Goal: Transaction & Acquisition: Book appointment/travel/reservation

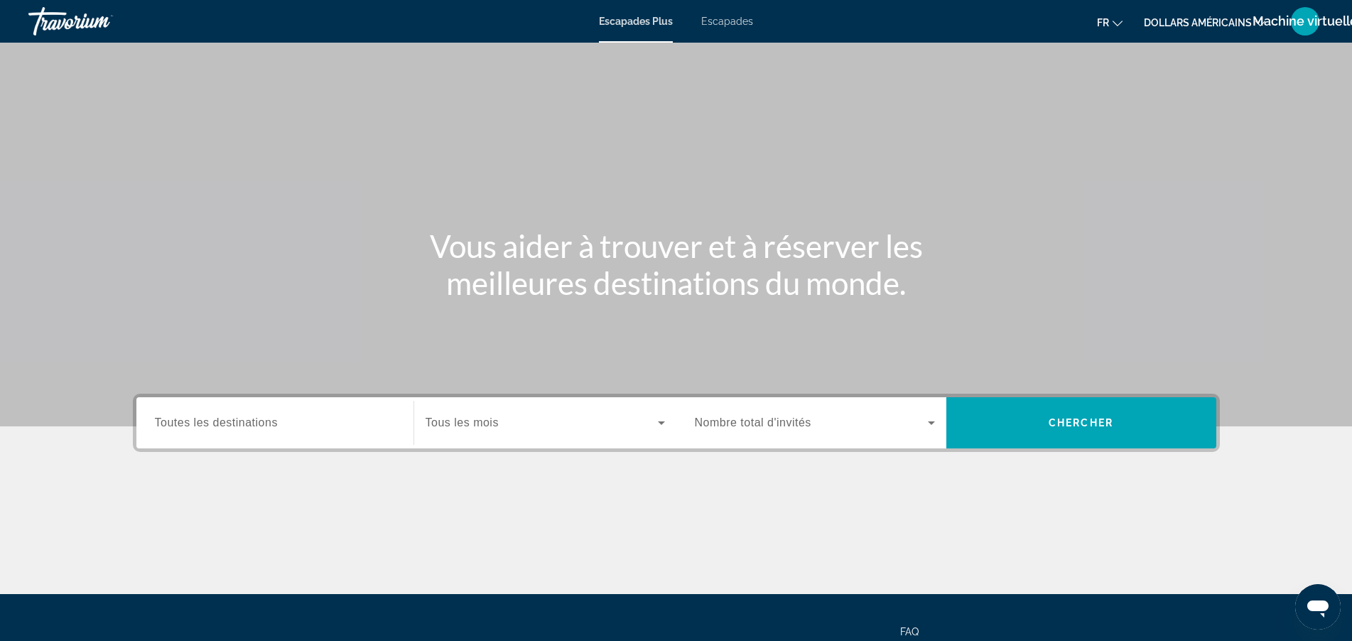
click at [723, 20] on font "Escapades" at bounding box center [727, 21] width 52 height 11
click at [263, 419] on span "Toutes les destinations" at bounding box center [216, 422] width 123 height 12
click at [263, 419] on input "Destination Toutes les destinations" at bounding box center [275, 423] width 240 height 17
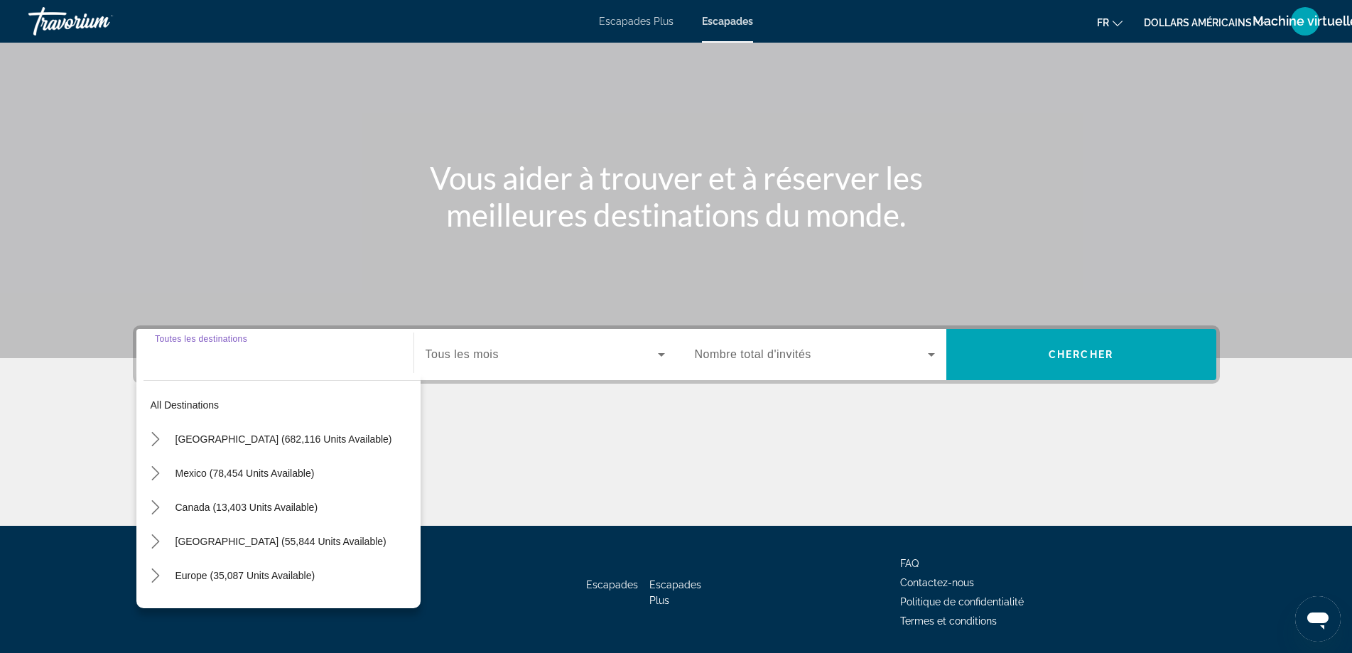
scroll to position [115, 0]
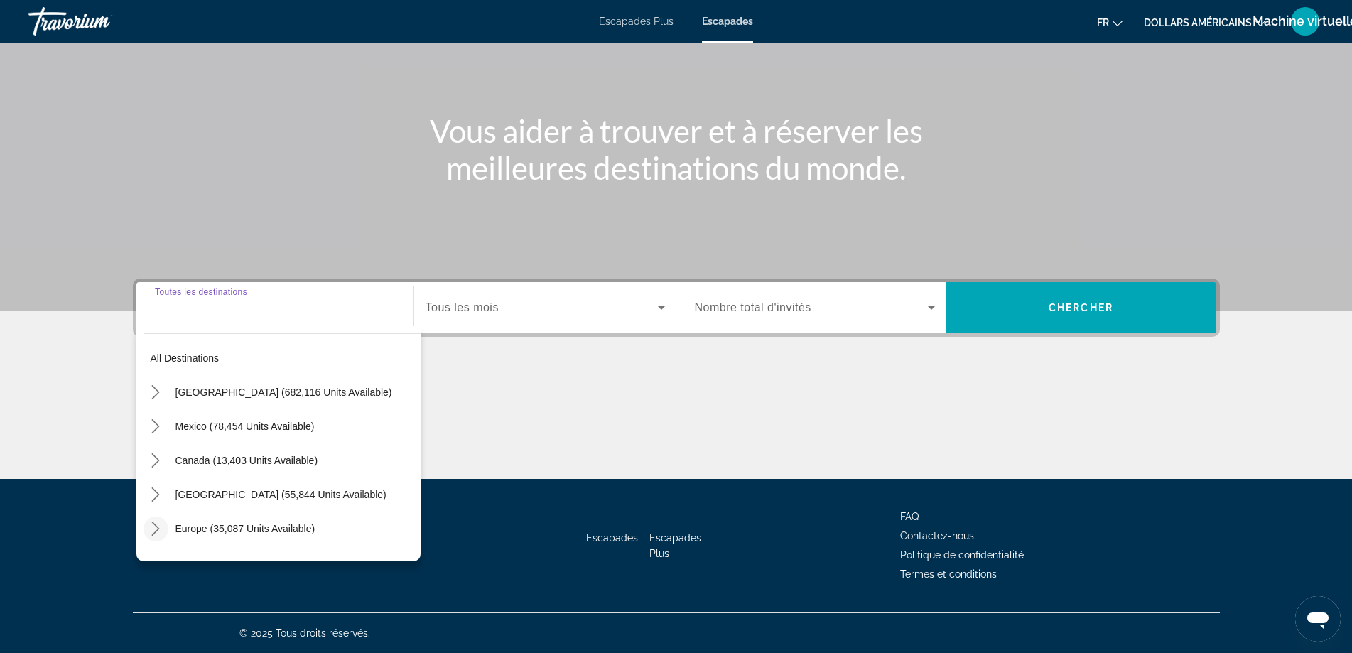
click at [156, 529] on icon "Toggle Europe (35,087 units available) submenu" at bounding box center [156, 529] width 14 height 14
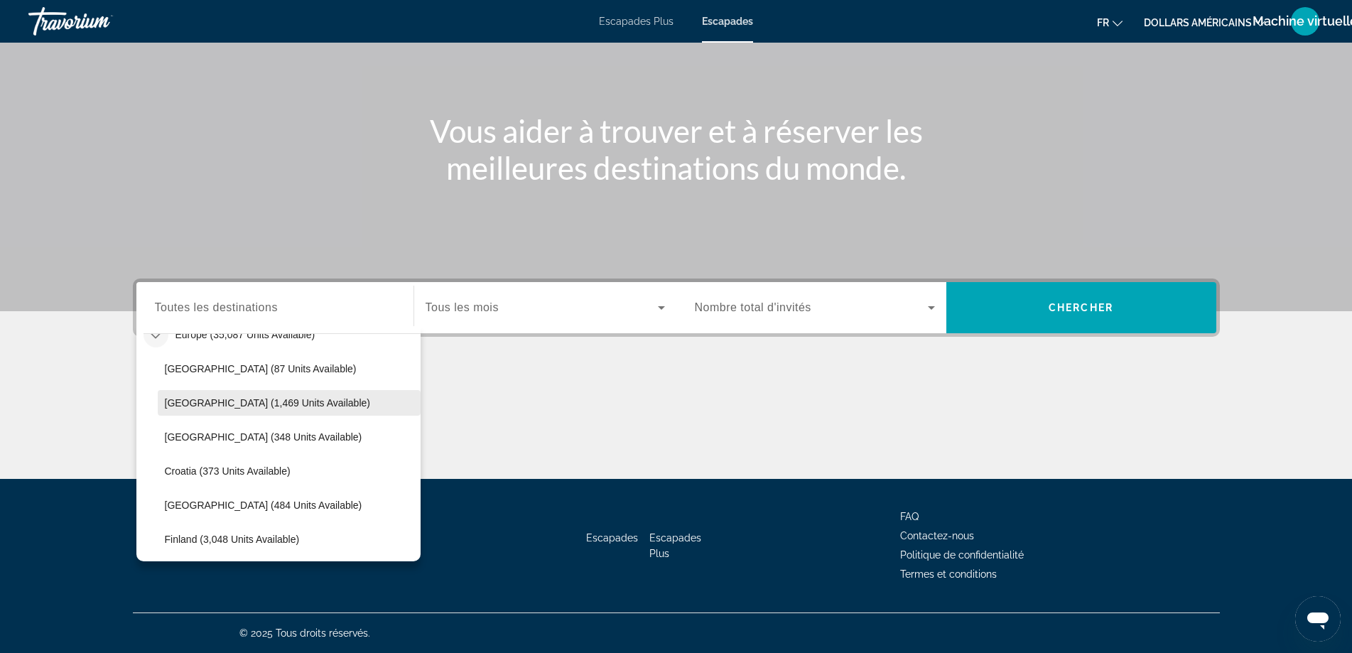
scroll to position [178, 0]
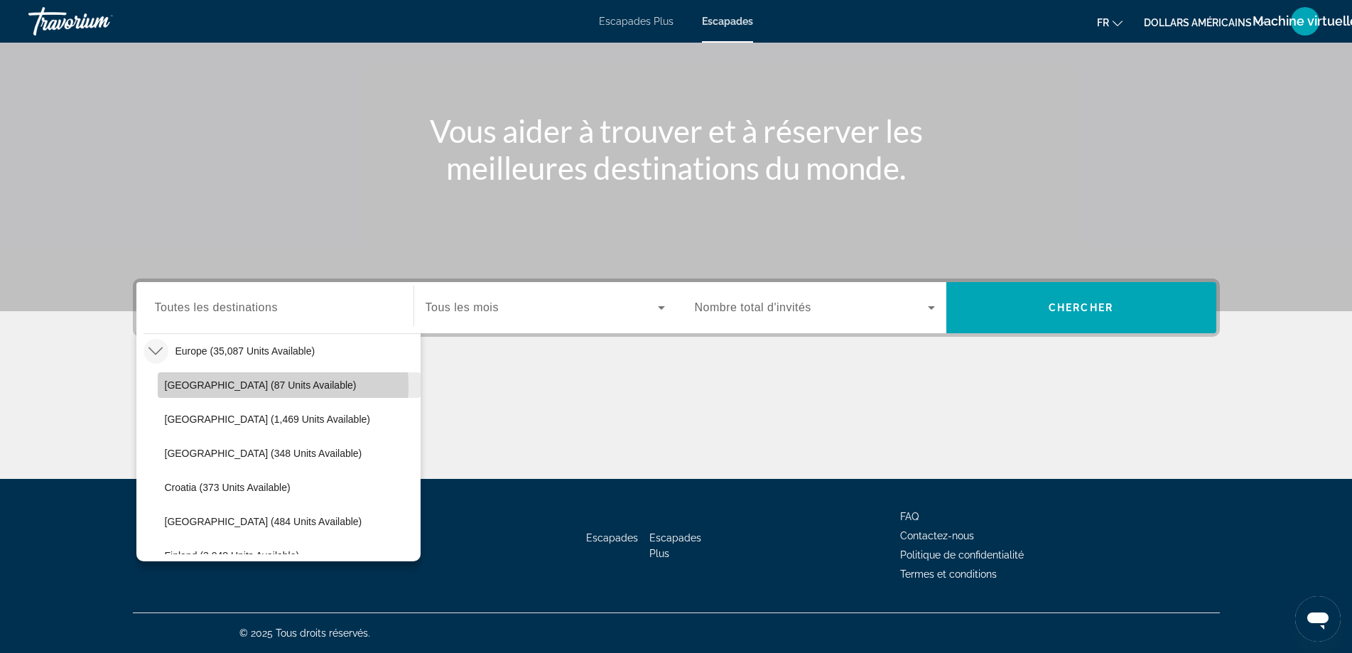
click at [236, 387] on span "[GEOGRAPHIC_DATA] (87 units available)" at bounding box center [261, 384] width 192 height 11
type input "**********"
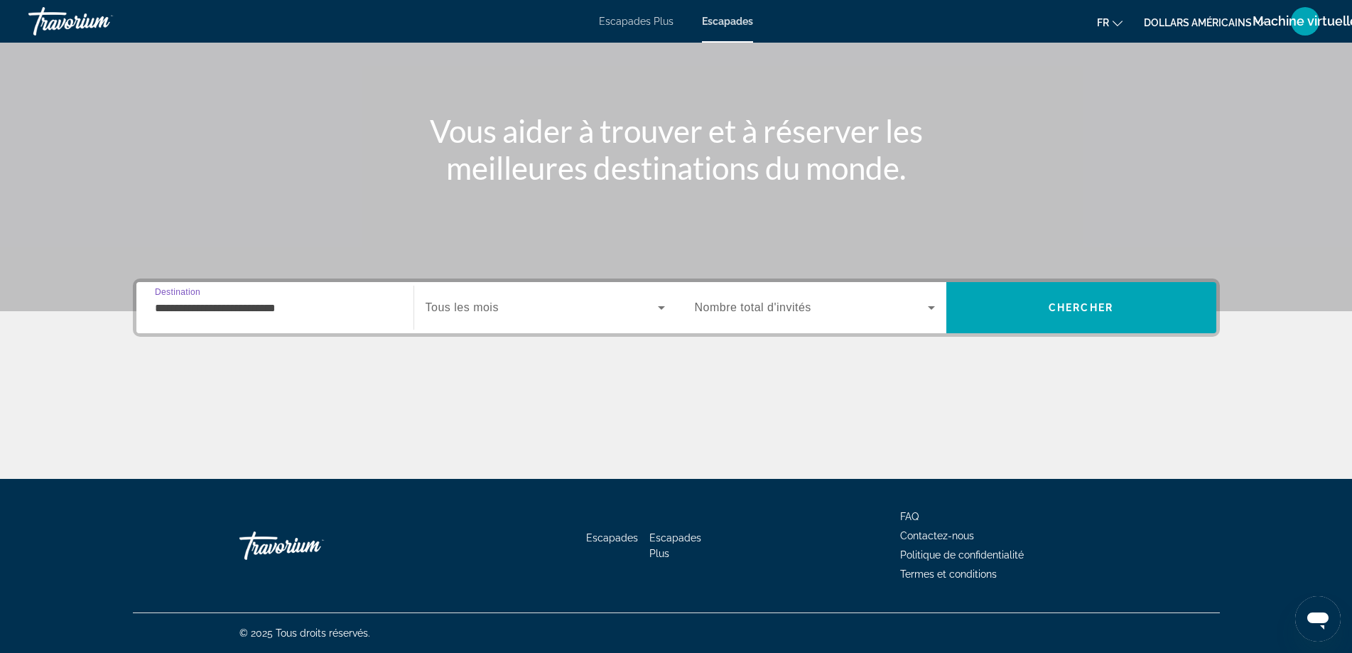
click at [519, 305] on span "Search widget" at bounding box center [542, 307] width 232 height 17
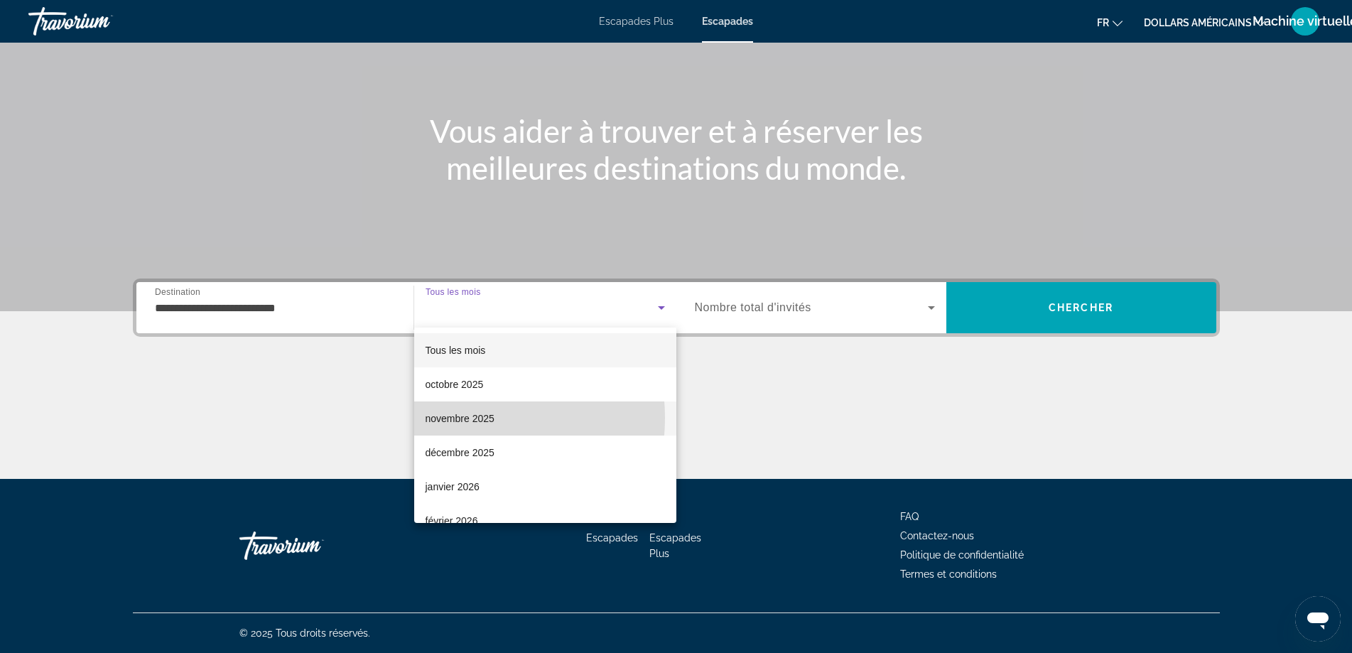
click at [462, 418] on font "novembre 2025" at bounding box center [460, 418] width 69 height 11
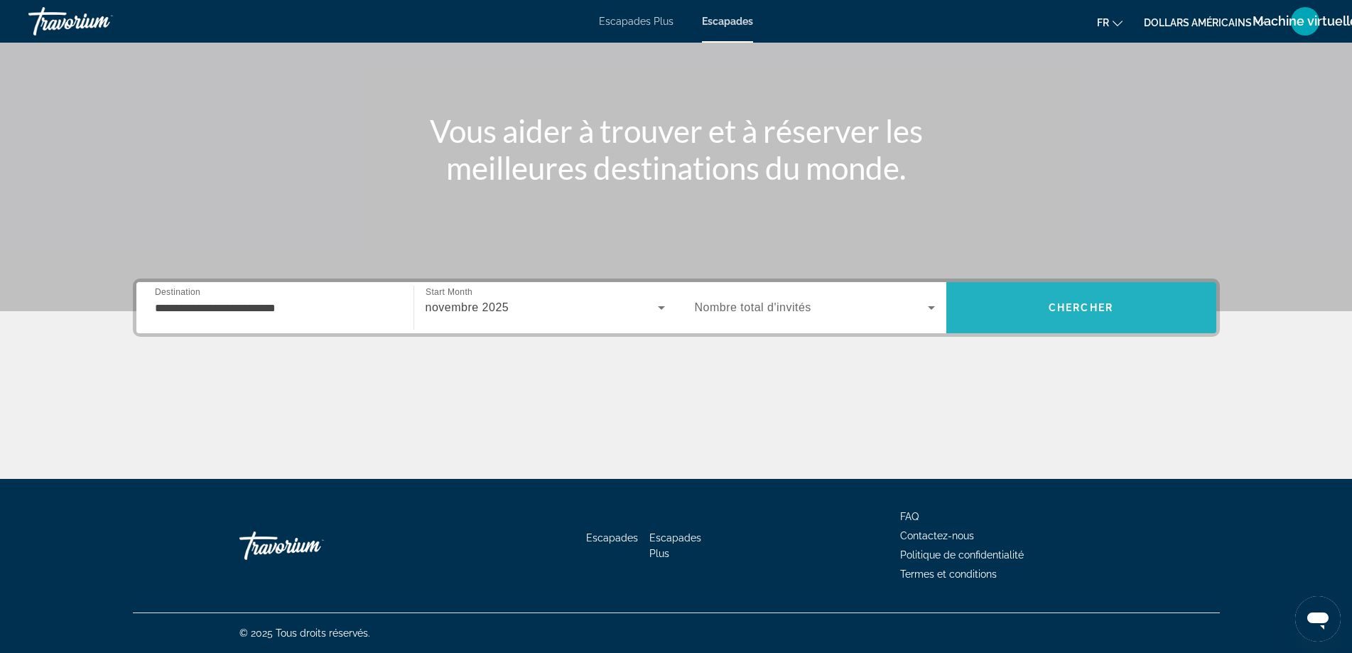
click at [1082, 301] on span "Search" at bounding box center [1081, 308] width 270 height 34
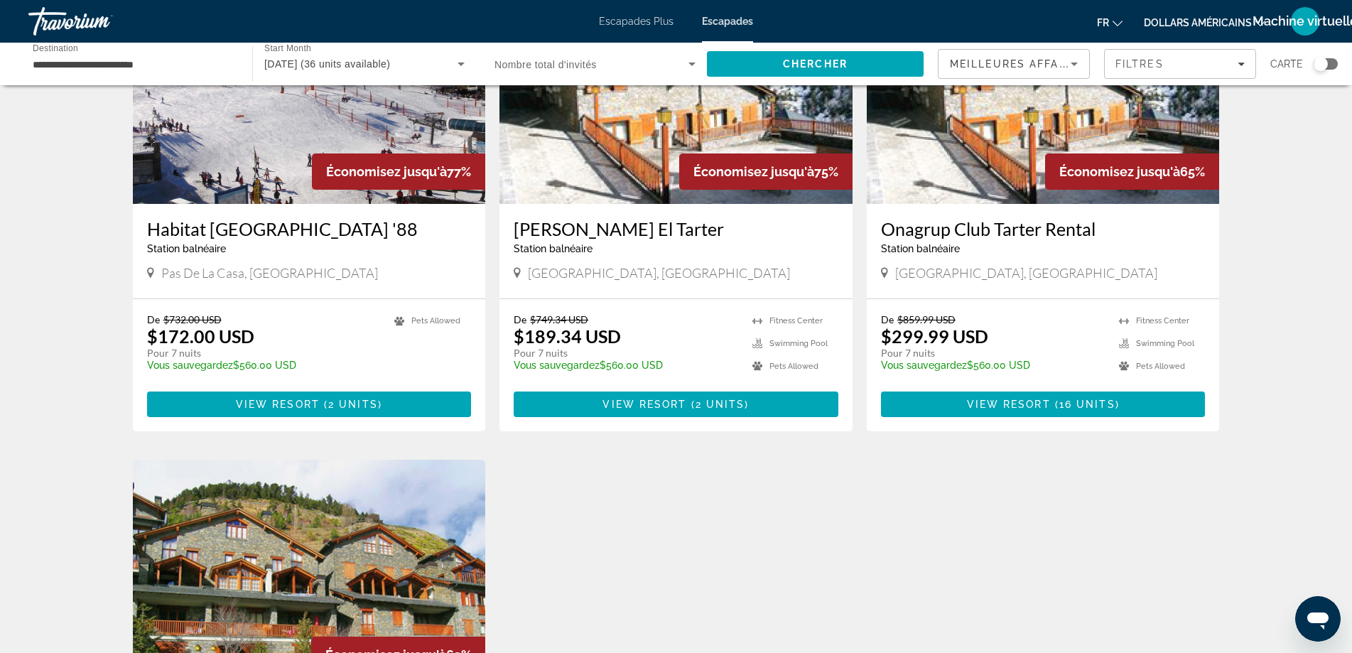
scroll to position [142, 0]
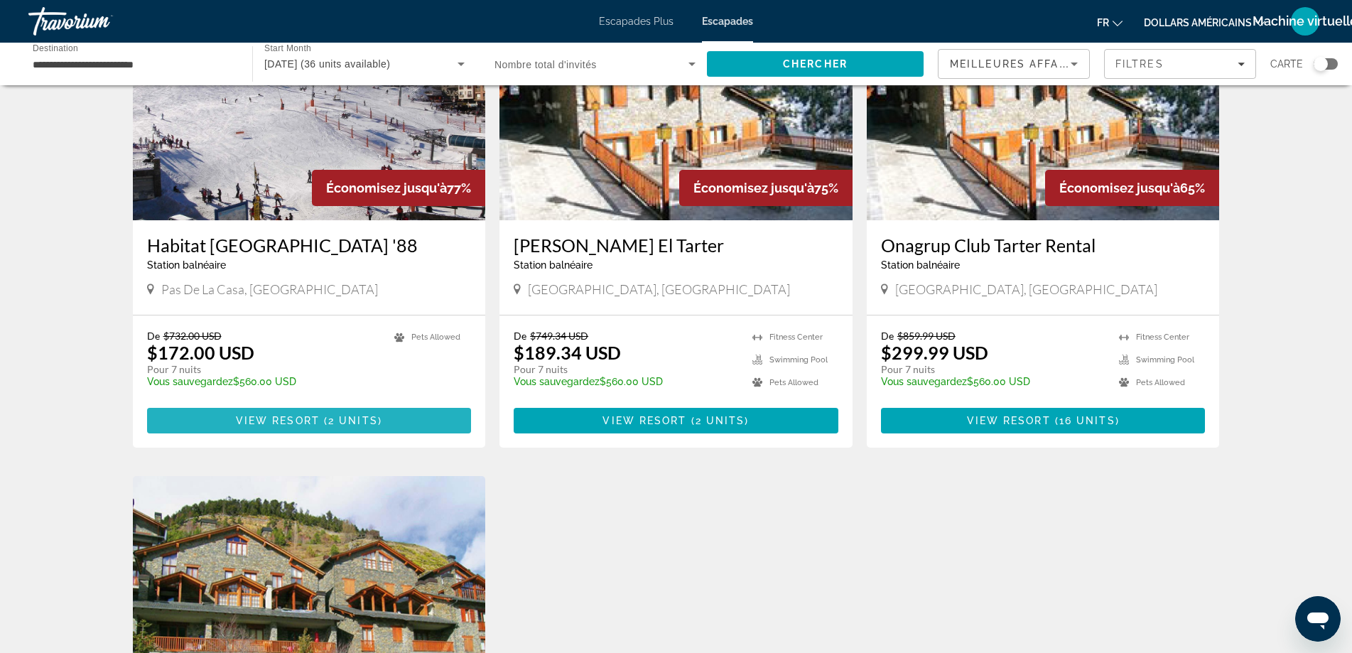
click at [268, 419] on span "View Resort" at bounding box center [278, 420] width 84 height 11
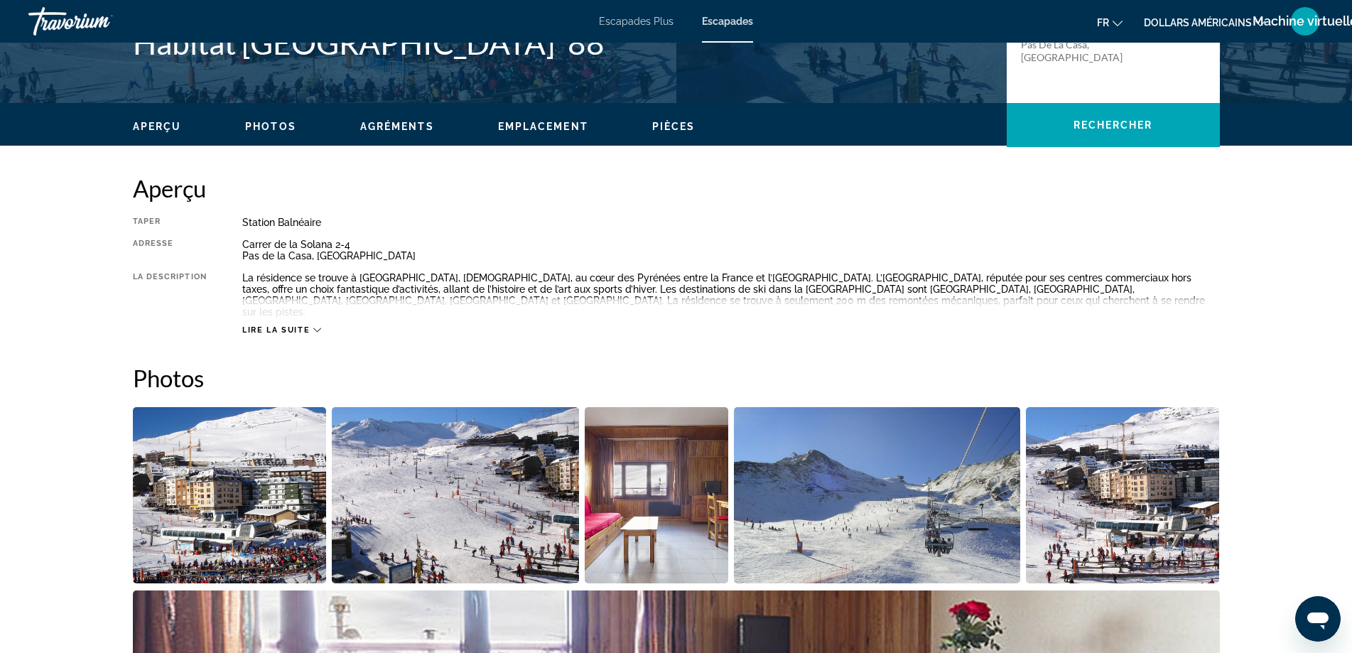
scroll to position [182, 0]
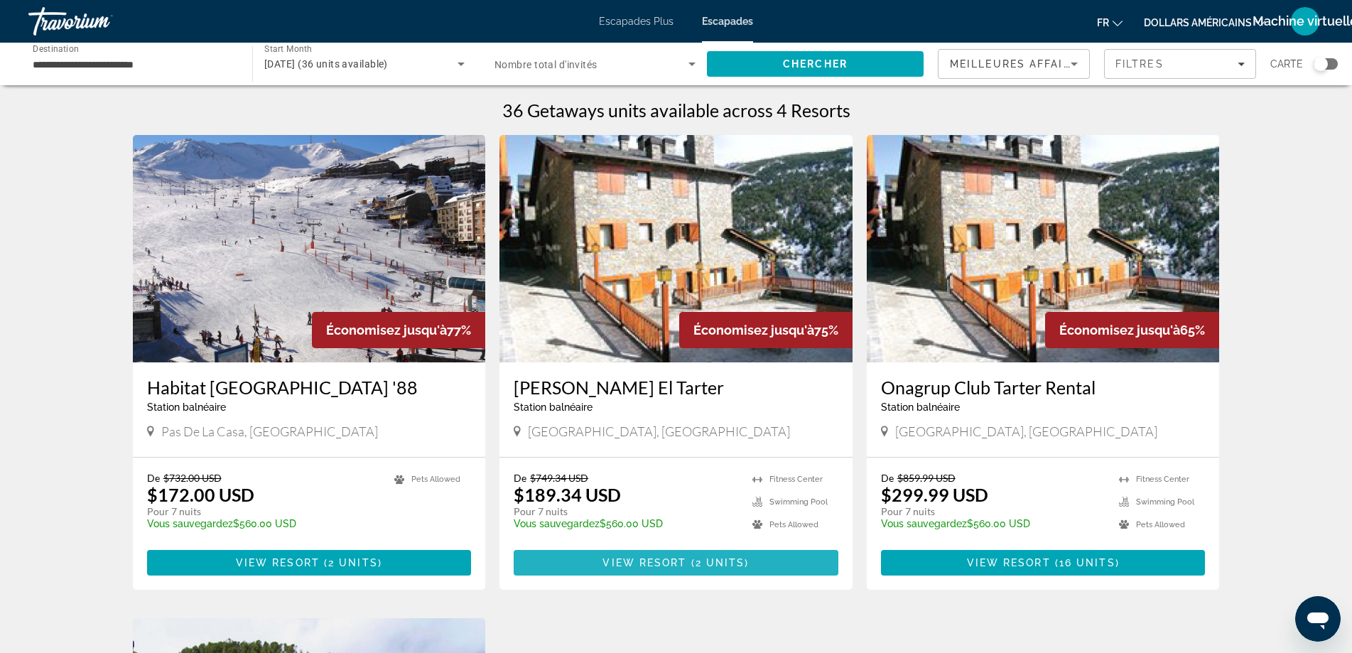
click at [672, 563] on span "View Resort" at bounding box center [645, 562] width 84 height 11
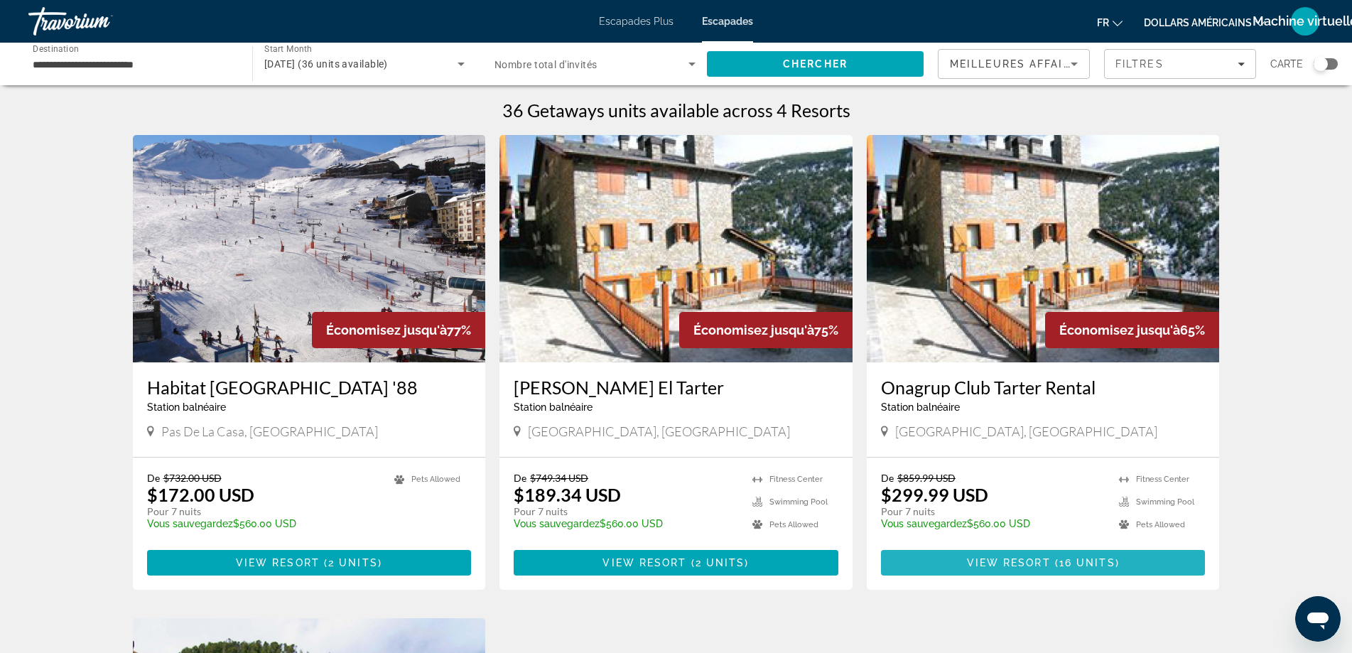
click at [1013, 565] on span "View Resort" at bounding box center [1009, 562] width 84 height 11
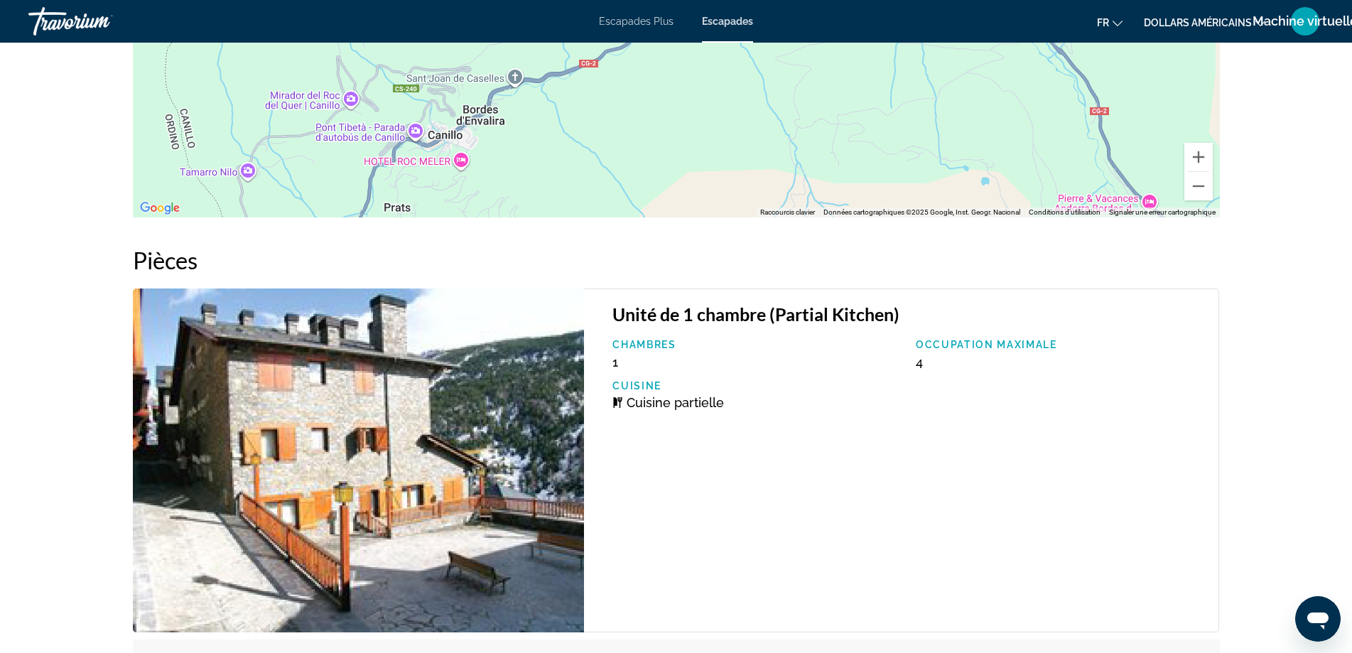
scroll to position [2037, 0]
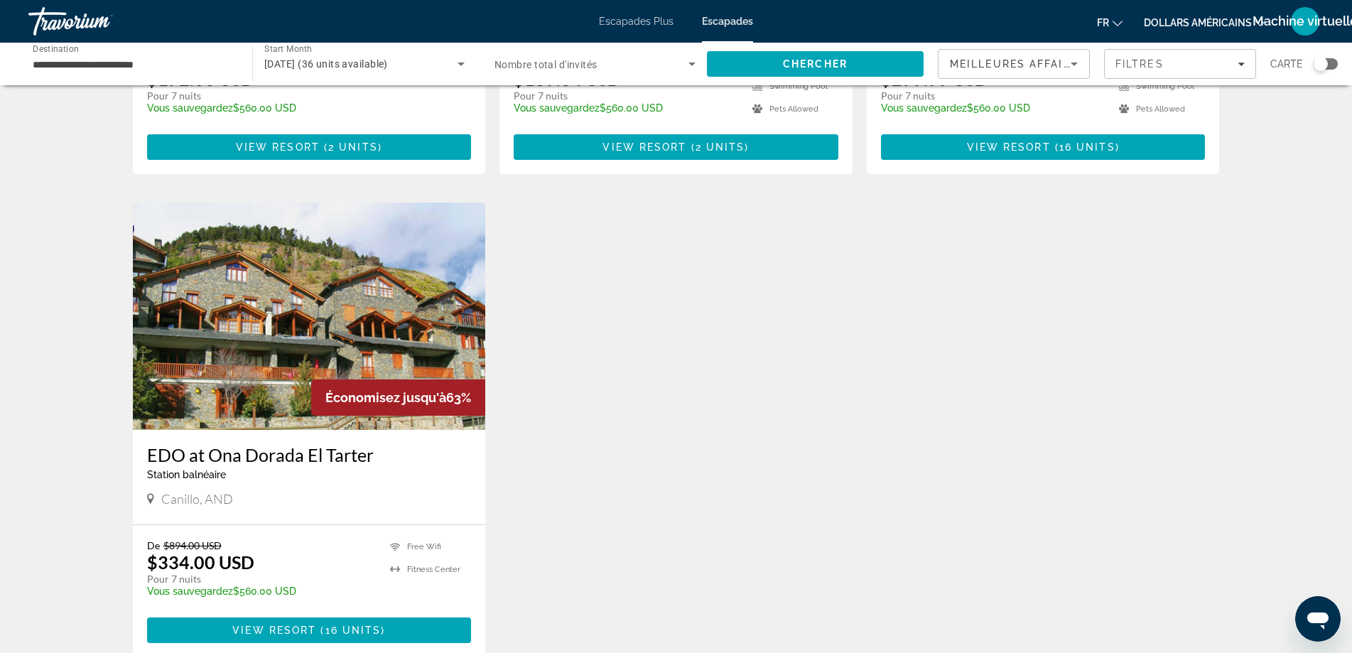
scroll to position [426, 0]
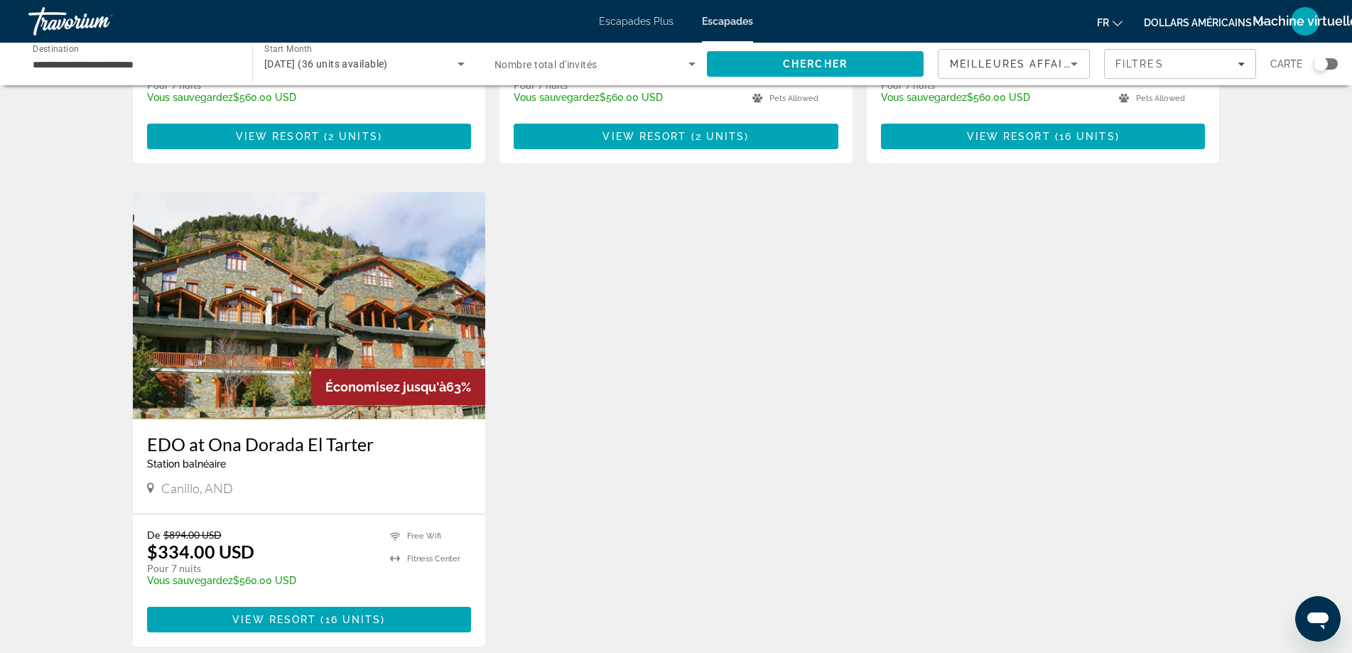
click at [249, 619] on span "View Resort" at bounding box center [274, 619] width 84 height 11
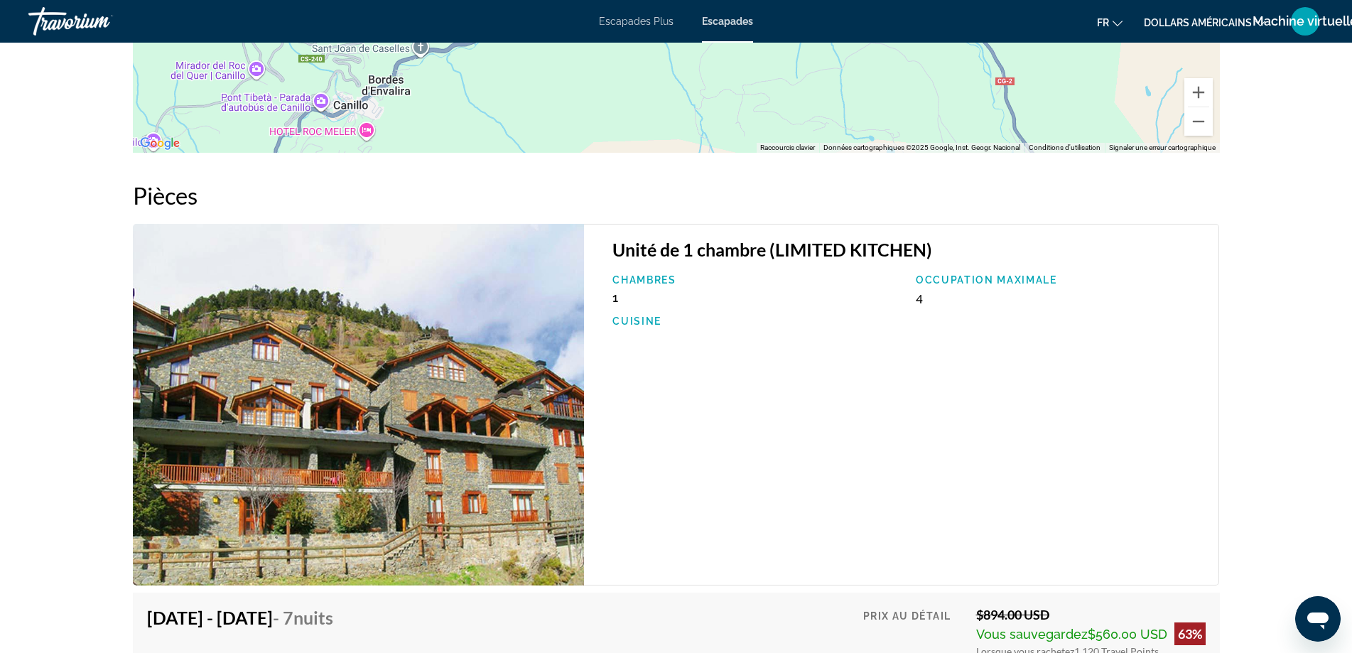
scroll to position [2132, 0]
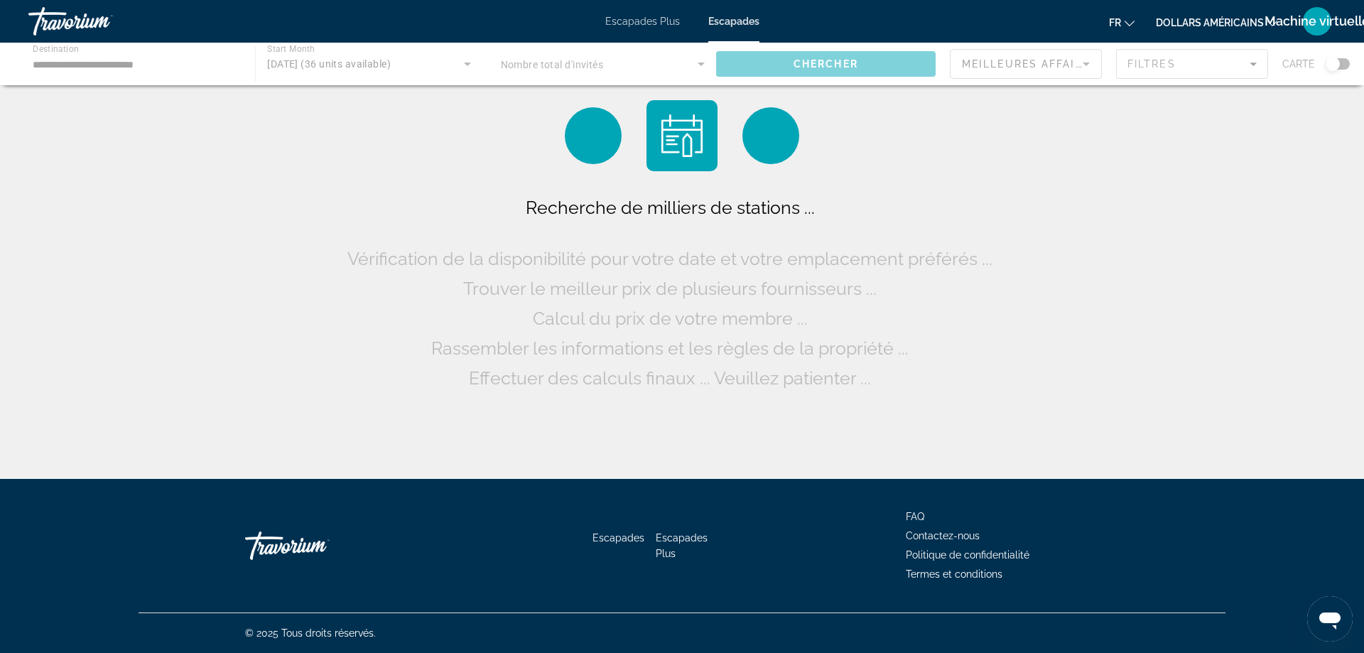
click at [101, 65] on div "Contenu principal" at bounding box center [682, 64] width 1364 height 43
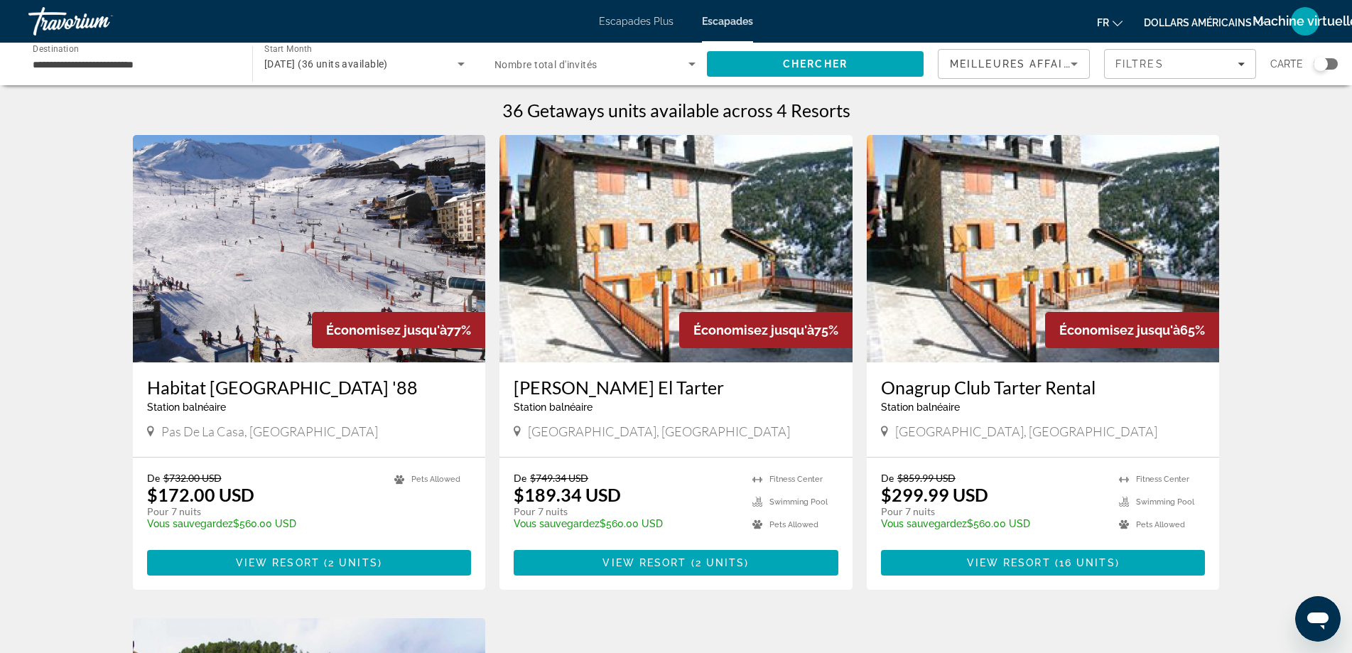
click at [725, 21] on font "Escapades" at bounding box center [727, 21] width 51 height 11
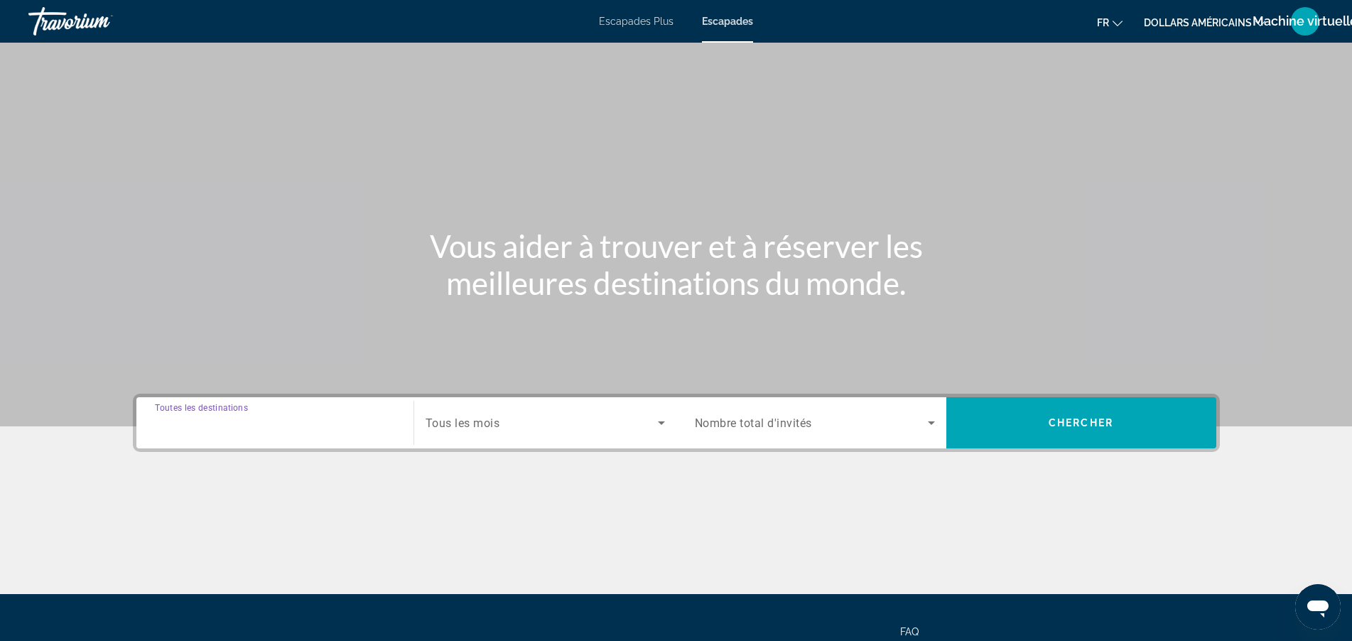
click at [188, 415] on div "Destination Toutes les destinations" at bounding box center [275, 423] width 240 height 41
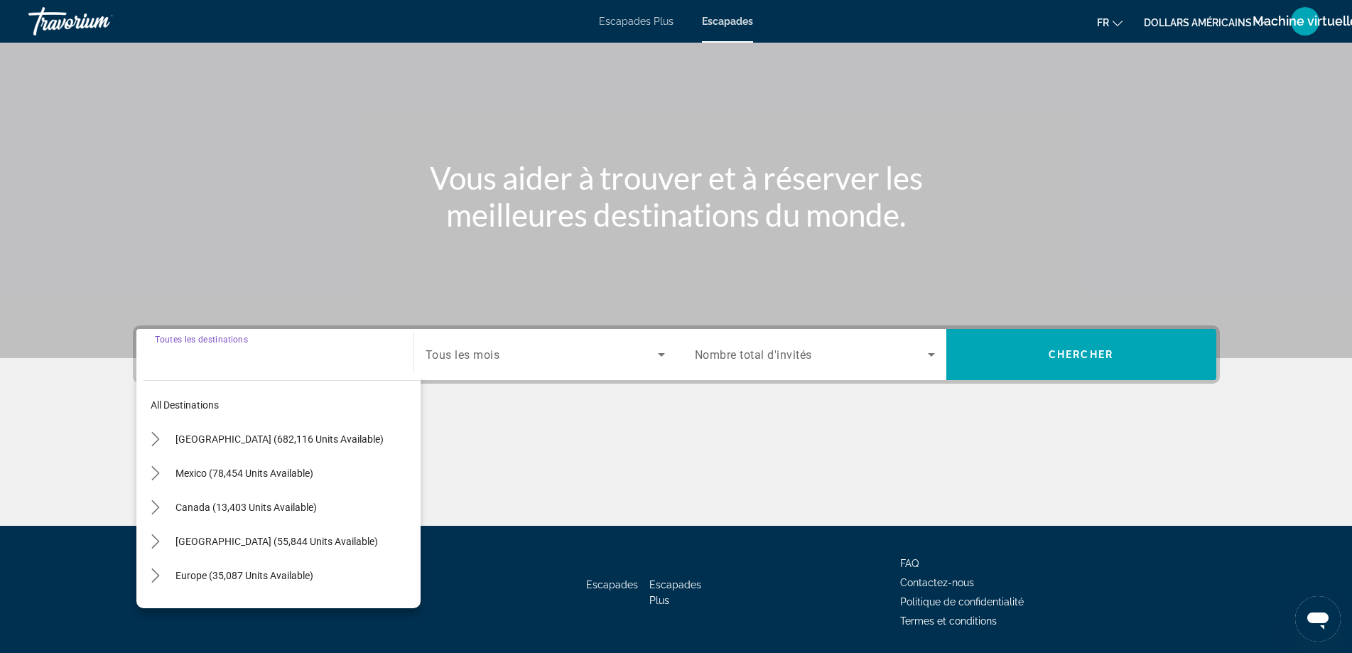
scroll to position [115, 0]
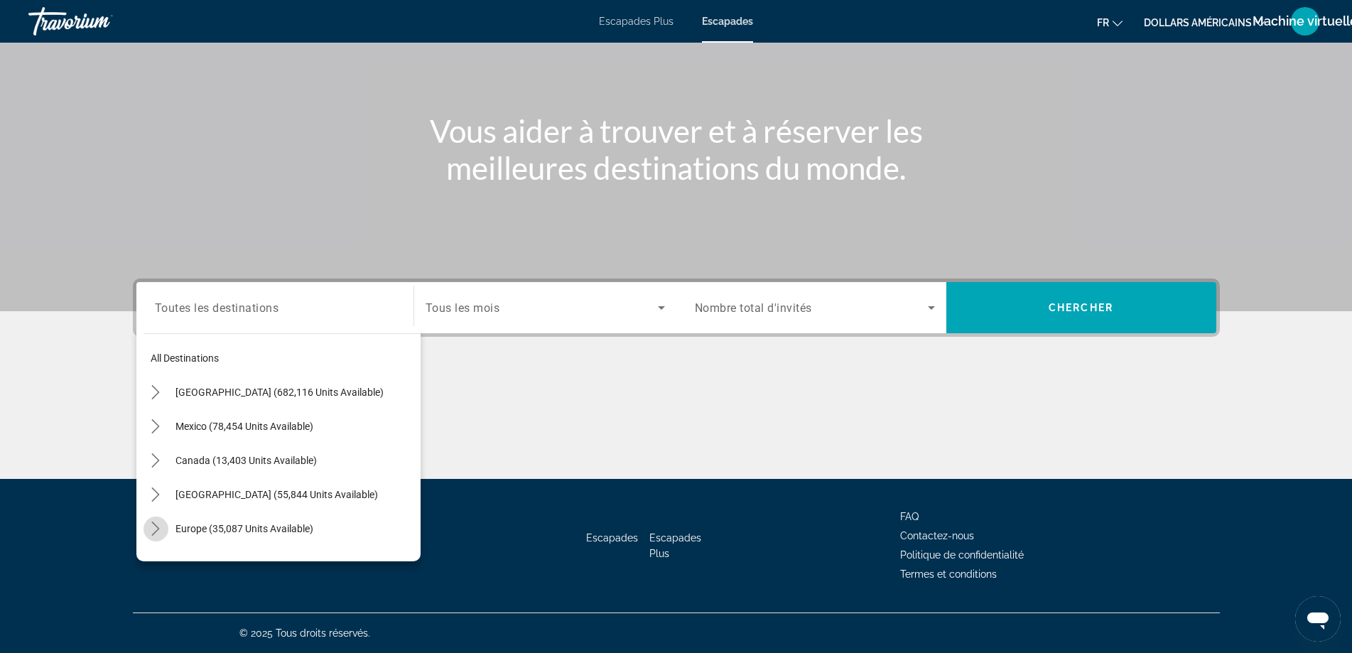
click at [155, 527] on icon "Toggle Europe (35,087 units available) submenu" at bounding box center [156, 529] width 14 height 14
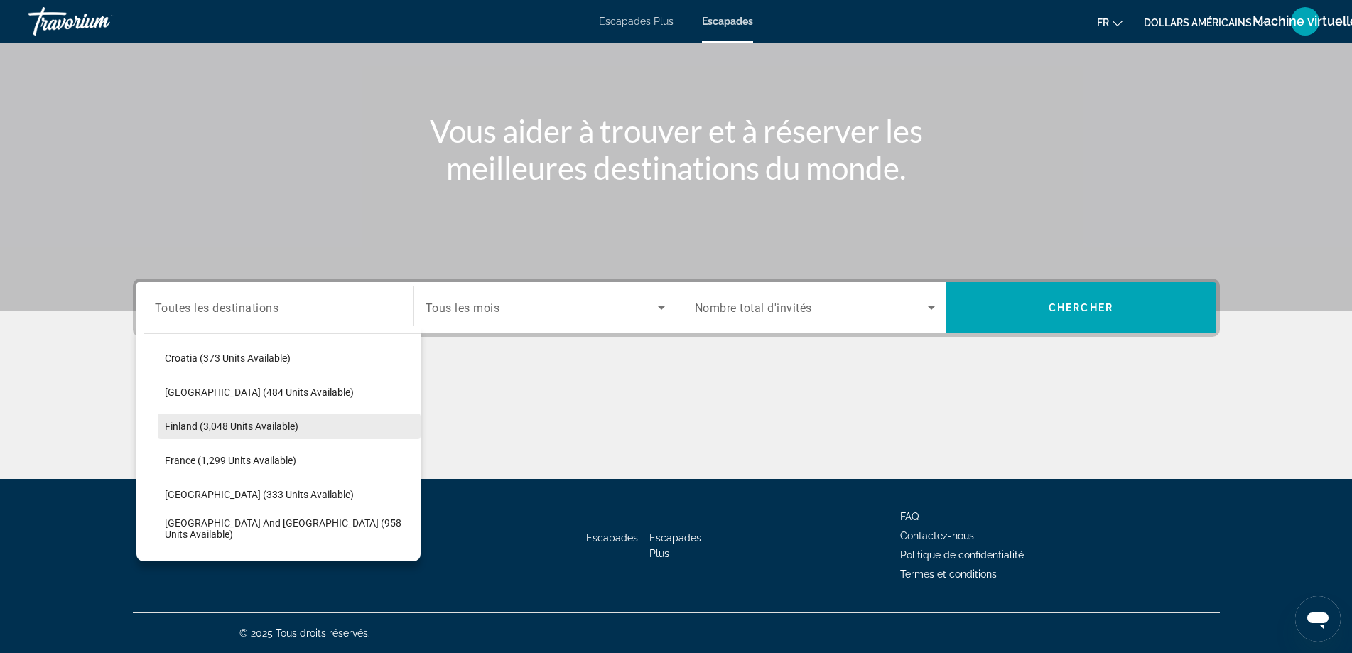
scroll to position [320, 0]
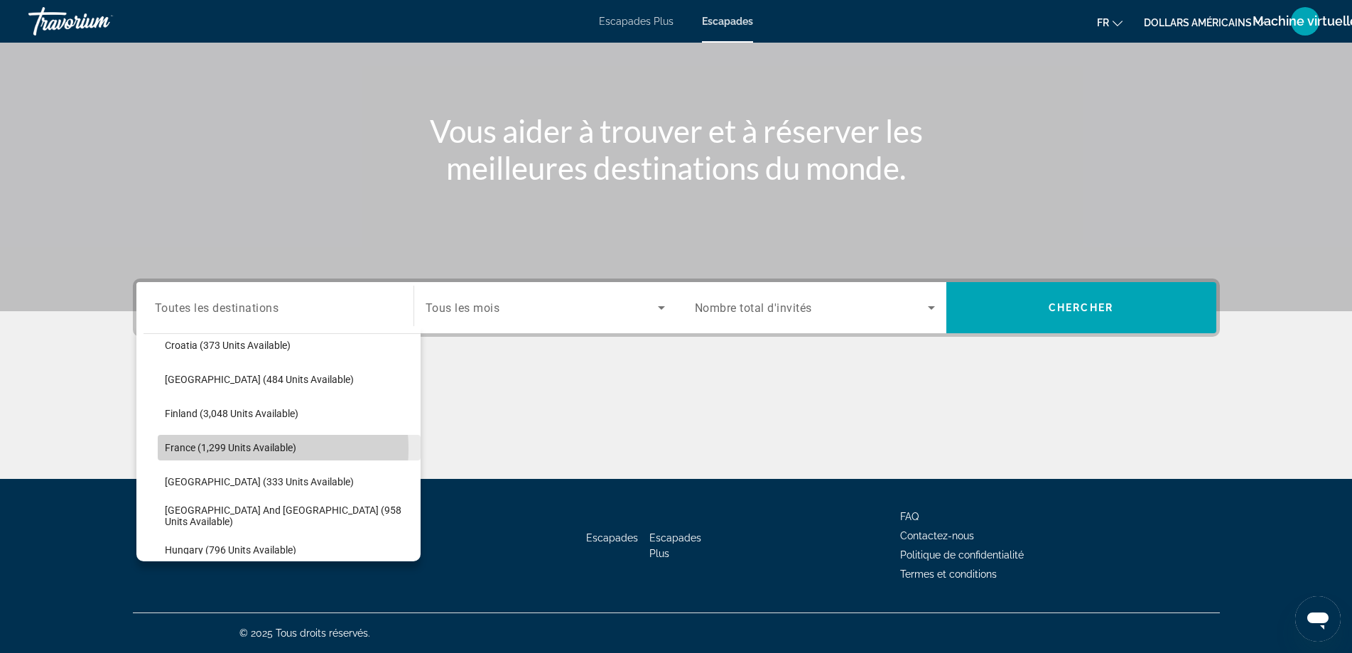
click at [231, 449] on span "France (1,299 units available)" at bounding box center [230, 447] width 131 height 11
type input "**********"
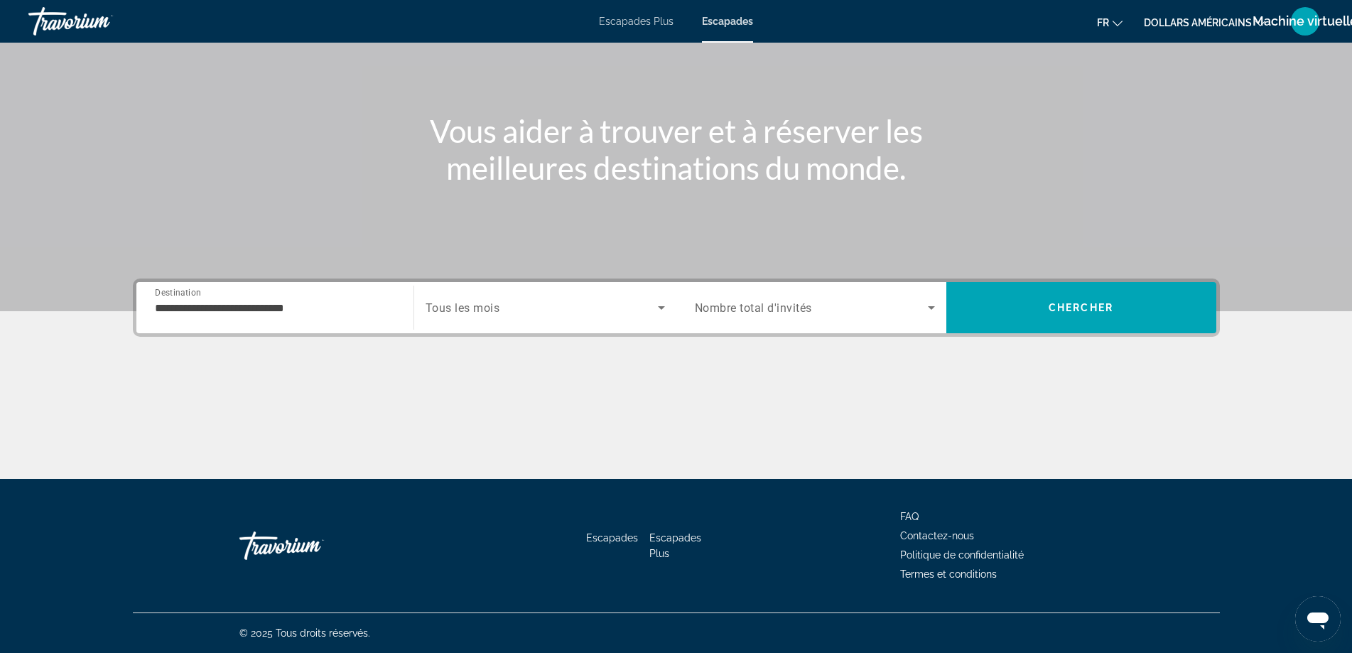
click at [469, 308] on span "Tous les mois" at bounding box center [463, 308] width 75 height 14
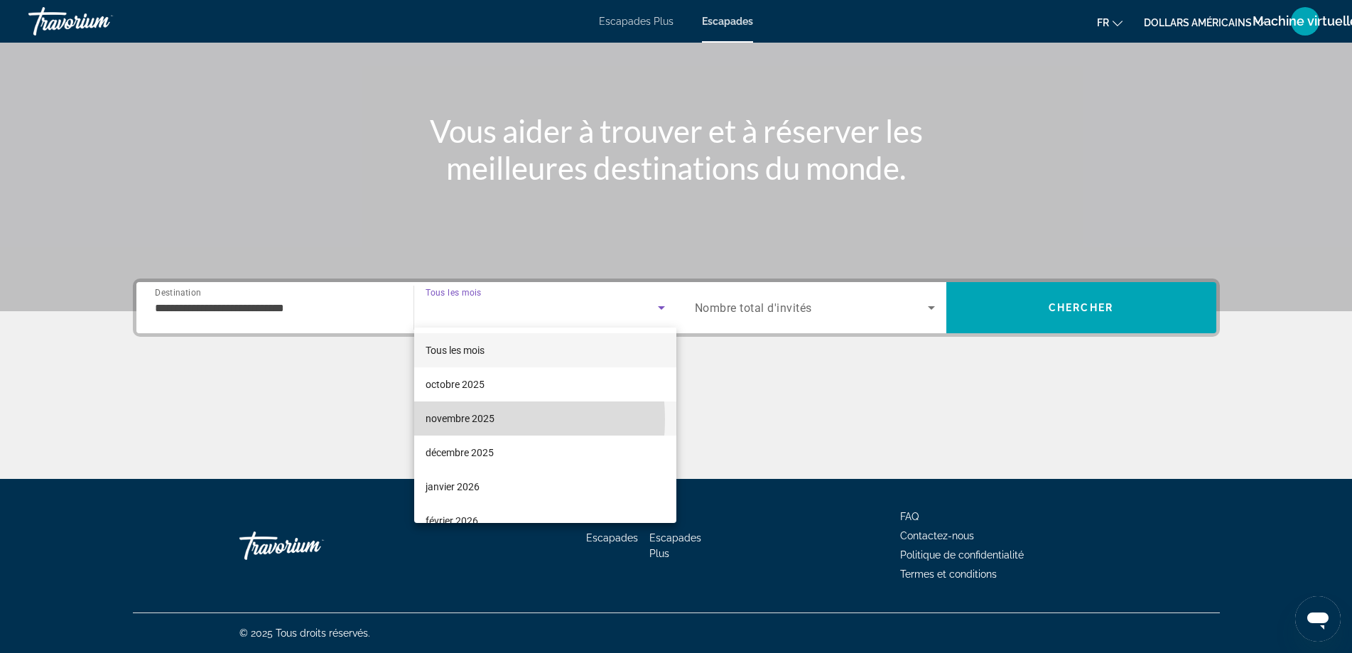
click at [455, 419] on font "novembre 2025" at bounding box center [460, 418] width 69 height 11
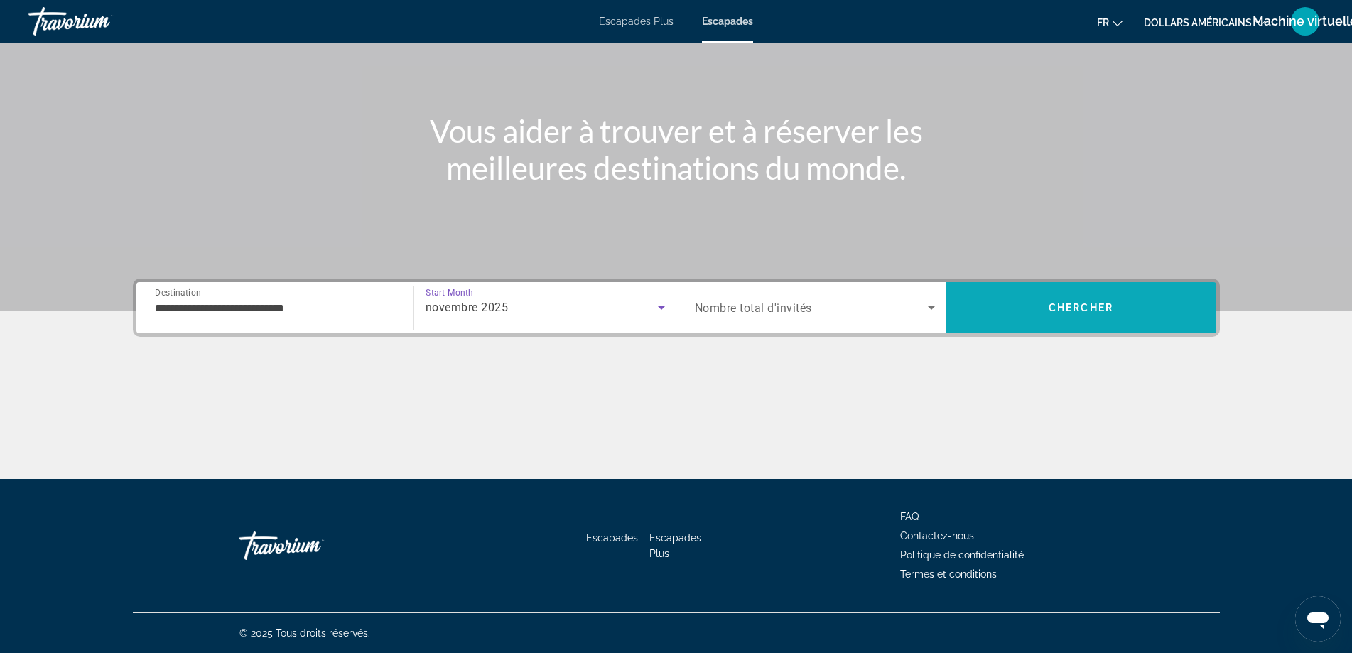
click at [1053, 305] on span "Chercher" at bounding box center [1081, 307] width 65 height 11
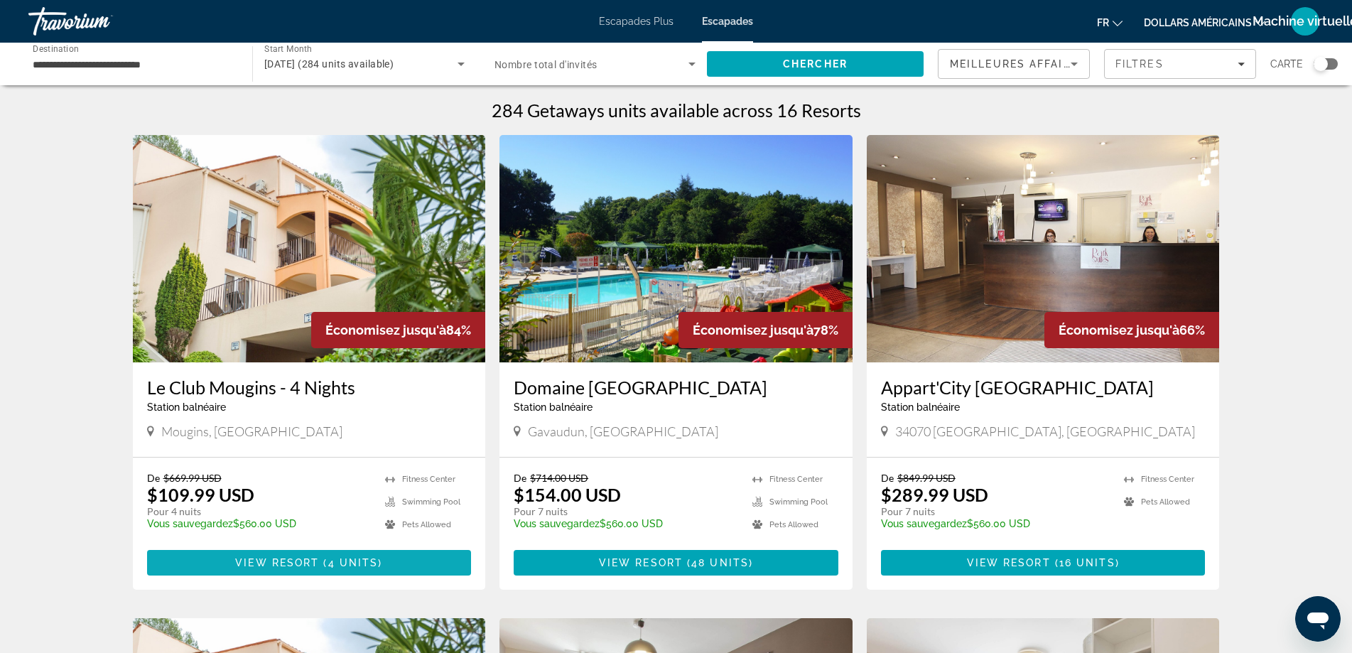
click at [333, 563] on span "4 units" at bounding box center [353, 562] width 50 height 11
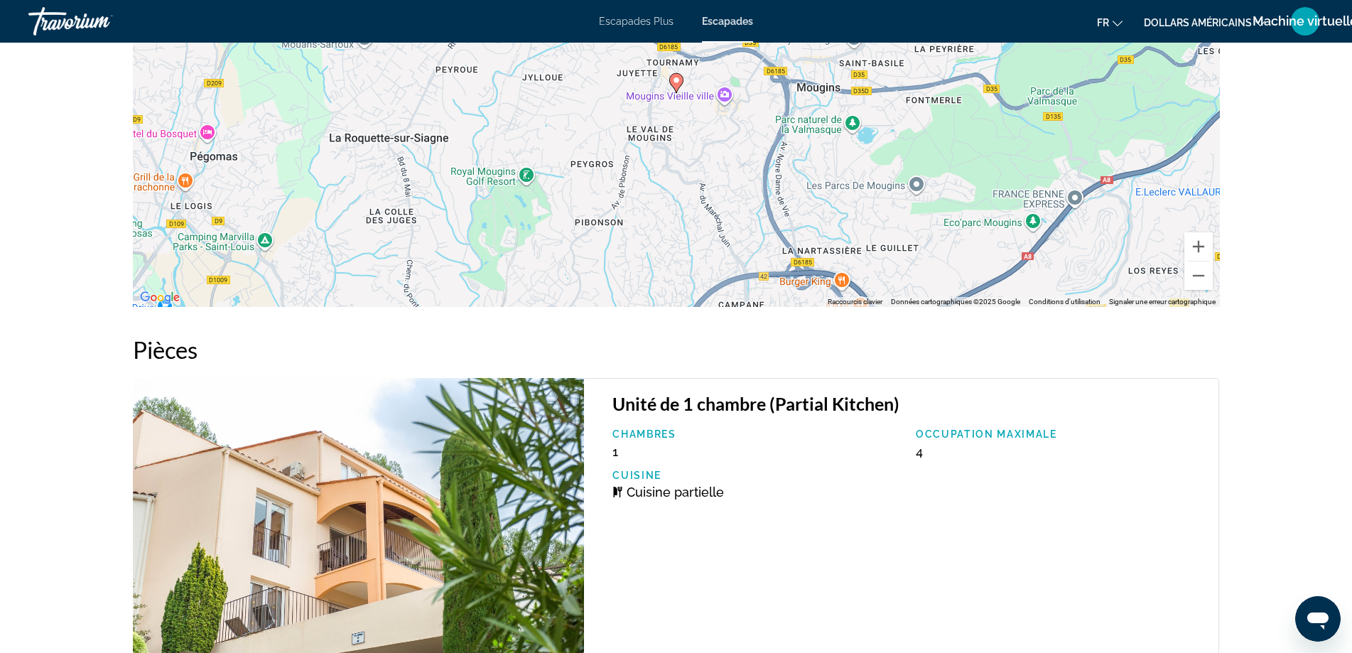
scroll to position [2179, 0]
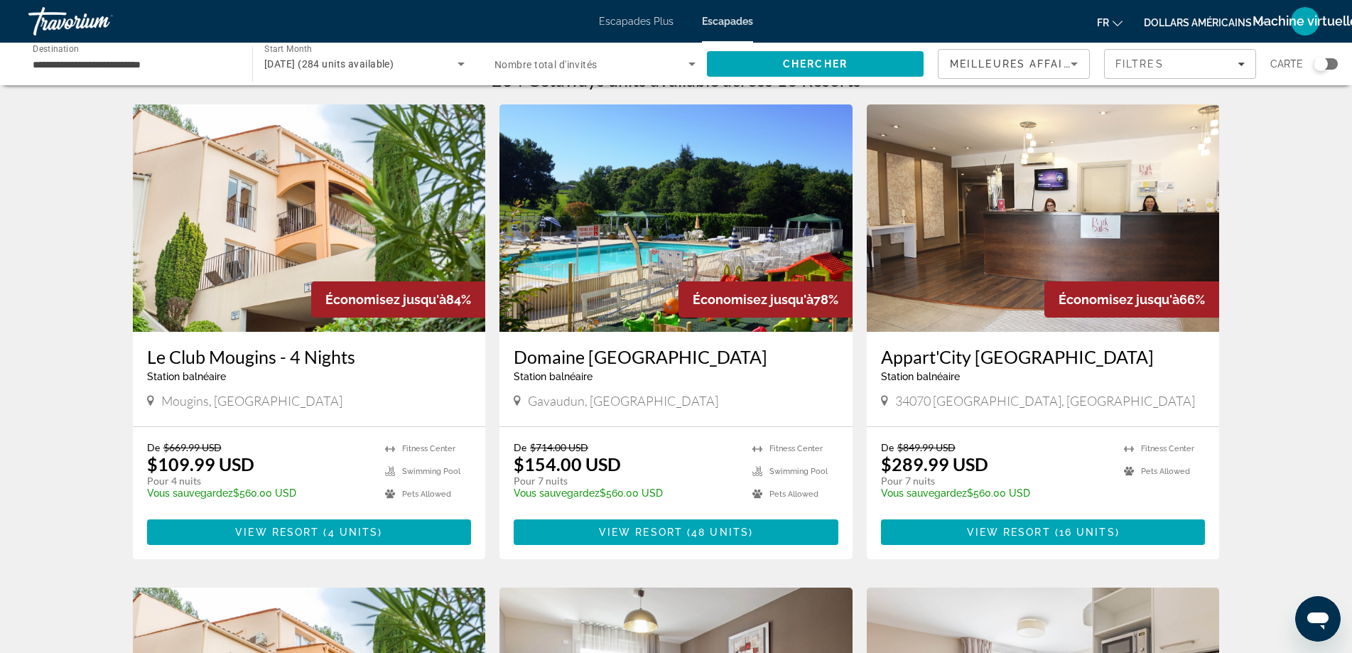
scroll to position [48, 0]
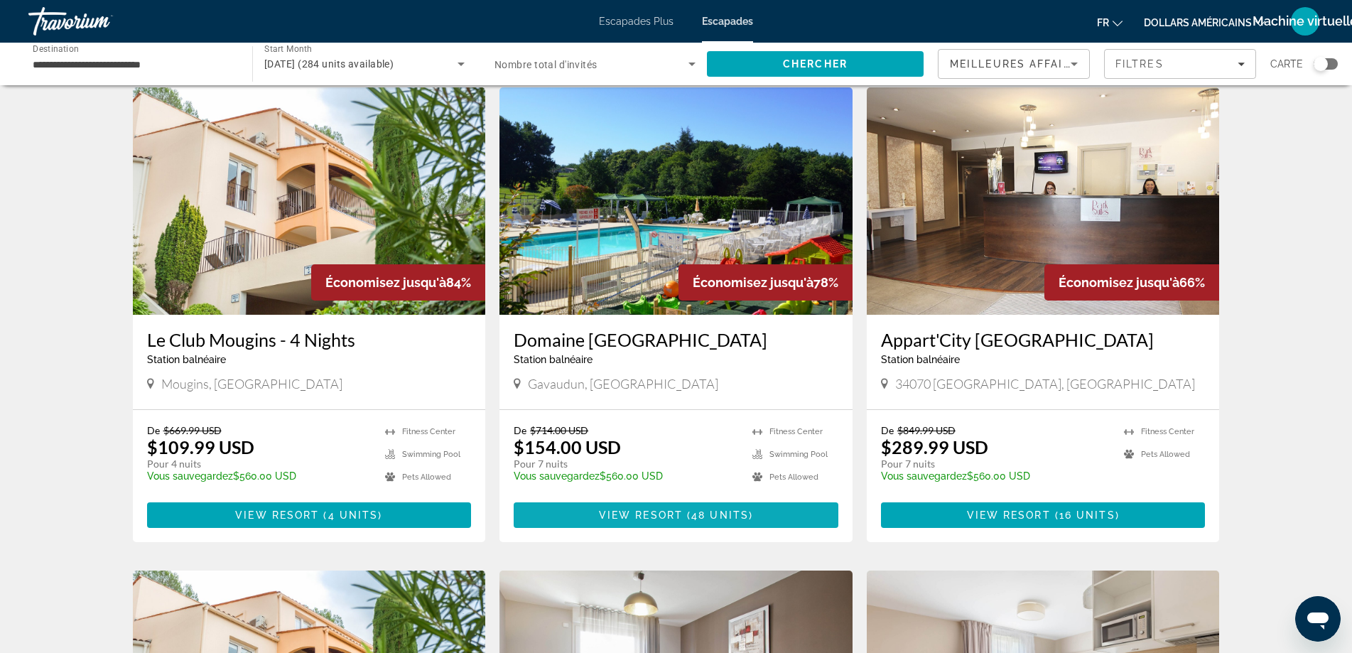
click at [634, 514] on span "View Resort" at bounding box center [641, 514] width 84 height 11
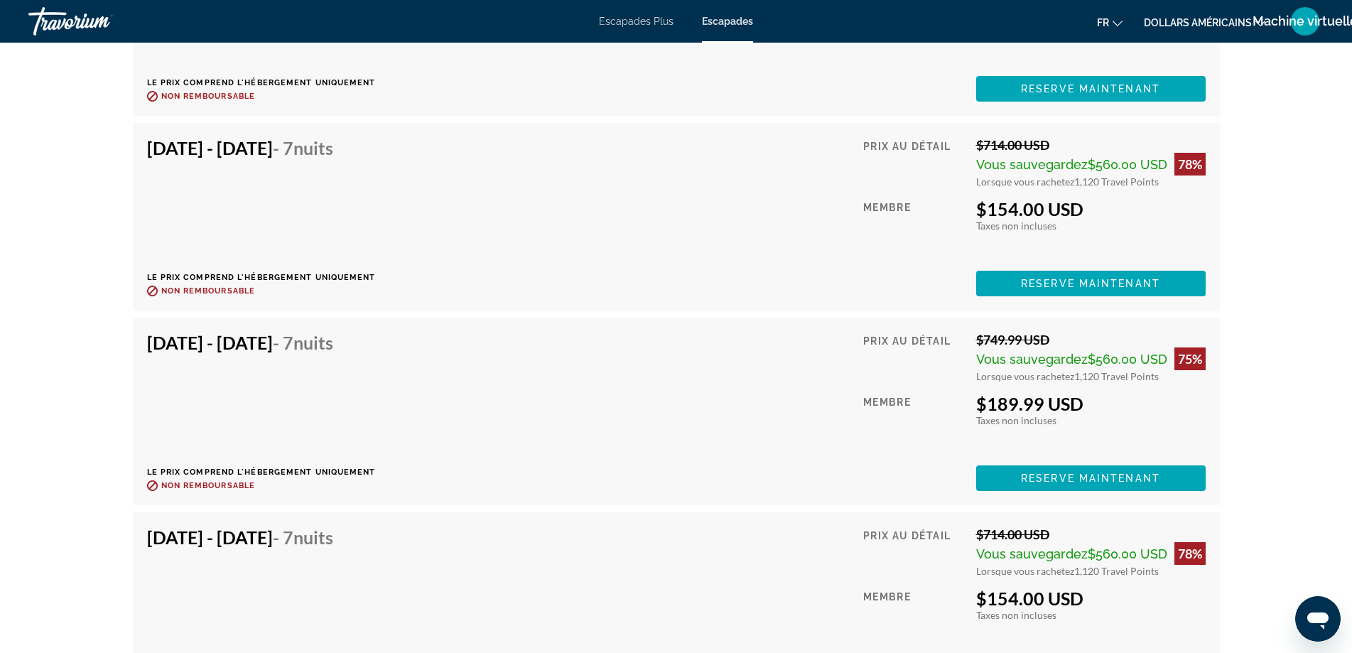
scroll to position [3126, 0]
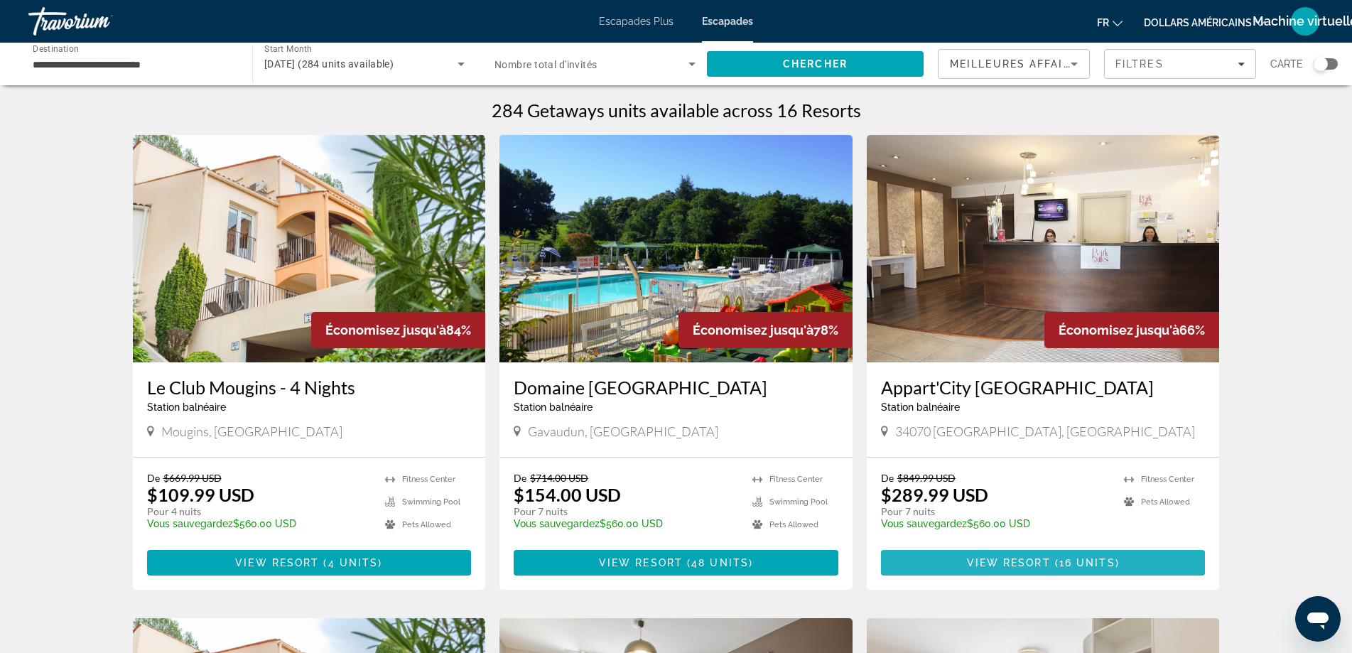
click at [1018, 555] on span "Contenu principal" at bounding box center [1043, 563] width 325 height 34
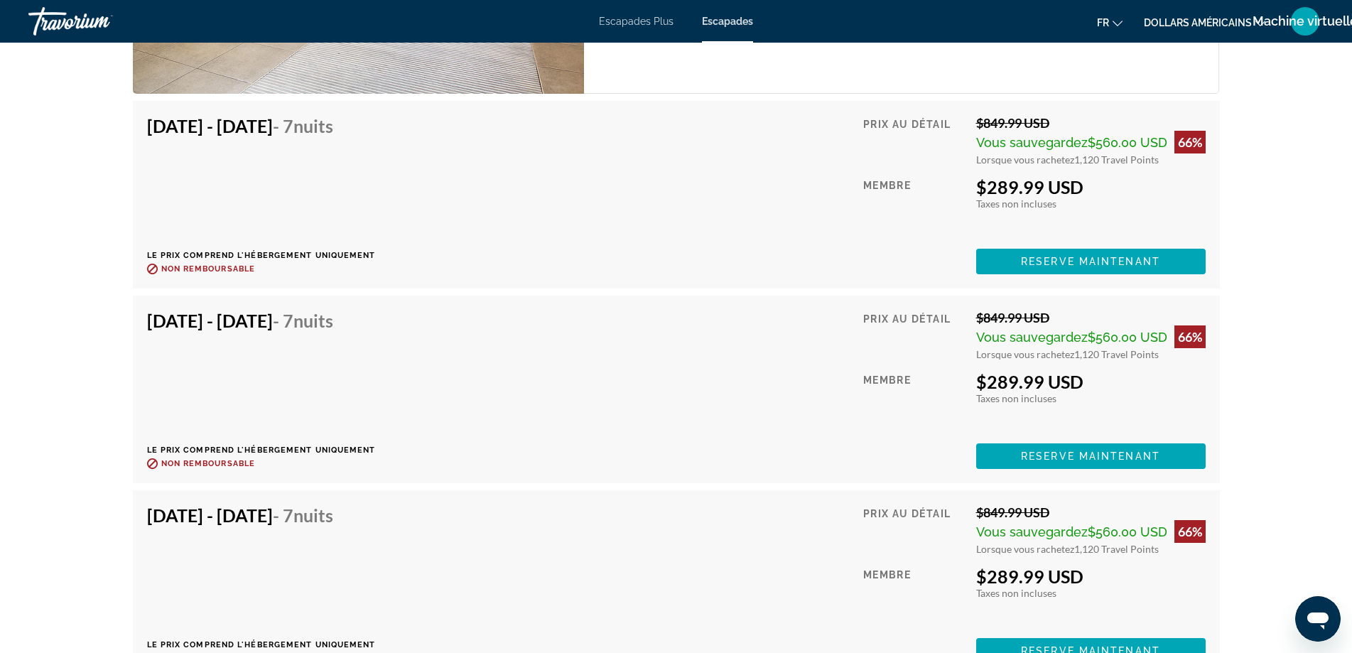
scroll to position [2558, 0]
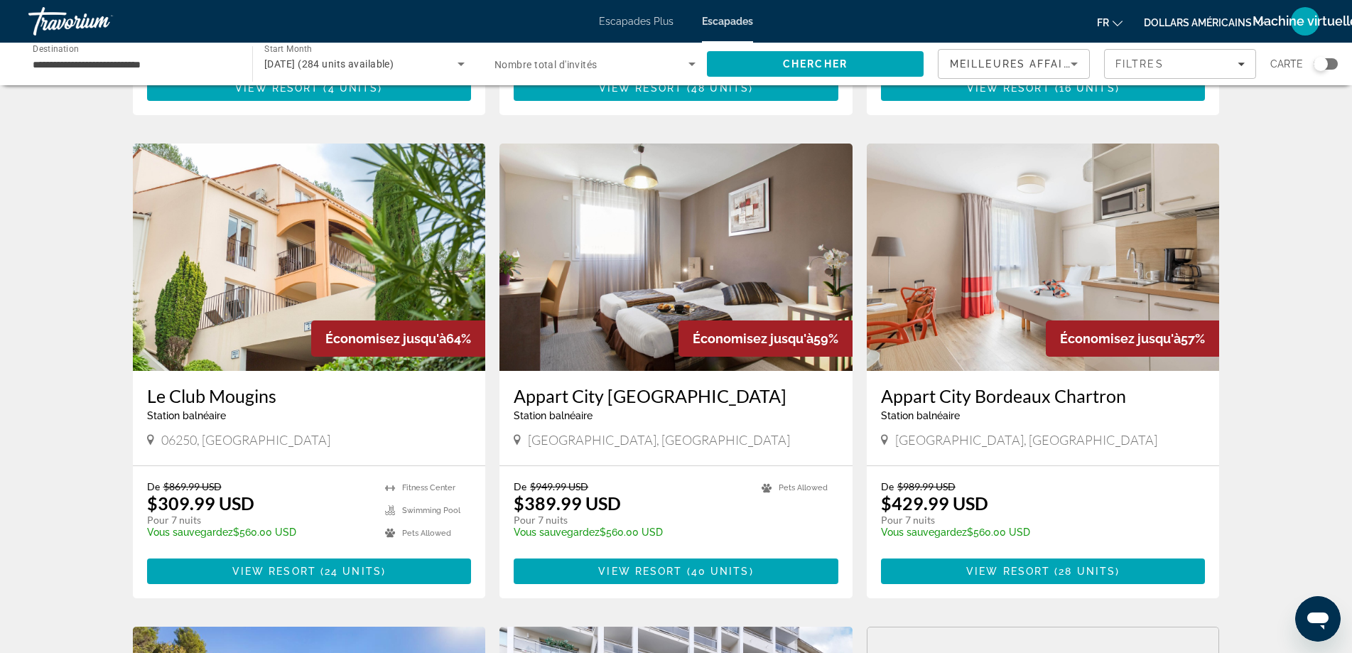
scroll to position [521, 0]
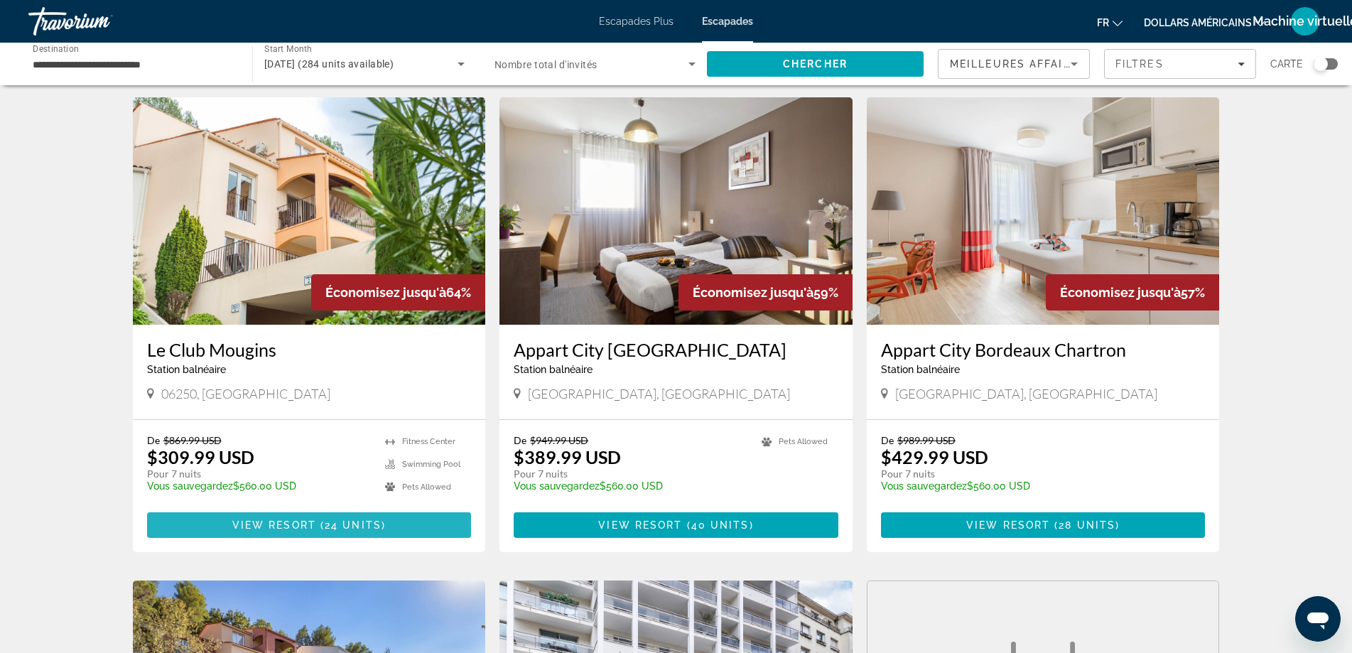
click at [352, 527] on span "24 units" at bounding box center [353, 524] width 57 height 11
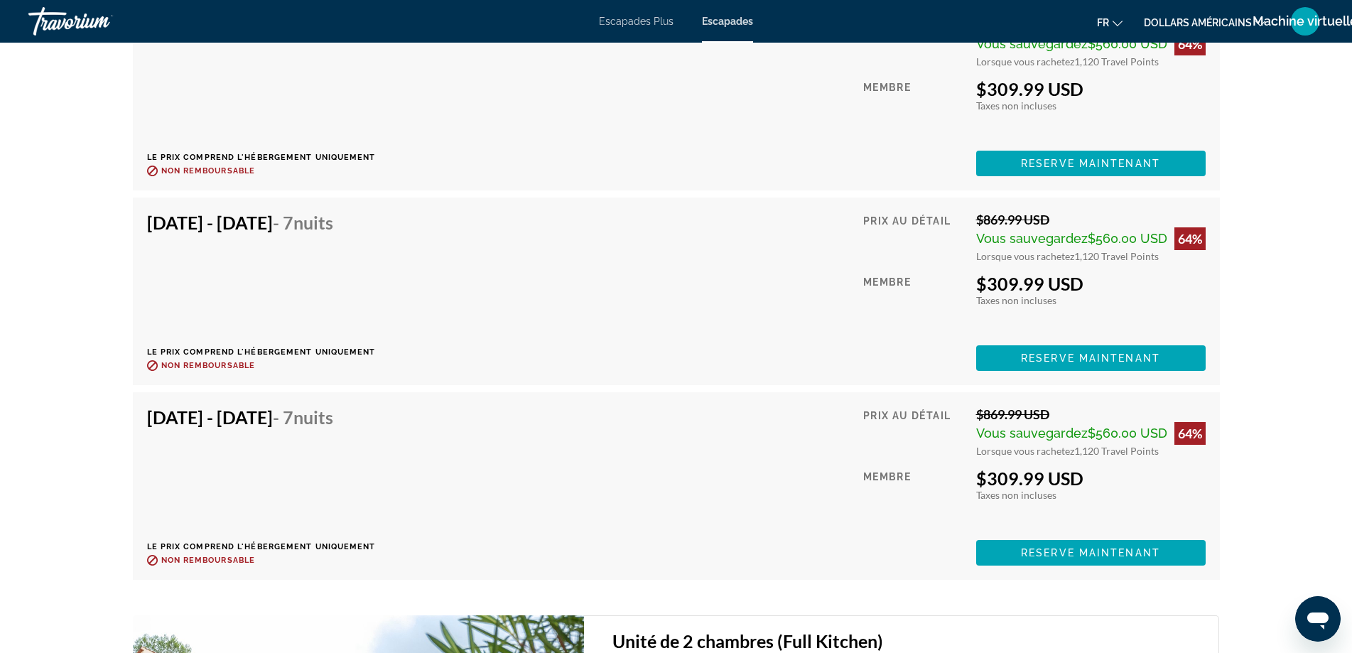
scroll to position [3268, 0]
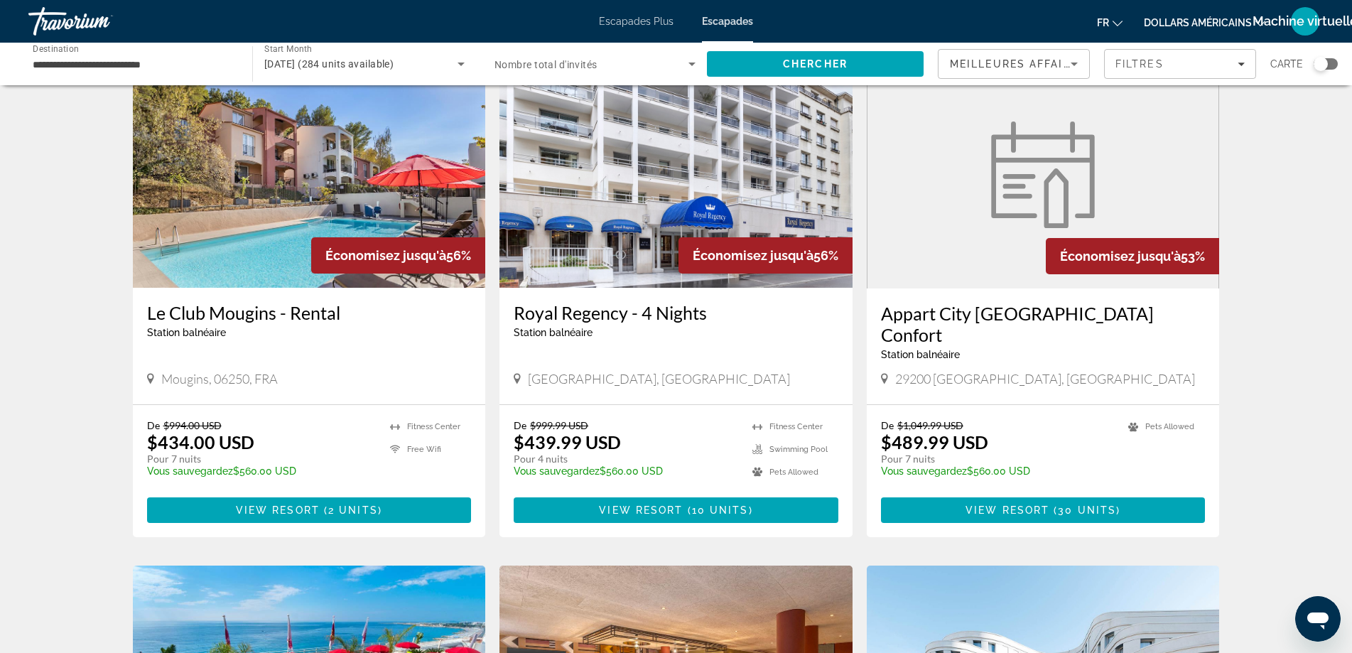
scroll to position [1042, 0]
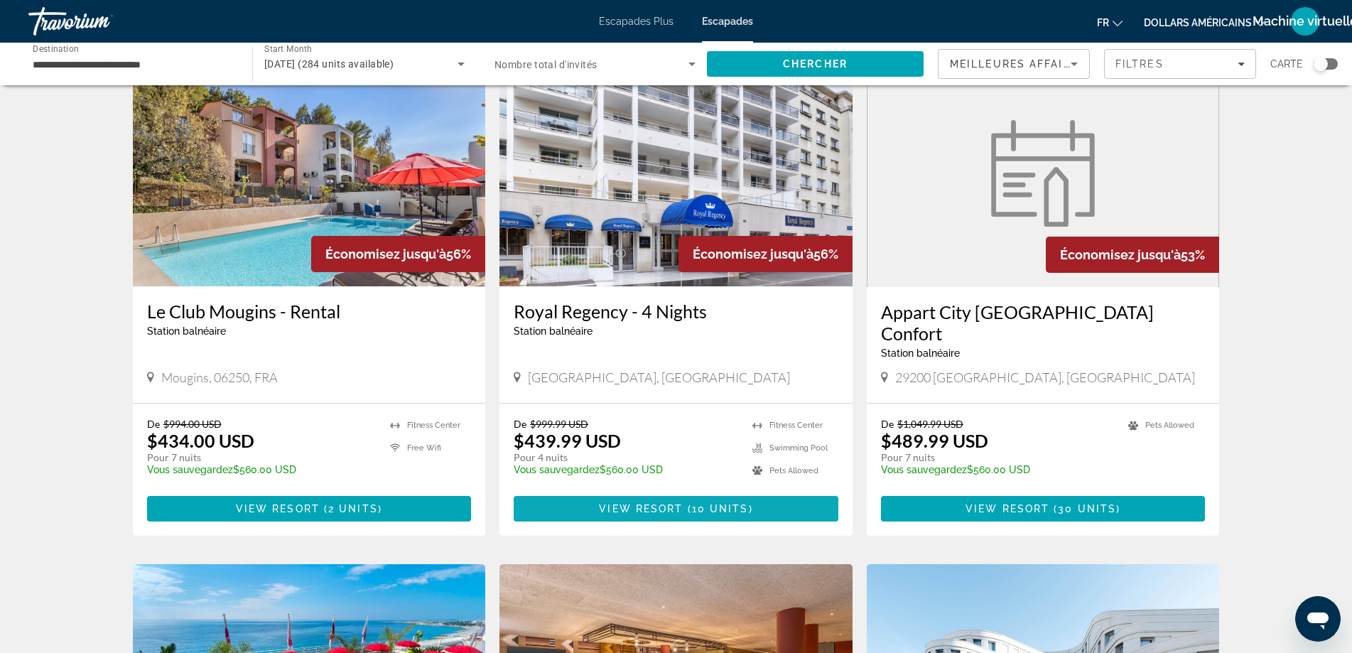
click at [615, 503] on span "View Resort" at bounding box center [641, 508] width 84 height 11
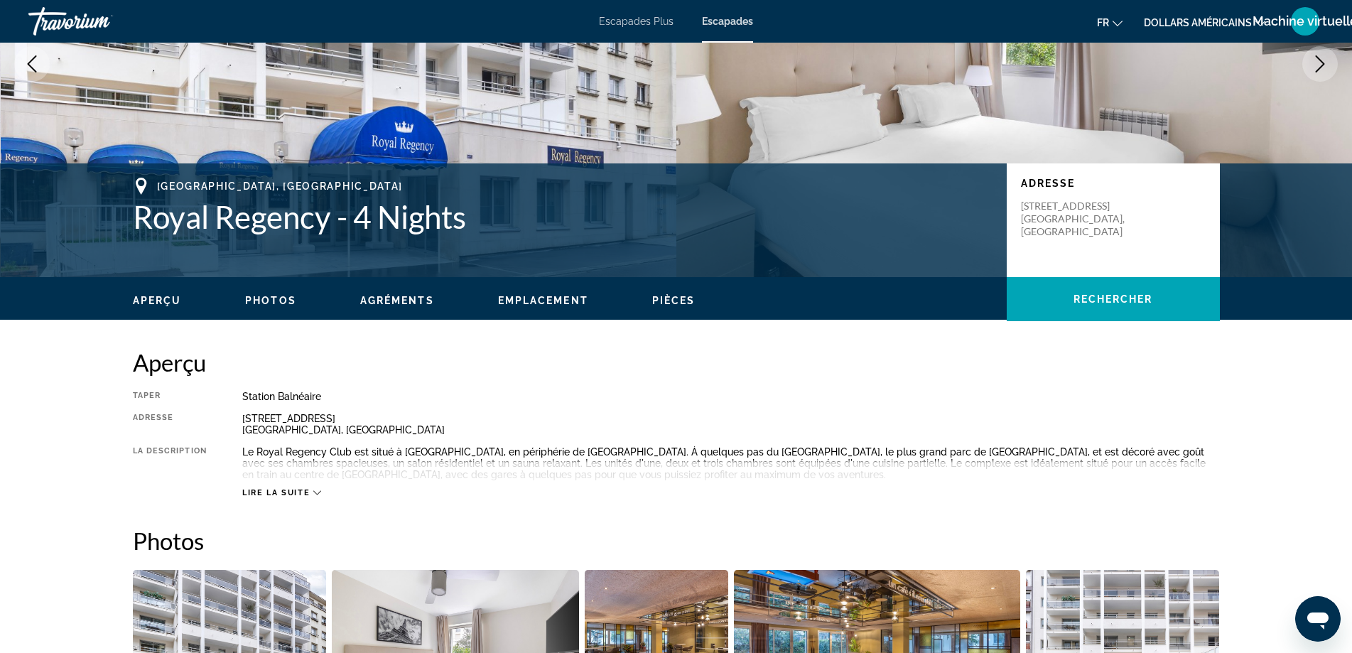
scroll to position [190, 0]
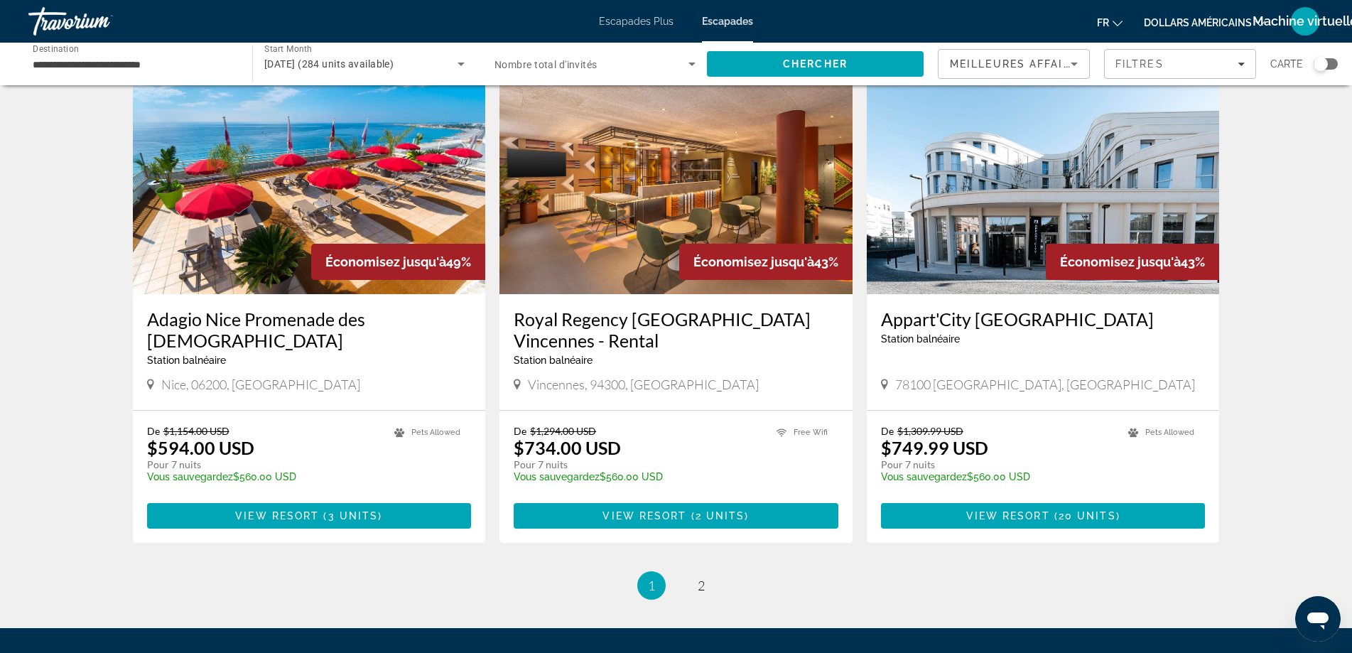
scroll to position [1563, 0]
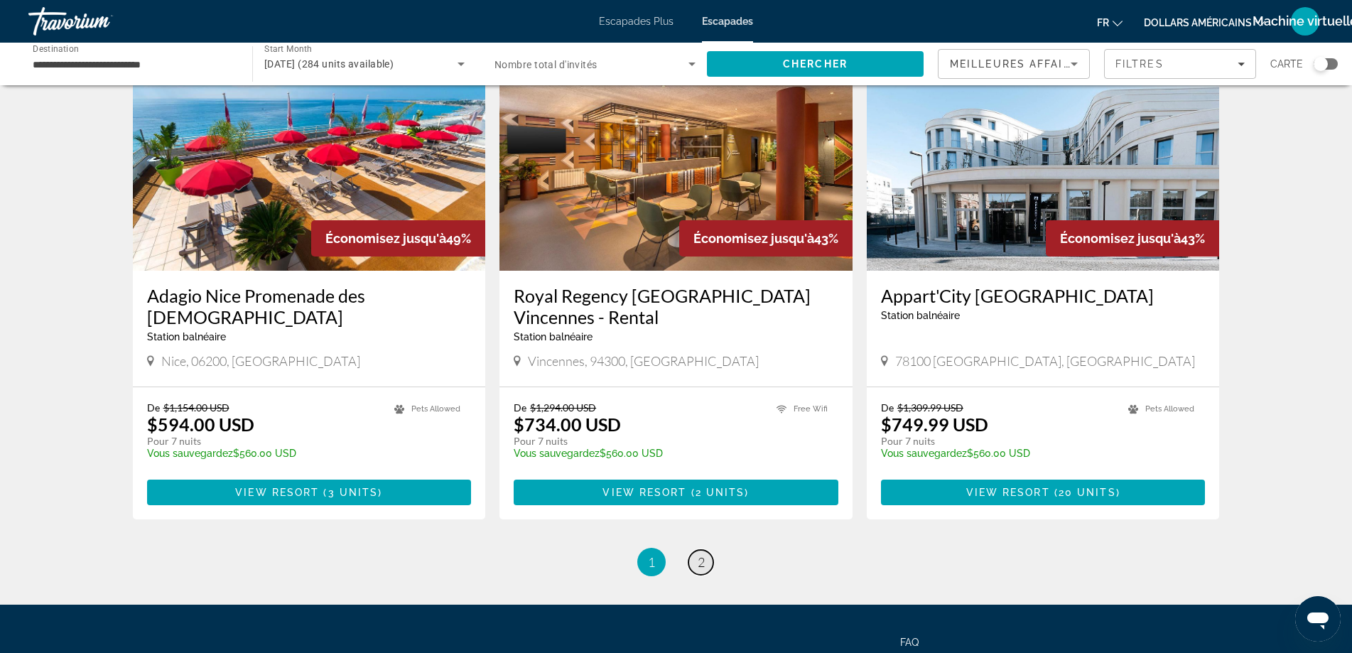
click at [699, 554] on span "2" at bounding box center [701, 562] width 7 height 16
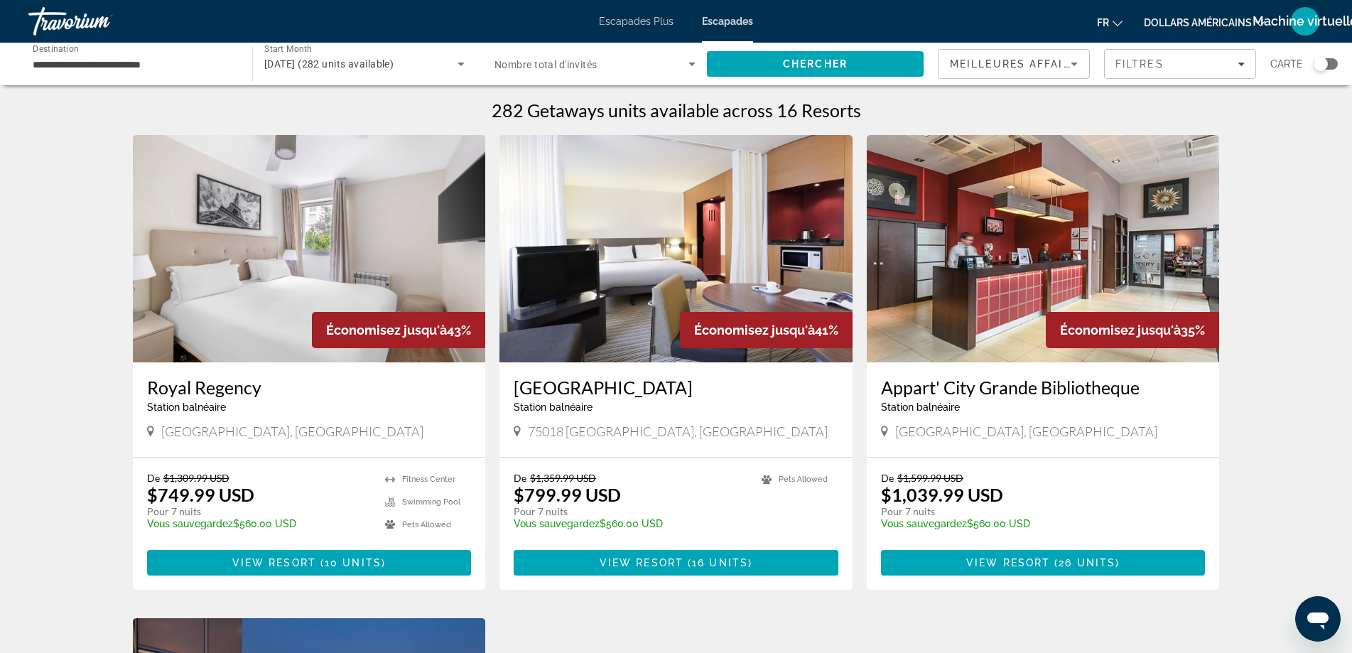
click at [726, 21] on font "Escapades" at bounding box center [727, 21] width 51 height 11
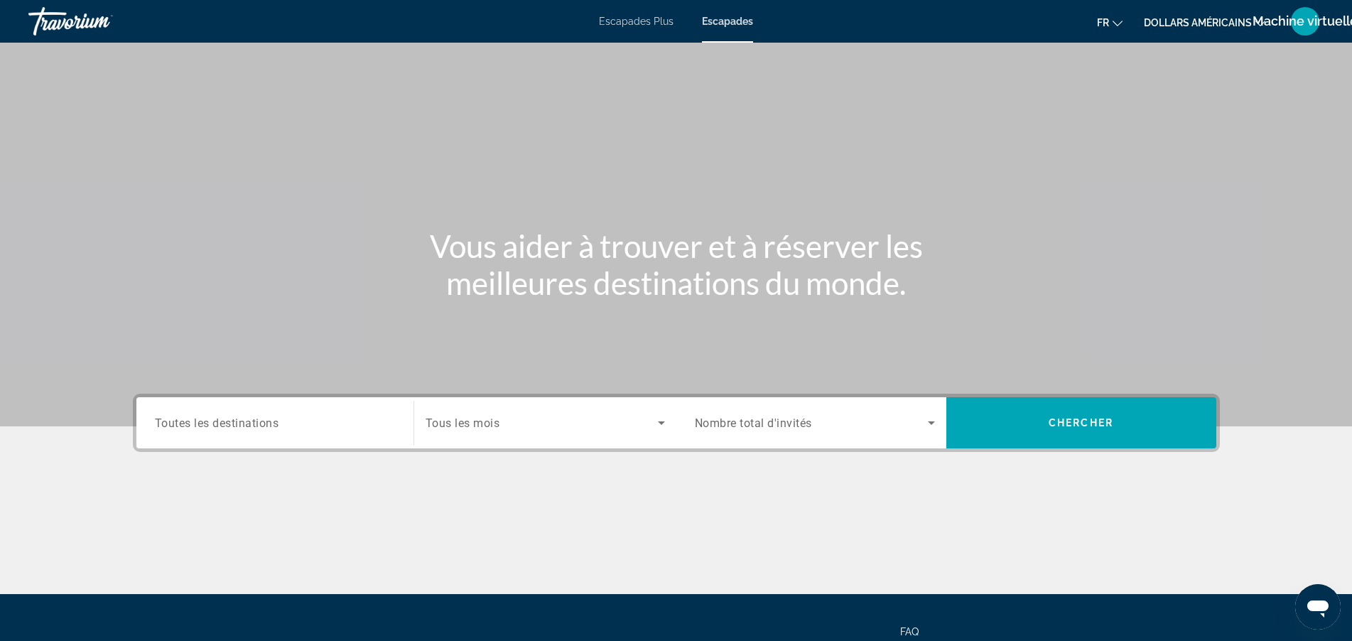
click at [233, 419] on span "Toutes les destinations" at bounding box center [217, 423] width 124 height 14
click at [233, 419] on input "Destination Toutes les destinations" at bounding box center [275, 423] width 240 height 17
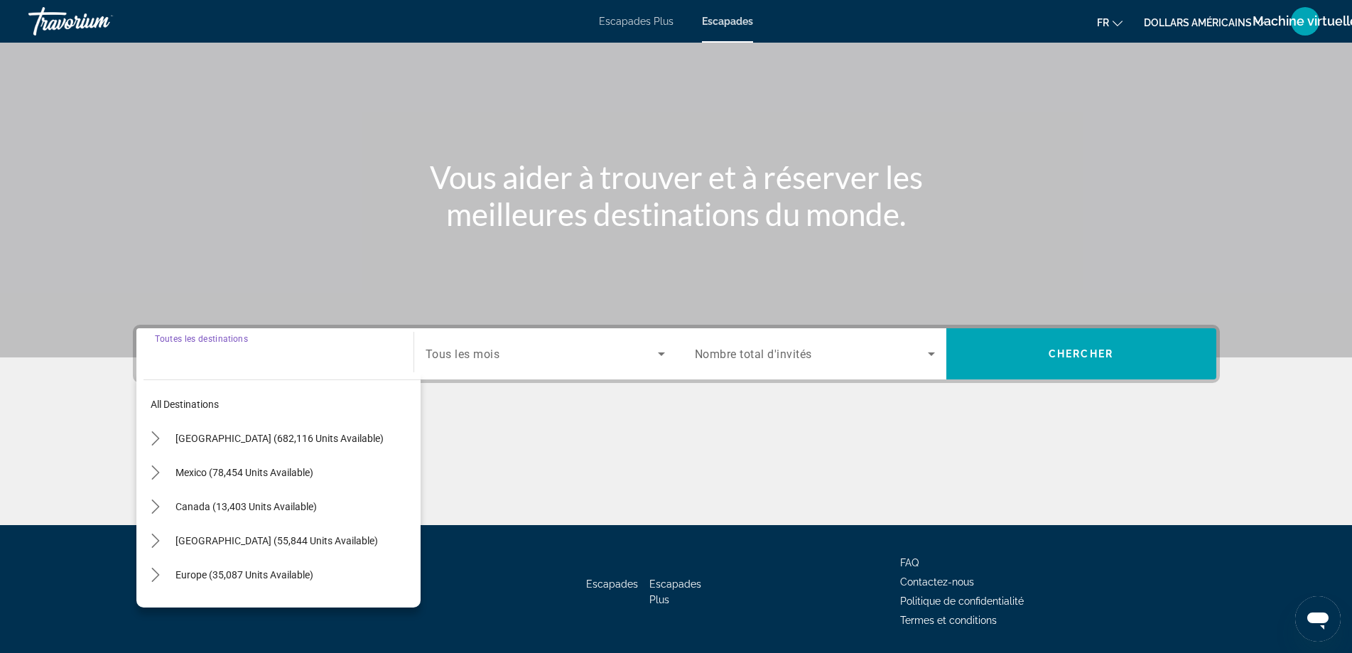
scroll to position [115, 0]
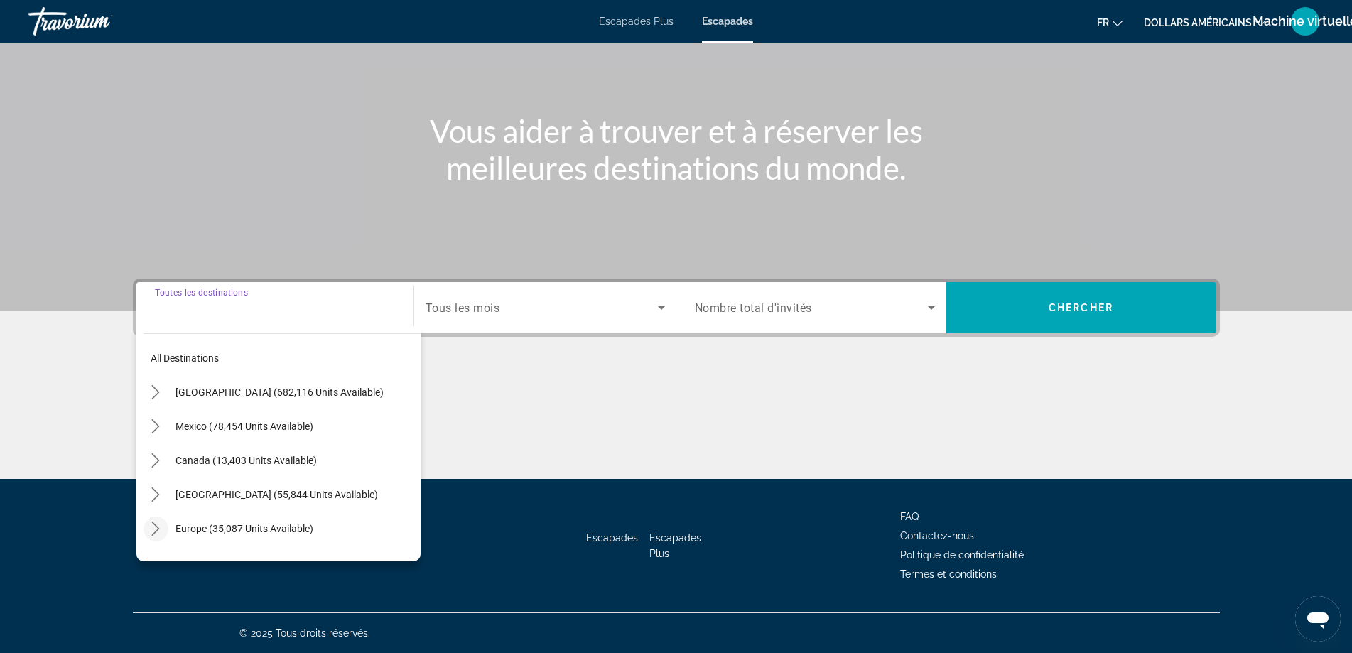
click at [156, 527] on icon "Toggle Europe (35,087 units available) submenu" at bounding box center [156, 529] width 14 height 14
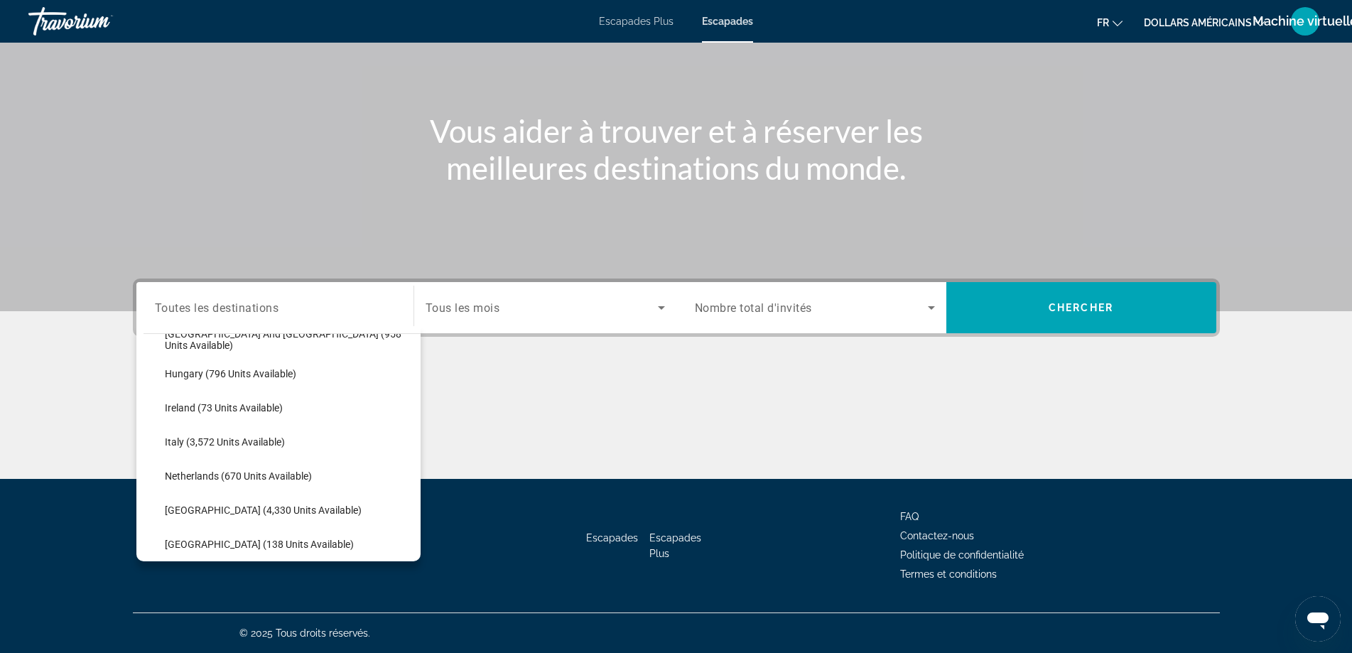
scroll to position [509, 0]
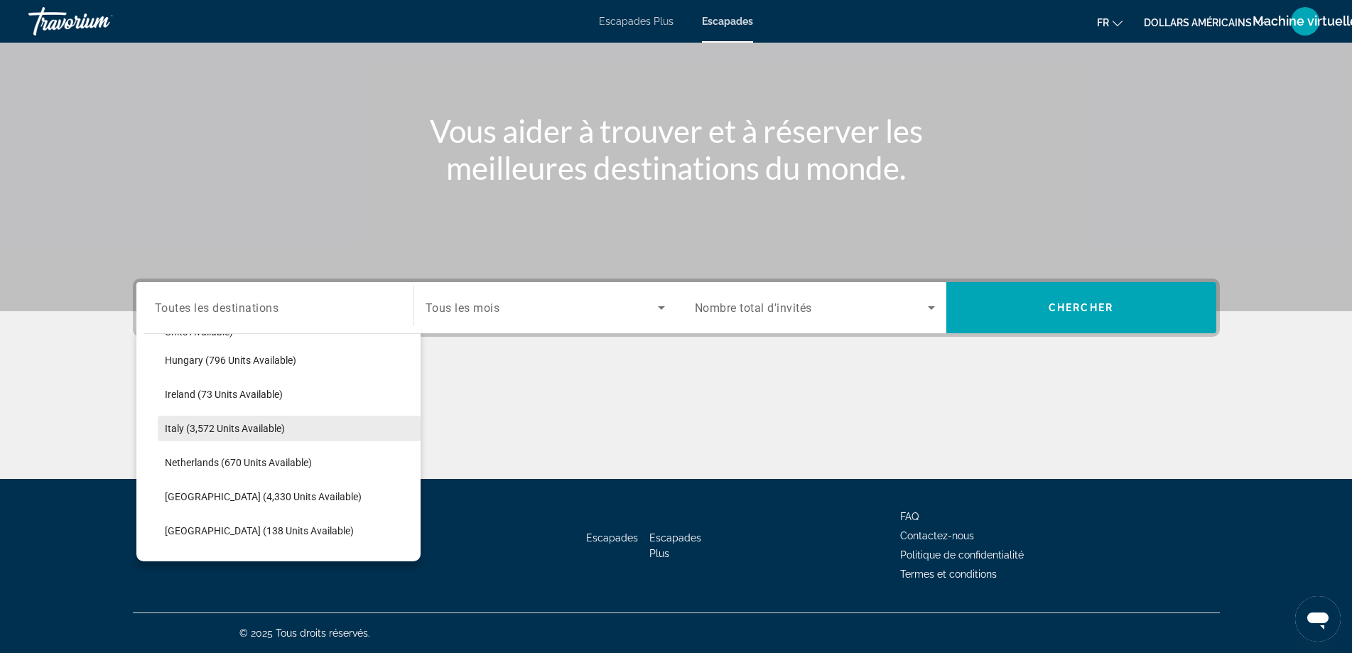
click at [195, 428] on span "Italy (3,572 units available)" at bounding box center [225, 428] width 120 height 11
type input "**********"
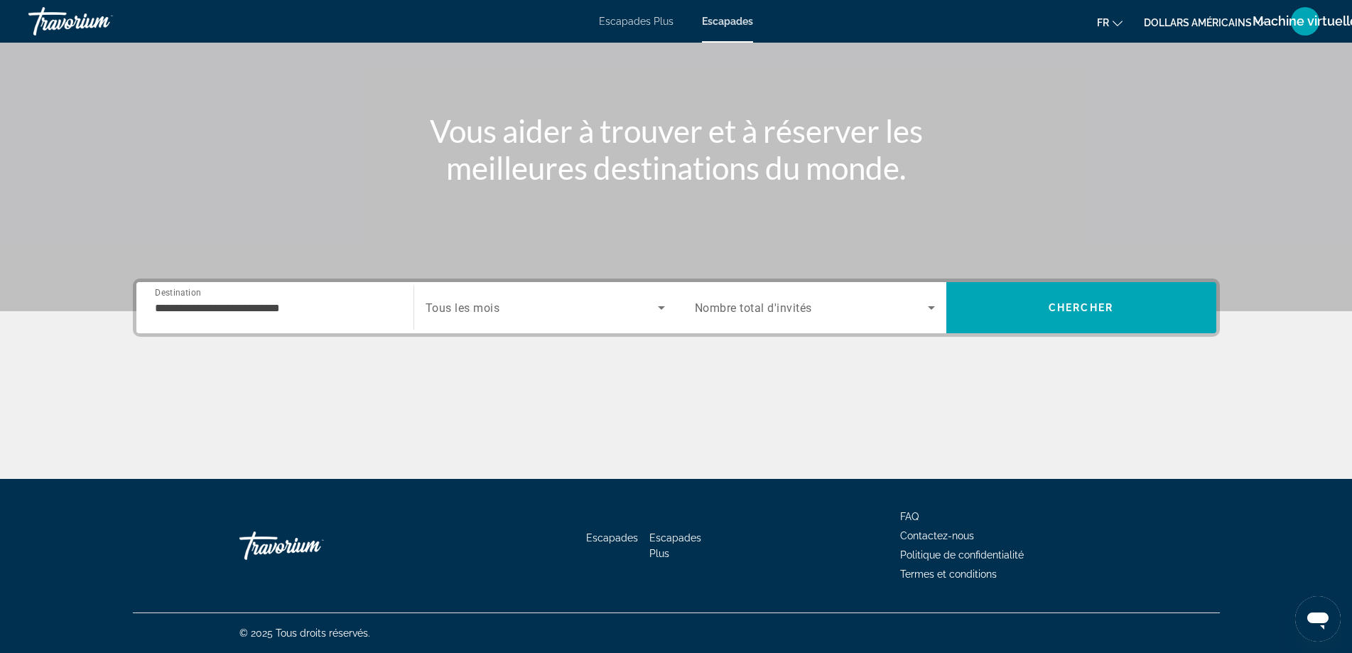
click at [457, 320] on div "Search widget" at bounding box center [545, 308] width 239 height 40
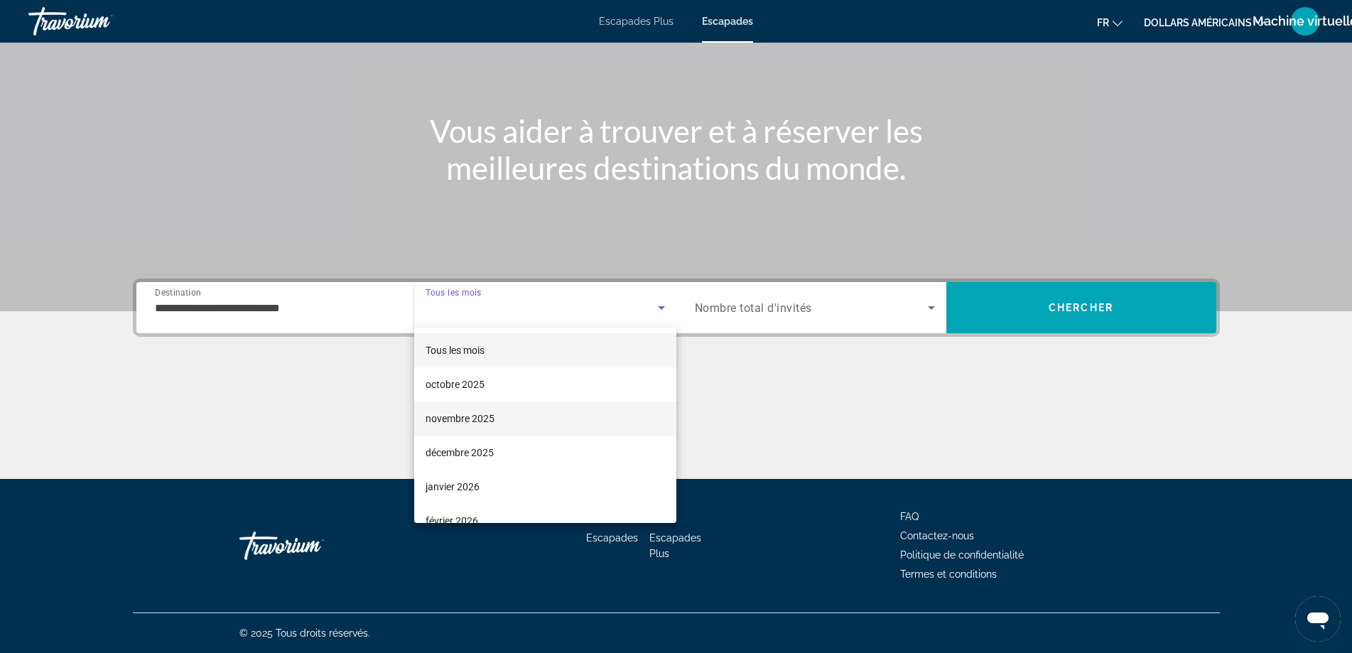
click at [452, 416] on font "novembre 2025" at bounding box center [460, 418] width 69 height 11
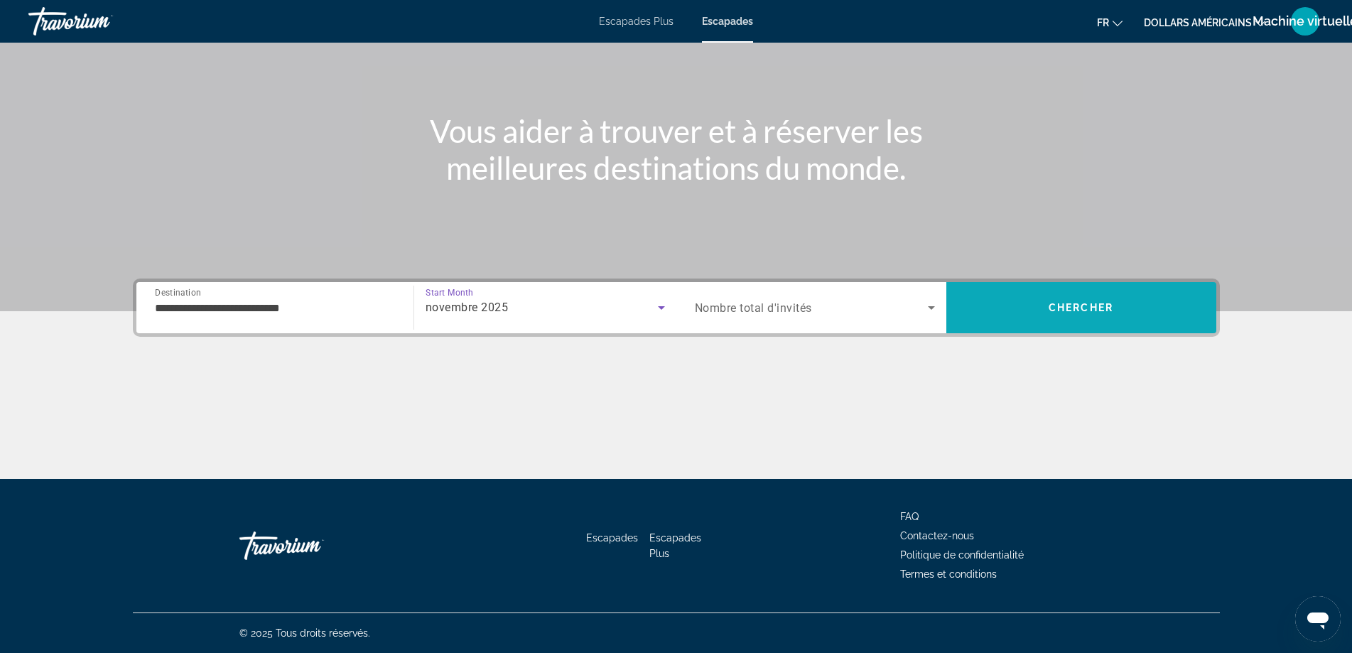
click at [1071, 305] on span "Chercher" at bounding box center [1081, 307] width 65 height 11
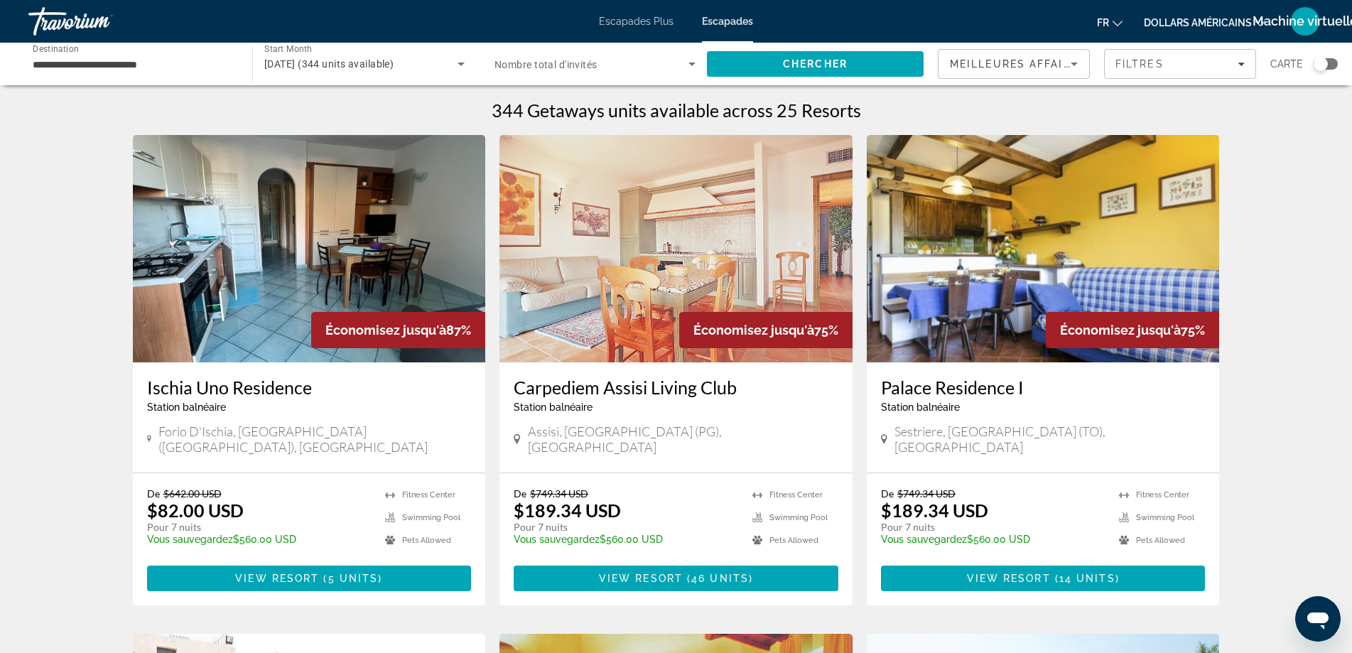
click at [1323, 64] on div "Search widget" at bounding box center [1321, 64] width 14 height 14
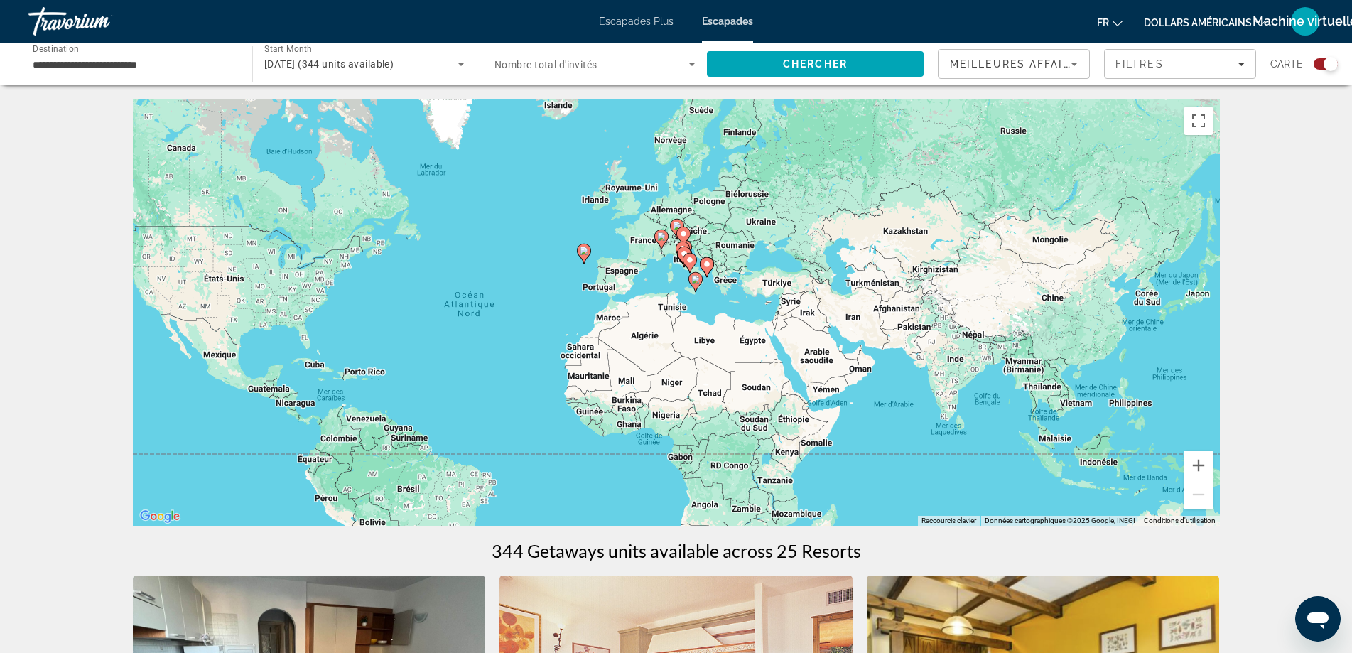
drag, startPoint x: 824, startPoint y: 230, endPoint x: 658, endPoint y: 244, distance: 166.2
click at [658, 244] on gmp-advanced-marker "Contenu principal" at bounding box center [661, 239] width 14 height 21
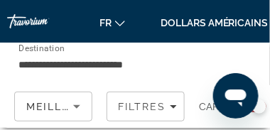
drag, startPoint x: 166, startPoint y: 105, endPoint x: 168, endPoint y: 50, distance: 55.5
click at [158, 38] on div "**********" at bounding box center [135, 65] width 270 height 130
drag, startPoint x: 247, startPoint y: 58, endPoint x: 247, endPoint y: 46, distance: 11.4
click at [247, 54] on div "Occupancy Nombre total d'invités Chercher" at bounding box center [229, 64] width 89 height 43
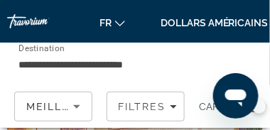
scroll to position [1004, 0]
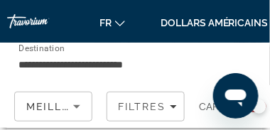
click at [180, 80] on div "**********" at bounding box center [96, 64] width 178 height 41
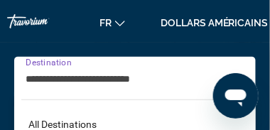
scroll to position [494, 0]
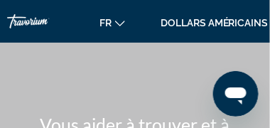
click at [154, 63] on div "Contenu principal" at bounding box center [135, 106] width 270 height 213
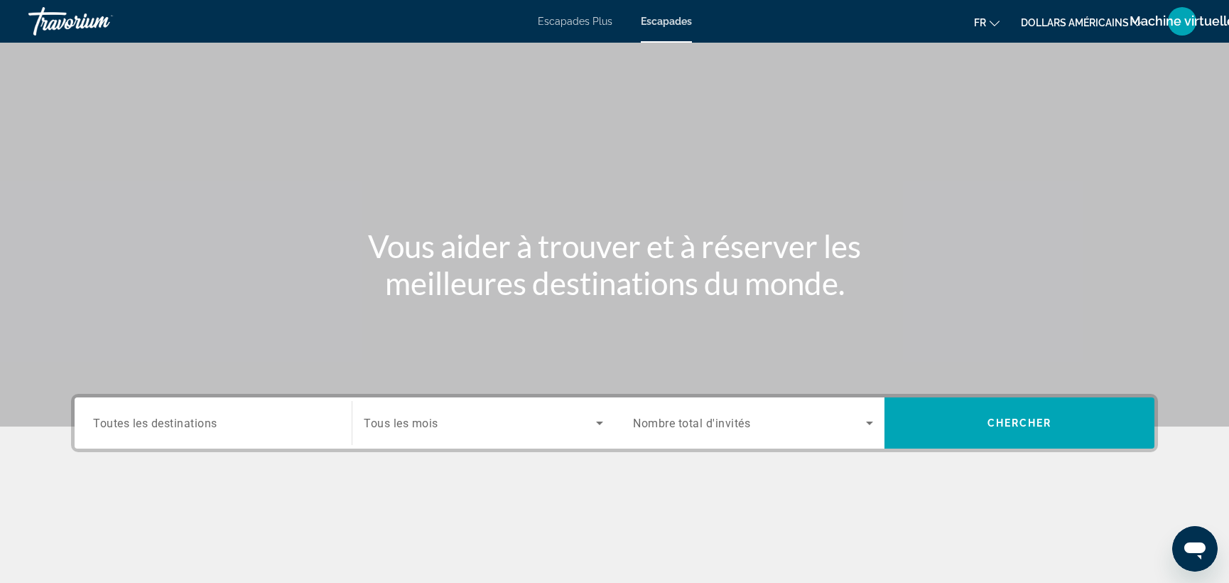
click at [666, 22] on font "Escapades" at bounding box center [666, 21] width 51 height 11
click at [195, 416] on span "Toutes les destinations" at bounding box center [155, 423] width 124 height 14
click at [195, 416] on input "Destination Toutes les destinations" at bounding box center [213, 423] width 240 height 17
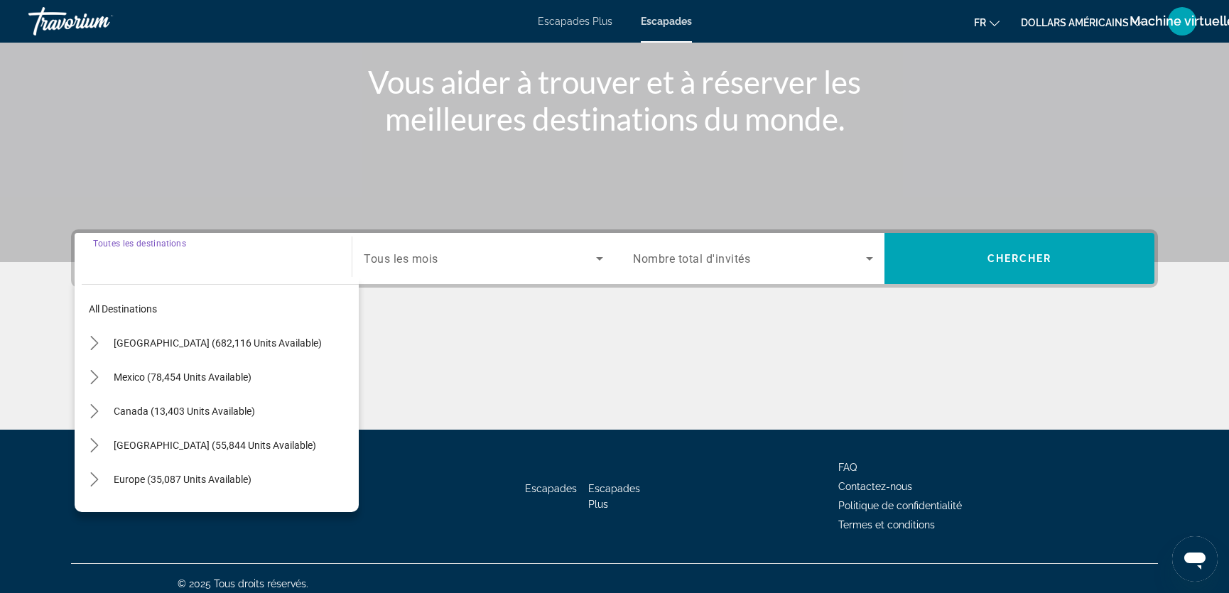
scroll to position [175, 0]
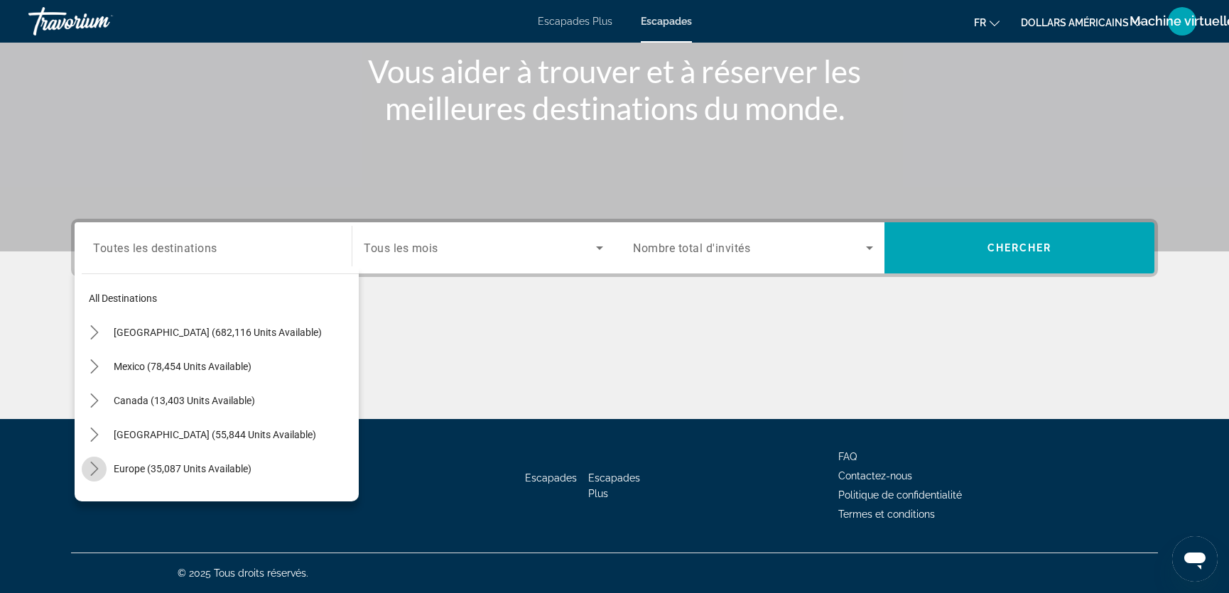
click at [95, 468] on icon "Toggle Europe (35,087 units available) submenu" at bounding box center [94, 469] width 14 height 14
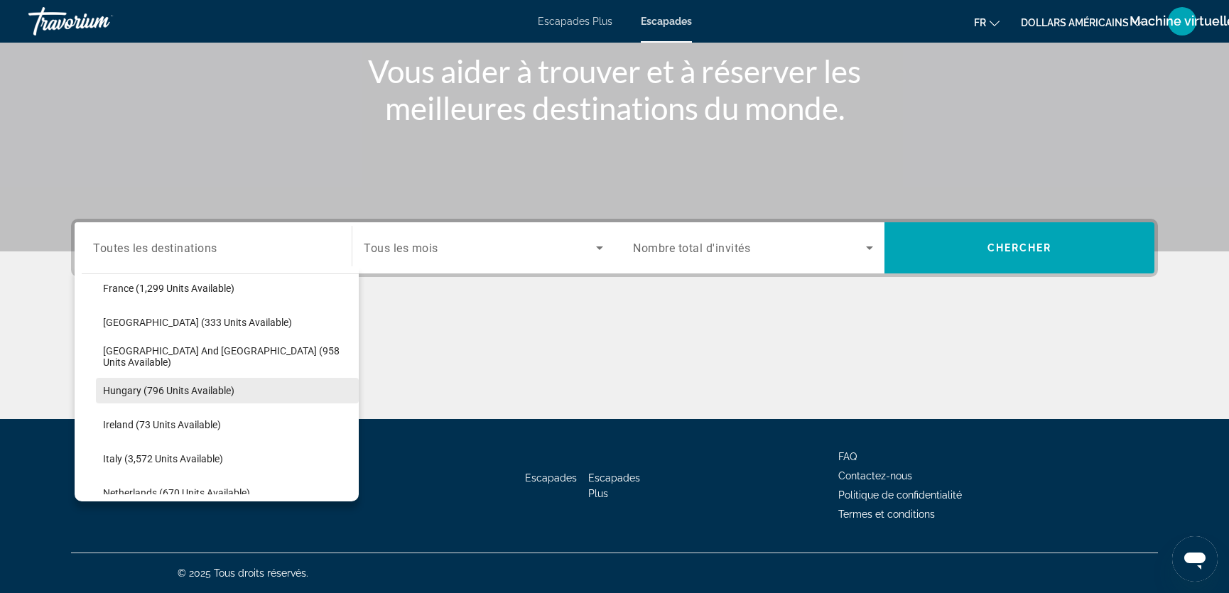
scroll to position [436, 0]
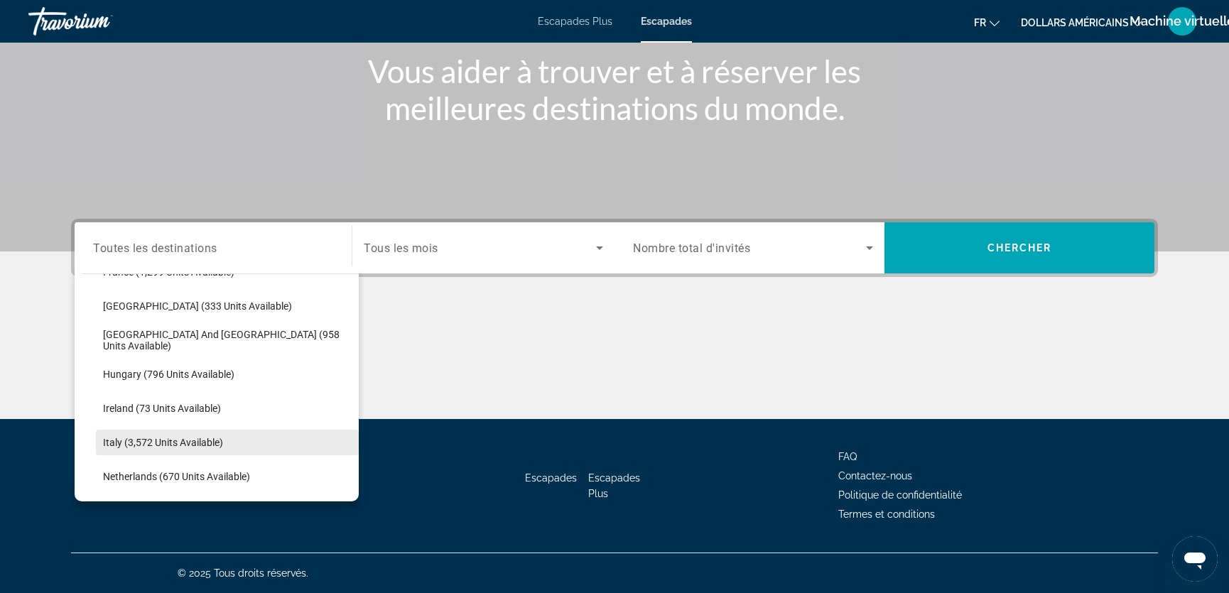
click at [122, 438] on span "Italy (3,572 units available)" at bounding box center [163, 442] width 120 height 11
type input "**********"
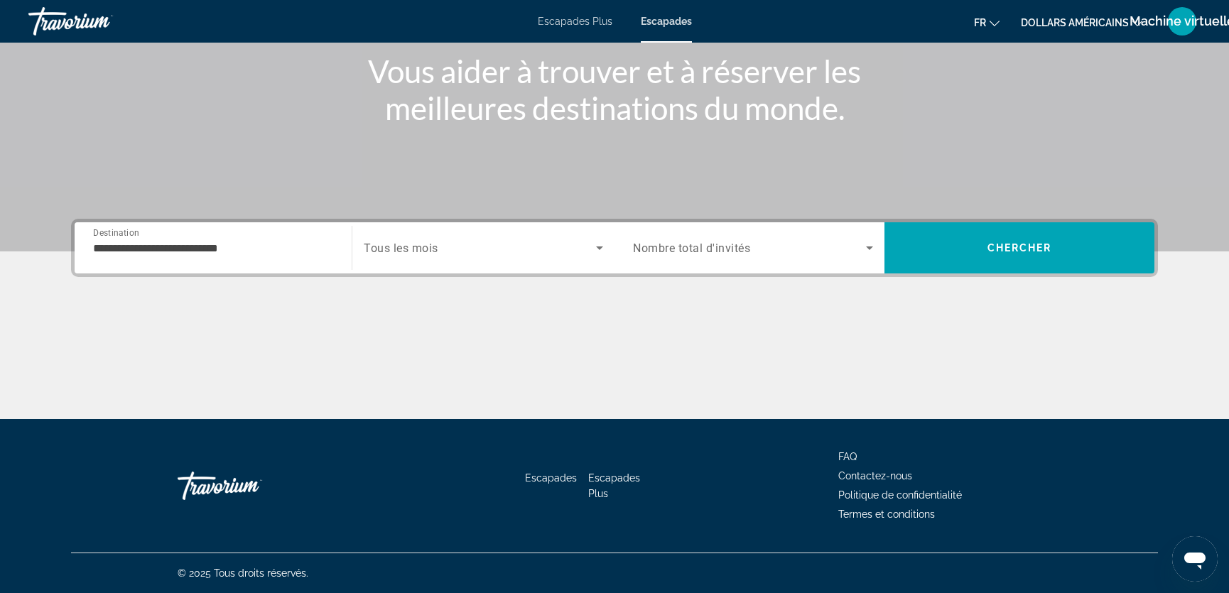
click at [419, 242] on span "Tous les mois" at bounding box center [401, 249] width 75 height 14
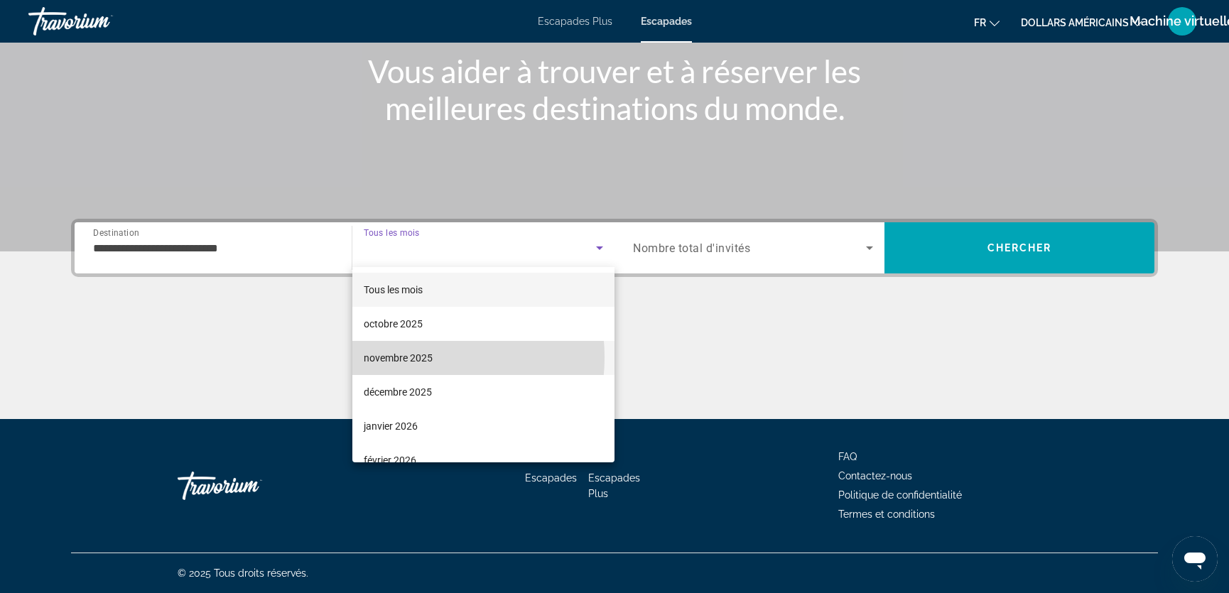
click at [404, 357] on font "novembre 2025" at bounding box center [398, 357] width 69 height 11
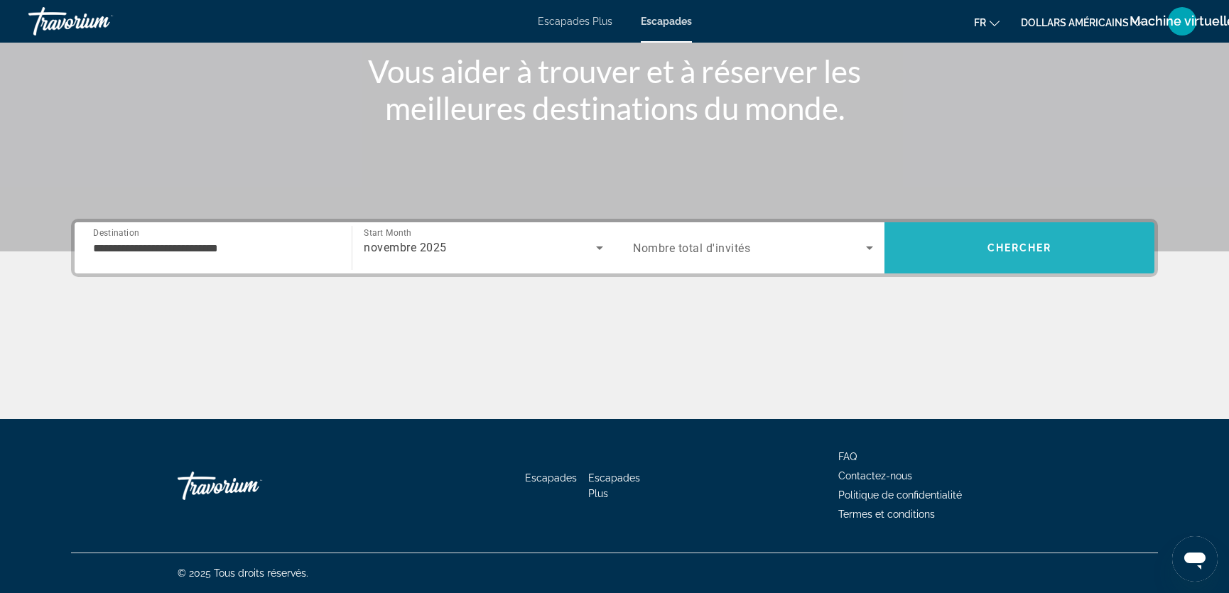
click at [993, 247] on span "Chercher" at bounding box center [1020, 247] width 65 height 11
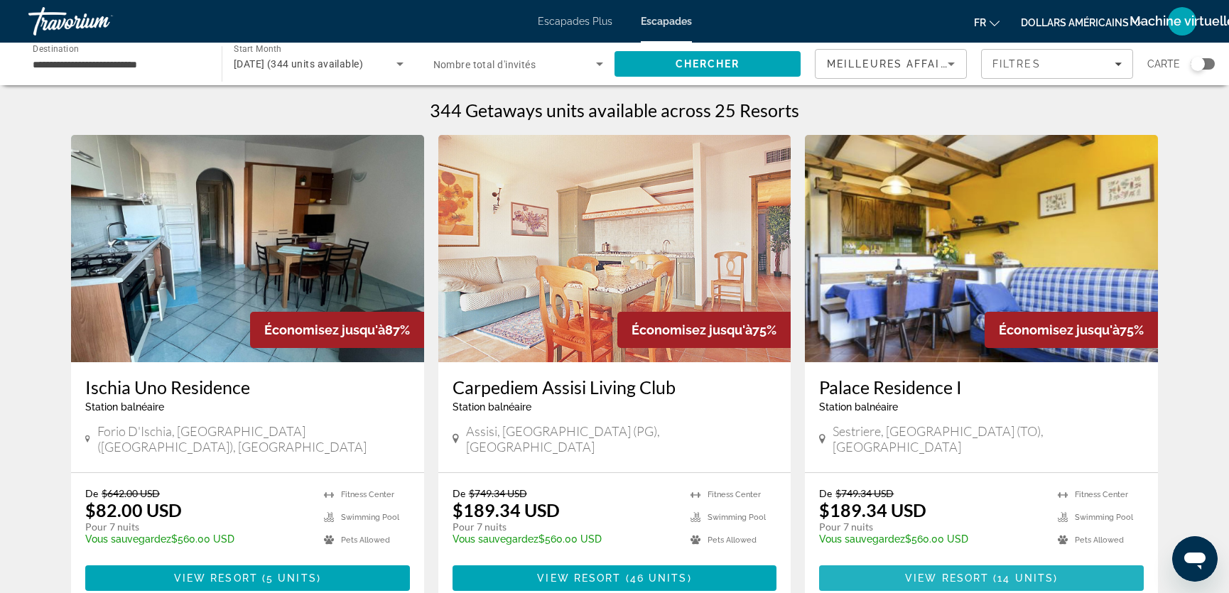
click at [966, 573] on span "View Resort" at bounding box center [947, 578] width 84 height 11
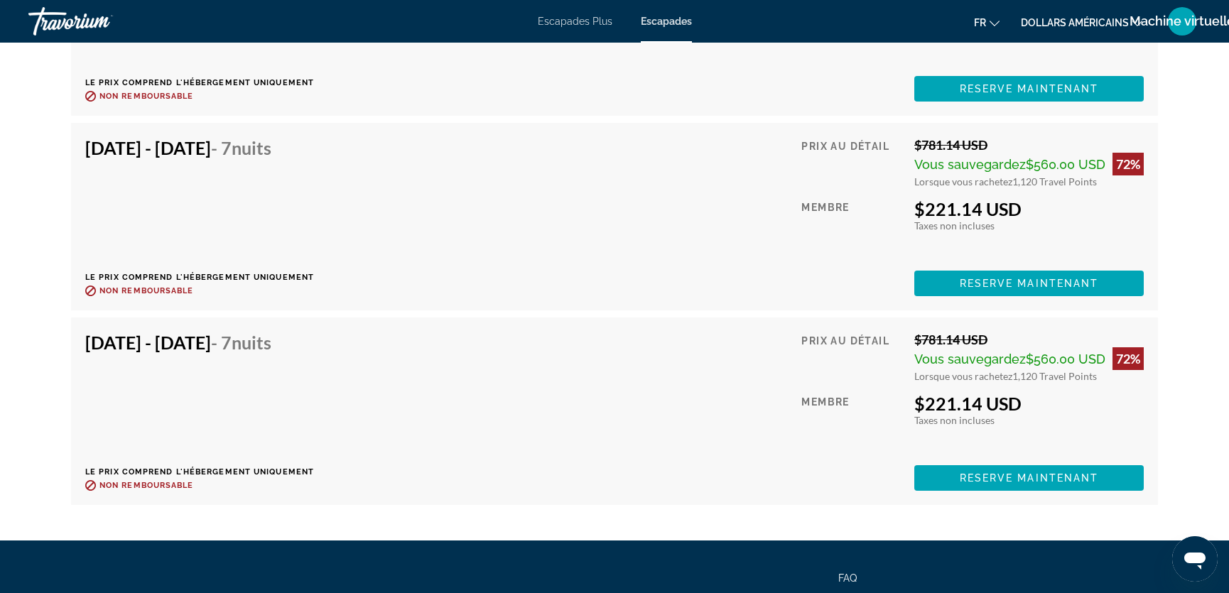
scroll to position [3174, 0]
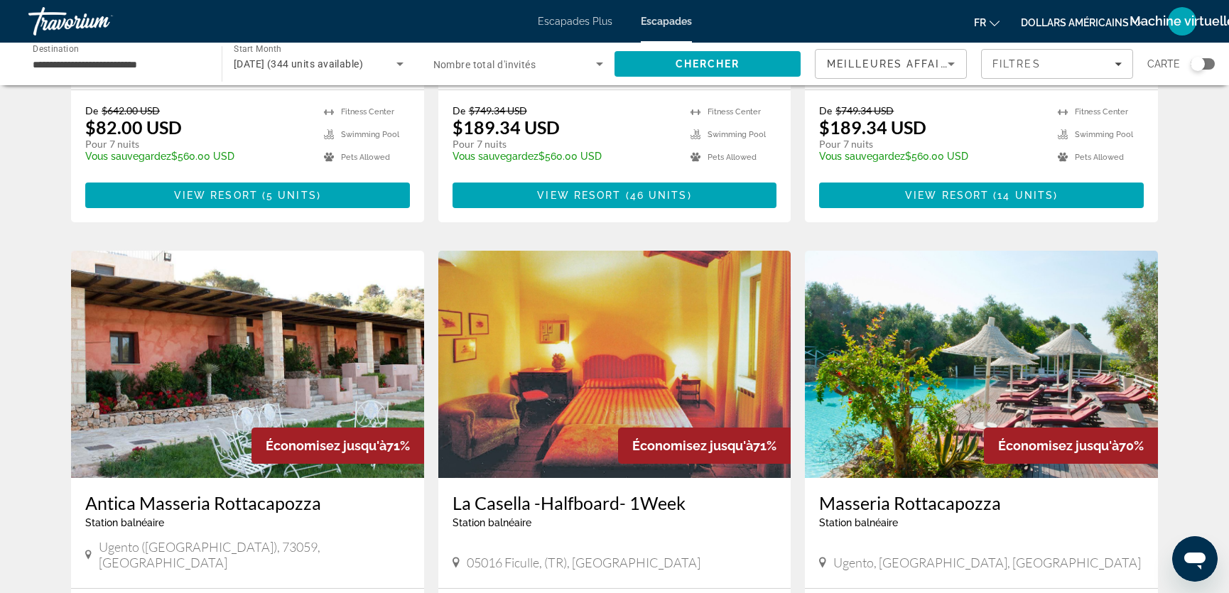
scroll to position [473, 0]
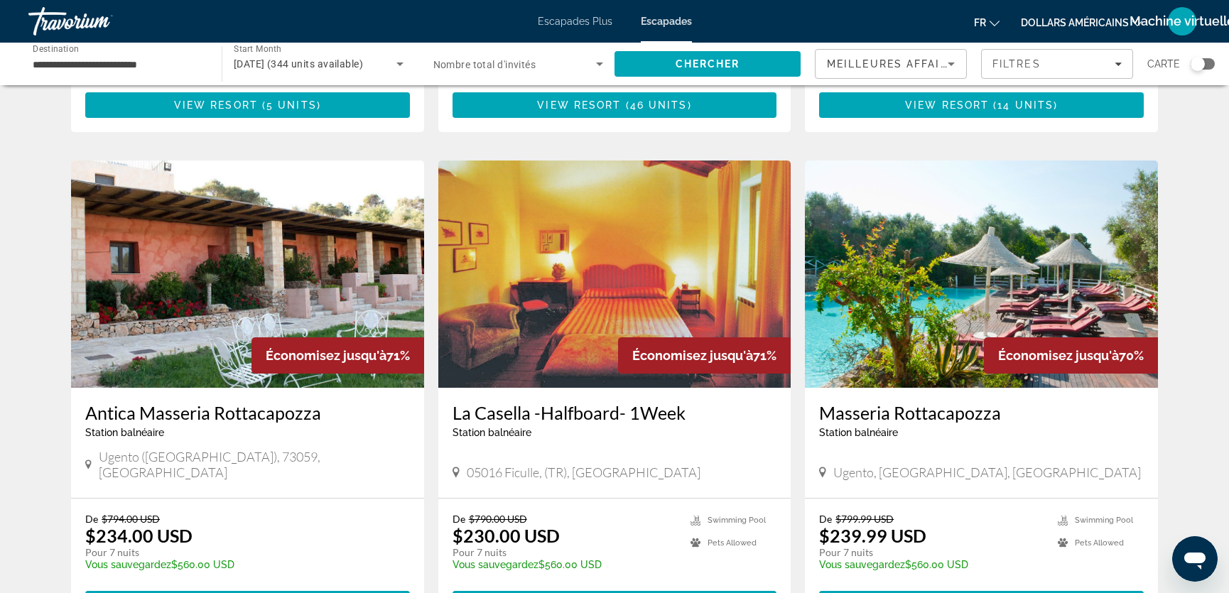
click at [1192, 65] on div "Search widget" at bounding box center [1198, 64] width 14 height 14
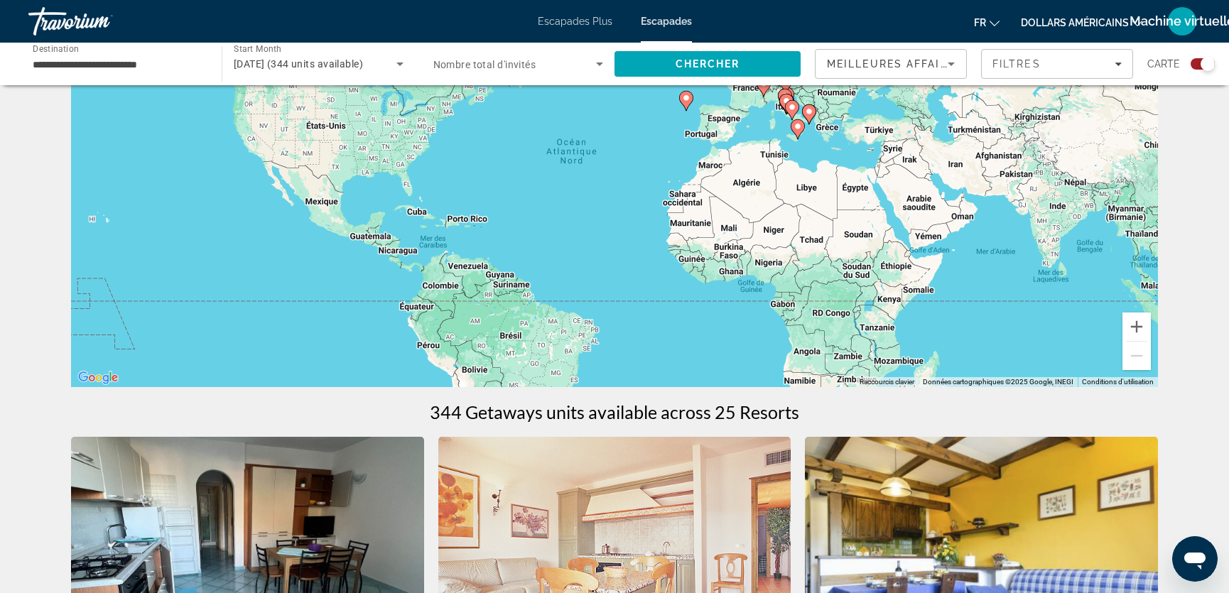
scroll to position [53, 0]
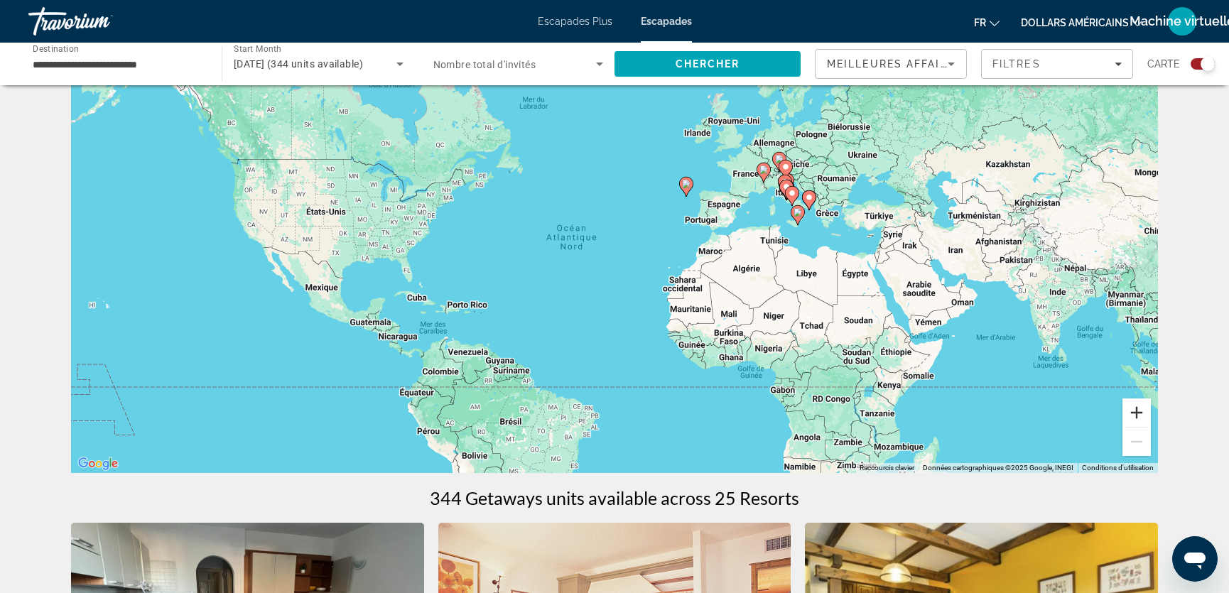
click at [1137, 411] on button "Zoom avant" at bounding box center [1137, 413] width 28 height 28
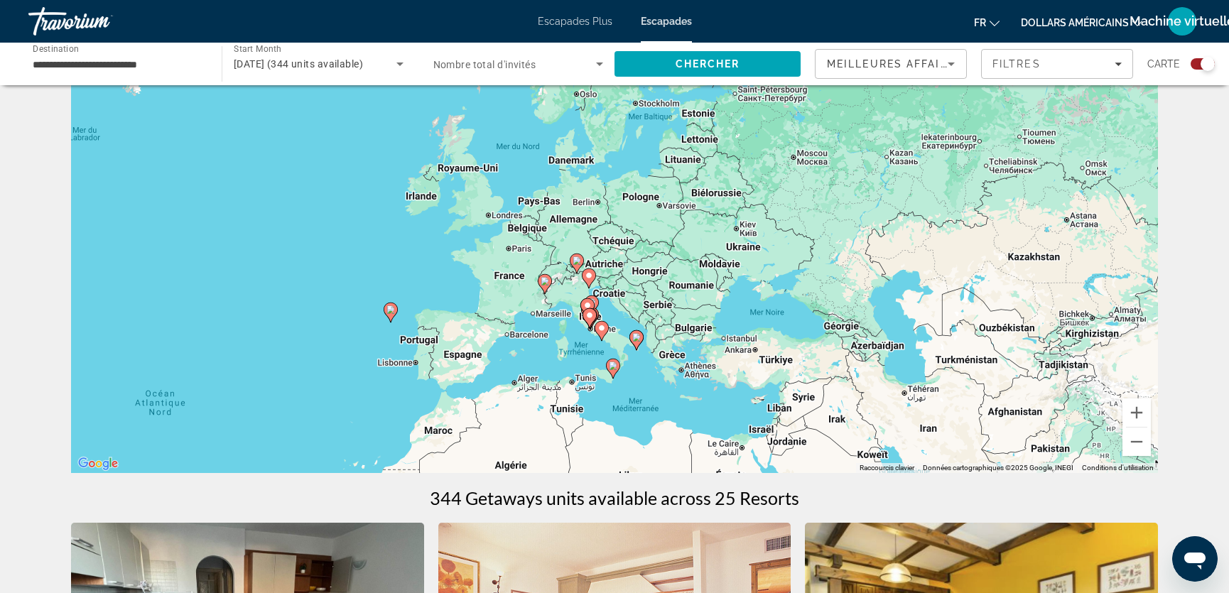
drag, startPoint x: 979, startPoint y: 201, endPoint x: 610, endPoint y: 389, distance: 414.1
click at [610, 389] on div "Pour activer le glissement avec le clavier, appuyez sur Alt+Entrée. Une fois ce…" at bounding box center [614, 260] width 1087 height 426
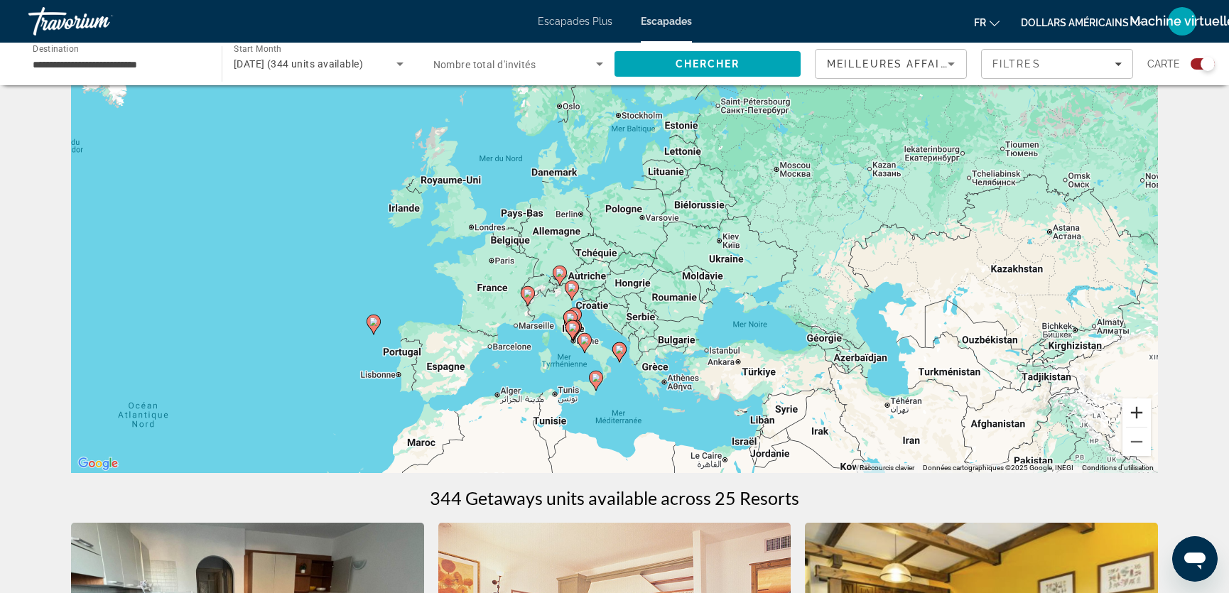
click at [1136, 411] on button "Zoom avant" at bounding box center [1137, 413] width 28 height 28
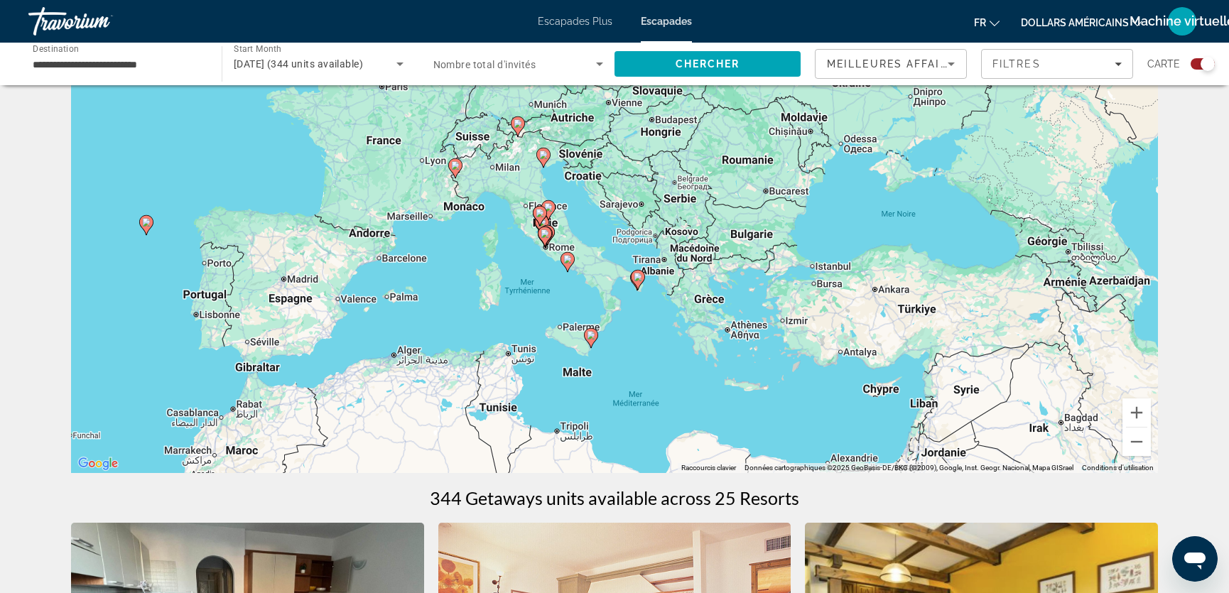
drag, startPoint x: 578, startPoint y: 374, endPoint x: 590, endPoint y: 199, distance: 176.0
click at [590, 199] on div "Pour activer le glissement avec le clavier, appuyez sur Alt+Entrée. Une fois ce…" at bounding box center [614, 260] width 1087 height 426
click at [455, 166] on image "Contenu principal" at bounding box center [455, 165] width 9 height 9
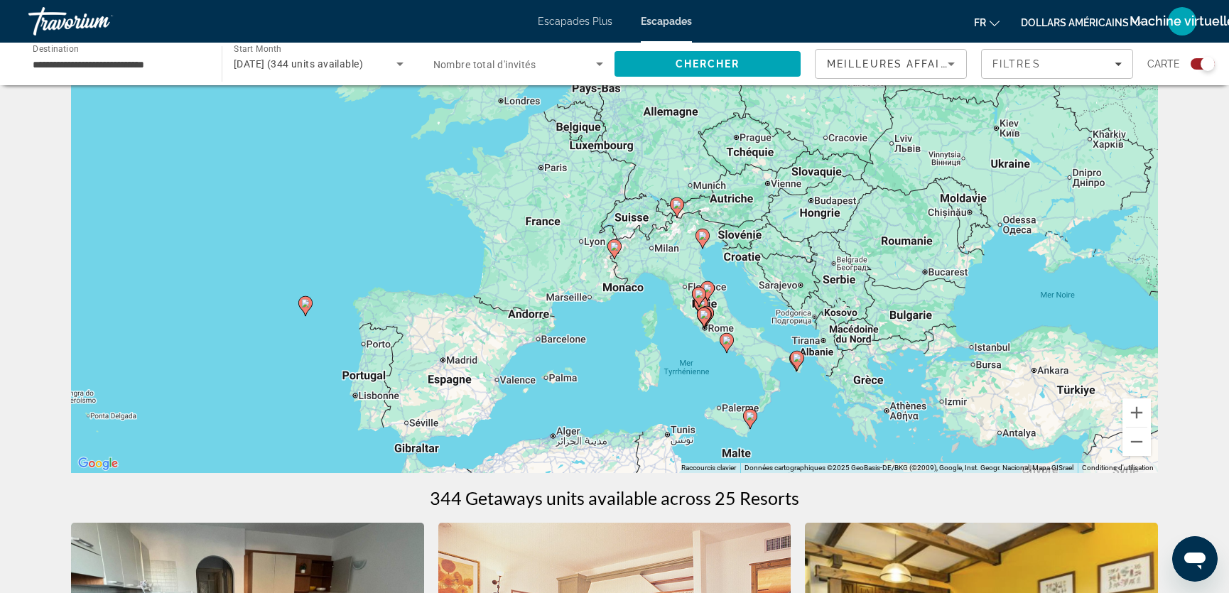
click at [616, 247] on image "Contenu principal" at bounding box center [614, 246] width 9 height 9
type input "**********"
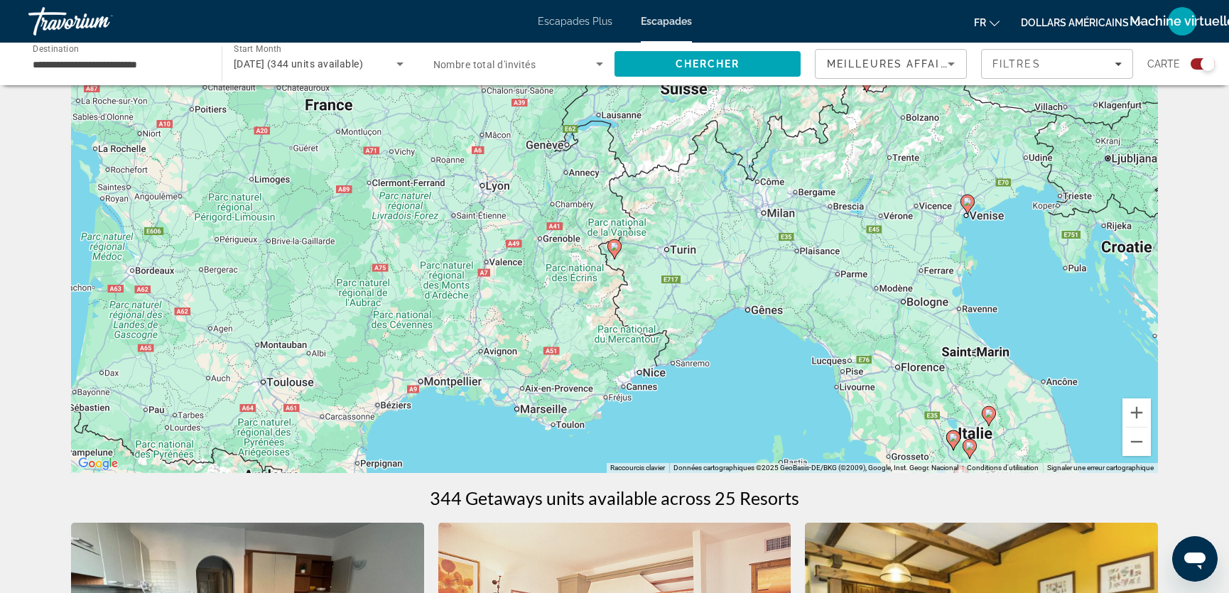
click at [615, 245] on image "Contenu principal" at bounding box center [614, 246] width 9 height 9
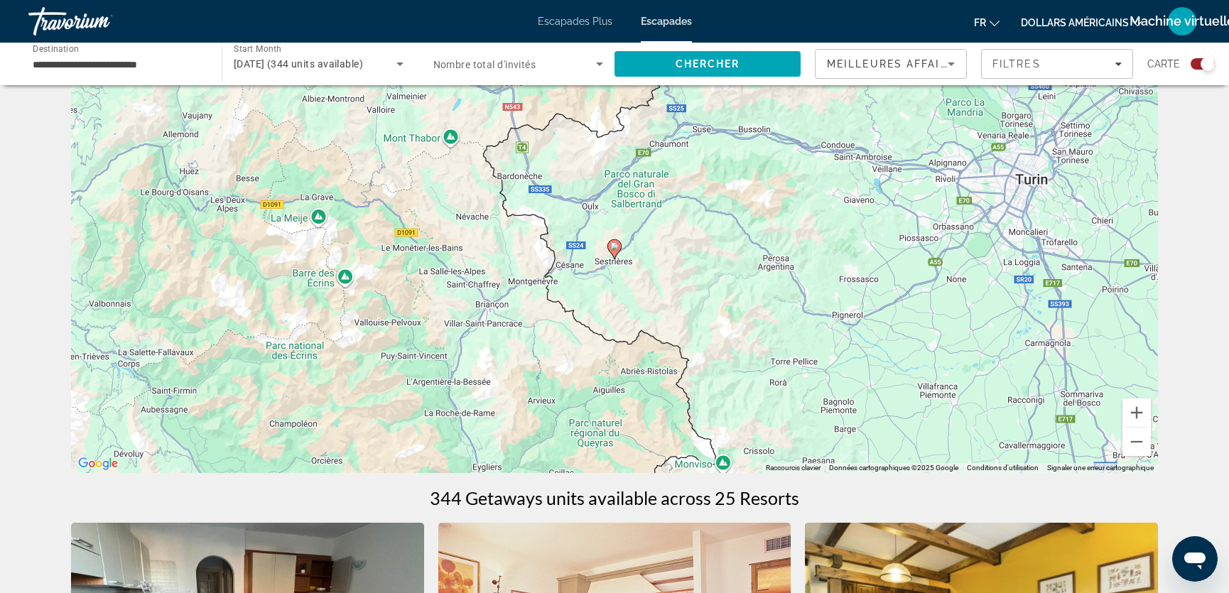
click at [615, 249] on image "Contenu principal" at bounding box center [614, 246] width 9 height 9
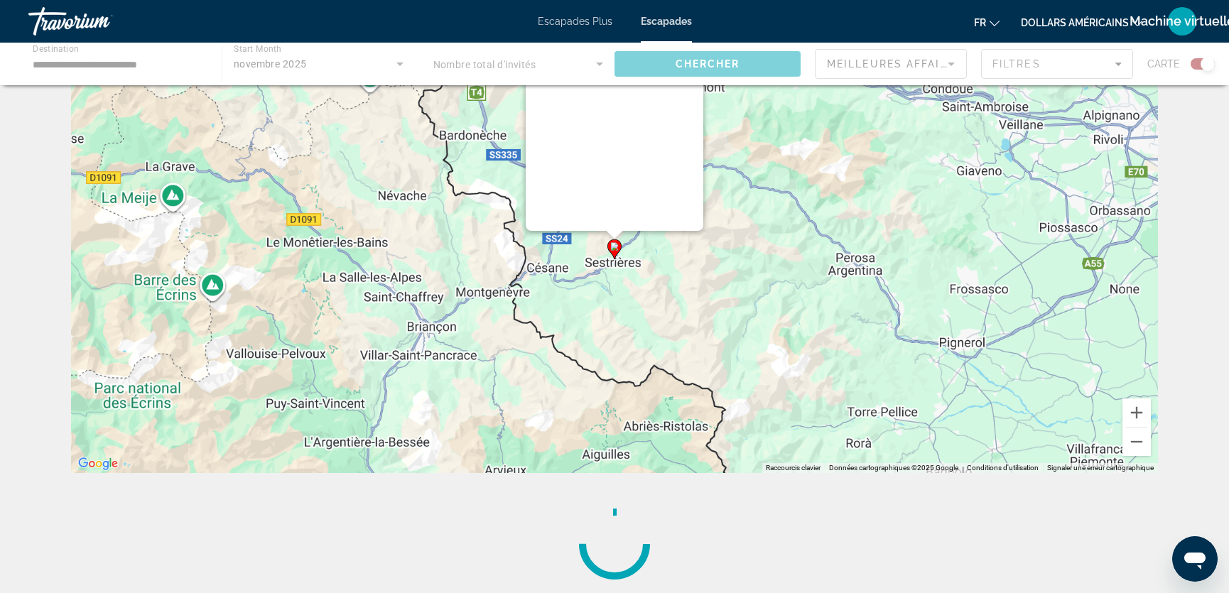
scroll to position [0, 0]
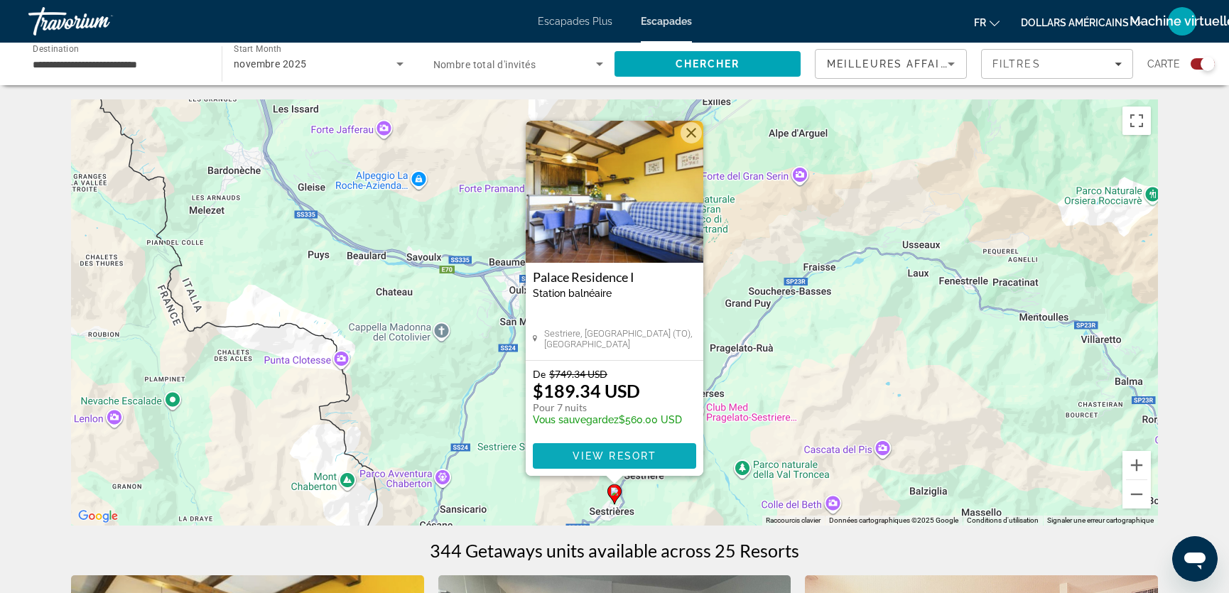
click at [594, 455] on span "View Resort" at bounding box center [615, 455] width 84 height 11
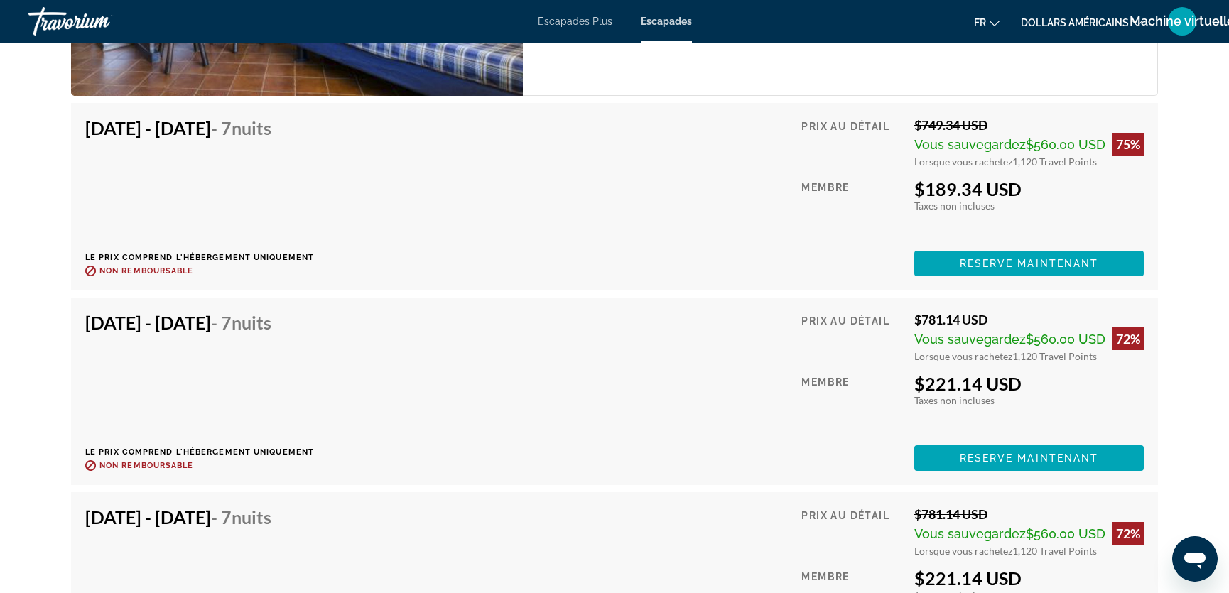
scroll to position [2799, 0]
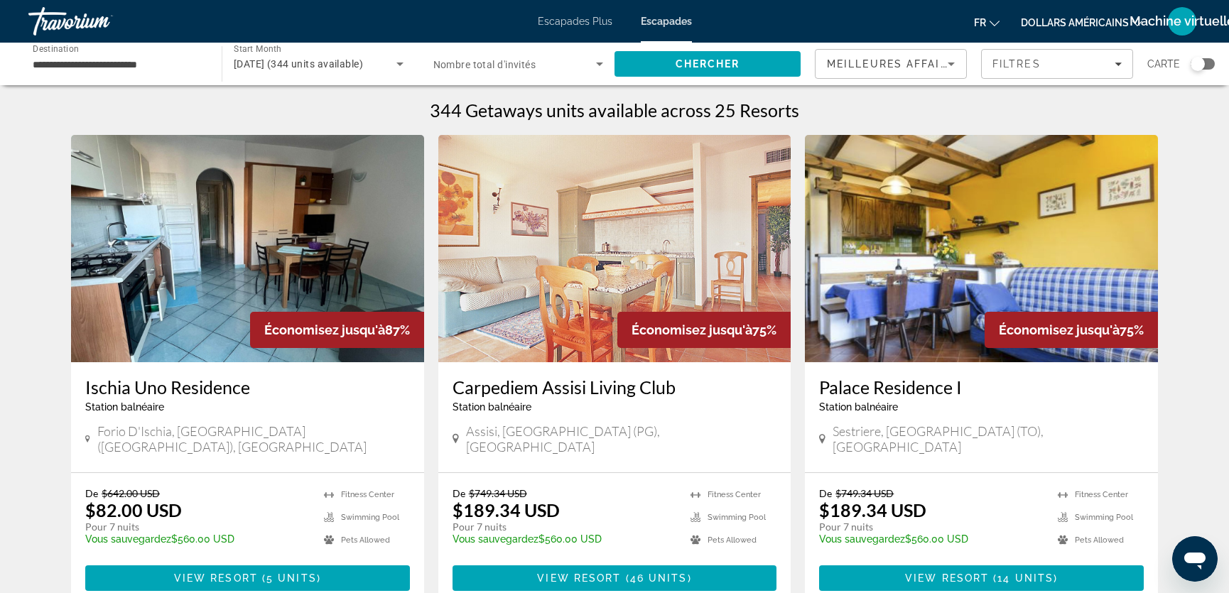
click at [1200, 64] on div "Search widget" at bounding box center [1198, 64] width 14 height 14
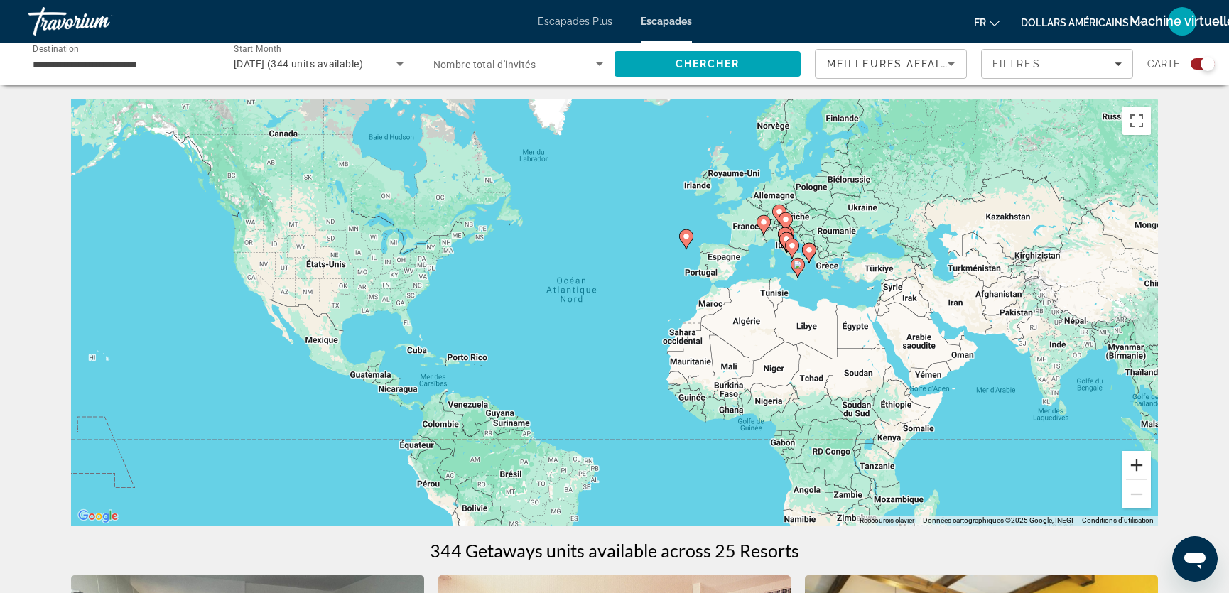
click at [1131, 460] on button "Zoom avant" at bounding box center [1137, 465] width 28 height 28
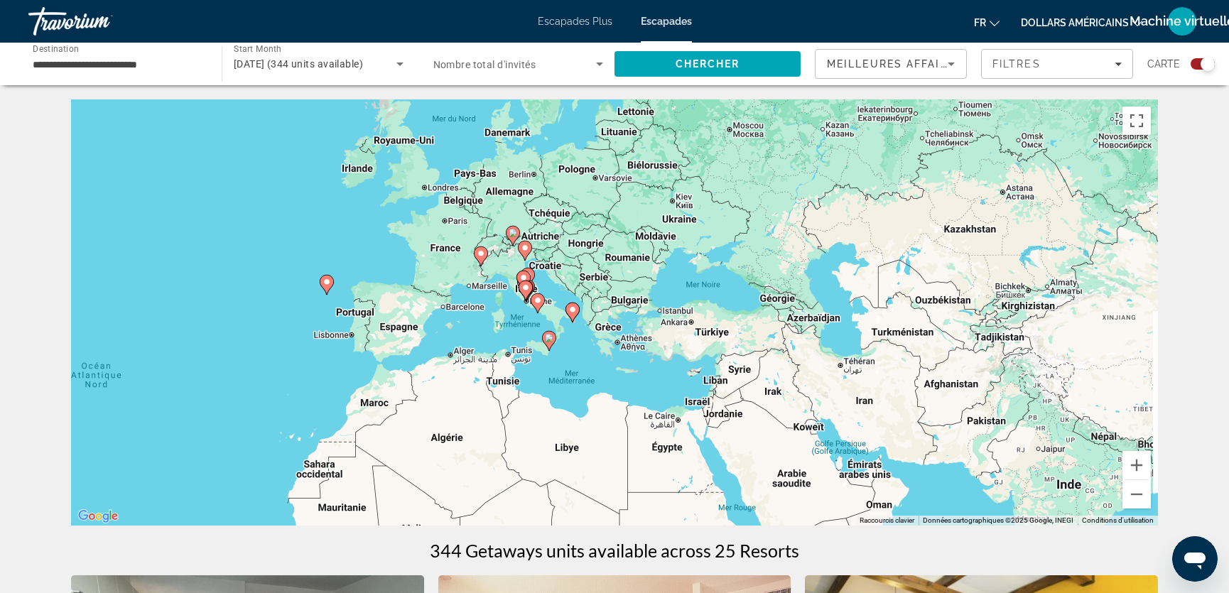
drag, startPoint x: 1018, startPoint y: 236, endPoint x: 585, endPoint y: 345, distance: 446.2
click at [585, 345] on div "Pour activer le glissement avec le clavier, appuyez sur Alt+Entrée. Une fois ce…" at bounding box center [614, 312] width 1087 height 426
click at [1137, 463] on button "Zoom avant" at bounding box center [1137, 465] width 28 height 28
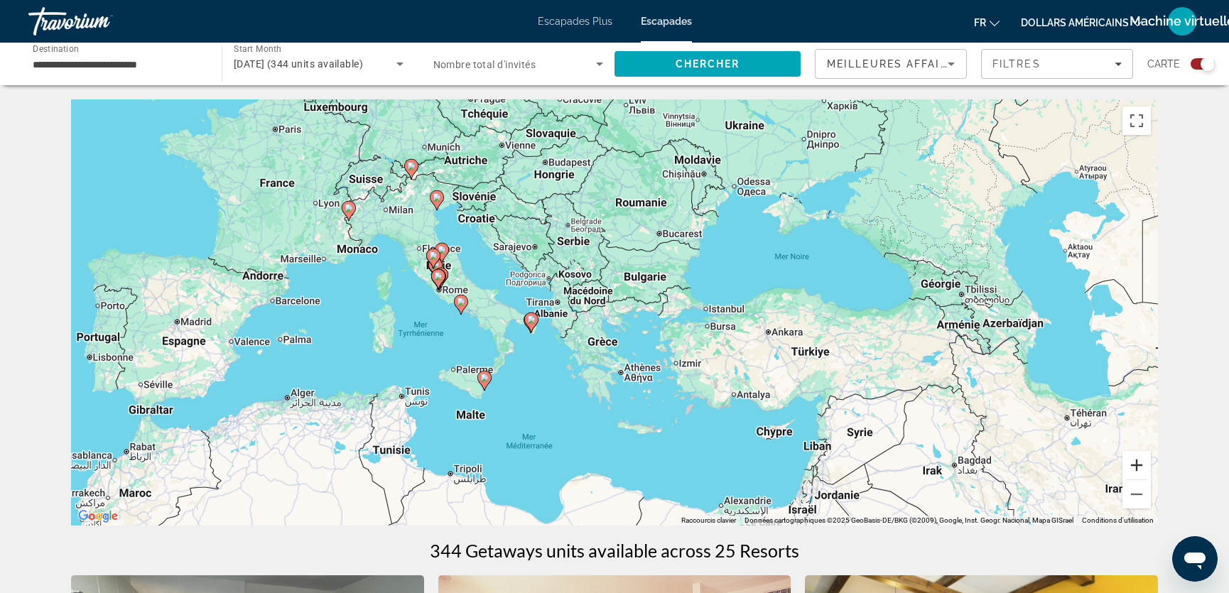
click at [1137, 463] on button "Zoom avant" at bounding box center [1137, 465] width 28 height 28
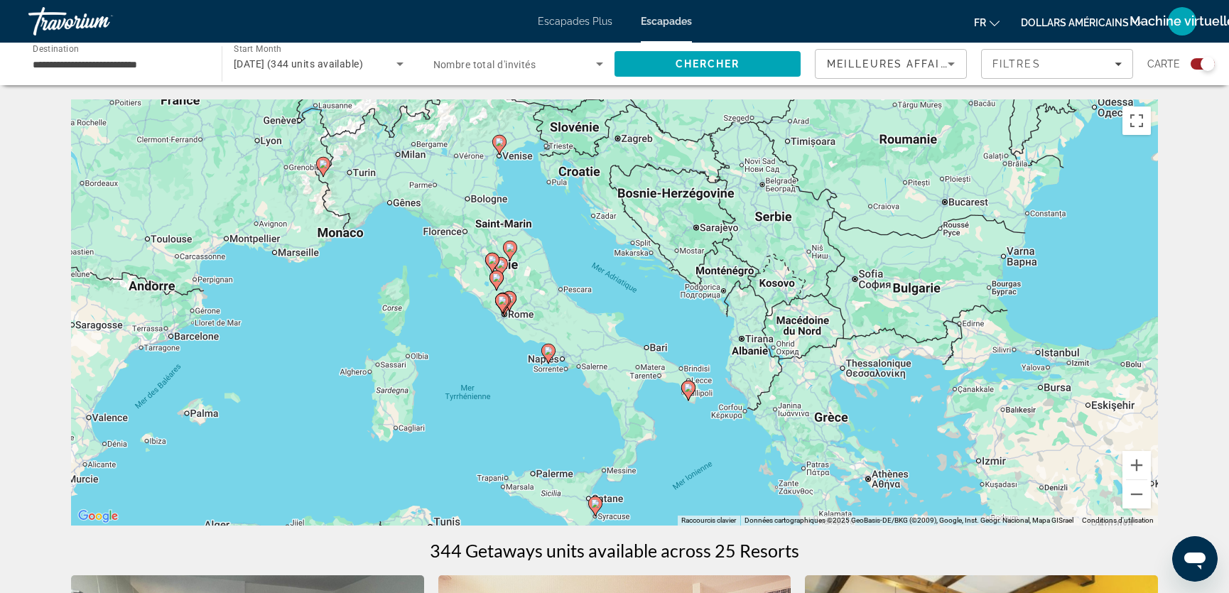
drag, startPoint x: 377, startPoint y: 211, endPoint x: 621, endPoint y: 260, distance: 249.3
click at [621, 260] on div "Pour activer le glissement avec le clavier, appuyez sur Alt+Entrée. Une fois ce…" at bounding box center [614, 312] width 1087 height 426
click at [490, 257] on image "Contenu principal" at bounding box center [492, 260] width 9 height 9
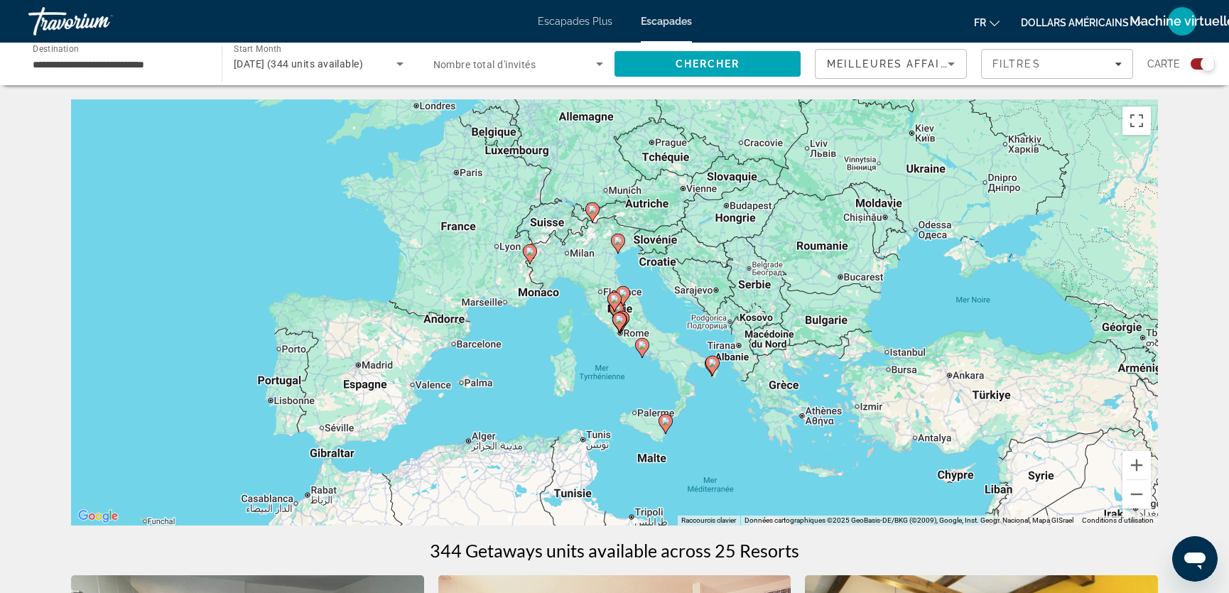
click at [613, 300] on image "Contenu principal" at bounding box center [614, 299] width 9 height 9
type input "**********"
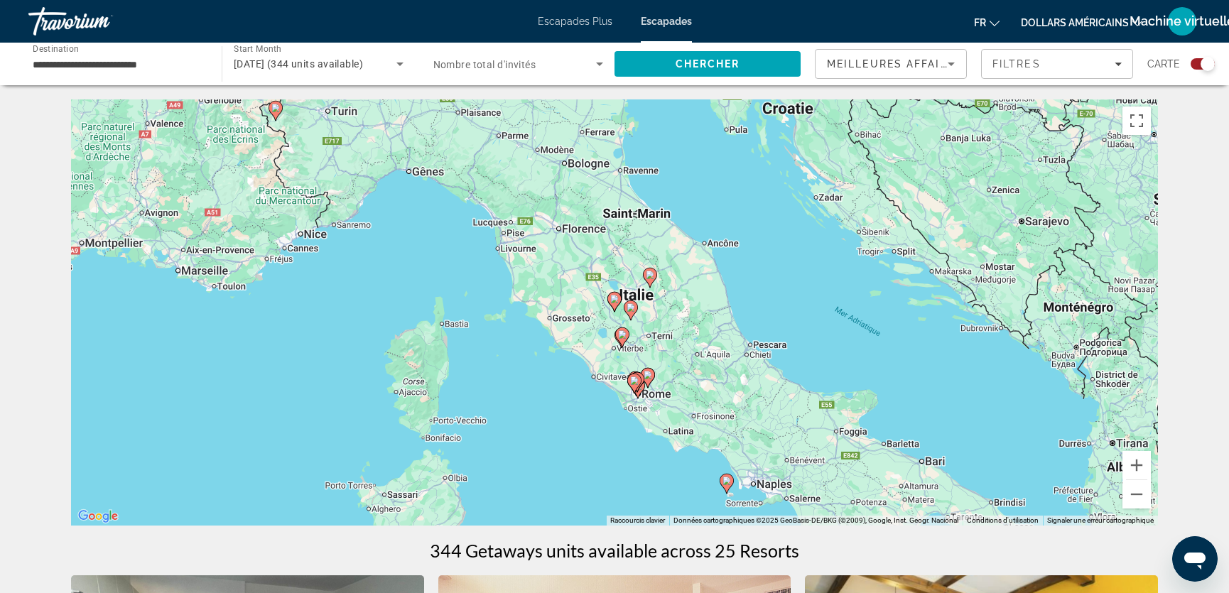
click at [613, 300] on image "Contenu principal" at bounding box center [614, 299] width 9 height 9
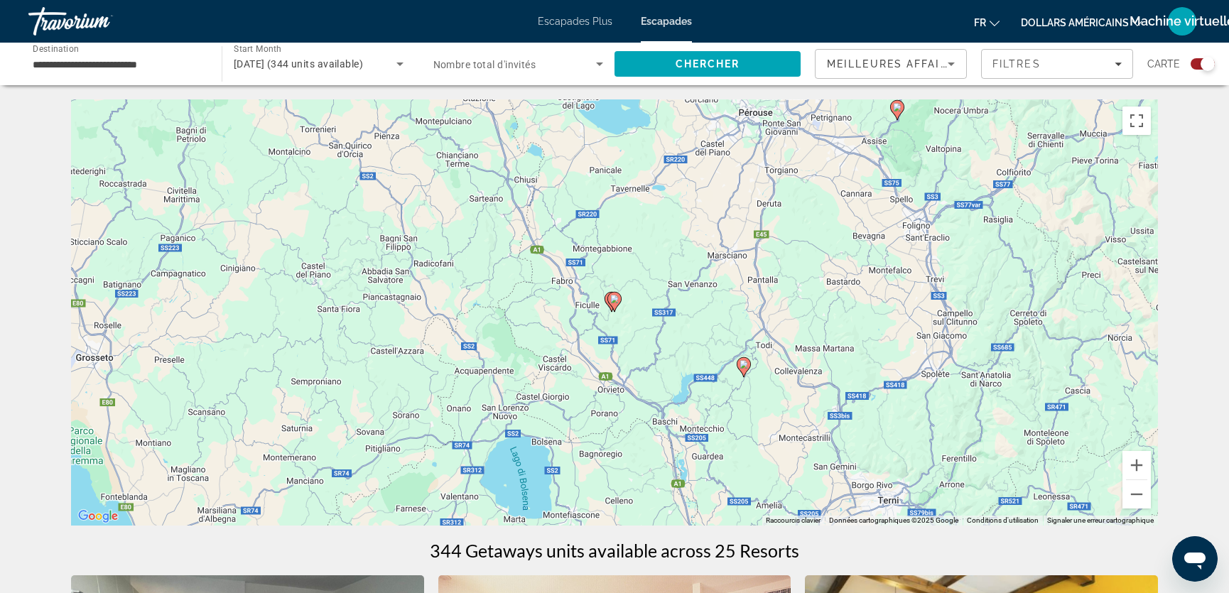
click at [615, 299] on image "Contenu principal" at bounding box center [614, 299] width 9 height 9
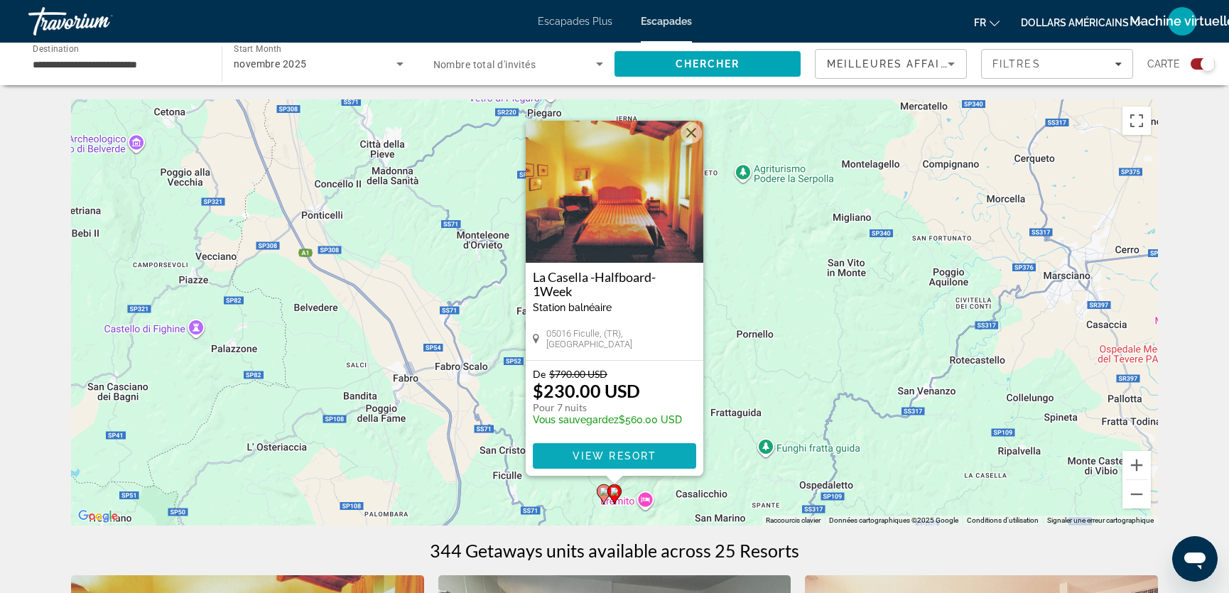
click at [597, 455] on span "View Resort" at bounding box center [615, 455] width 84 height 11
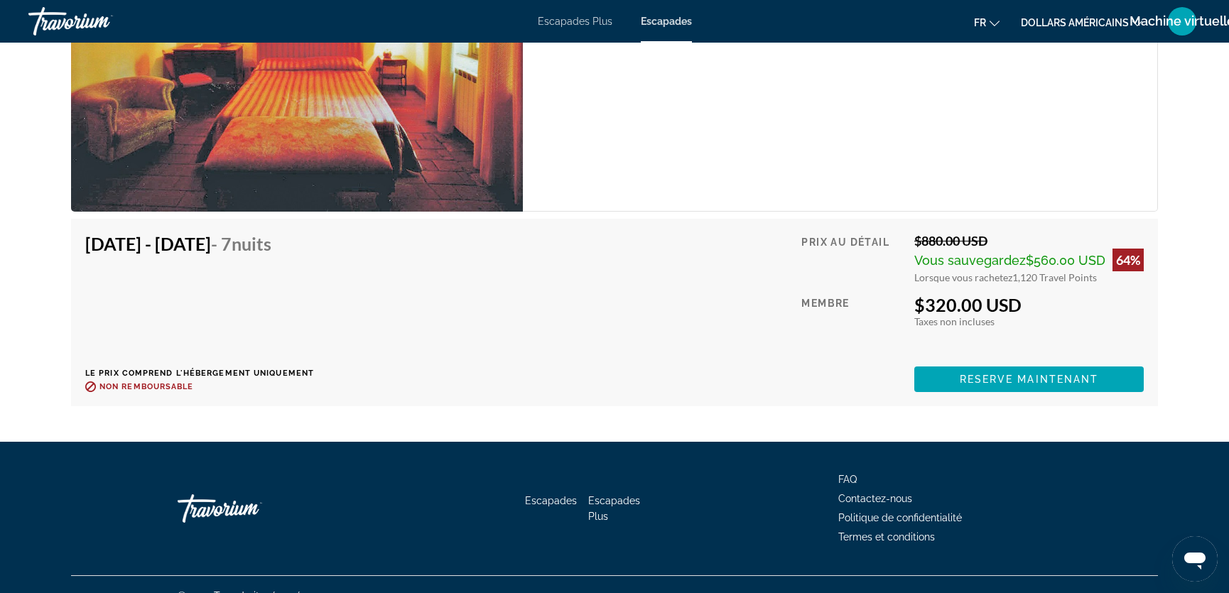
scroll to position [4226, 0]
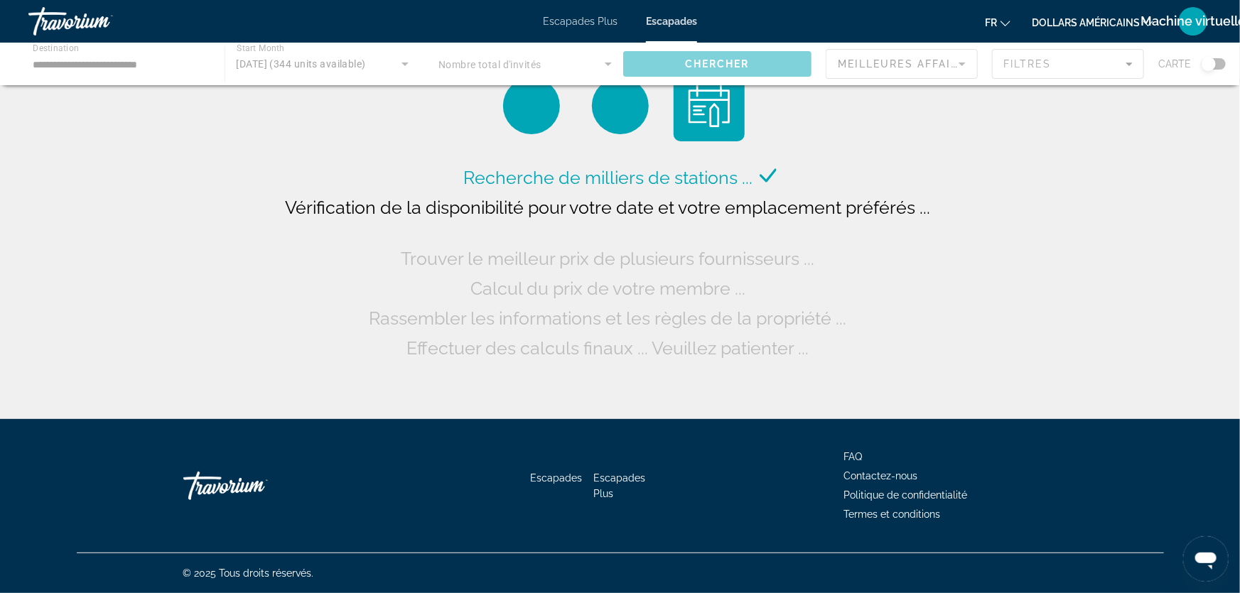
click at [676, 21] on font "Escapades" at bounding box center [671, 21] width 51 height 11
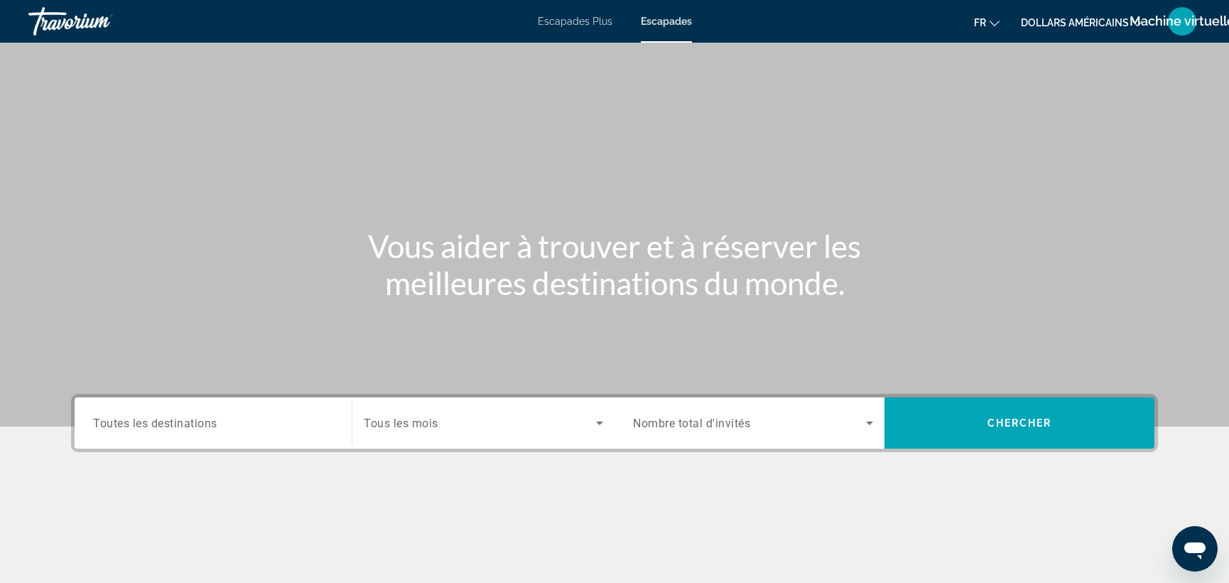
click at [164, 420] on span "Toutes les destinations" at bounding box center [155, 423] width 124 height 14
click at [164, 420] on input "Destination Toutes les destinations" at bounding box center [213, 423] width 240 height 17
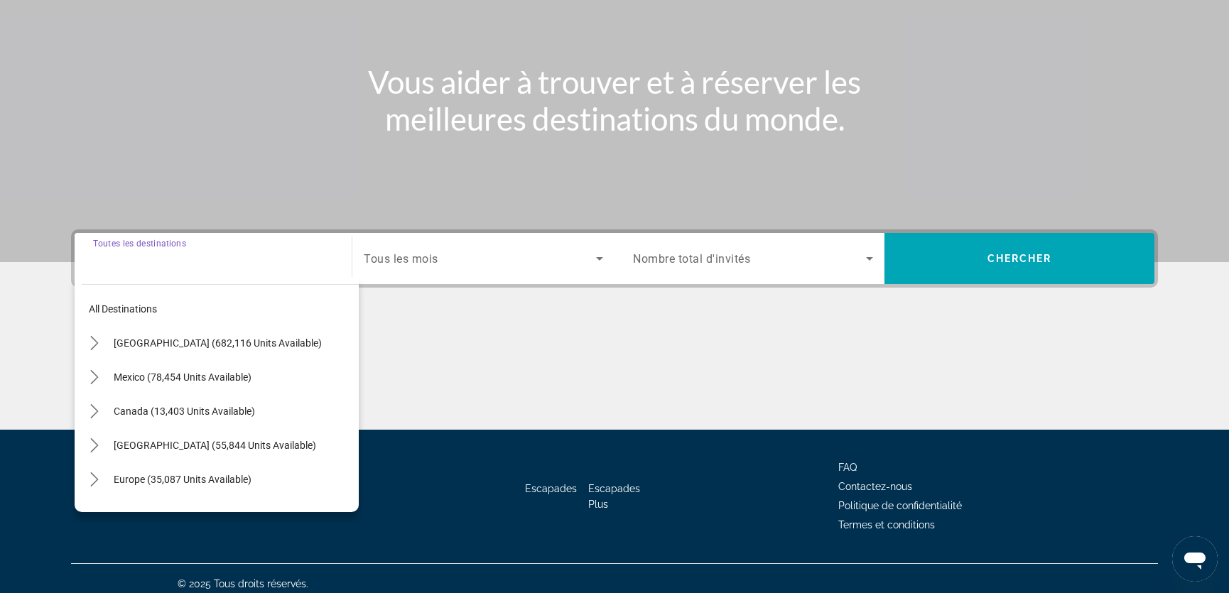
scroll to position [175, 0]
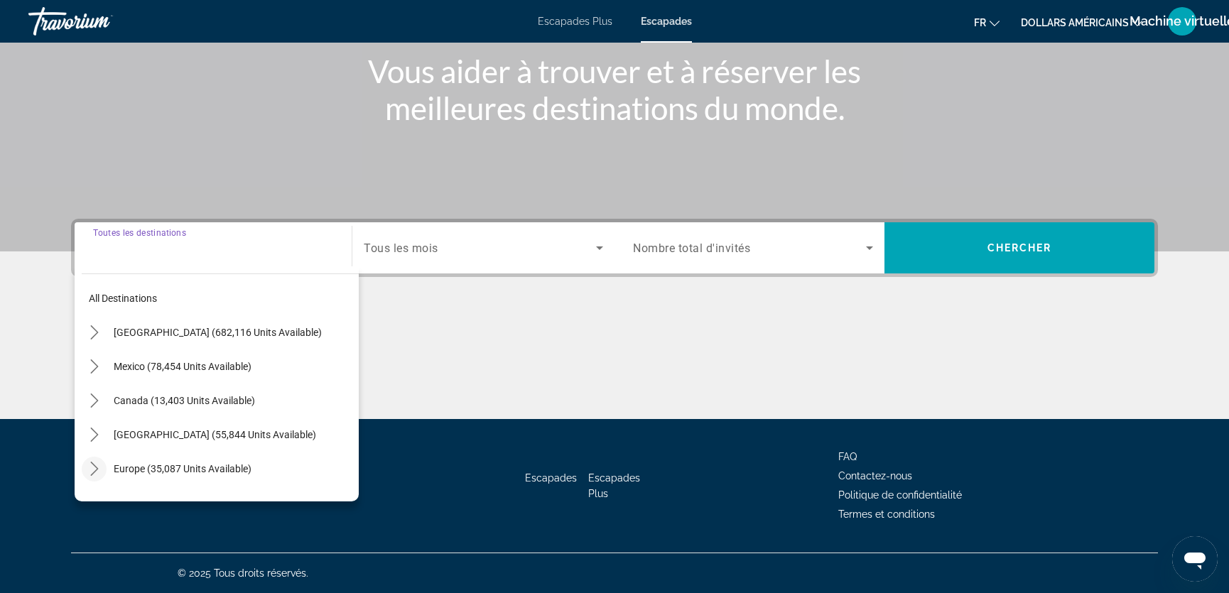
click at [95, 468] on icon "Toggle Europe (35,087 units available) submenu" at bounding box center [94, 469] width 14 height 14
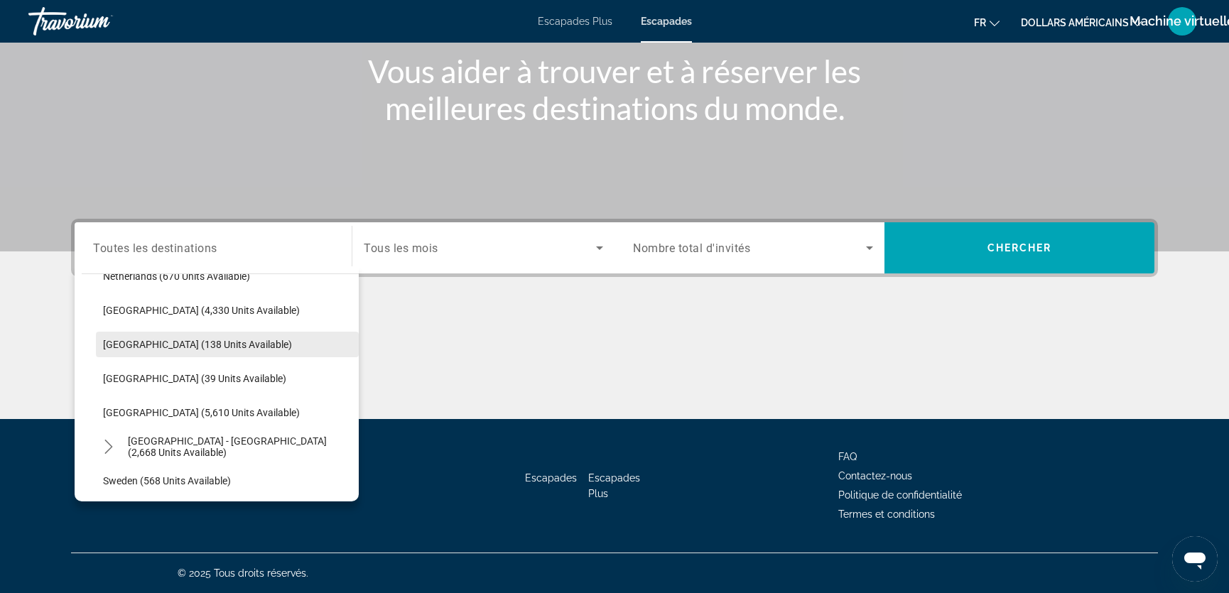
scroll to position [651, 0]
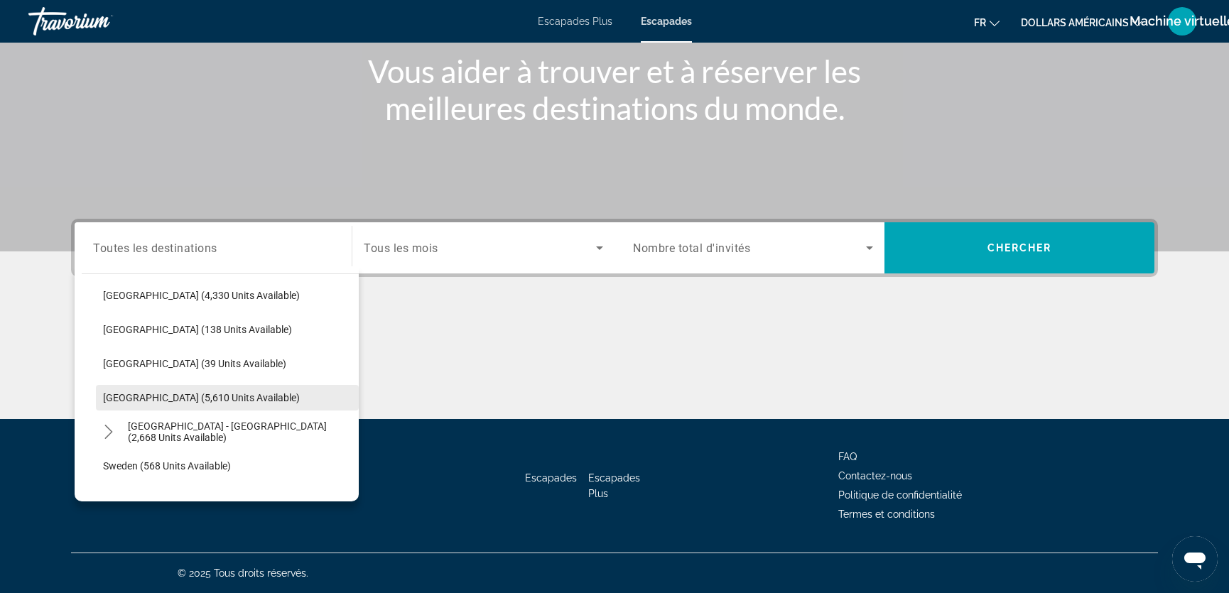
click at [171, 398] on span "[GEOGRAPHIC_DATA] (5,610 units available)" at bounding box center [201, 397] width 197 height 11
type input "**********"
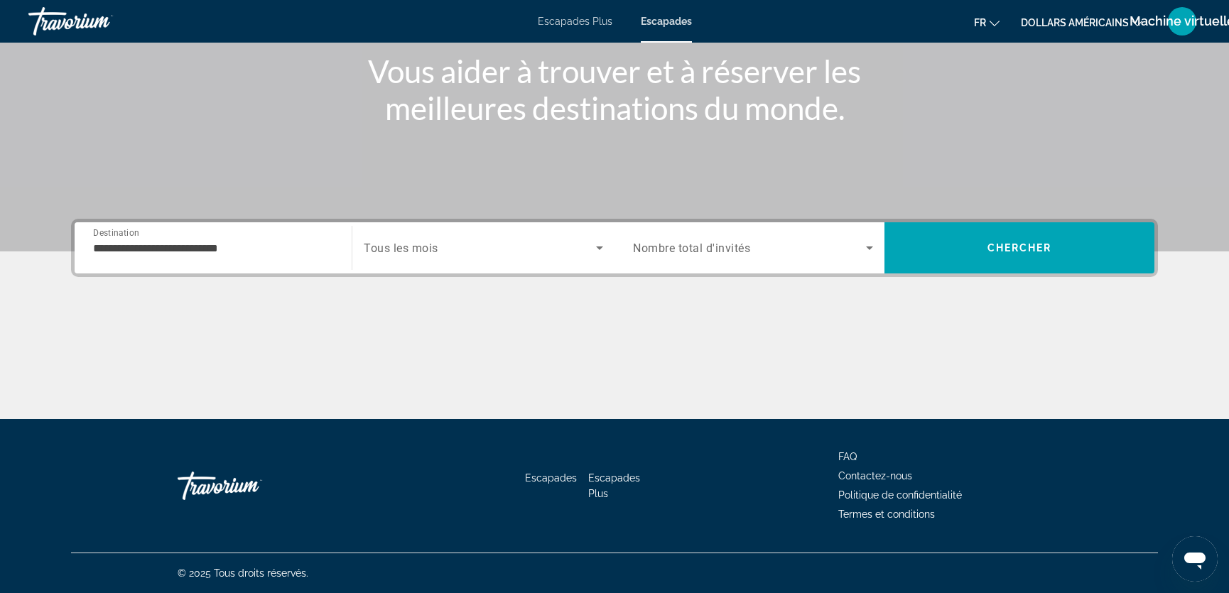
click at [413, 249] on span "Tous les mois" at bounding box center [401, 249] width 75 height 14
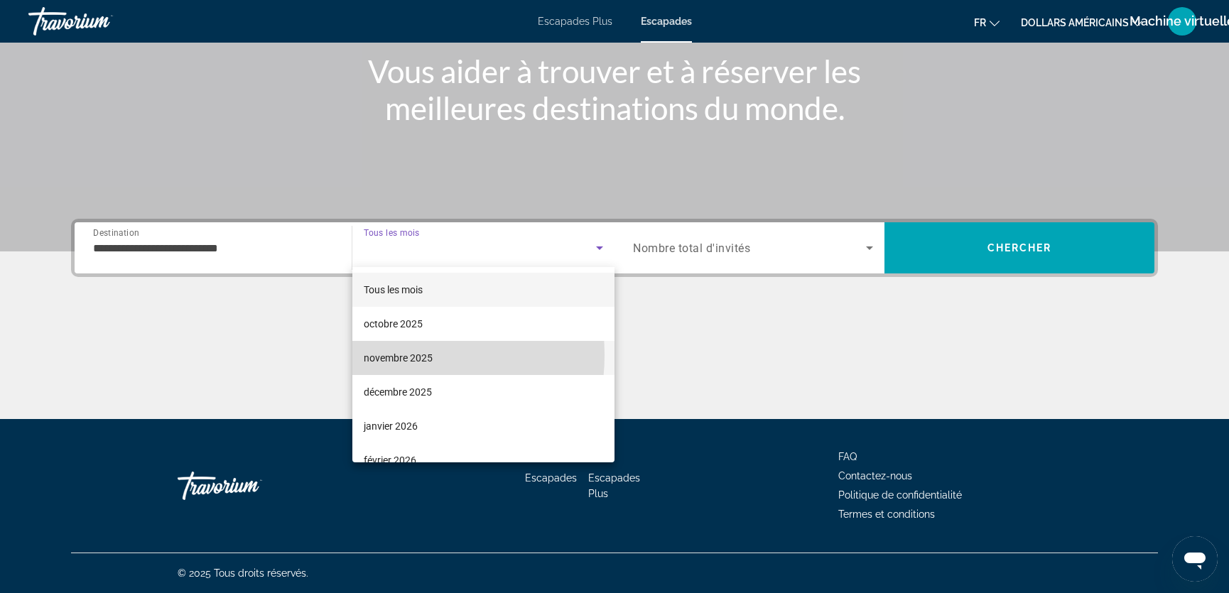
click at [389, 355] on font "novembre 2025" at bounding box center [398, 357] width 69 height 11
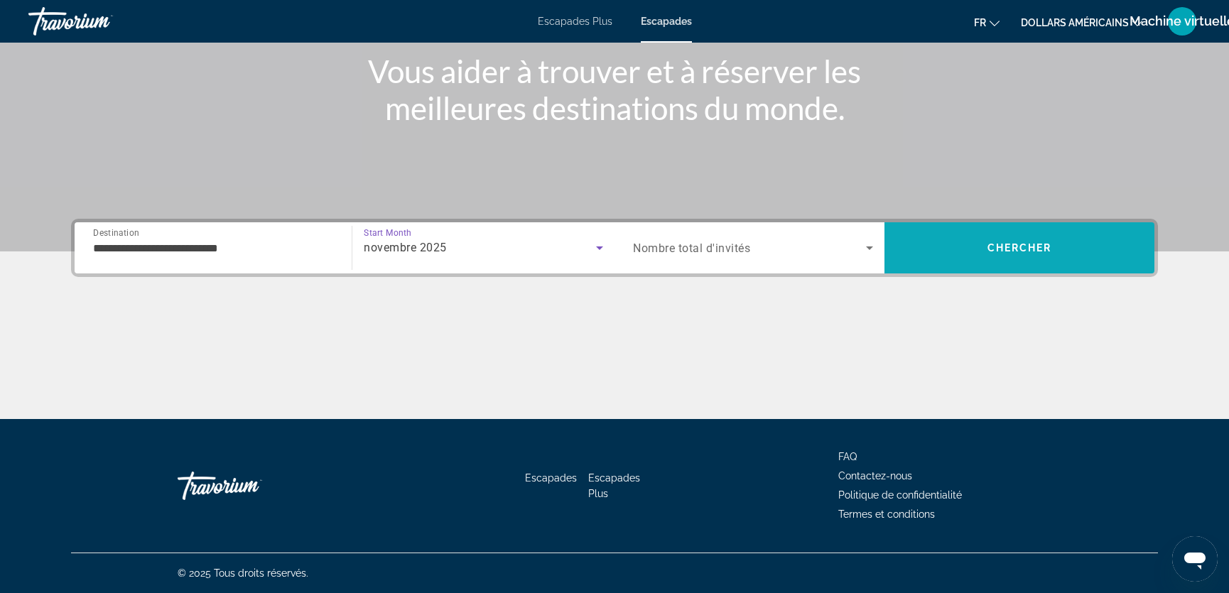
click at [1039, 247] on span "Chercher" at bounding box center [1020, 247] width 65 height 11
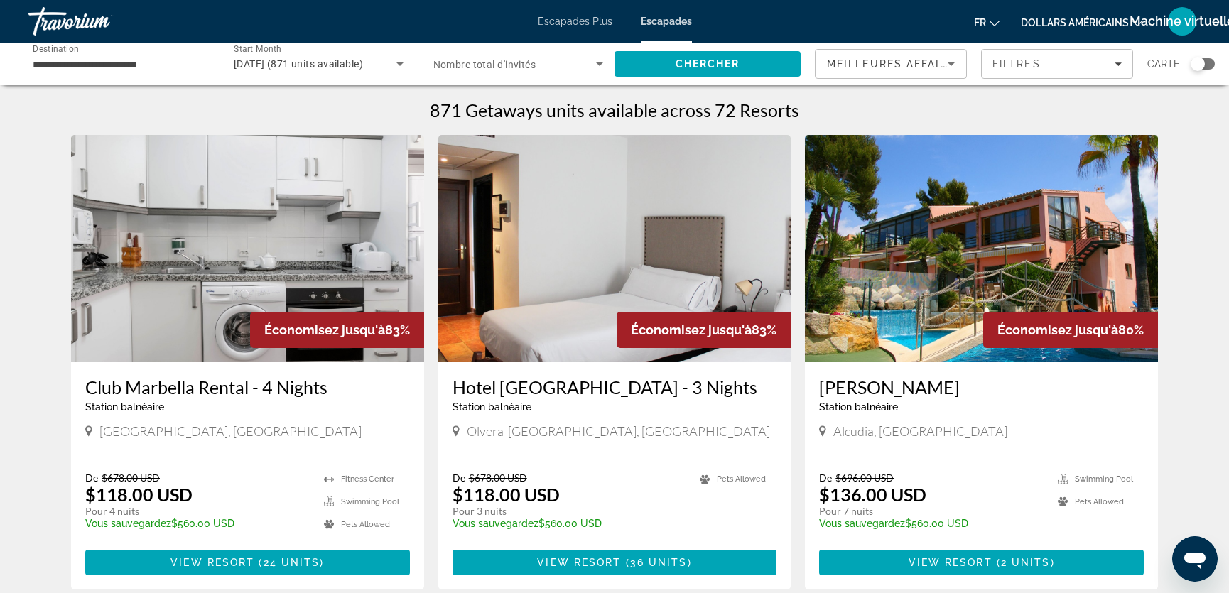
click at [1200, 61] on div "Search widget" at bounding box center [1198, 64] width 14 height 14
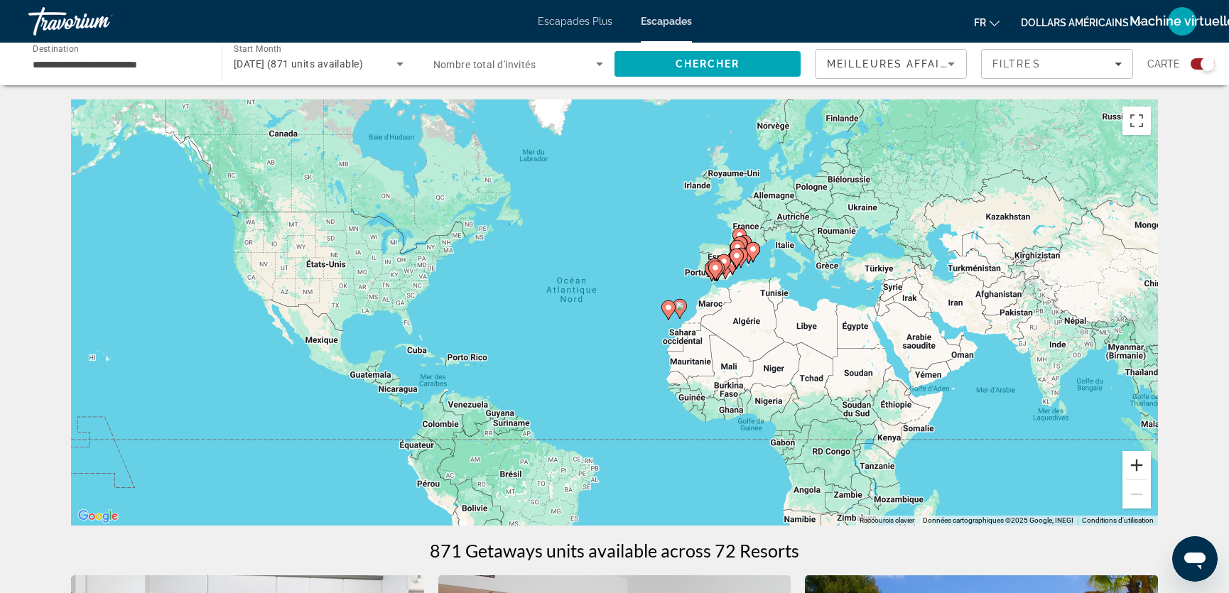
click at [1135, 465] on button "Zoom avant" at bounding box center [1137, 465] width 28 height 28
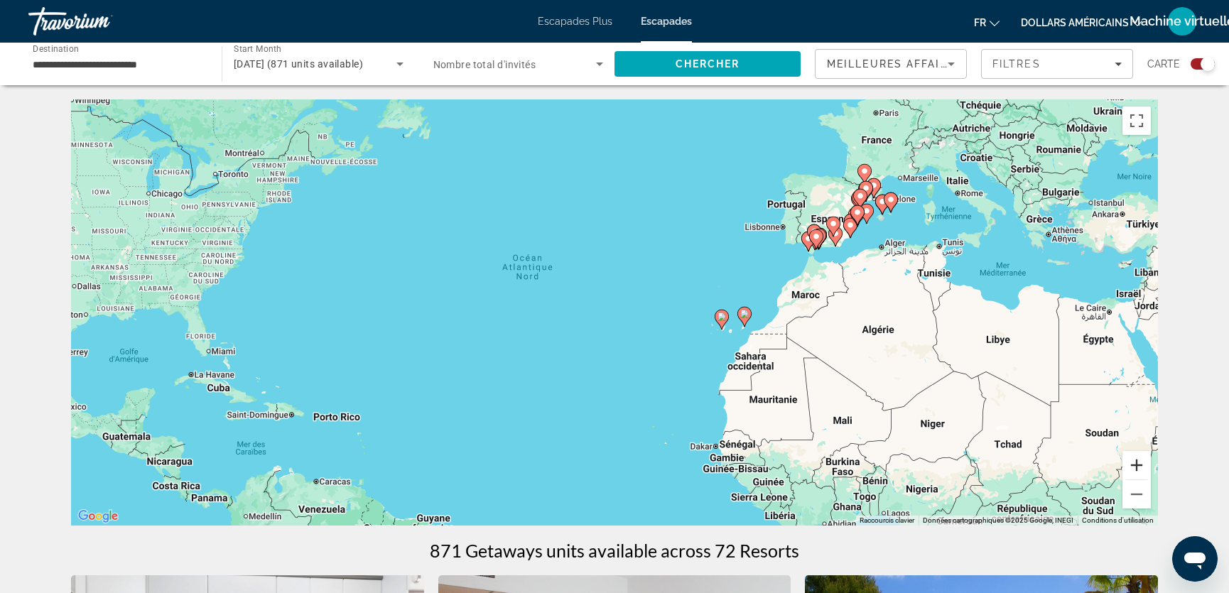
click at [1134, 465] on button "Zoom avant" at bounding box center [1137, 465] width 28 height 28
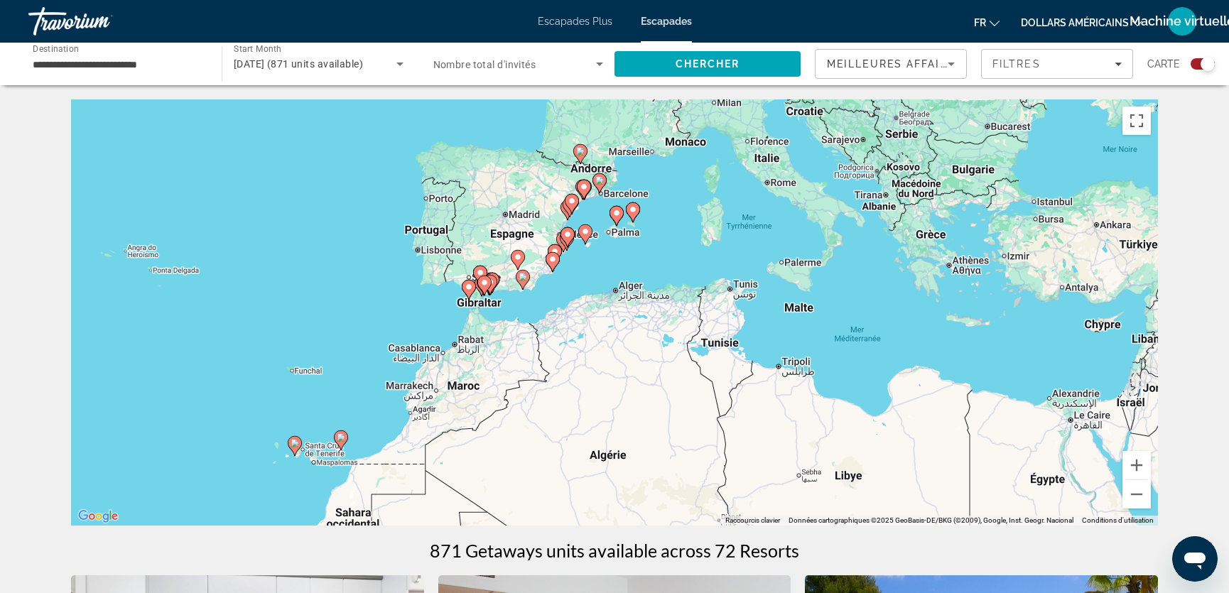
drag, startPoint x: 995, startPoint y: 264, endPoint x: 449, endPoint y: 381, distance: 558.1
click at [449, 381] on div "Pour activer le glissement avec le clavier, appuyez sur Alt+Entrée. Une fois ce…" at bounding box center [614, 312] width 1087 height 426
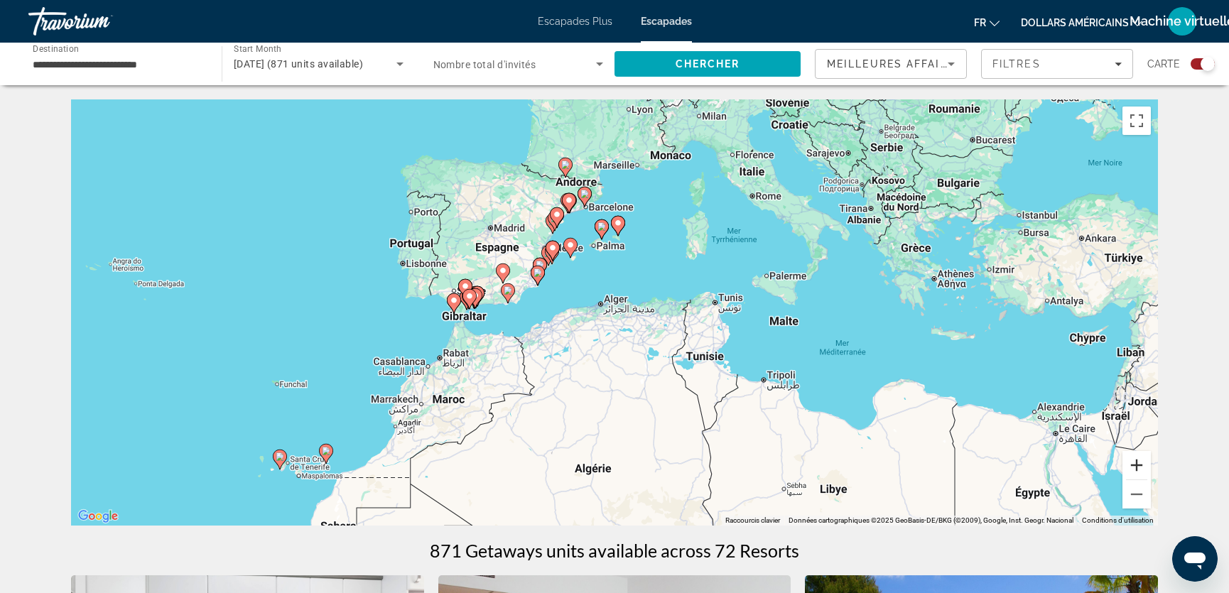
click at [1136, 465] on button "Zoom avant" at bounding box center [1137, 465] width 28 height 28
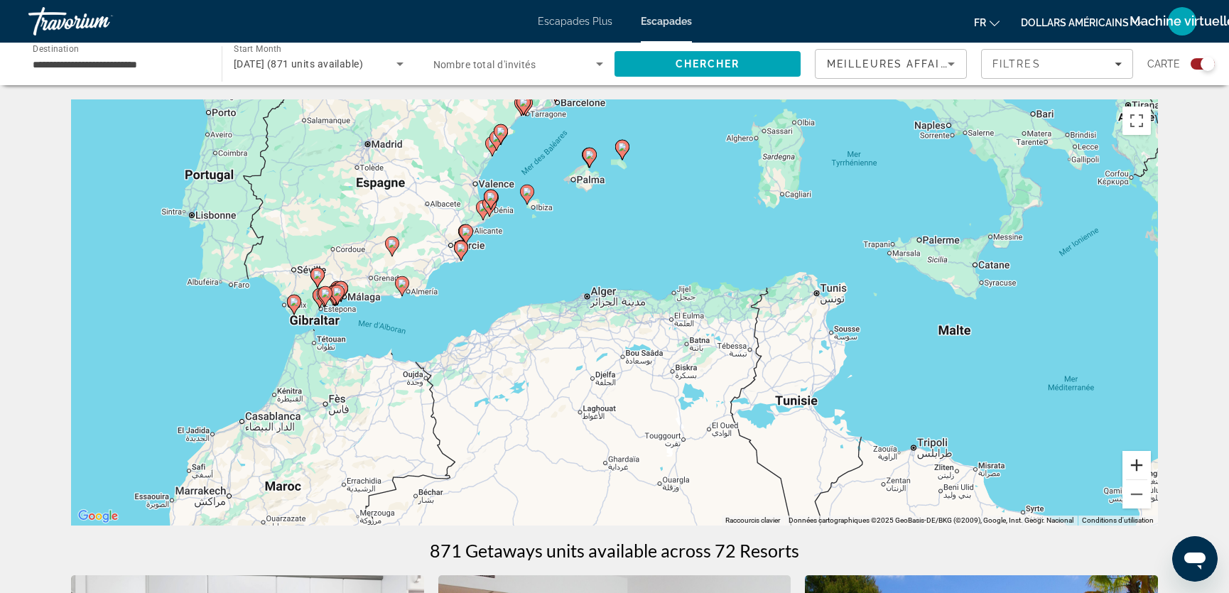
click at [1136, 465] on button "Zoom avant" at bounding box center [1137, 465] width 28 height 28
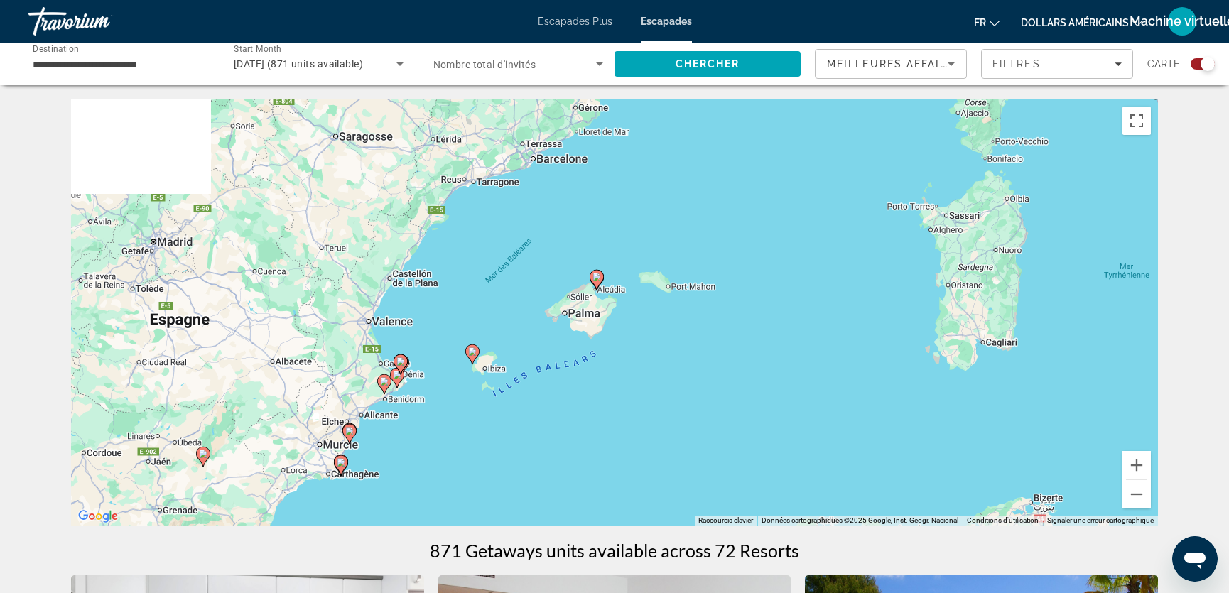
drag, startPoint x: 433, startPoint y: 178, endPoint x: 467, endPoint y: 452, distance: 276.3
click at [467, 452] on div "Pour activer le glissement avec le clavier, appuyez sur Alt+Entrée. Une fois ce…" at bounding box center [614, 312] width 1087 height 426
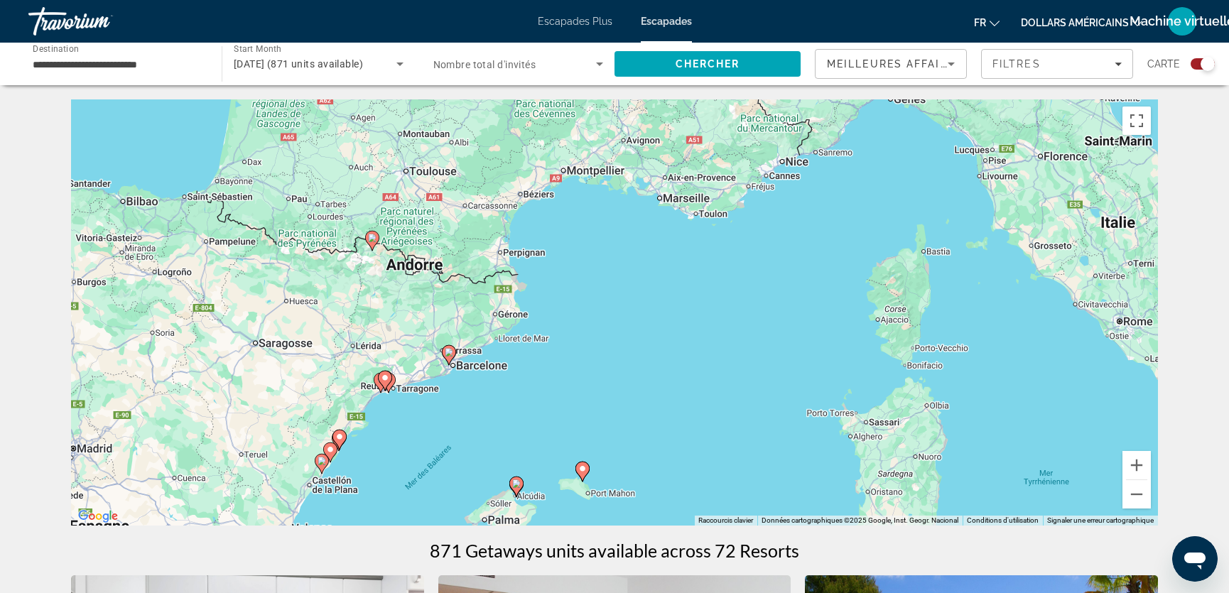
drag, startPoint x: 568, startPoint y: 234, endPoint x: 490, endPoint y: 431, distance: 211.1
click at [487, 440] on div "Pour activer le glissement avec le clavier, appuyez sur Alt+Entrée. Une fois ce…" at bounding box center [614, 312] width 1087 height 426
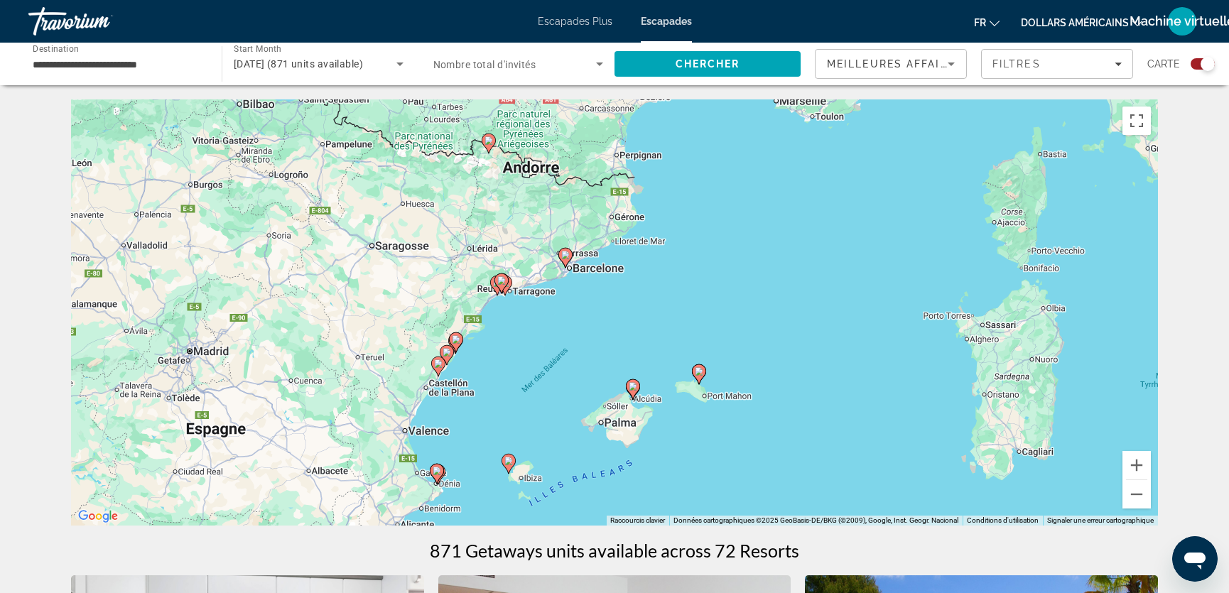
drag, startPoint x: 597, startPoint y: 368, endPoint x: 713, endPoint y: 249, distance: 166.3
click at [713, 249] on div "Pour activer le glissement avec le clavier, appuyez sur Alt+Entrée. Une fois ce…" at bounding box center [614, 312] width 1087 height 426
click at [564, 255] on image "Contenu principal" at bounding box center [565, 255] width 9 height 9
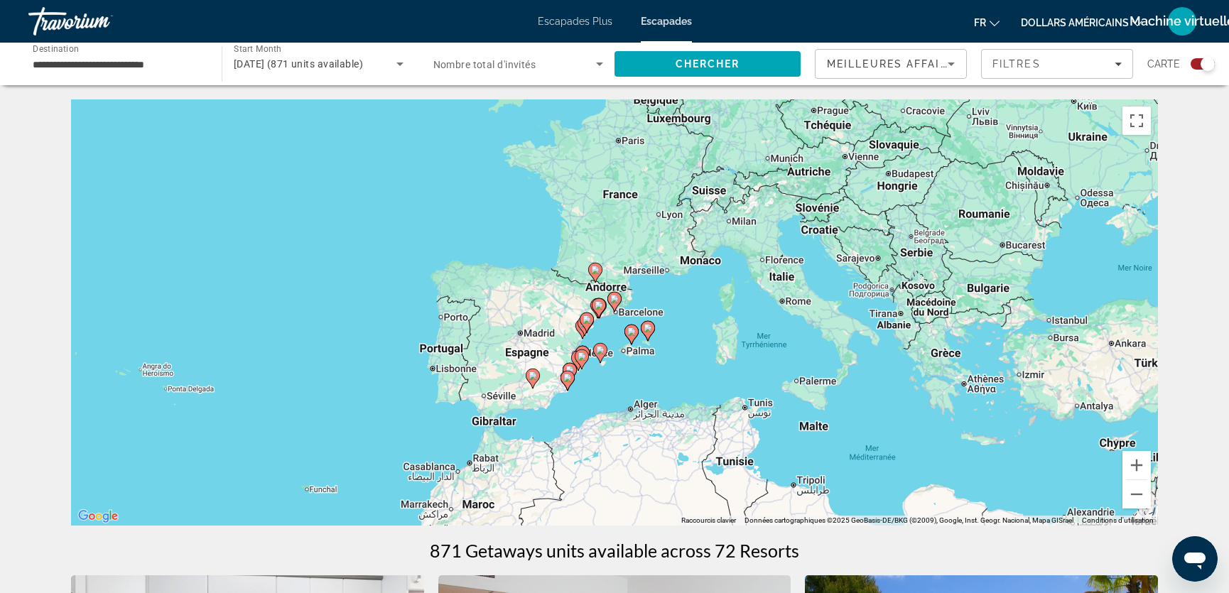
click at [611, 299] on image "Contenu principal" at bounding box center [614, 299] width 9 height 9
type input "**********"
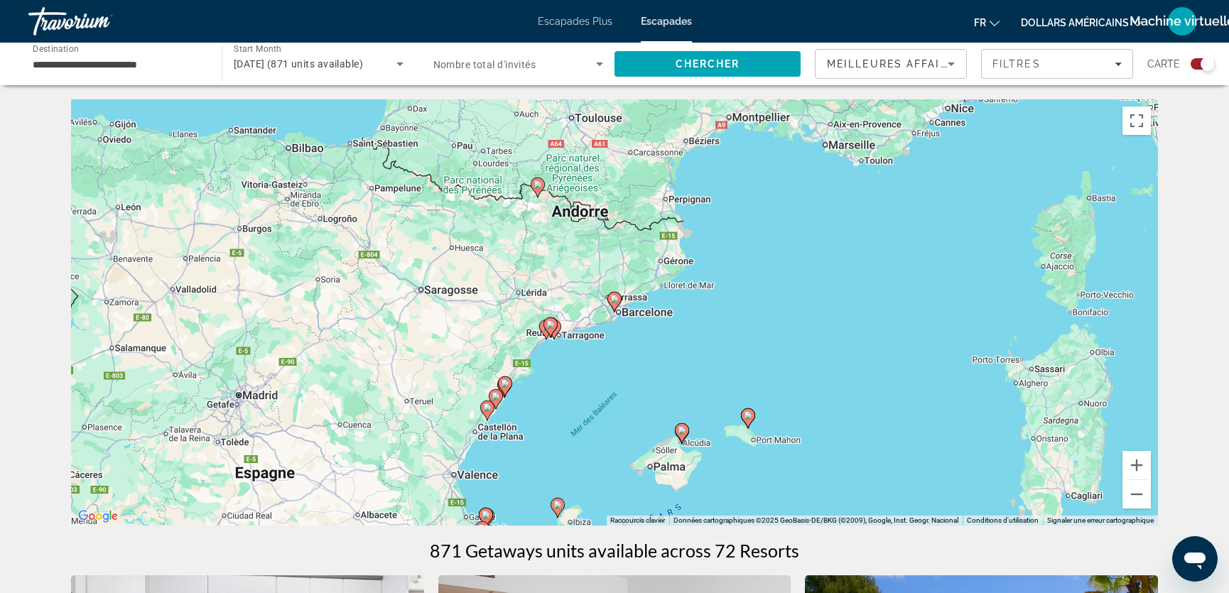
click at [615, 299] on image "Contenu principal" at bounding box center [614, 299] width 9 height 9
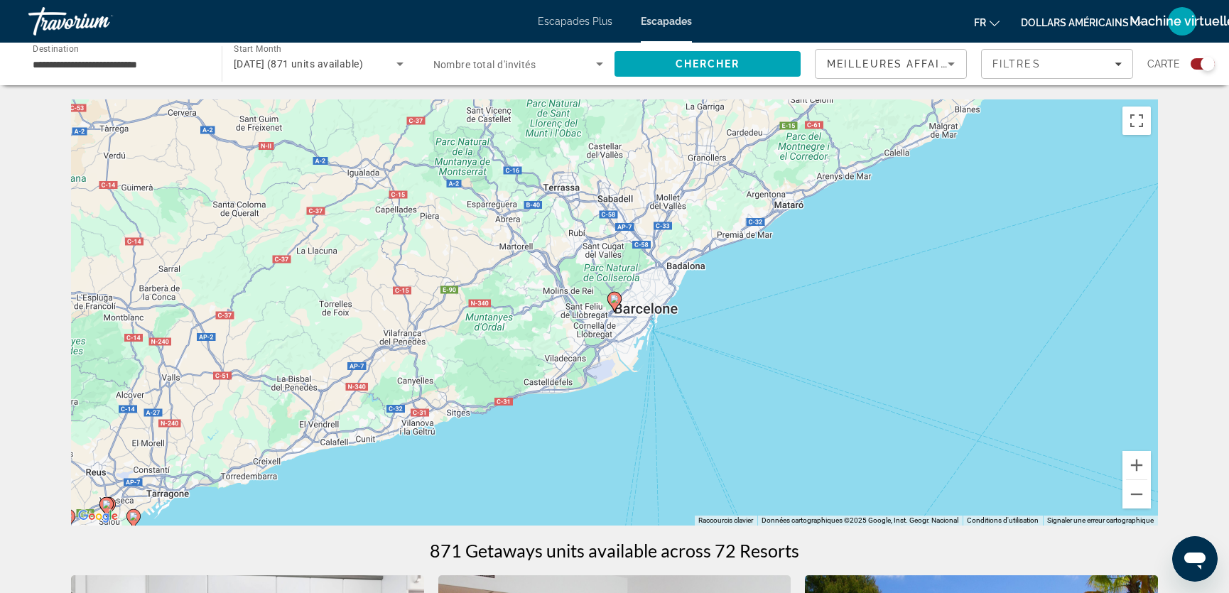
click at [615, 299] on image "Contenu principal" at bounding box center [614, 299] width 9 height 9
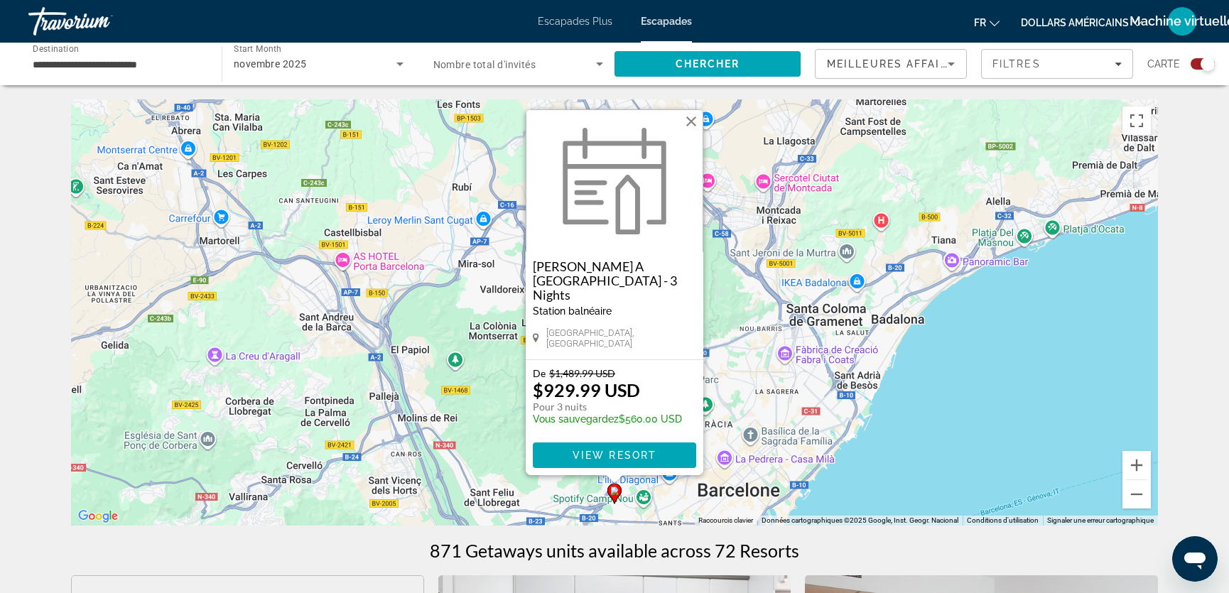
click at [692, 132] on button "Fermer" at bounding box center [691, 121] width 21 height 21
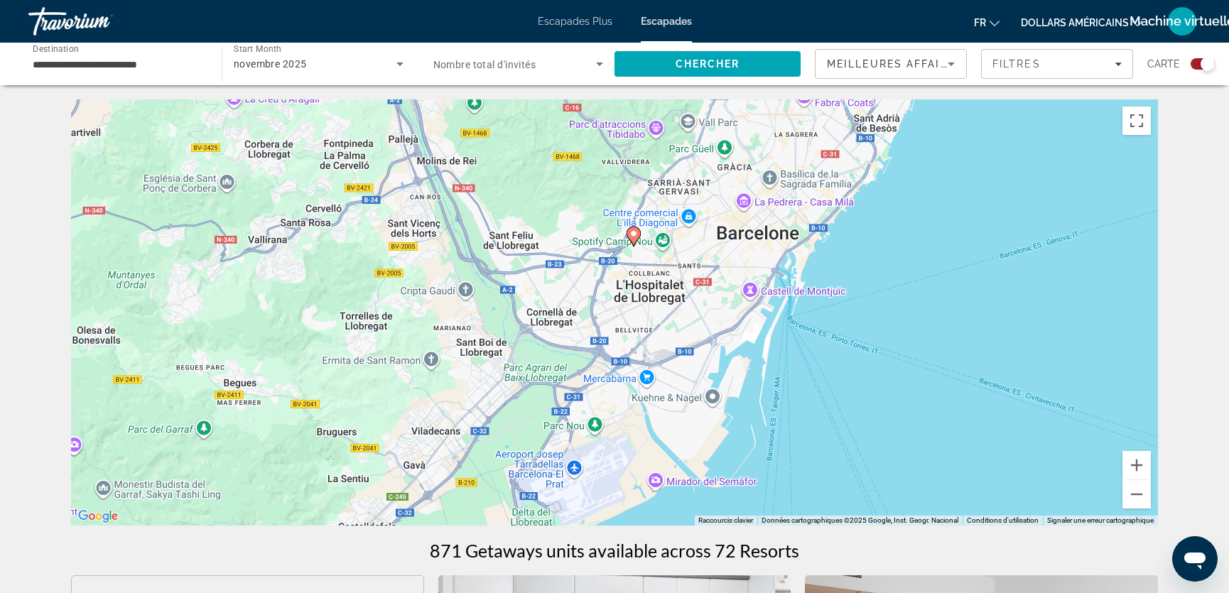
drag, startPoint x: 680, startPoint y: 425, endPoint x: 698, endPoint y: 163, distance: 262.8
click at [698, 163] on div "Pour activer le glissement avec le clavier, appuyez sur Alt+Entrée. Une fois ce…" at bounding box center [614, 312] width 1087 height 426
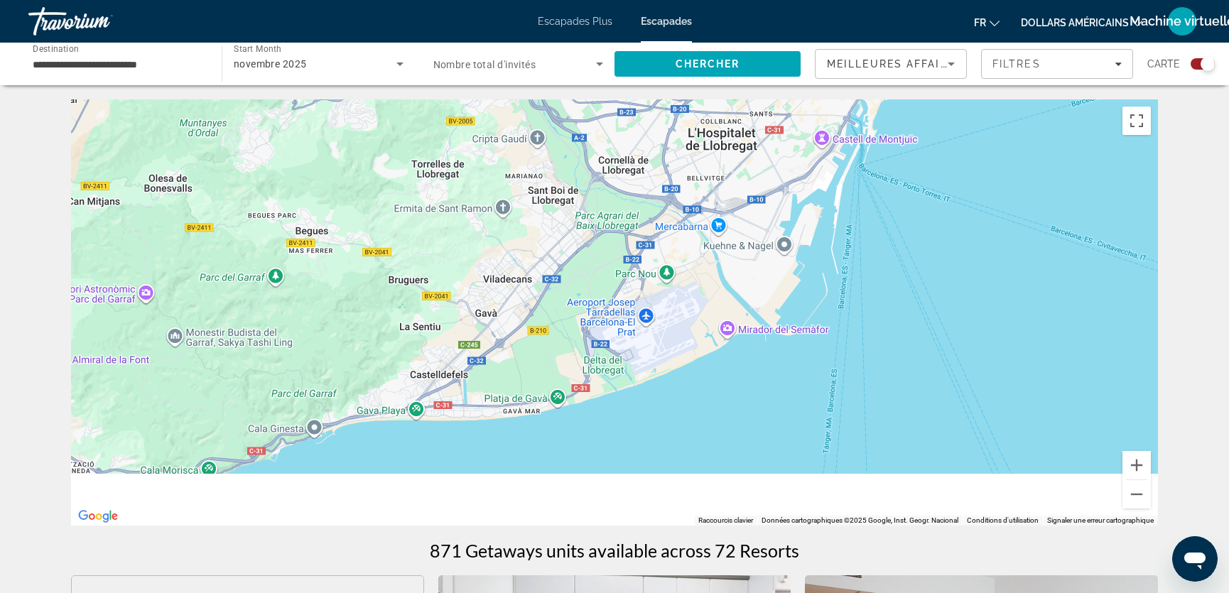
drag, startPoint x: 597, startPoint y: 412, endPoint x: 713, endPoint y: 168, distance: 270.1
click at [713, 168] on div "Pour activer le glissement avec le clavier, appuyez sur Alt+Entrée. Une fois ce…" at bounding box center [614, 312] width 1087 height 426
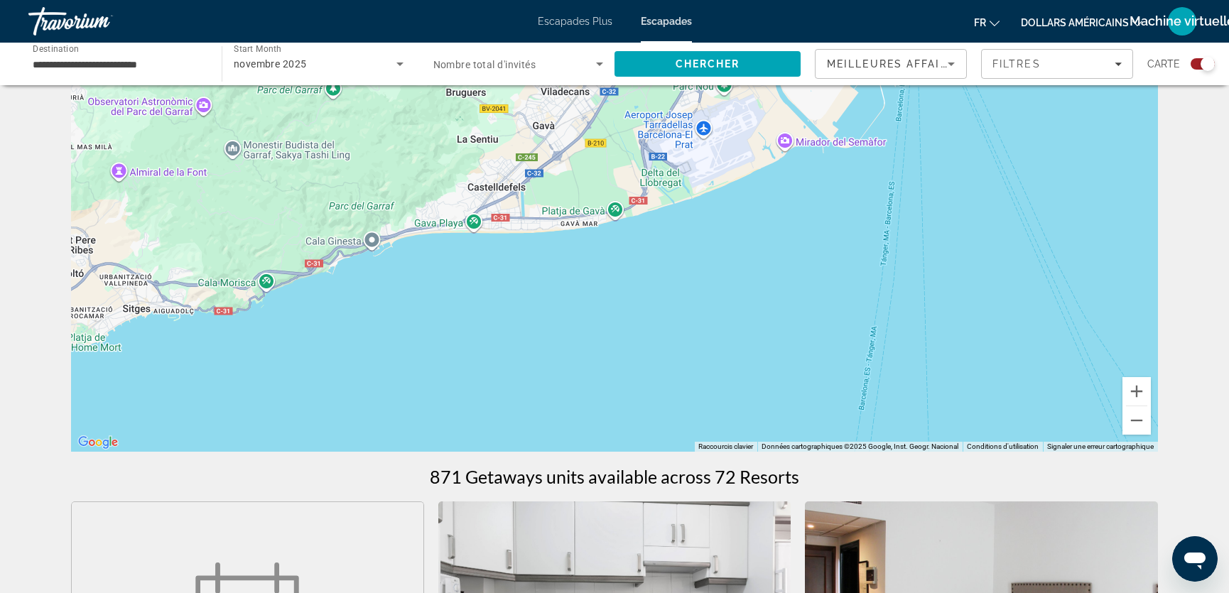
scroll to position [85, 0]
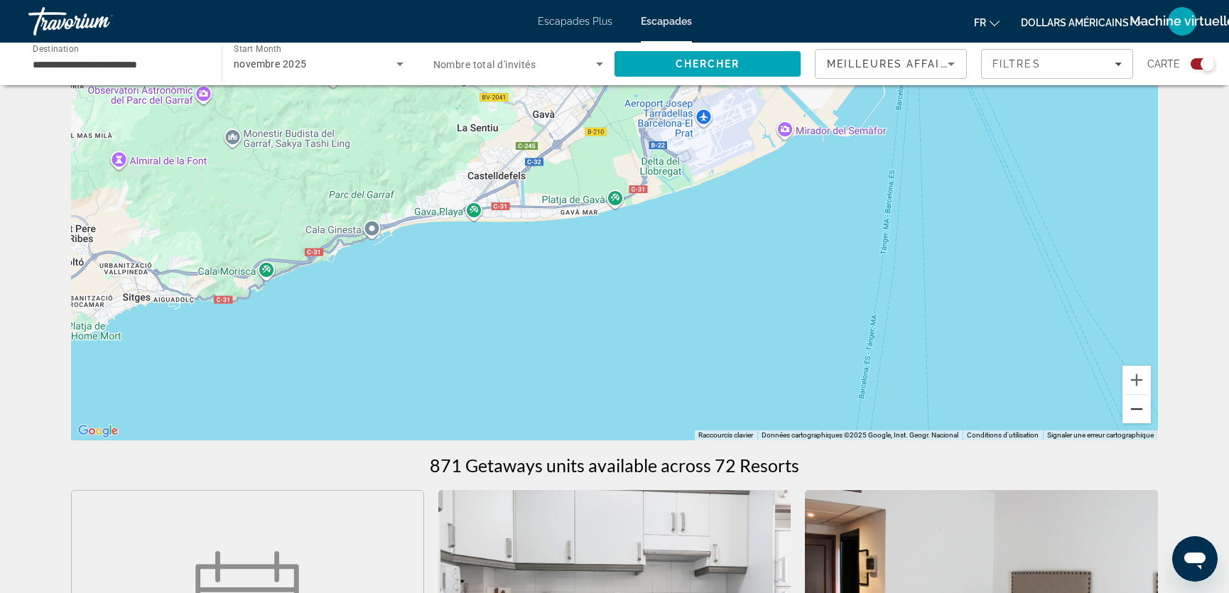
click at [1143, 409] on button "Zoom arrière" at bounding box center [1137, 409] width 28 height 28
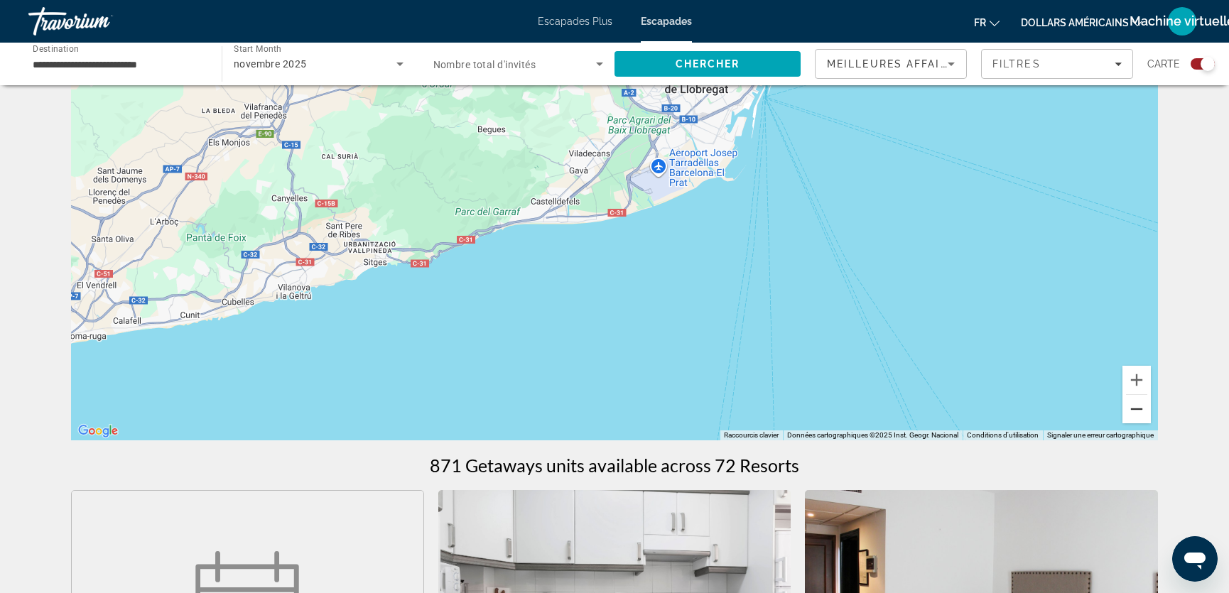
click at [1142, 409] on button "Zoom arrière" at bounding box center [1137, 409] width 28 height 28
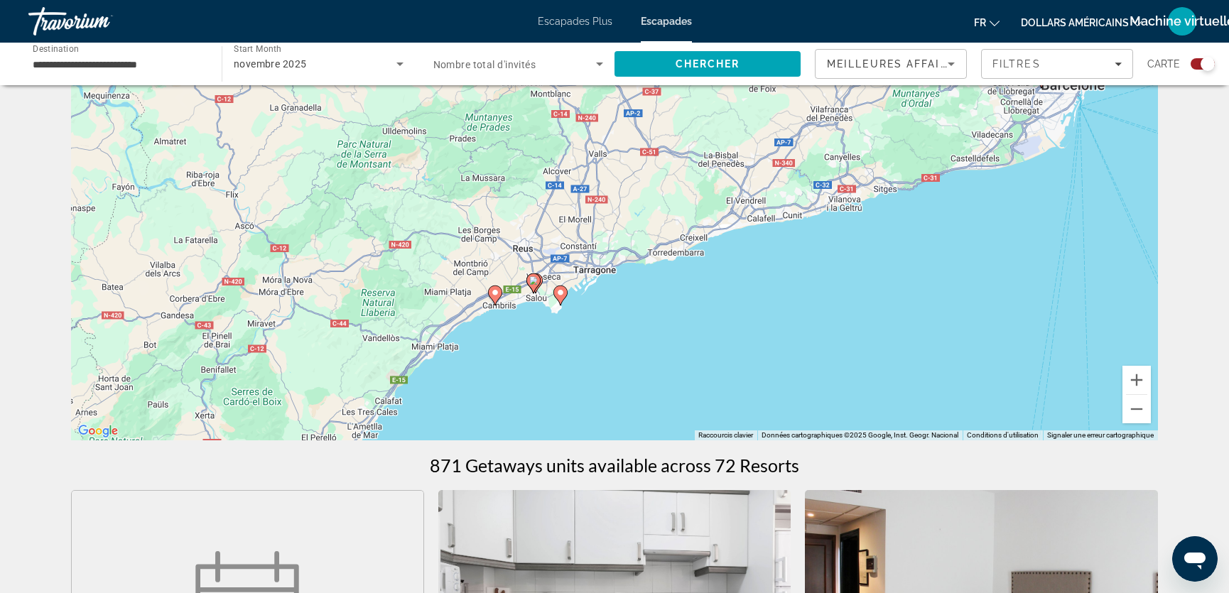
drag, startPoint x: 278, startPoint y: 317, endPoint x: 679, endPoint y: 258, distance: 405.1
click at [679, 258] on div "Pour activer le glissement avec le clavier, appuyez sur Alt+Entrée. Une fois ce…" at bounding box center [614, 227] width 1087 height 426
click at [1136, 378] on button "Zoom avant" at bounding box center [1137, 380] width 28 height 28
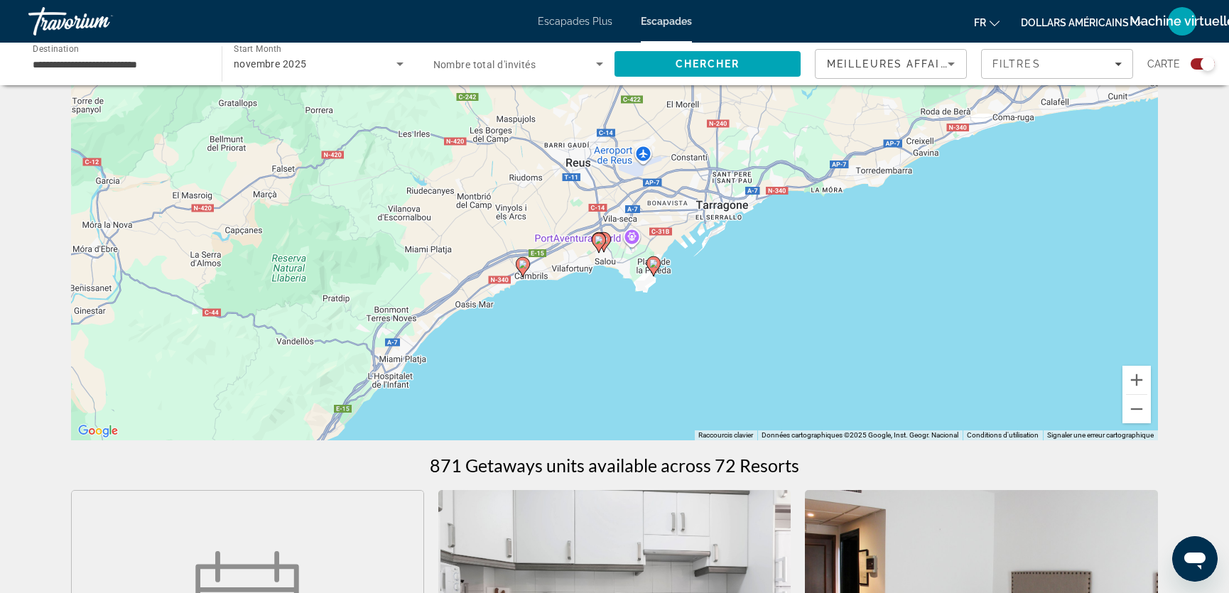
drag, startPoint x: 541, startPoint y: 361, endPoint x: 689, endPoint y: 253, distance: 183.0
click at [689, 253] on div "Pour activer le glissement avec le clavier, appuyez sur Alt+Entrée. Une fois ce…" at bounding box center [614, 227] width 1087 height 426
click at [1133, 377] on button "Zoom avant" at bounding box center [1137, 380] width 28 height 28
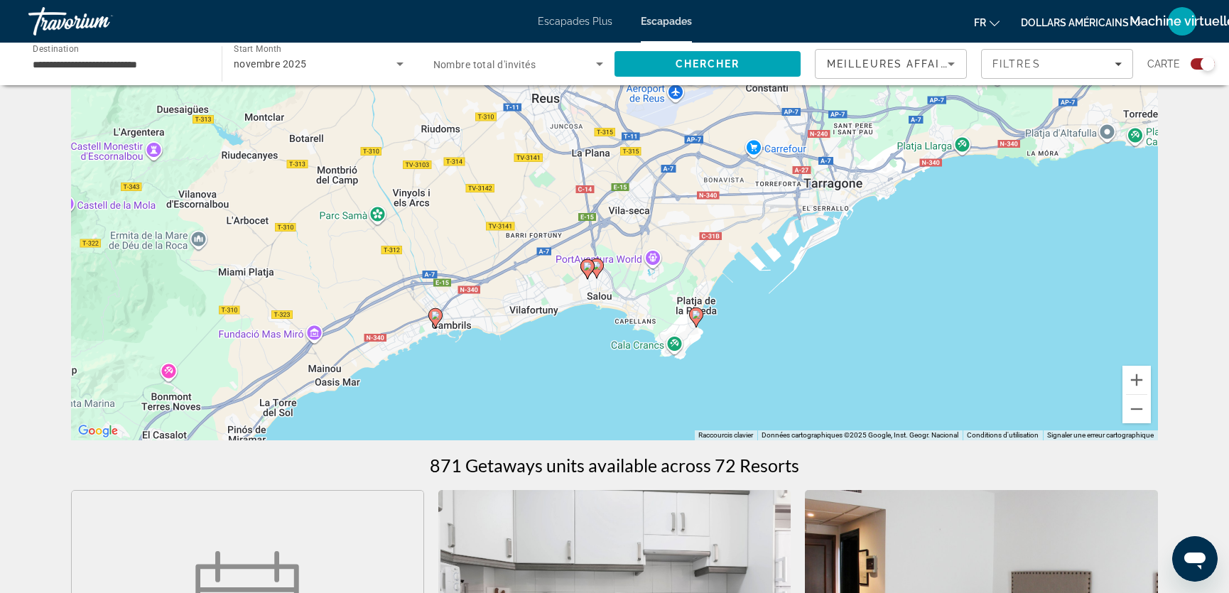
click at [696, 313] on image "Contenu principal" at bounding box center [696, 315] width 9 height 9
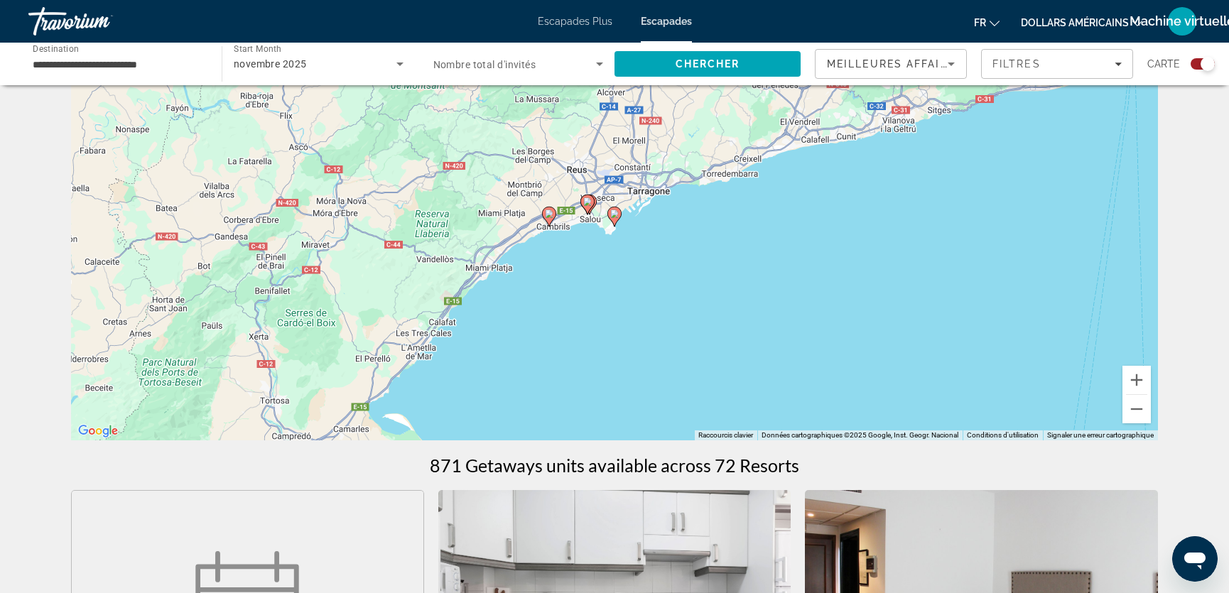
click at [617, 215] on g "Contenu principal" at bounding box center [615, 217] width 14 height 20
click at [615, 211] on image "Contenu principal" at bounding box center [614, 211] width 9 height 9
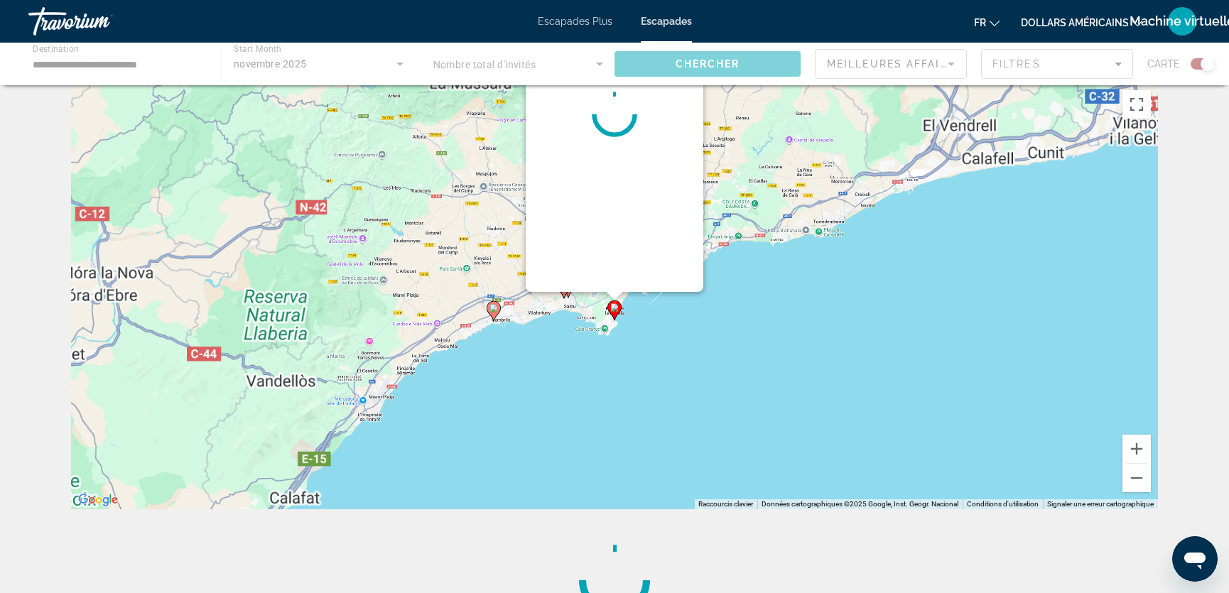
scroll to position [0, 0]
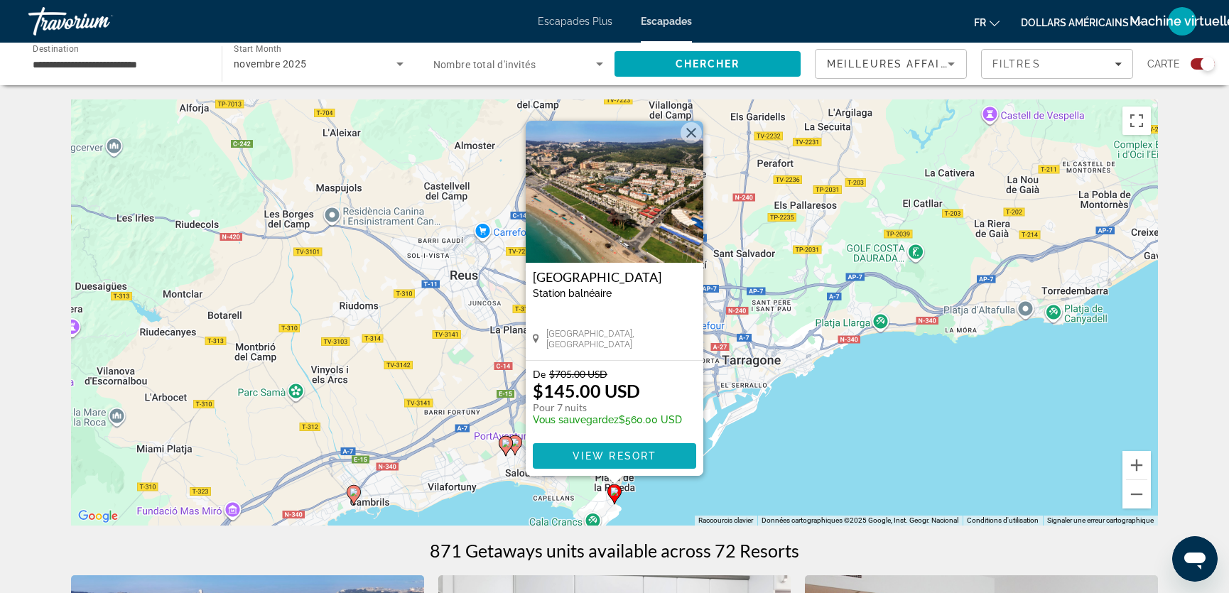
click at [615, 451] on span "View Resort" at bounding box center [615, 455] width 84 height 11
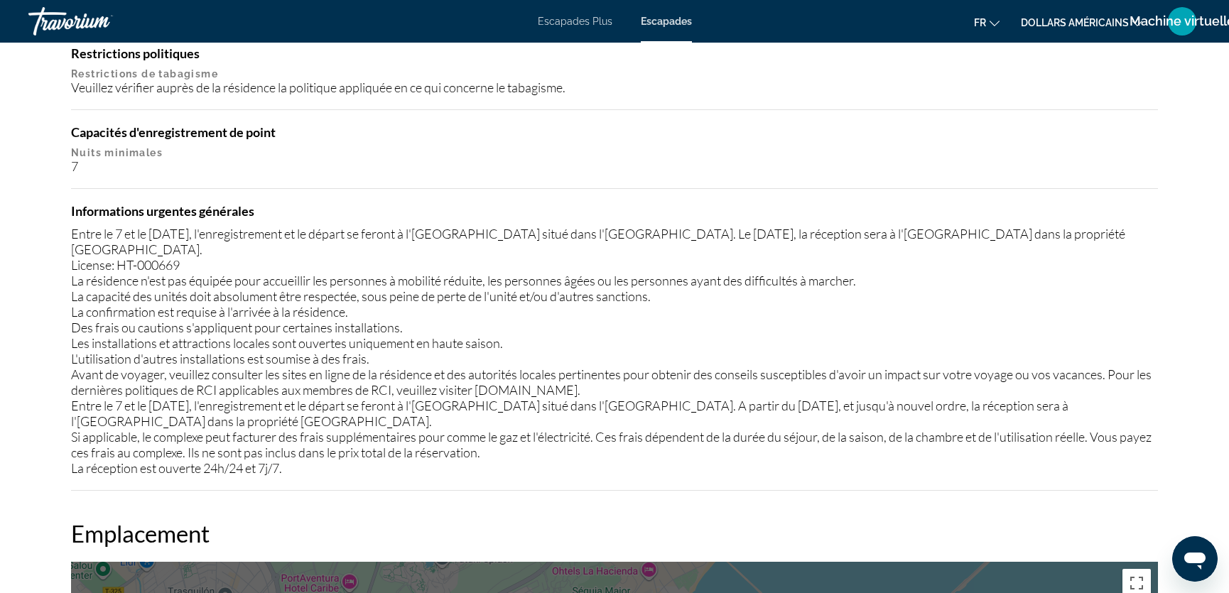
scroll to position [1350, 0]
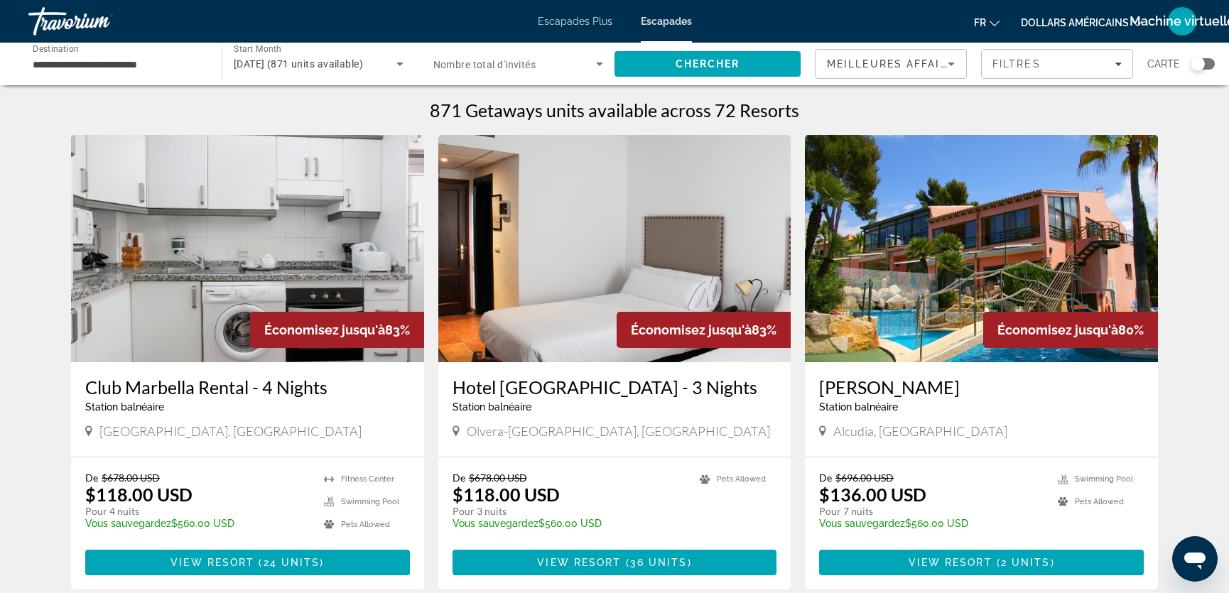
click at [1195, 64] on div "Search widget" at bounding box center [1198, 64] width 14 height 14
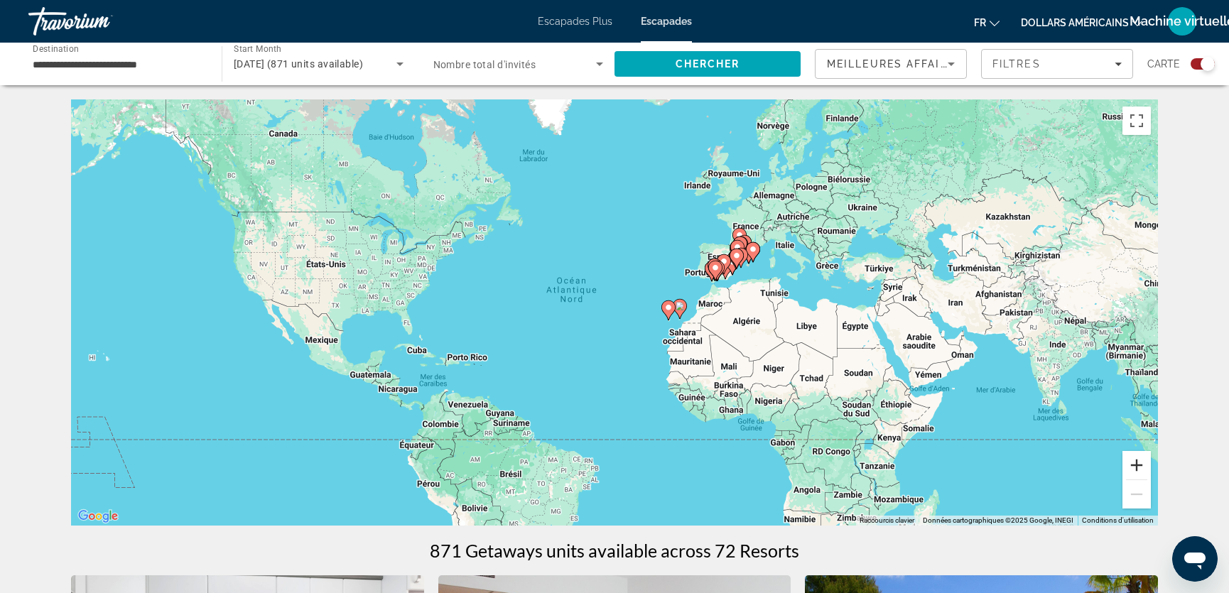
click at [1134, 463] on button "Zoom avant" at bounding box center [1137, 465] width 28 height 28
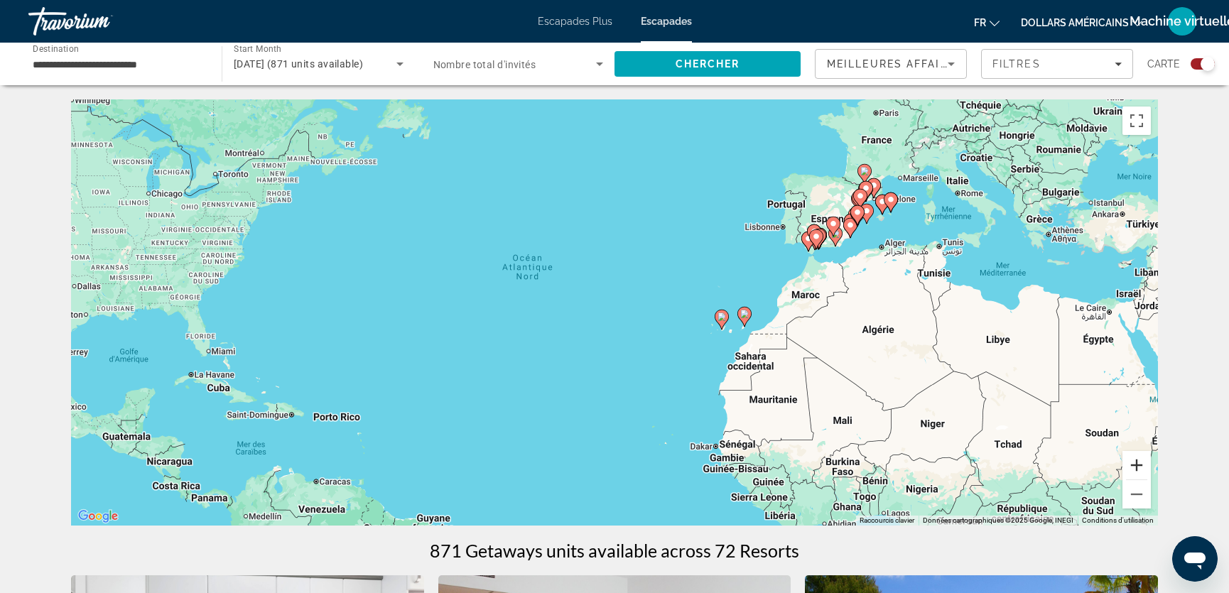
click at [1134, 462] on button "Zoom avant" at bounding box center [1137, 465] width 28 height 28
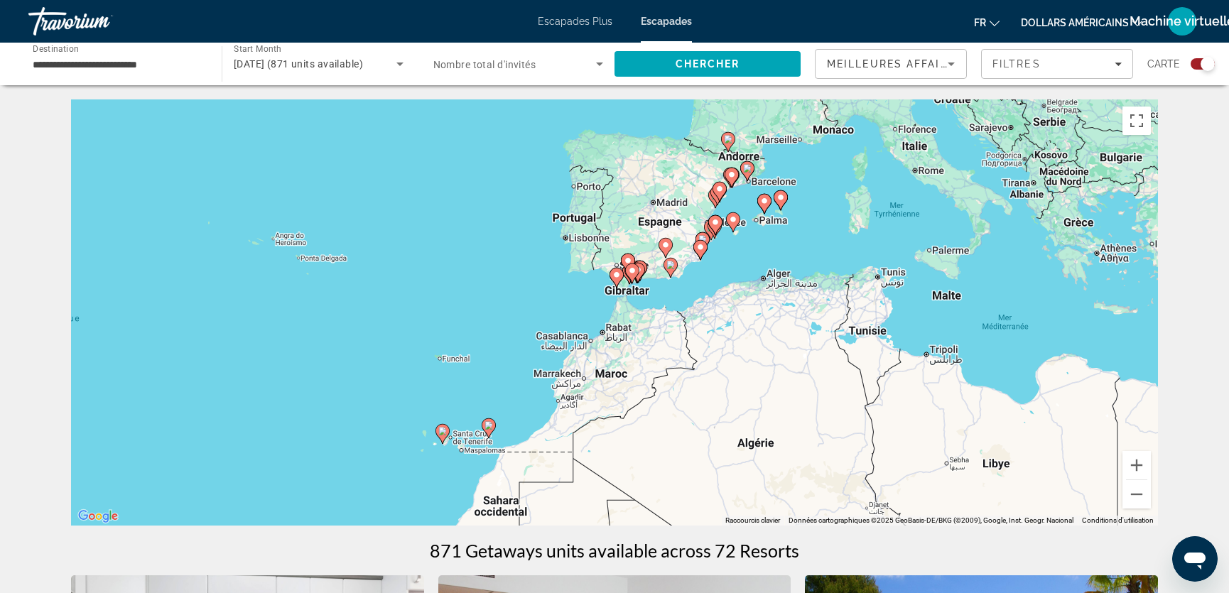
drag, startPoint x: 1000, startPoint y: 257, endPoint x: 574, endPoint y: 374, distance: 441.5
click at [574, 374] on div "Pour activer le glissement avec le clavier, appuyez sur Alt+Entrée. Une fois ce…" at bounding box center [614, 312] width 1087 height 426
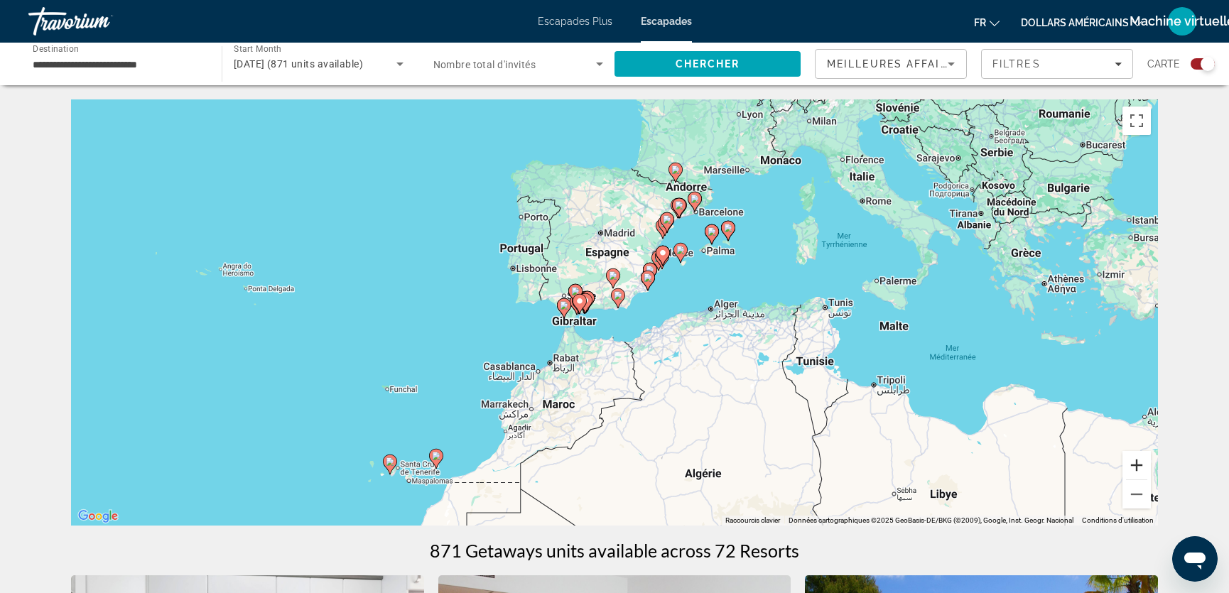
click at [1133, 464] on button "Zoom avant" at bounding box center [1137, 465] width 28 height 28
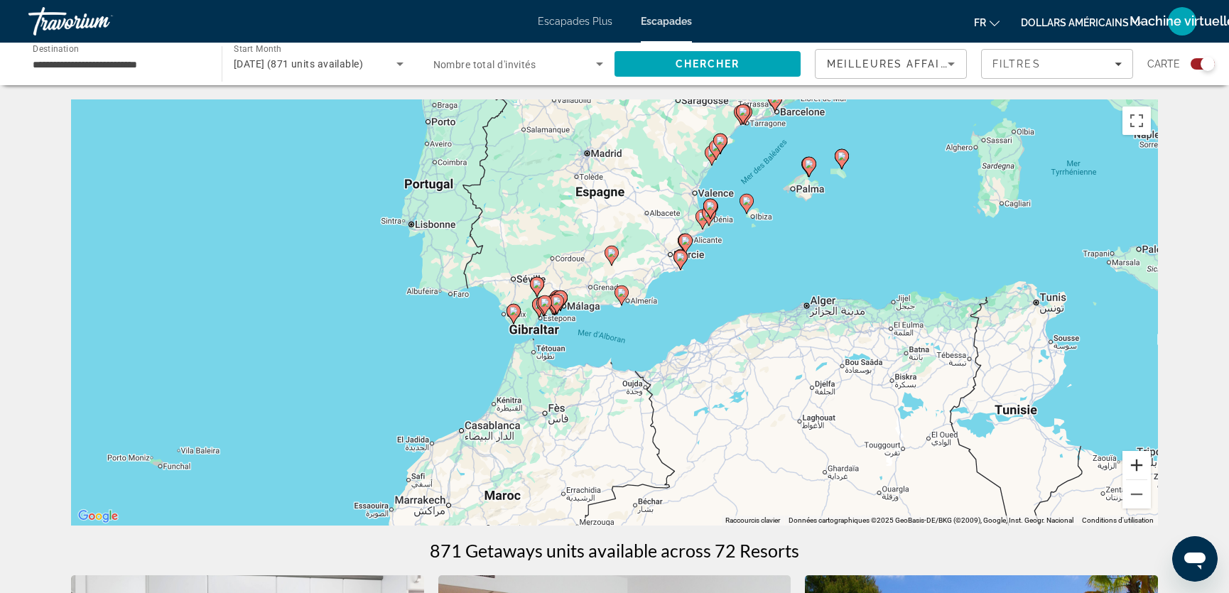
click at [1134, 463] on button "Zoom avant" at bounding box center [1137, 465] width 28 height 28
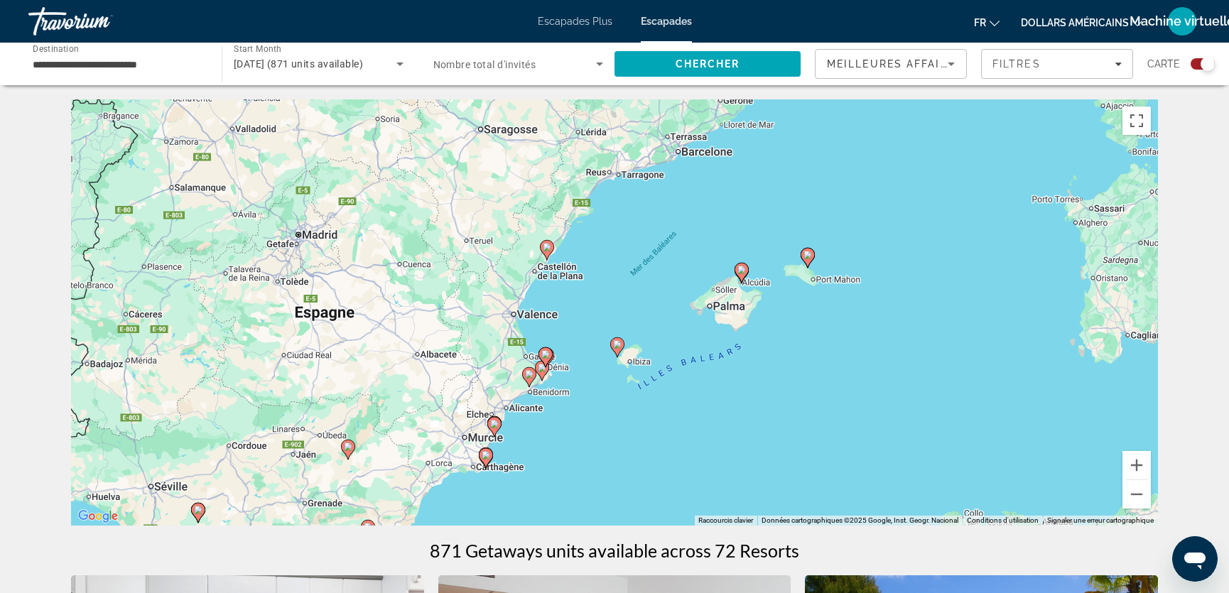
drag, startPoint x: 986, startPoint y: 178, endPoint x: 724, endPoint y: 419, distance: 355.0
click at [724, 419] on div "Pour activer le glissement avec le clavier, appuyez sur Alt+Entrée. Une fois ce…" at bounding box center [614, 312] width 1087 height 426
click at [1133, 463] on button "Zoom avant" at bounding box center [1137, 465] width 28 height 28
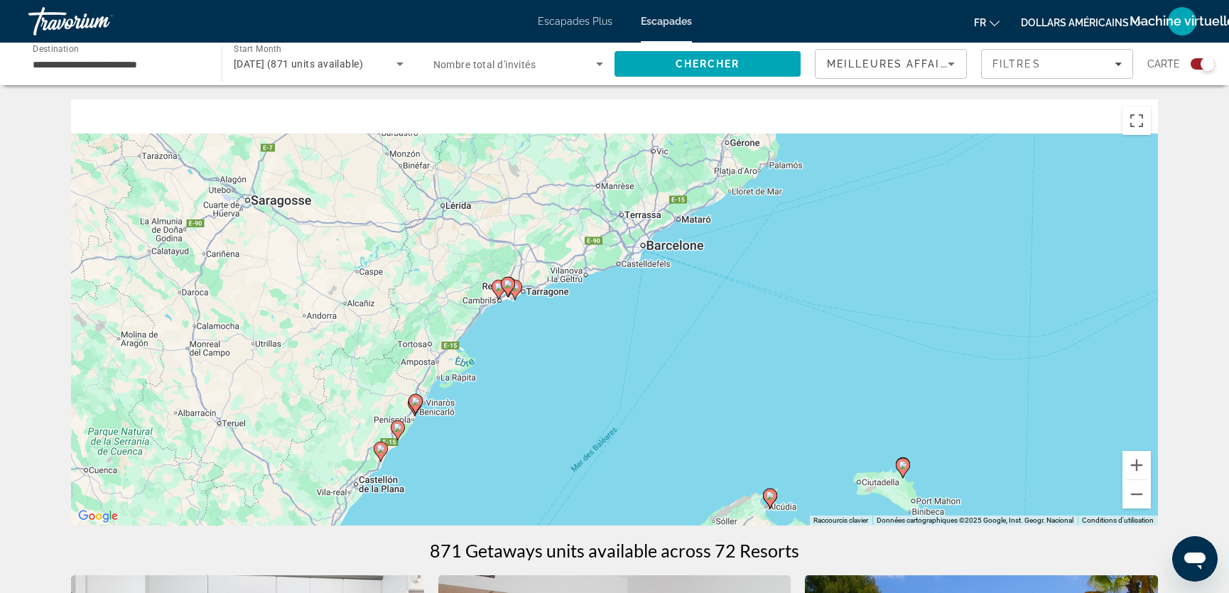
drag, startPoint x: 688, startPoint y: 225, endPoint x: 639, endPoint y: 421, distance: 201.5
click at [633, 423] on div "Pour activer le glissement avec le clavier, appuyez sur Alt+Entrée. Une fois ce…" at bounding box center [614, 312] width 1087 height 426
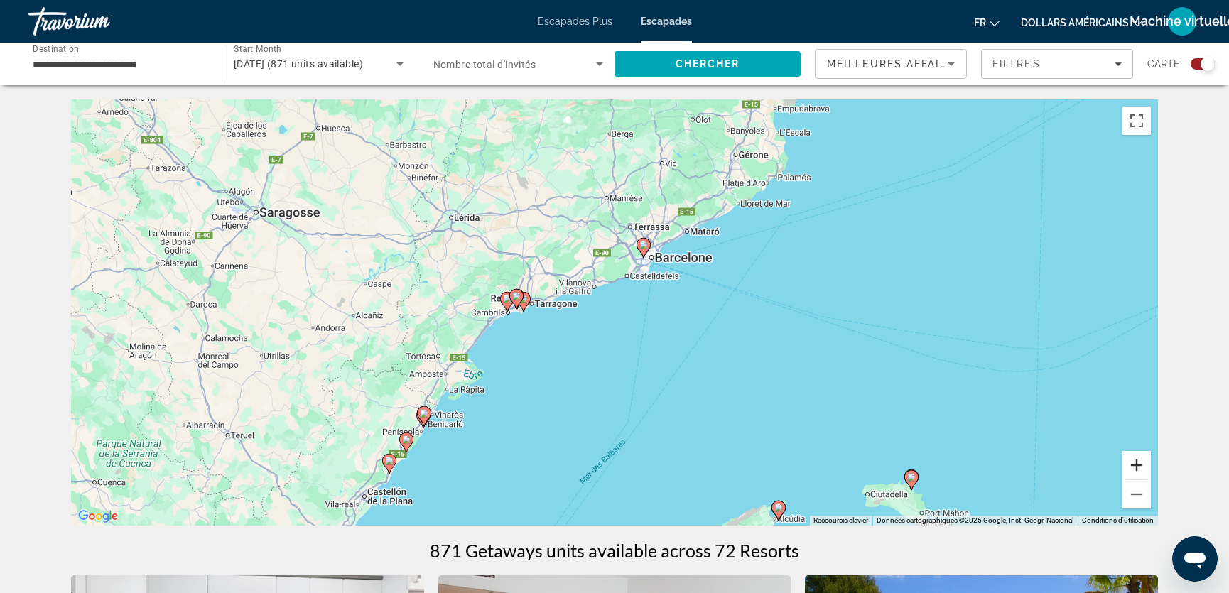
click at [1135, 465] on button "Zoom avant" at bounding box center [1137, 465] width 28 height 28
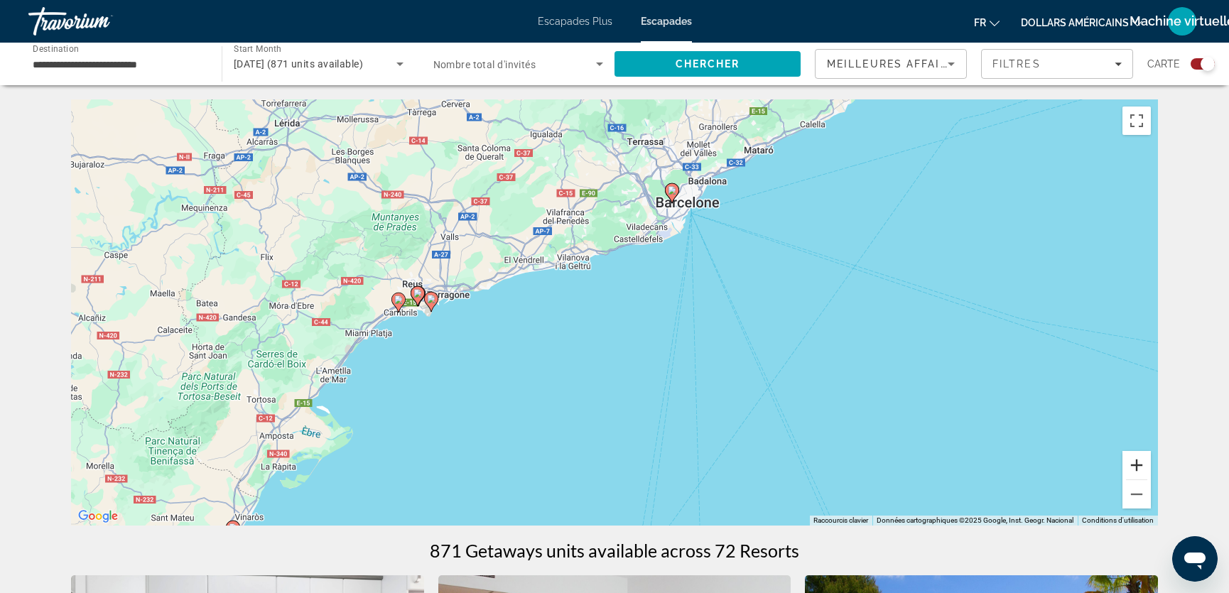
click at [1135, 463] on button "Zoom avant" at bounding box center [1137, 465] width 28 height 28
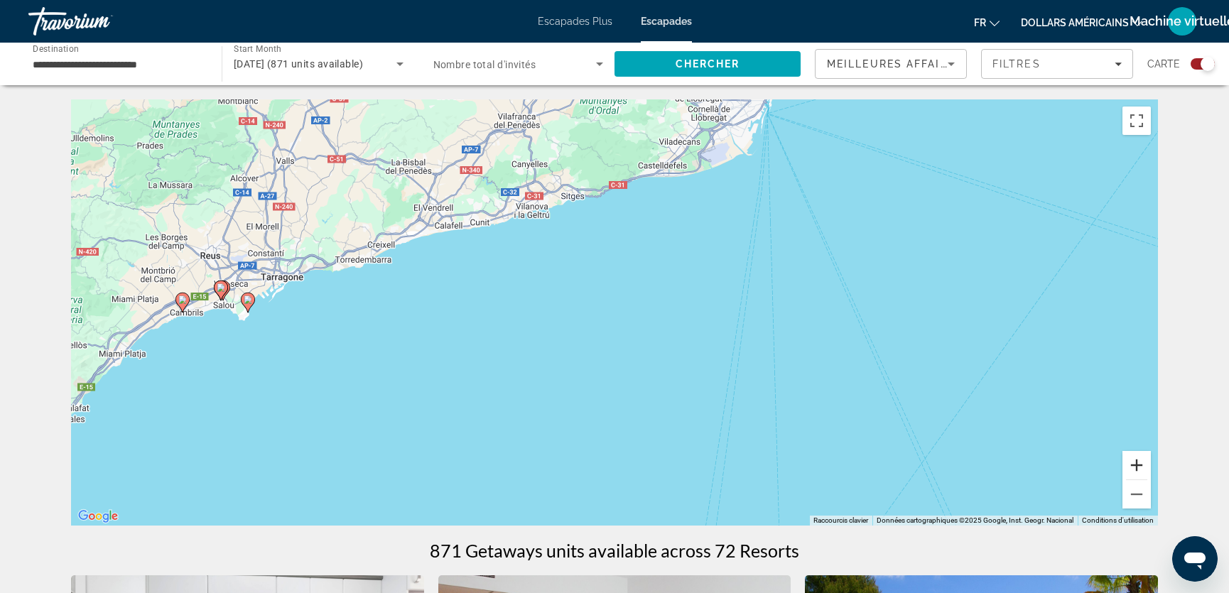
click at [1135, 463] on button "Zoom avant" at bounding box center [1137, 465] width 28 height 28
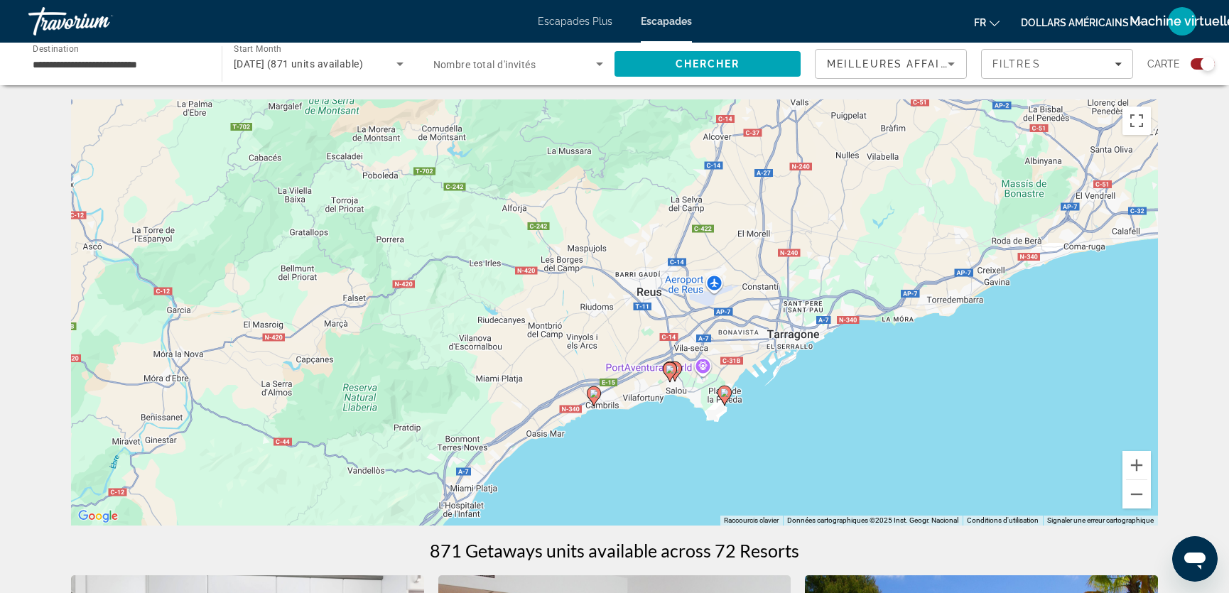
drag, startPoint x: 216, startPoint y: 326, endPoint x: 1061, endPoint y: 420, distance: 850.0
click at [1061, 420] on div "Pour activer le glissement avec le clavier, appuyez sur Alt+Entrée. Une fois ce…" at bounding box center [614, 312] width 1087 height 426
click at [671, 371] on image "Contenu principal" at bounding box center [670, 369] width 9 height 9
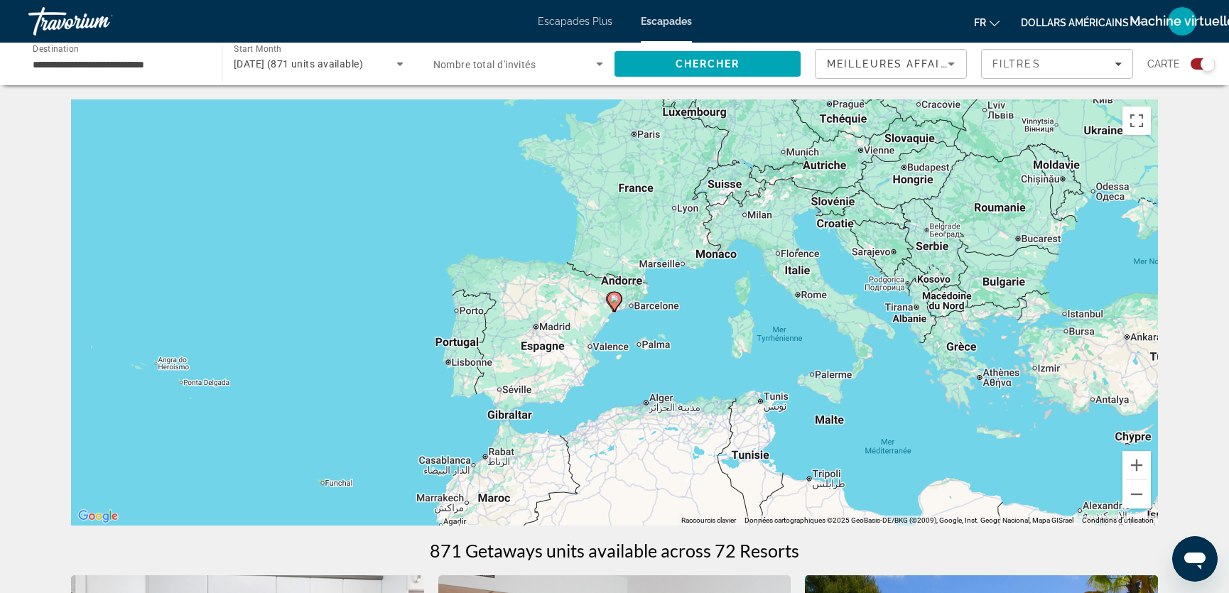
click at [615, 300] on image "Contenu principal" at bounding box center [614, 299] width 9 height 9
type input "**********"
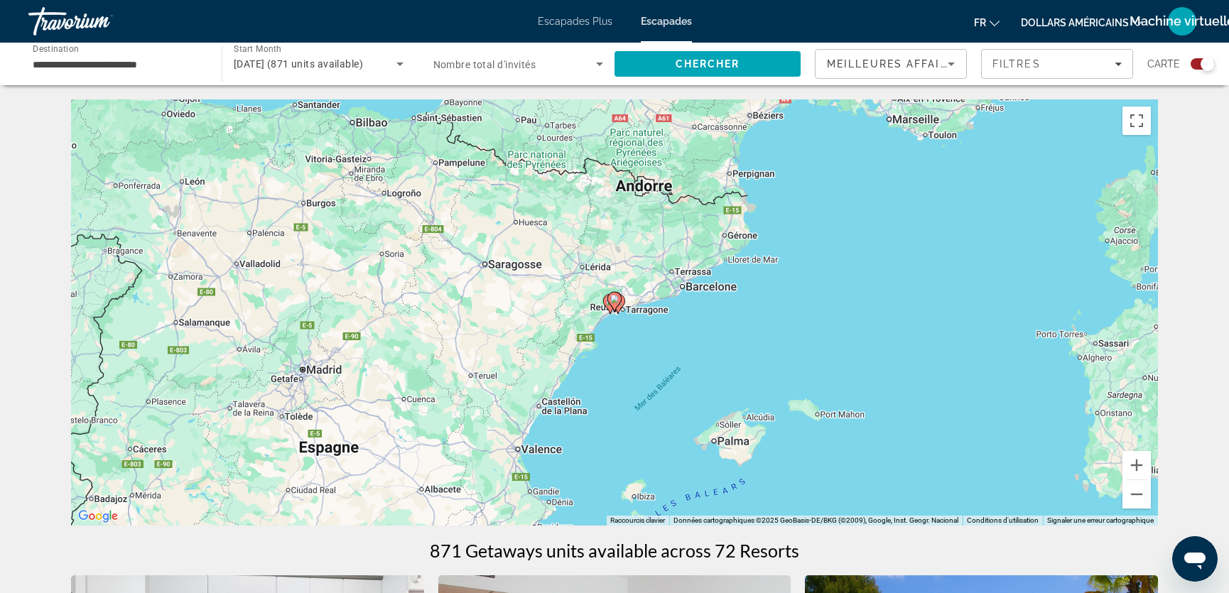
click at [614, 299] on image "Contenu principal" at bounding box center [614, 299] width 9 height 9
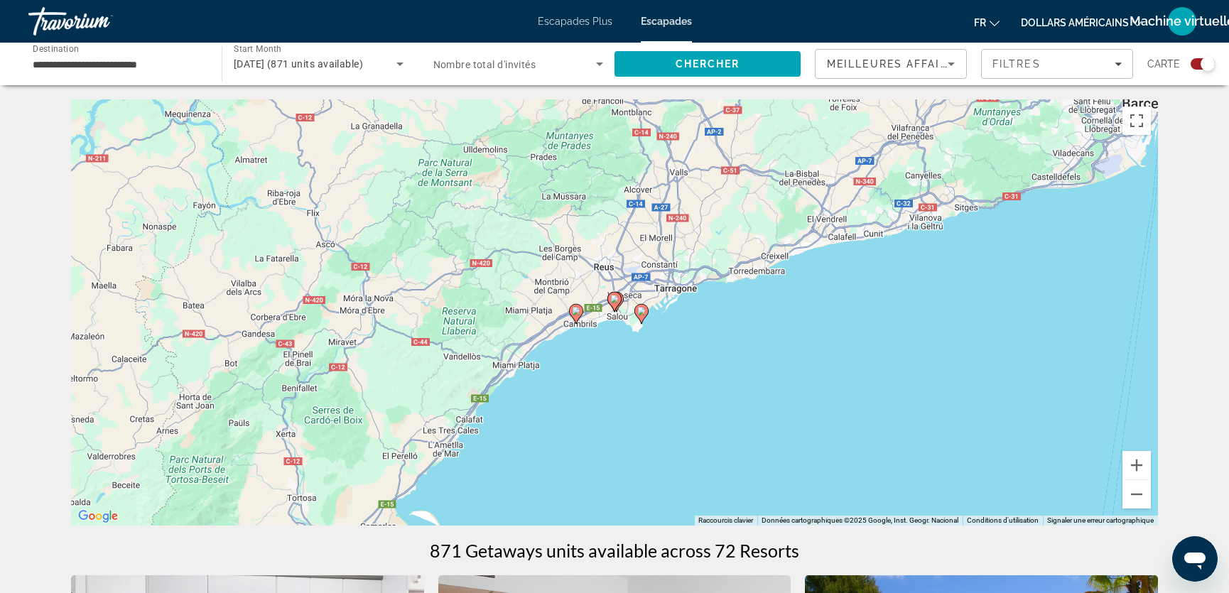
click at [614, 299] on image "Contenu principal" at bounding box center [614, 299] width 9 height 9
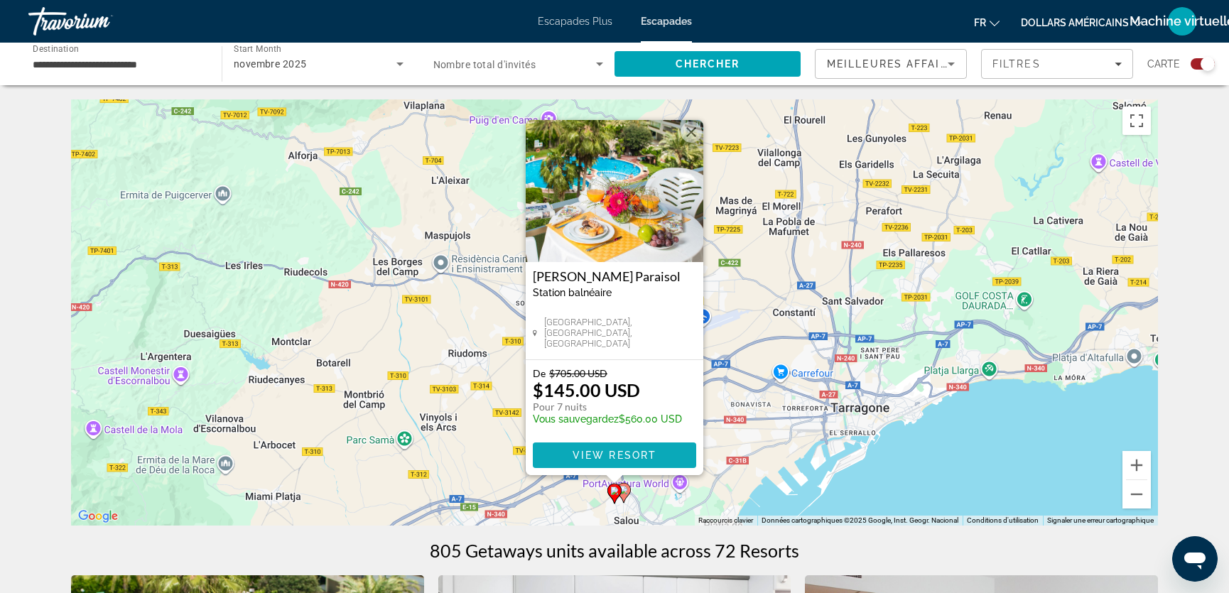
click at [623, 451] on span "View Resort" at bounding box center [615, 455] width 84 height 11
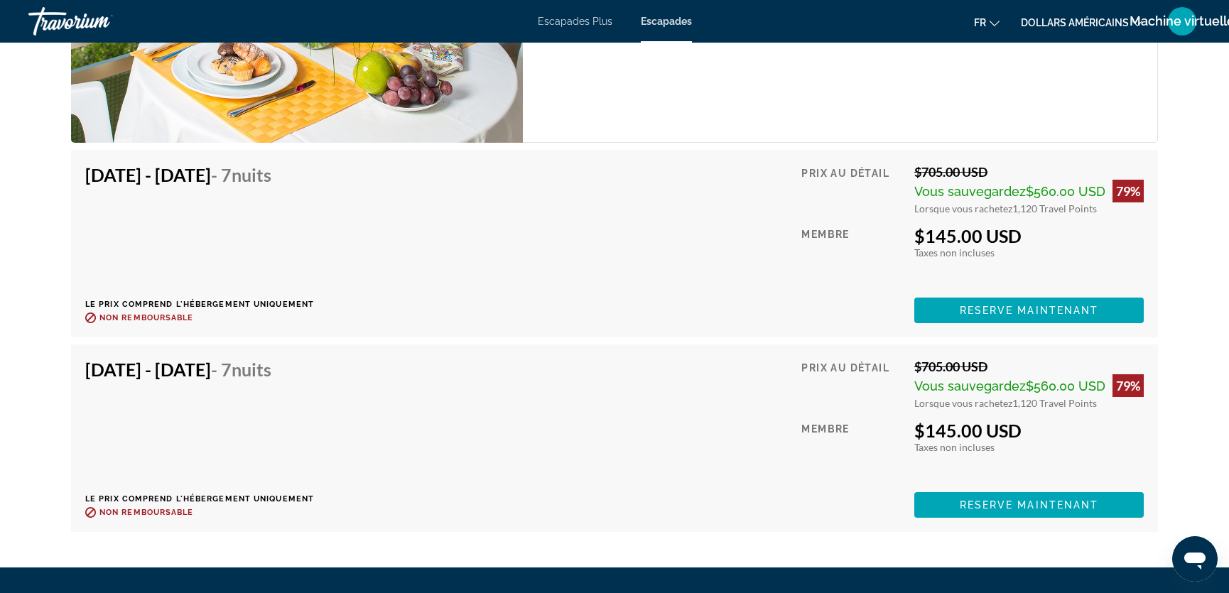
scroll to position [2756, 0]
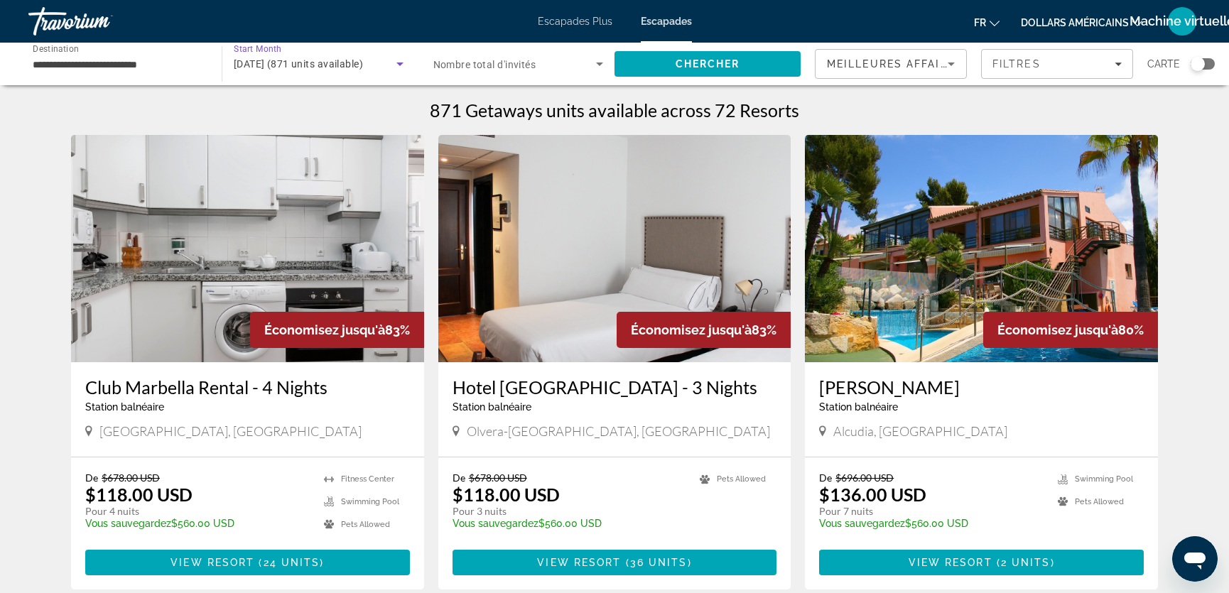
click at [401, 63] on icon "Search widget" at bounding box center [399, 65] width 7 height 4
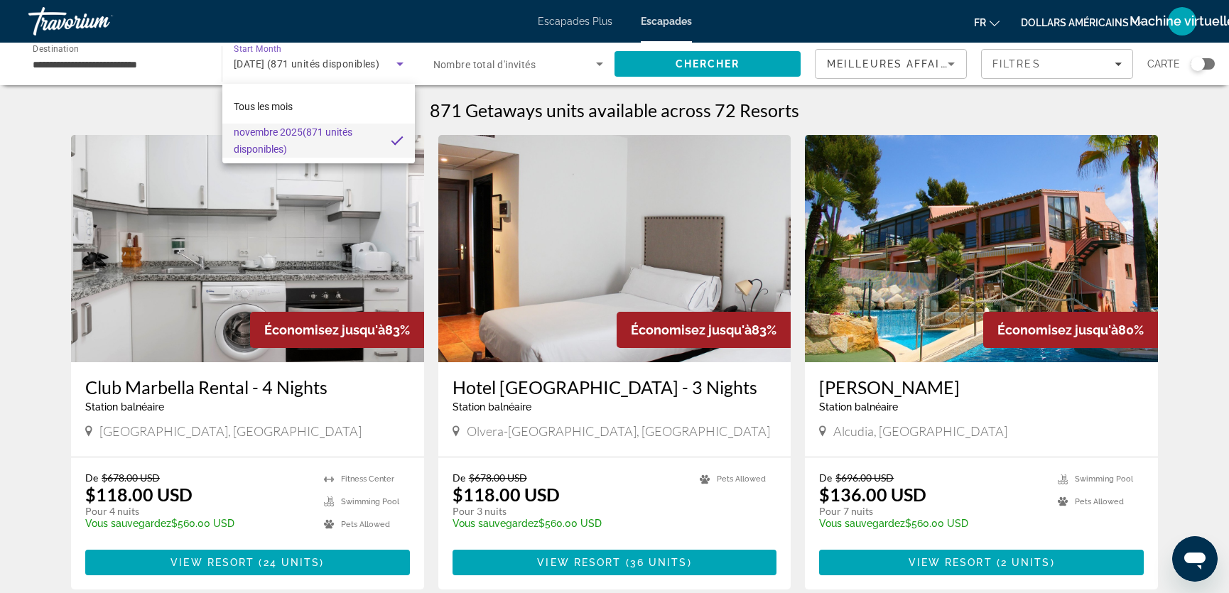
click at [118, 109] on div at bounding box center [614, 296] width 1229 height 593
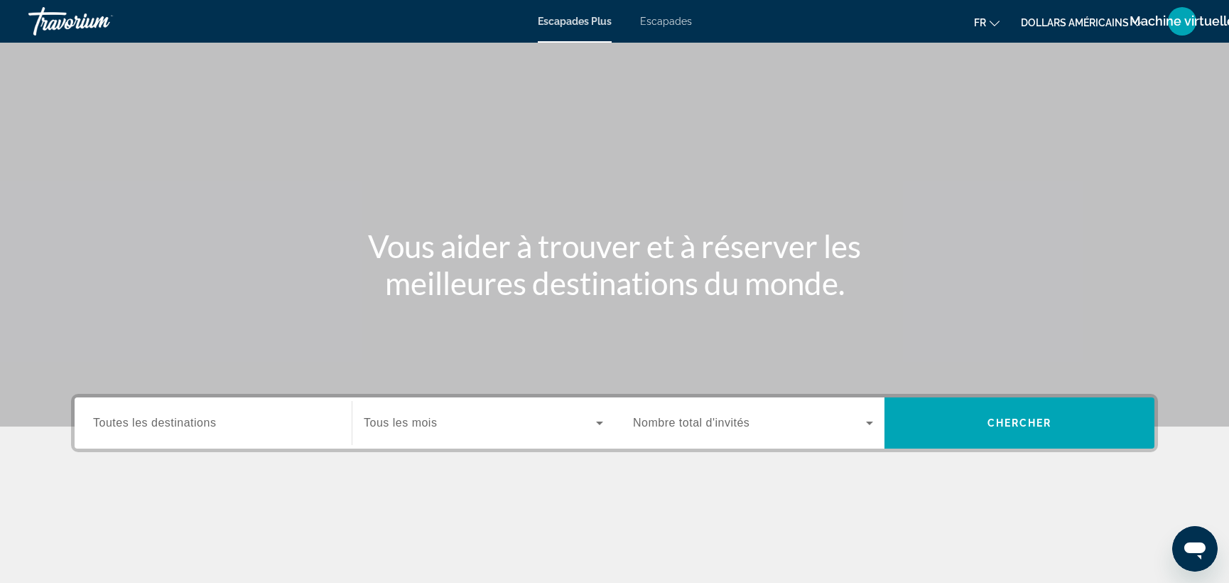
click at [665, 22] on font "Escapades" at bounding box center [666, 21] width 52 height 11
click at [175, 426] on span "Toutes les destinations" at bounding box center [154, 422] width 123 height 12
click at [175, 426] on input "Destination Toutes les destinations" at bounding box center [213, 423] width 240 height 17
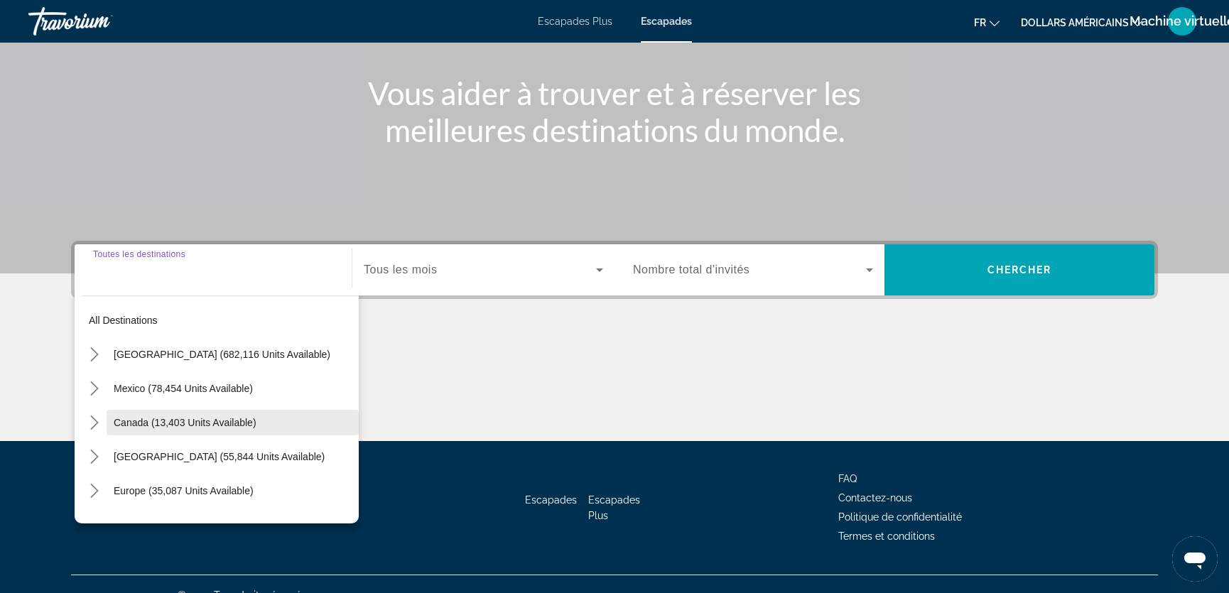
scroll to position [175, 0]
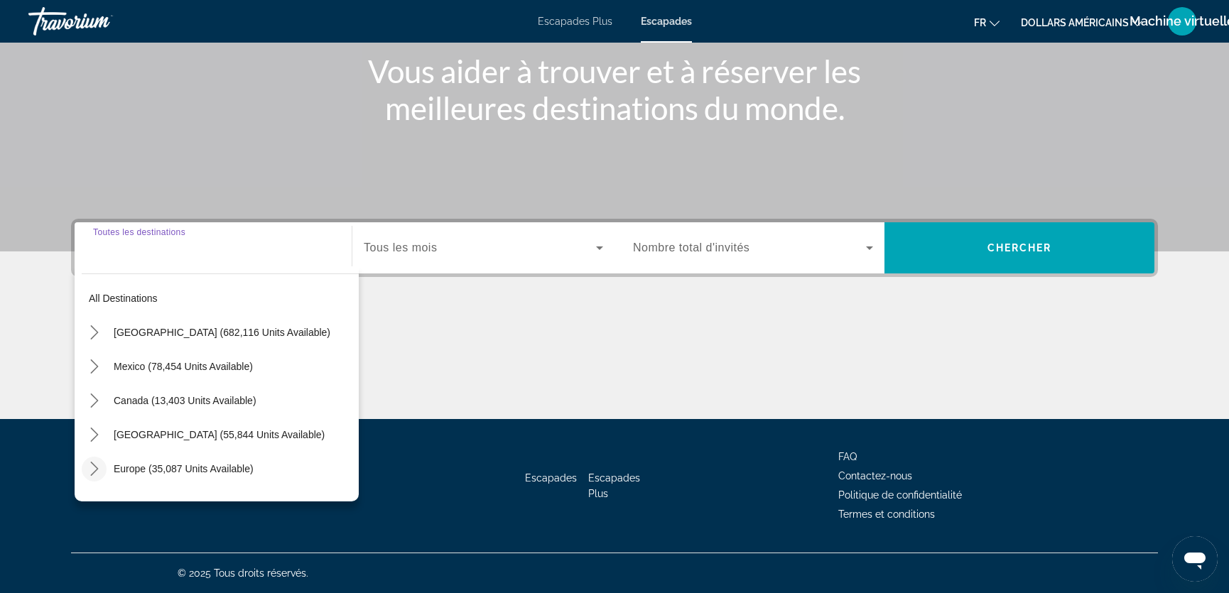
click at [93, 465] on icon "Toggle Europe (35,087 units available) submenu" at bounding box center [94, 469] width 14 height 14
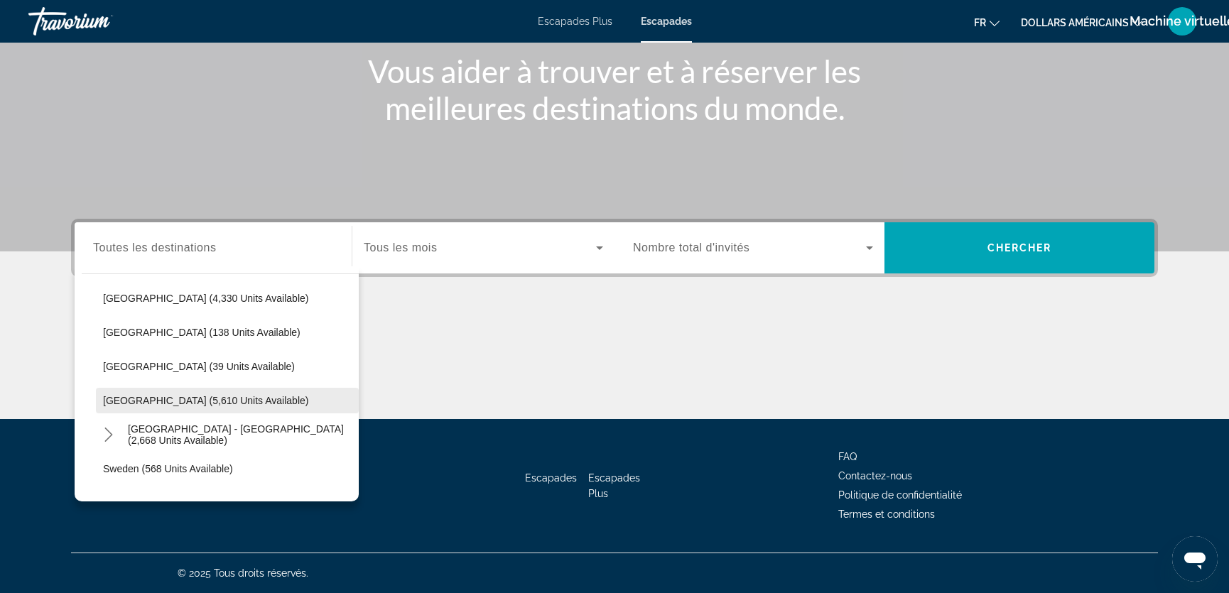
scroll to position [651, 0]
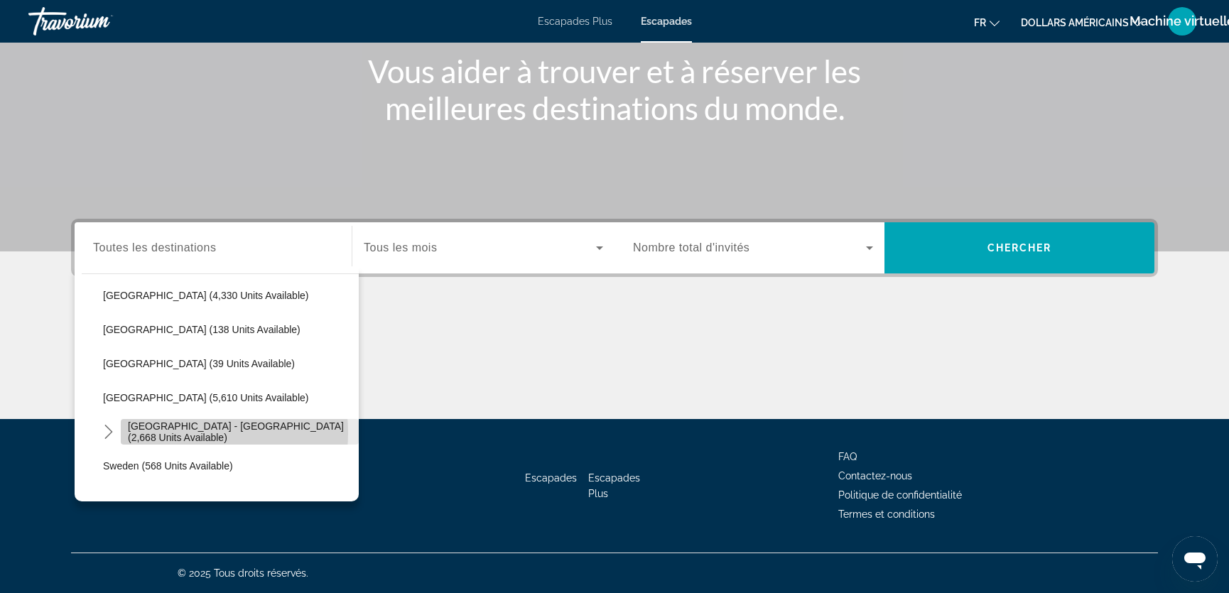
click at [182, 432] on span "[GEOGRAPHIC_DATA] - [GEOGRAPHIC_DATA] (2,668 units available)" at bounding box center [240, 432] width 224 height 23
type input "**********"
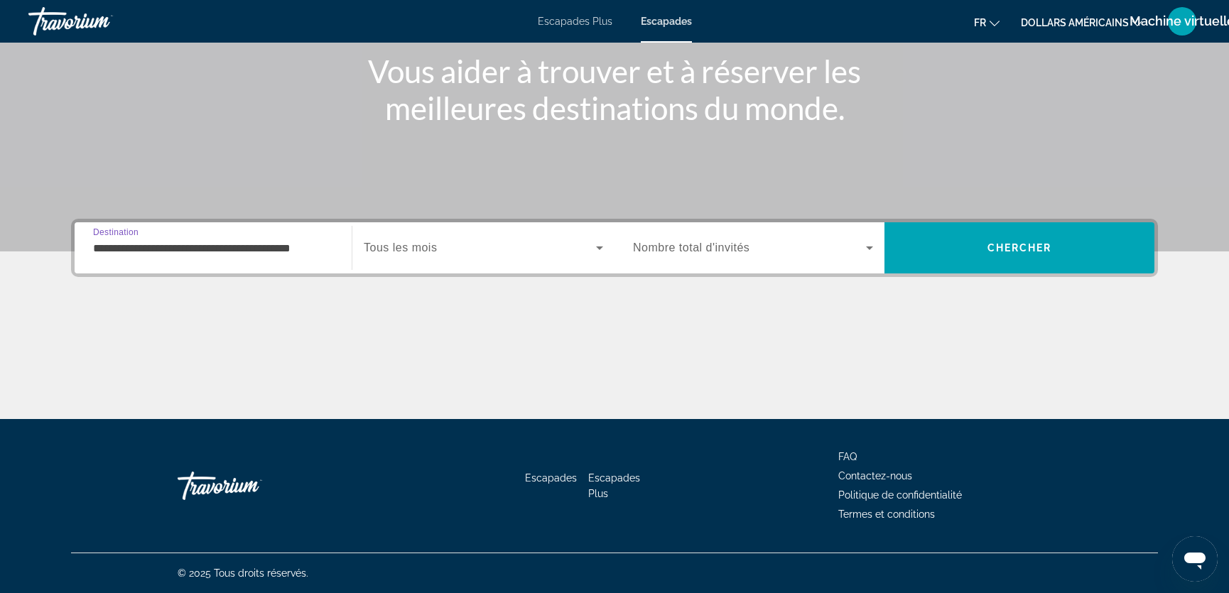
click at [473, 257] on div "Search widget" at bounding box center [483, 248] width 239 height 40
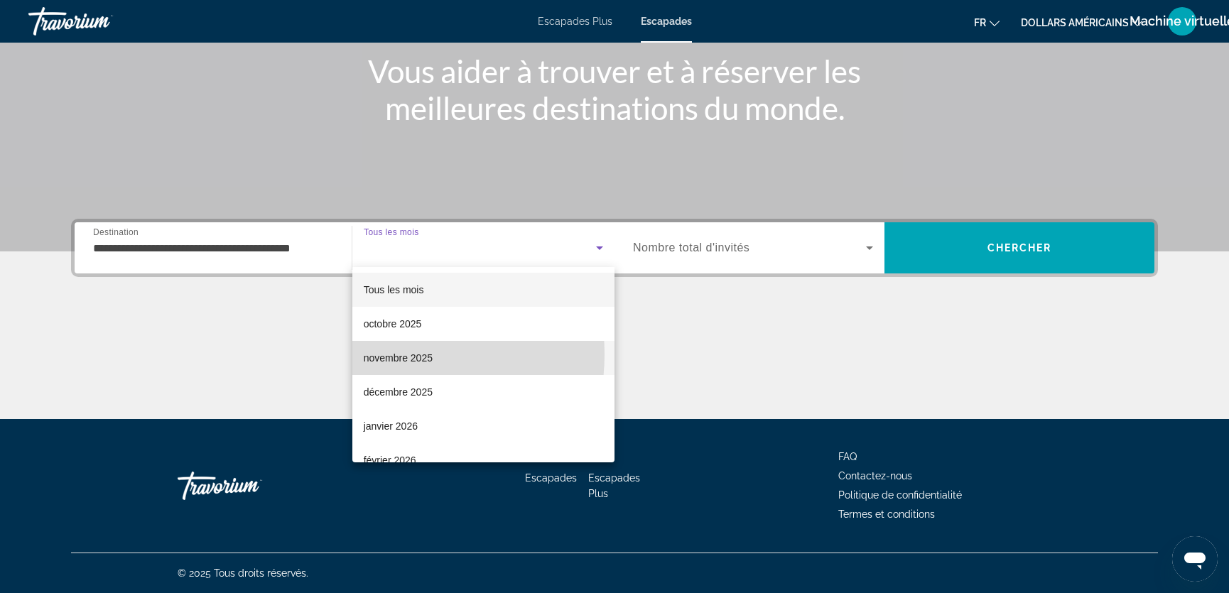
click at [384, 355] on font "novembre 2025" at bounding box center [398, 357] width 69 height 11
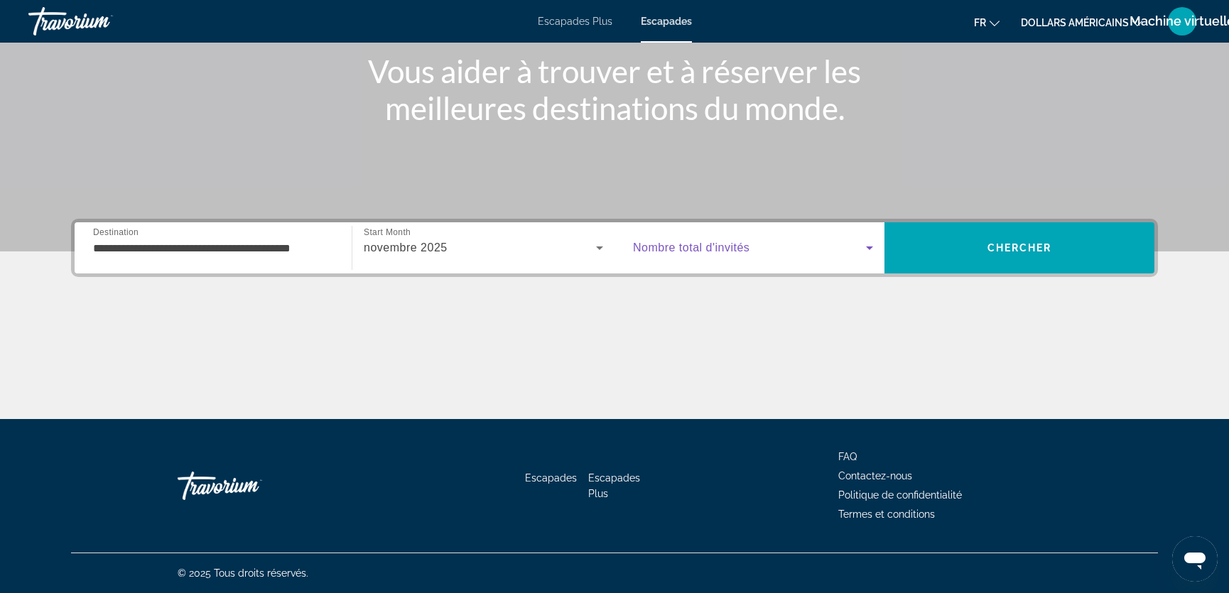
click at [867, 247] on icon "Search widget" at bounding box center [869, 249] width 7 height 4
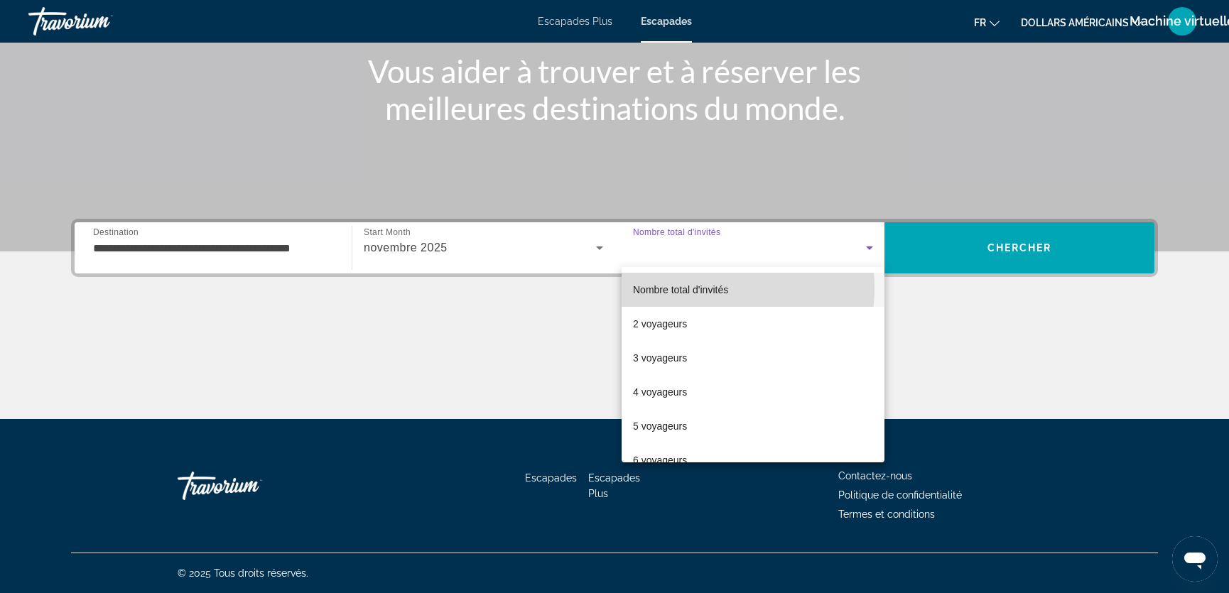
click at [706, 288] on font "Nombre total d'invités" at bounding box center [680, 289] width 95 height 11
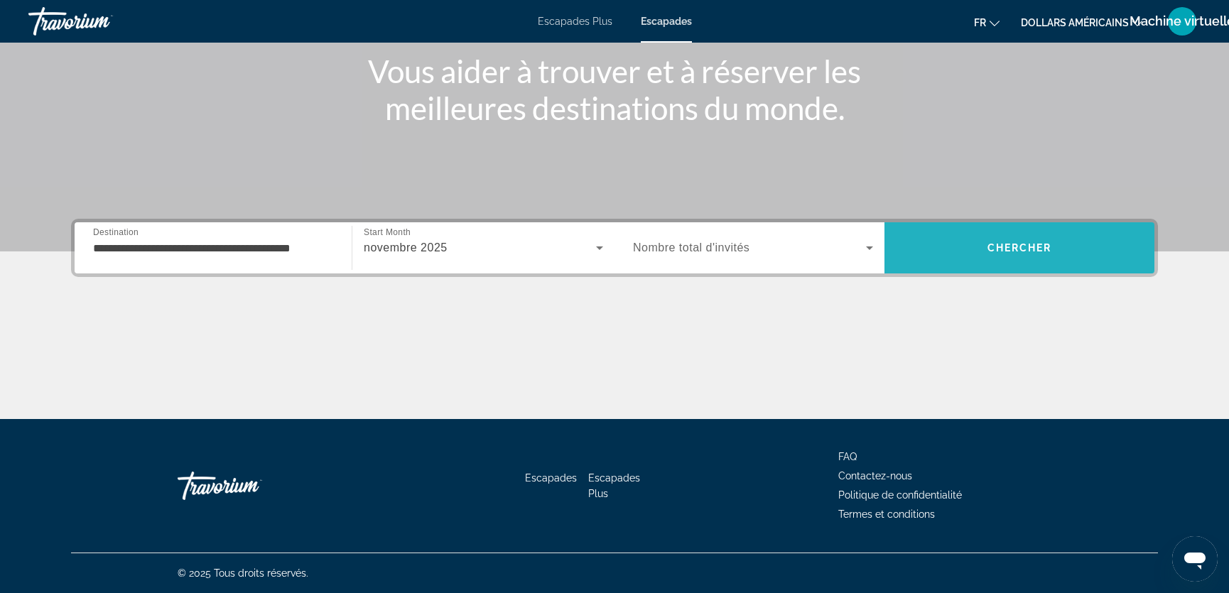
click at [983, 247] on span "Search" at bounding box center [1020, 248] width 270 height 34
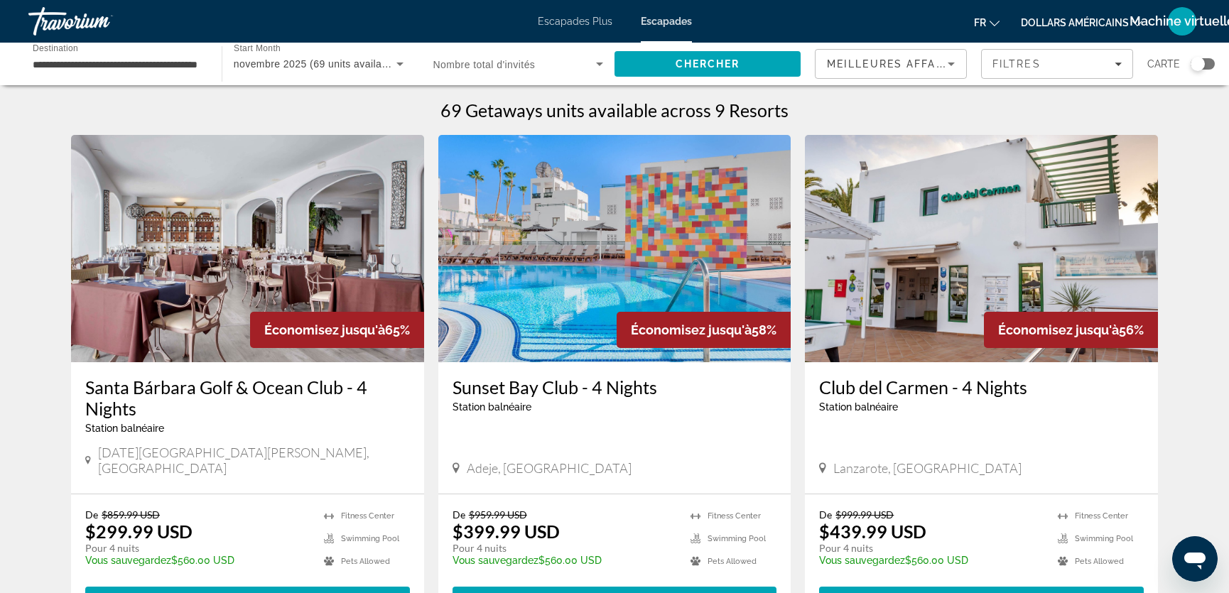
click at [1194, 64] on div "Search widget" at bounding box center [1198, 64] width 14 height 14
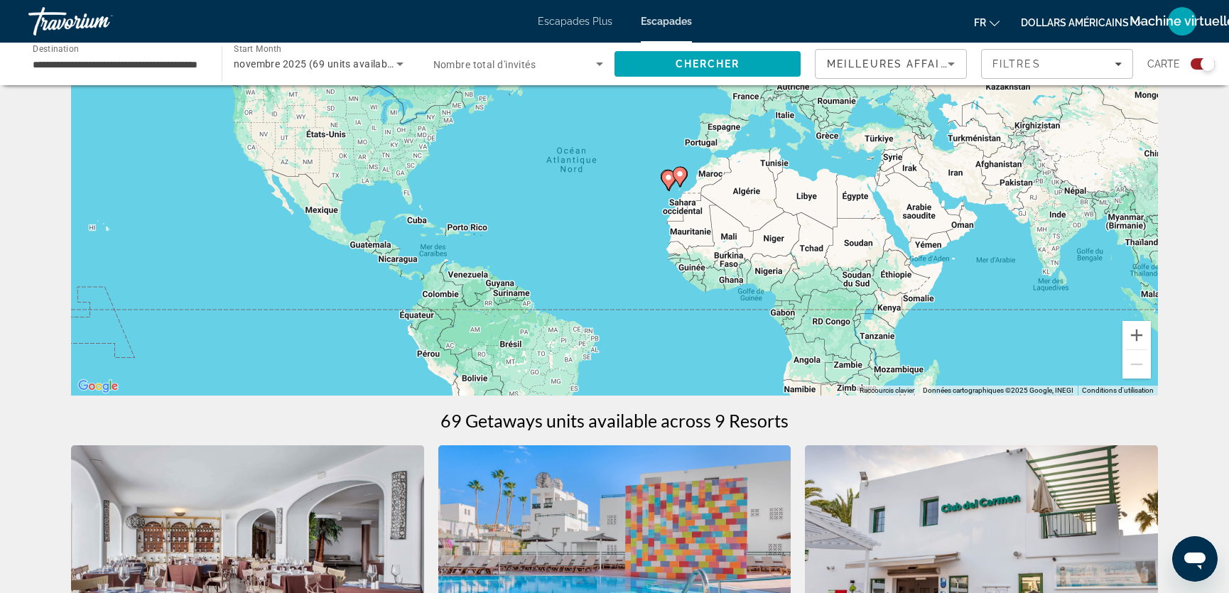
scroll to position [129, 0]
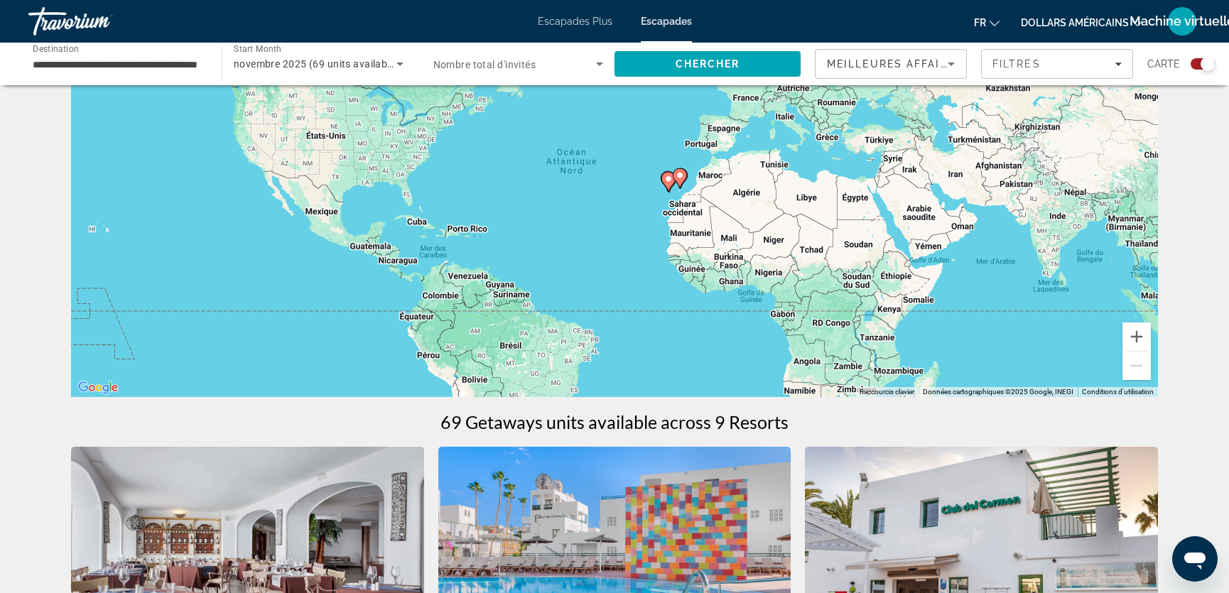
click at [743, 207] on div "Pour activer le glissement avec le clavier, appuyez sur Alt+Entrée. Une fois ce…" at bounding box center [614, 184] width 1087 height 426
click at [1137, 333] on button "Zoom avant" at bounding box center [1137, 337] width 28 height 28
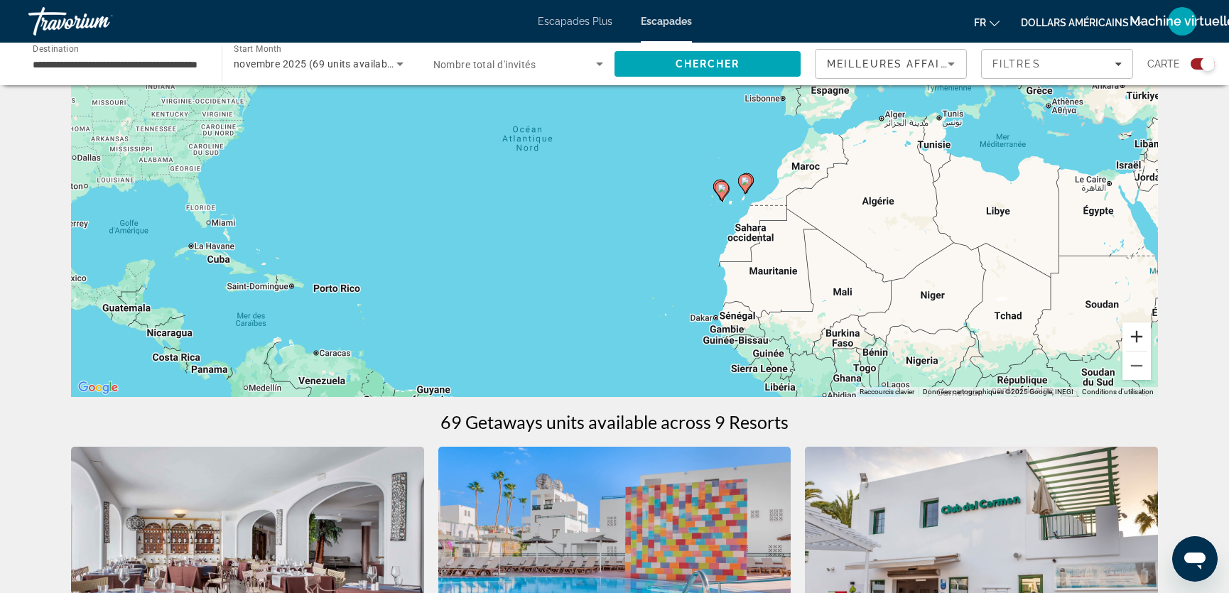
click at [1136, 333] on button "Zoom avant" at bounding box center [1137, 337] width 28 height 28
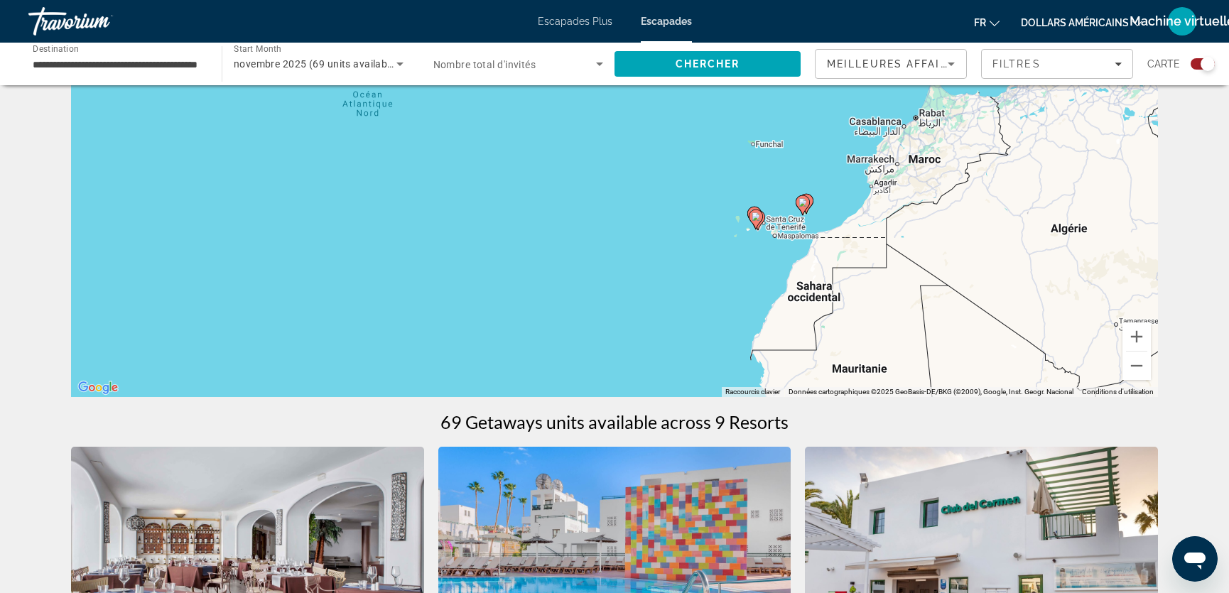
drag, startPoint x: 959, startPoint y: 257, endPoint x: 878, endPoint y: 269, distance: 81.9
click at [878, 269] on div "Pour activer le glissement avec le clavier, appuyez sur Alt+Entrée. Une fois ce…" at bounding box center [614, 184] width 1087 height 426
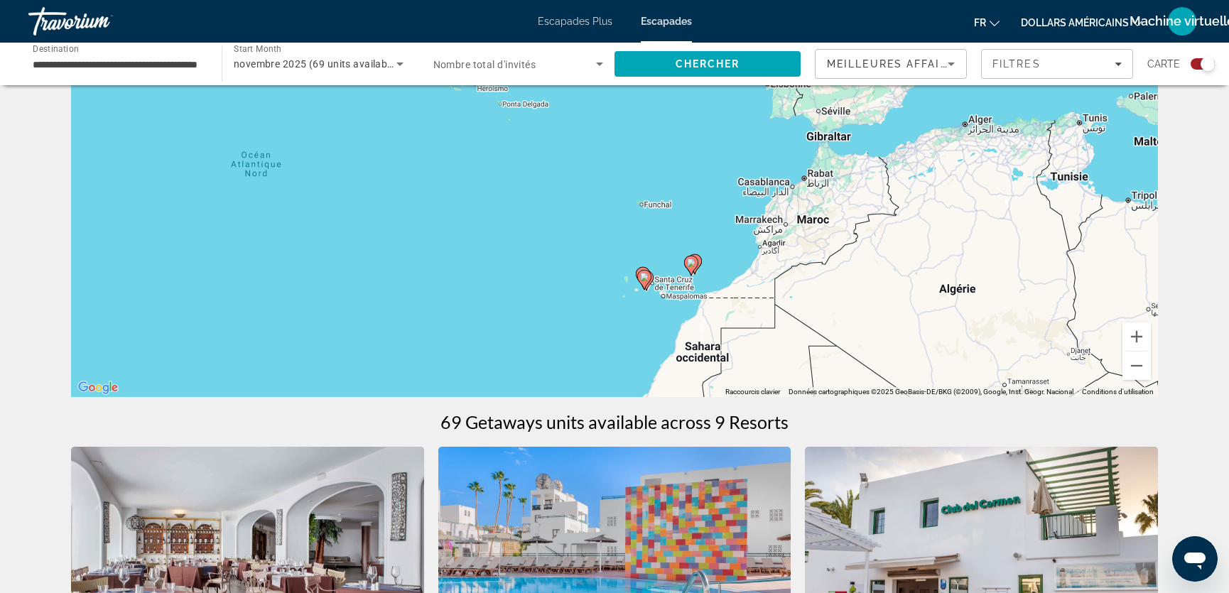
drag, startPoint x: 907, startPoint y: 211, endPoint x: 801, endPoint y: 271, distance: 120.9
click at [803, 270] on div "Pour activer le glissement avec le clavier, appuyez sur Alt+Entrée. Une fois ce…" at bounding box center [614, 184] width 1087 height 426
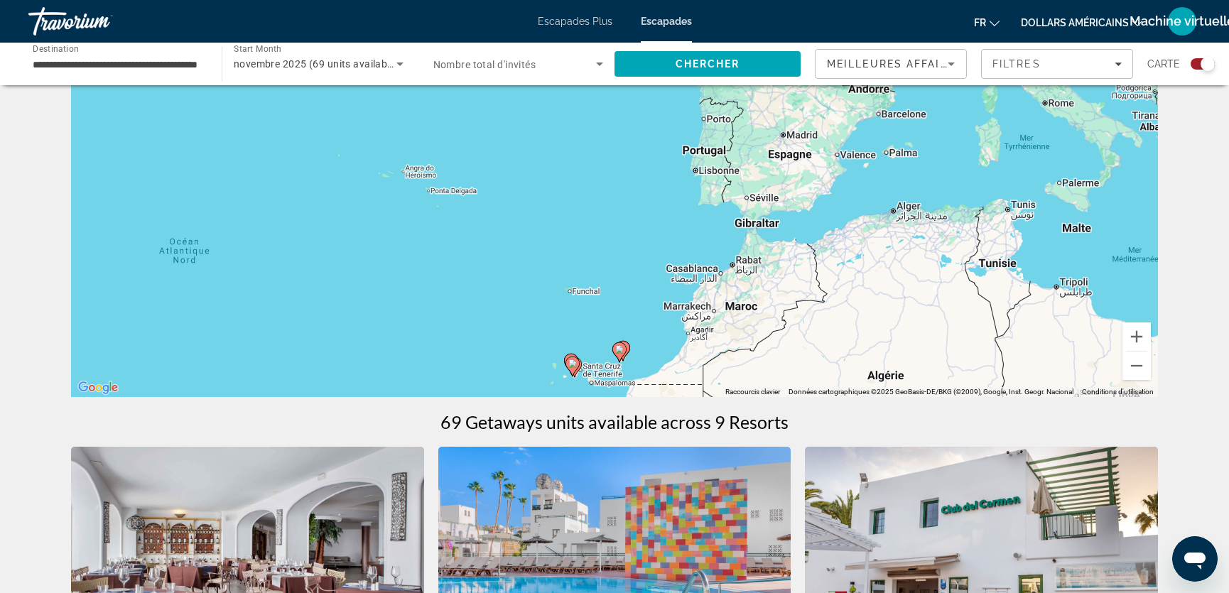
drag, startPoint x: 842, startPoint y: 236, endPoint x: 814, endPoint y: 284, distance: 55.4
click at [819, 273] on div "Pour activer le glissement avec le clavier, appuyez sur Alt+Entrée. Une fois ce…" at bounding box center [614, 184] width 1087 height 426
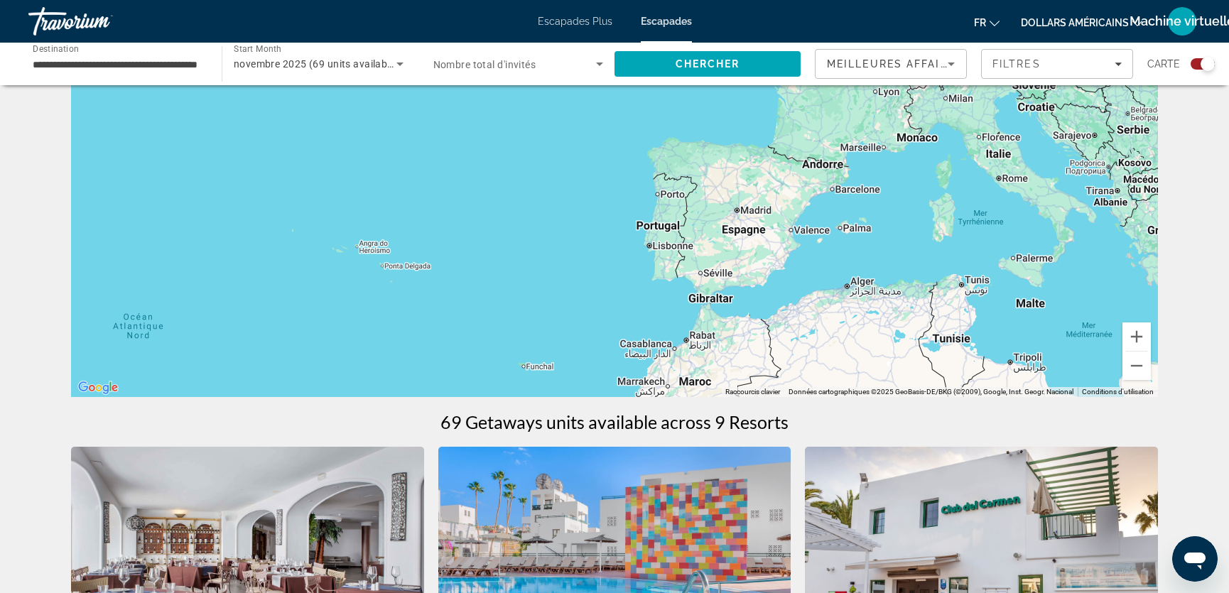
click at [765, 218] on div "Pour activer le glissement avec le clavier, appuyez sur Alt+Entrée. Une fois ce…" at bounding box center [614, 184] width 1087 height 426
click at [1202, 65] on div "Search widget" at bounding box center [1208, 64] width 14 height 14
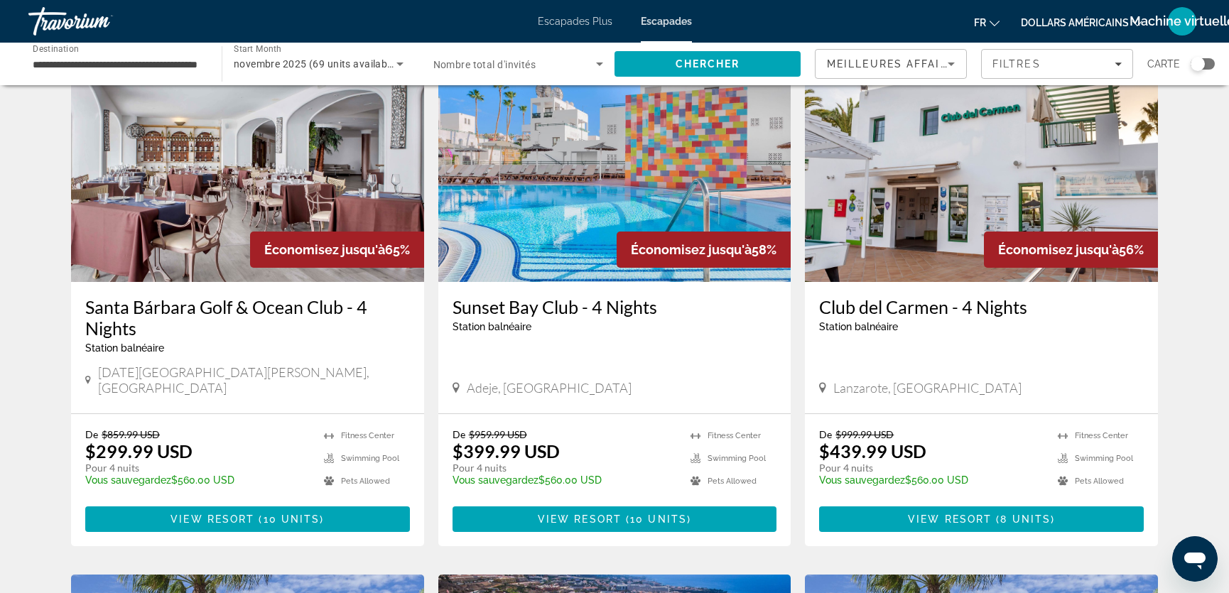
scroll to position [85, 0]
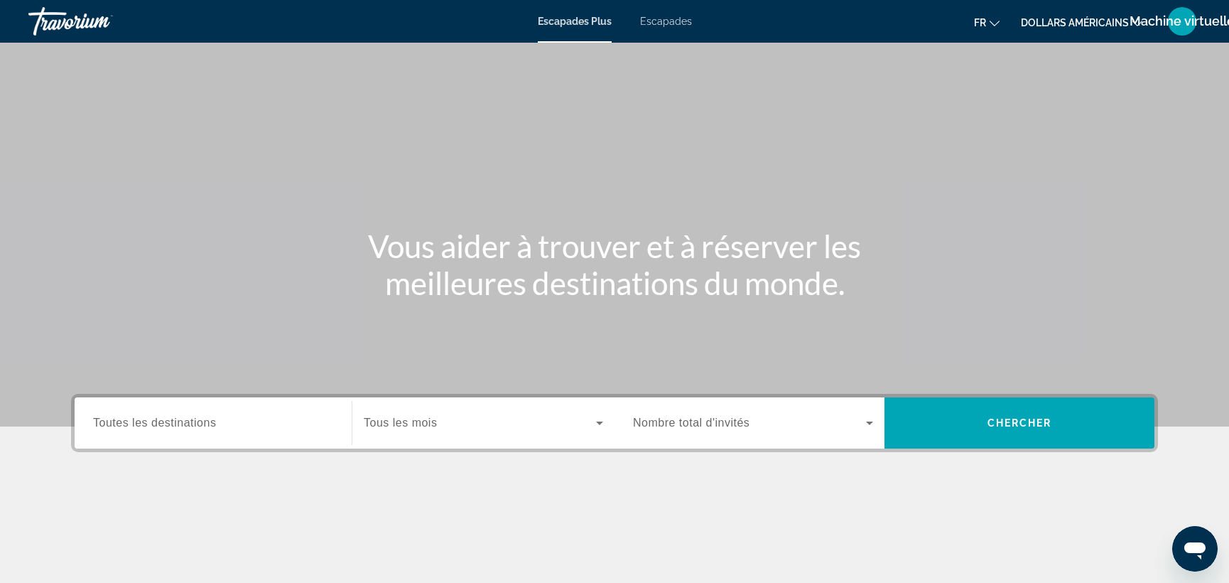
click at [665, 22] on font "Escapades" at bounding box center [666, 21] width 52 height 11
click at [176, 412] on div "Search widget" at bounding box center [213, 423] width 240 height 41
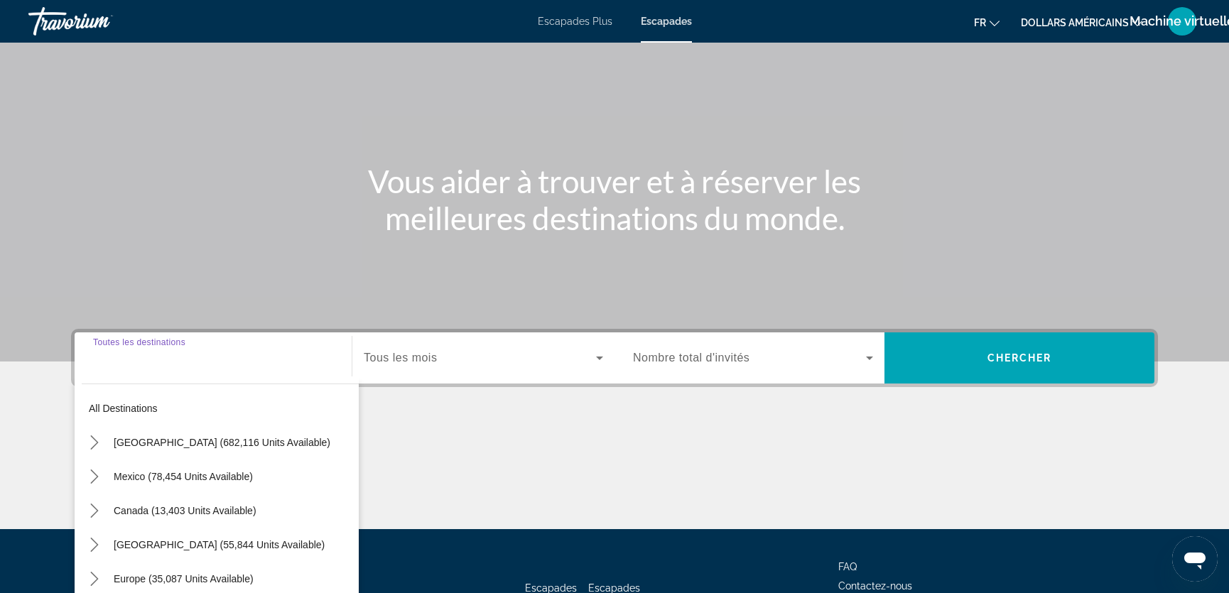
scroll to position [175, 0]
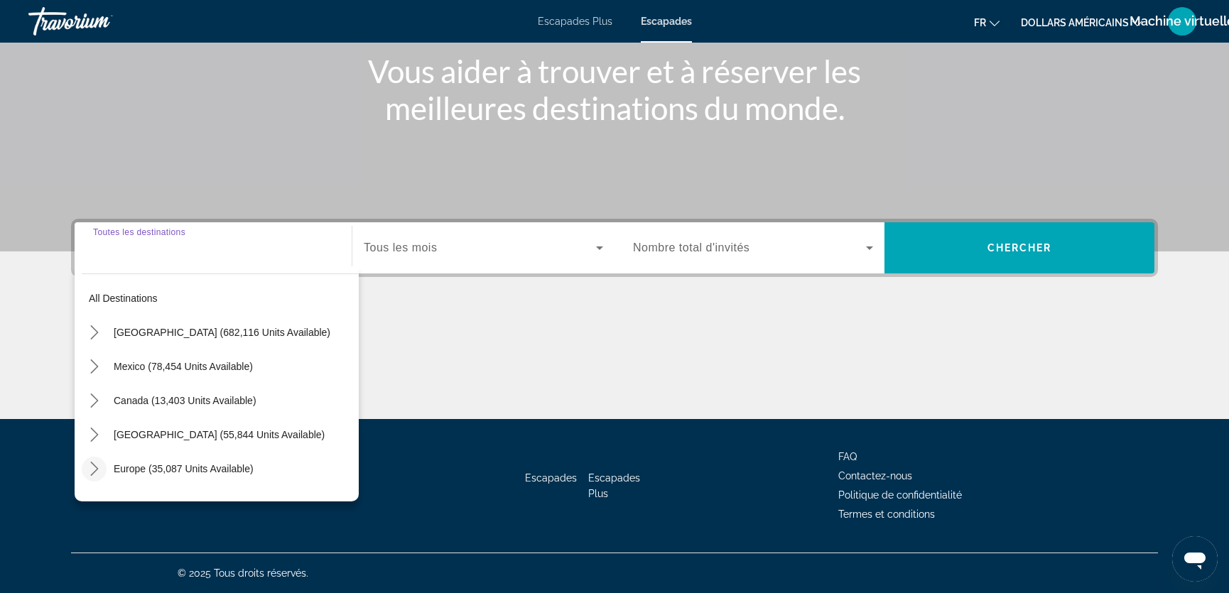
click at [95, 463] on icon "Toggle Europe (35,087 units available) submenu" at bounding box center [94, 469] width 14 height 14
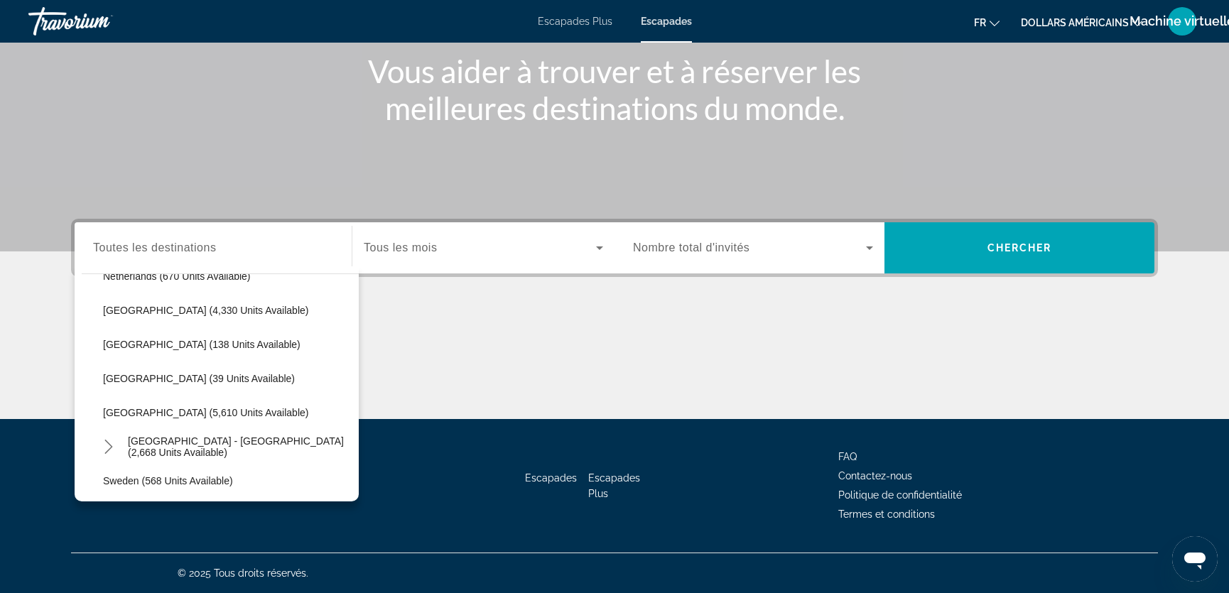
scroll to position [651, 0]
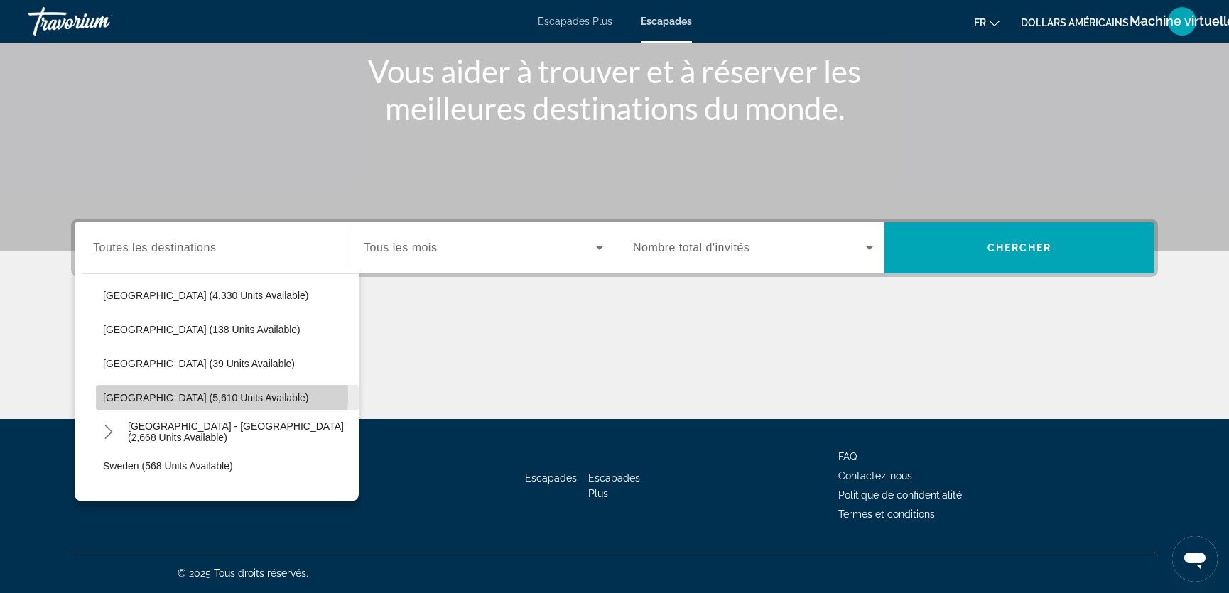
click at [109, 394] on span "[GEOGRAPHIC_DATA] (5,610 units available)" at bounding box center [205, 397] width 205 height 11
type input "**********"
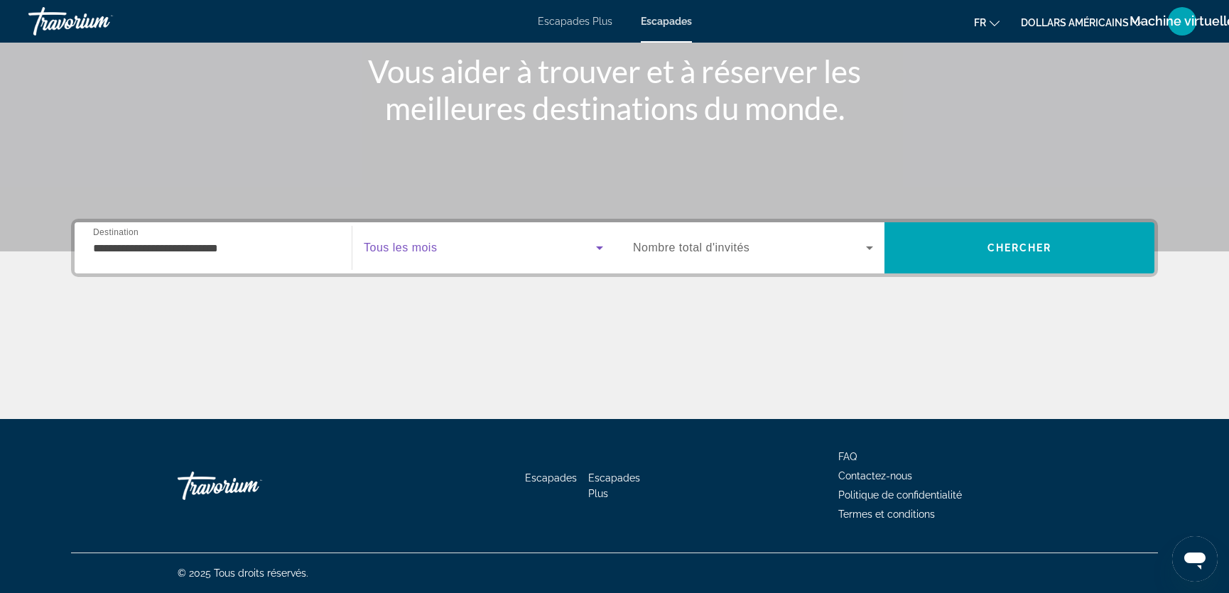
click at [446, 253] on span "Search widget" at bounding box center [480, 247] width 232 height 17
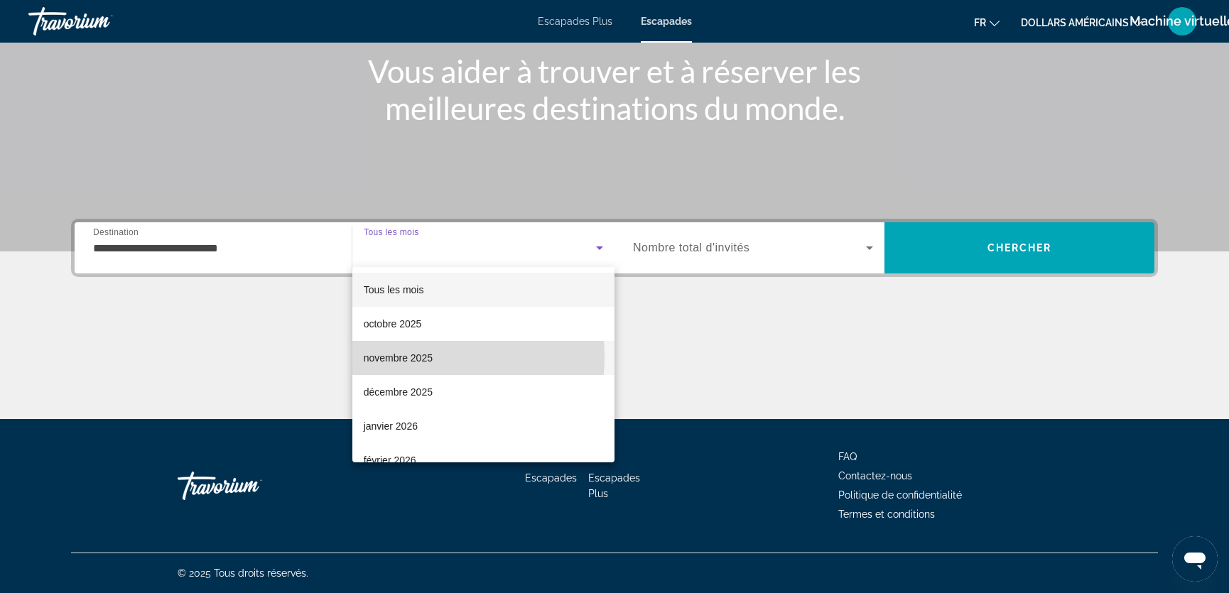
click at [401, 357] on font "novembre 2025" at bounding box center [398, 357] width 69 height 11
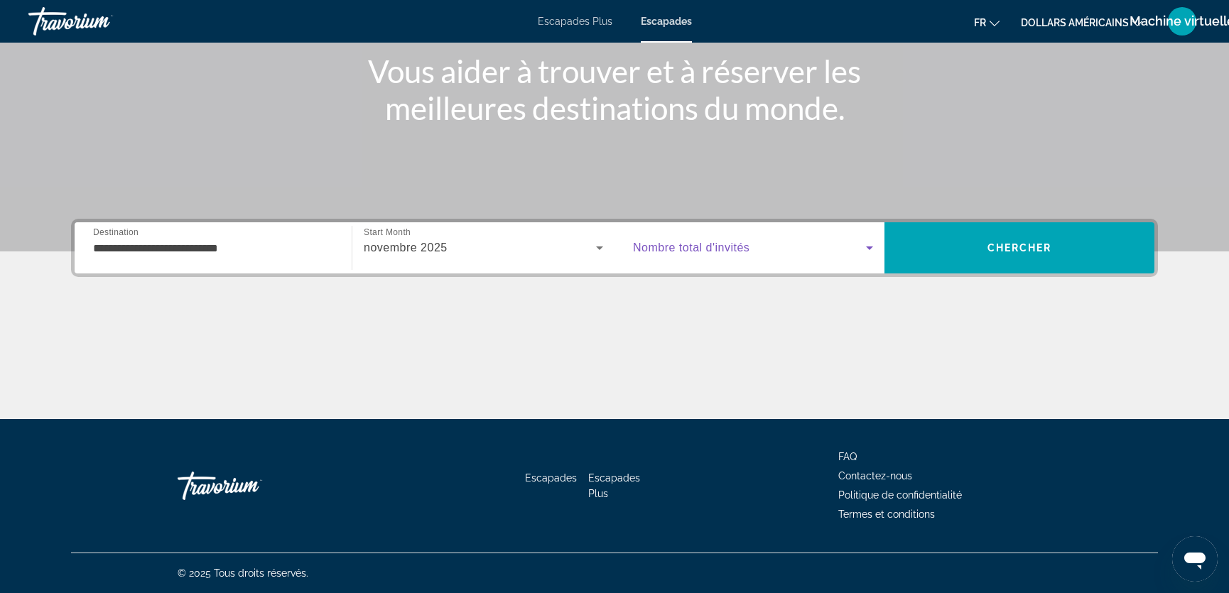
click at [867, 247] on icon "Search widget" at bounding box center [869, 249] width 7 height 4
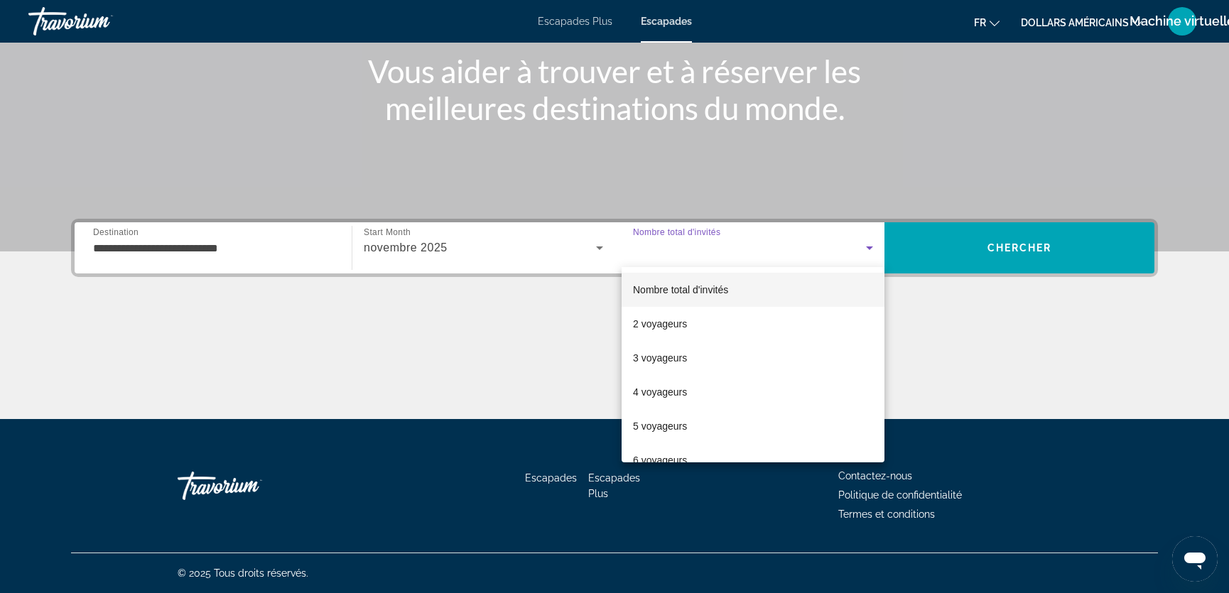
click at [717, 288] on font "Nombre total d'invités" at bounding box center [680, 289] width 95 height 11
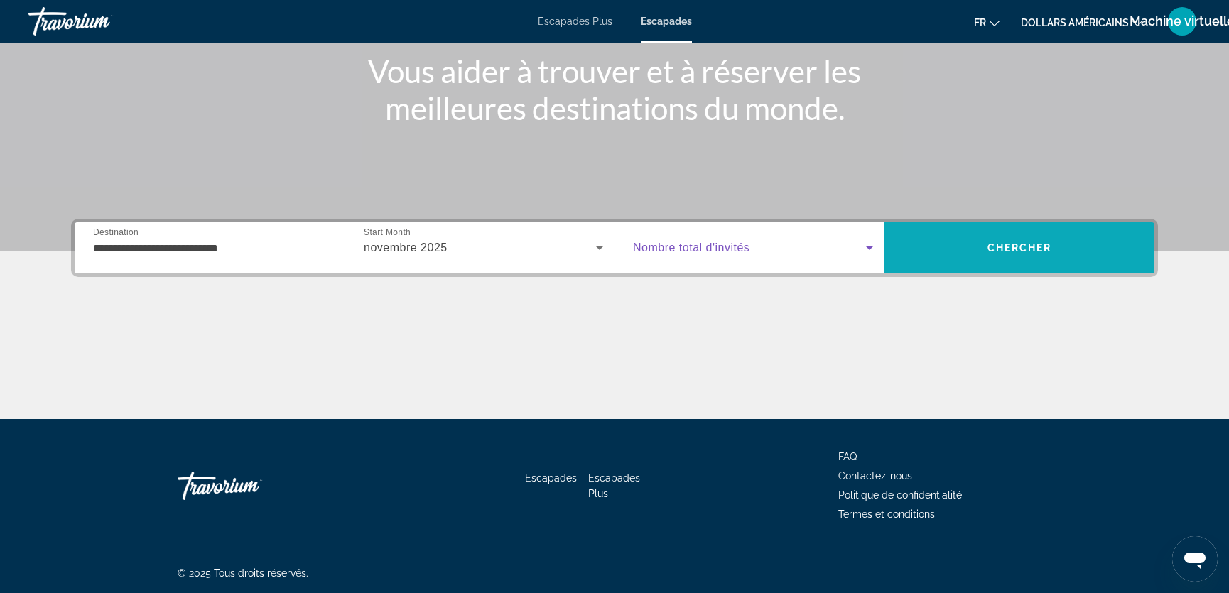
click at [1001, 242] on span "Chercher" at bounding box center [1020, 247] width 65 height 11
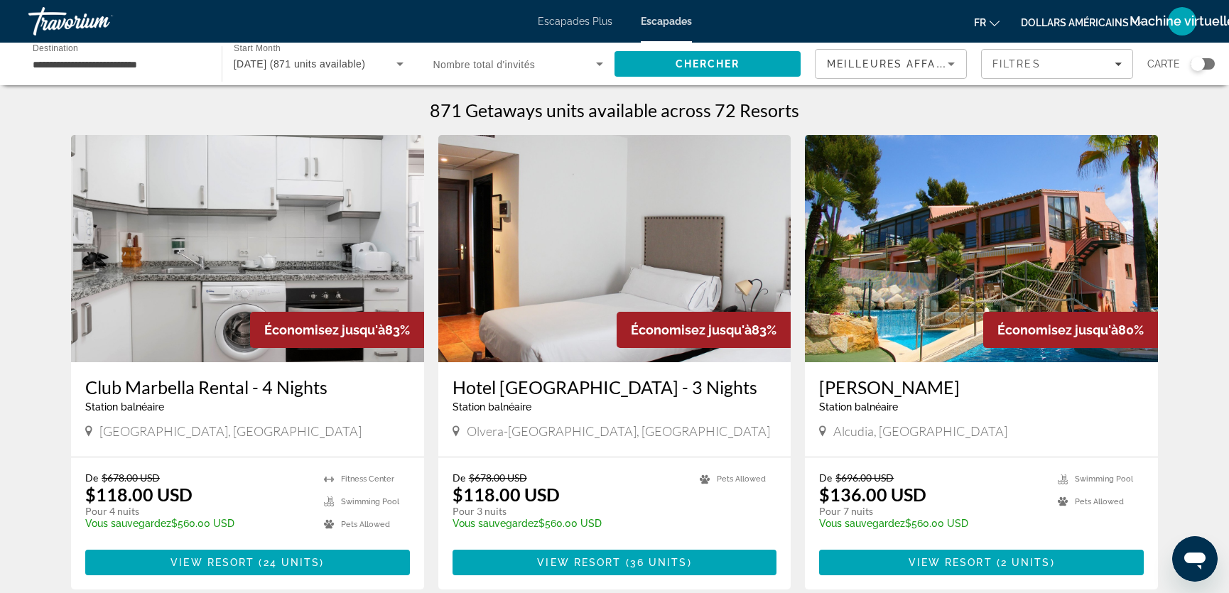
click at [1197, 63] on div "Search widget" at bounding box center [1198, 64] width 14 height 14
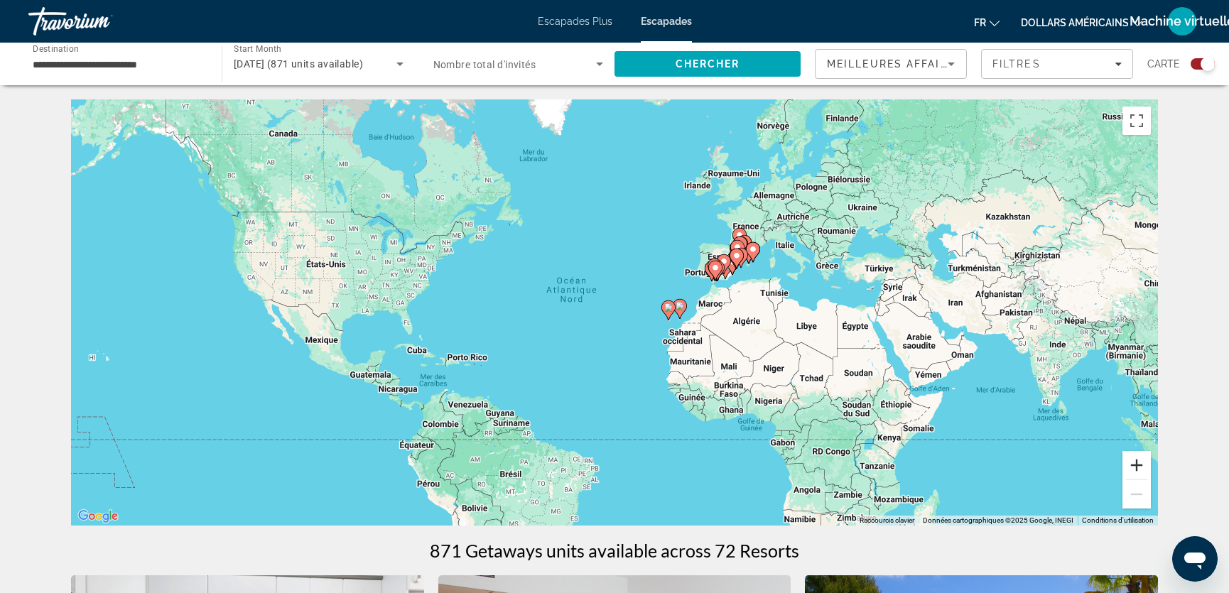
click at [1131, 467] on button "Zoom avant" at bounding box center [1137, 465] width 28 height 28
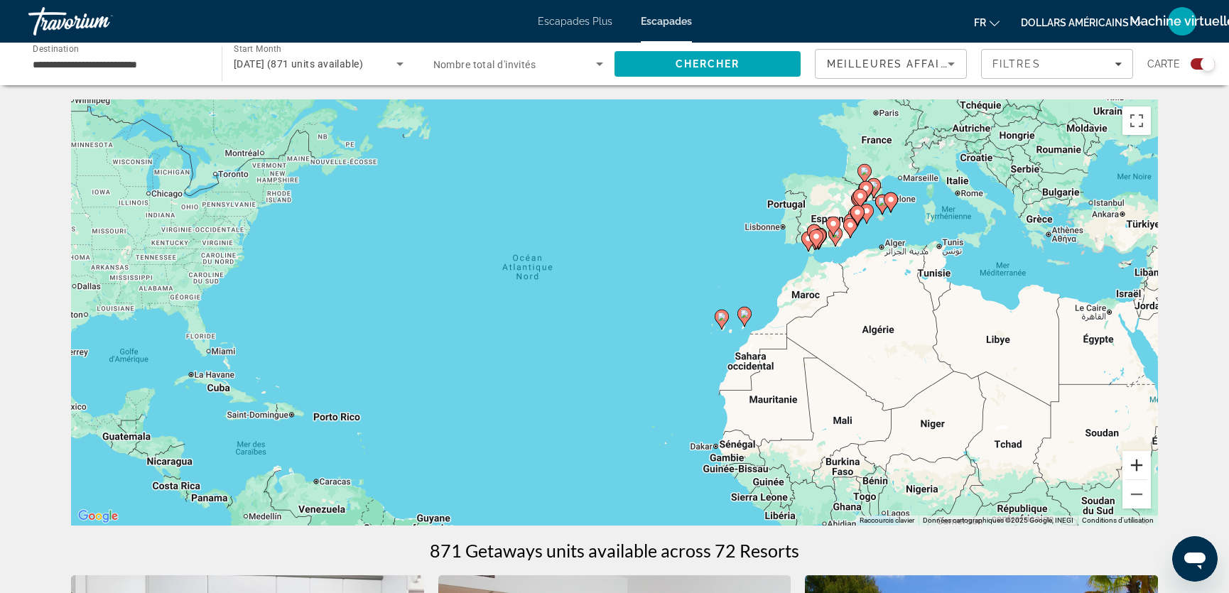
click at [1131, 467] on button "Zoom avant" at bounding box center [1137, 465] width 28 height 28
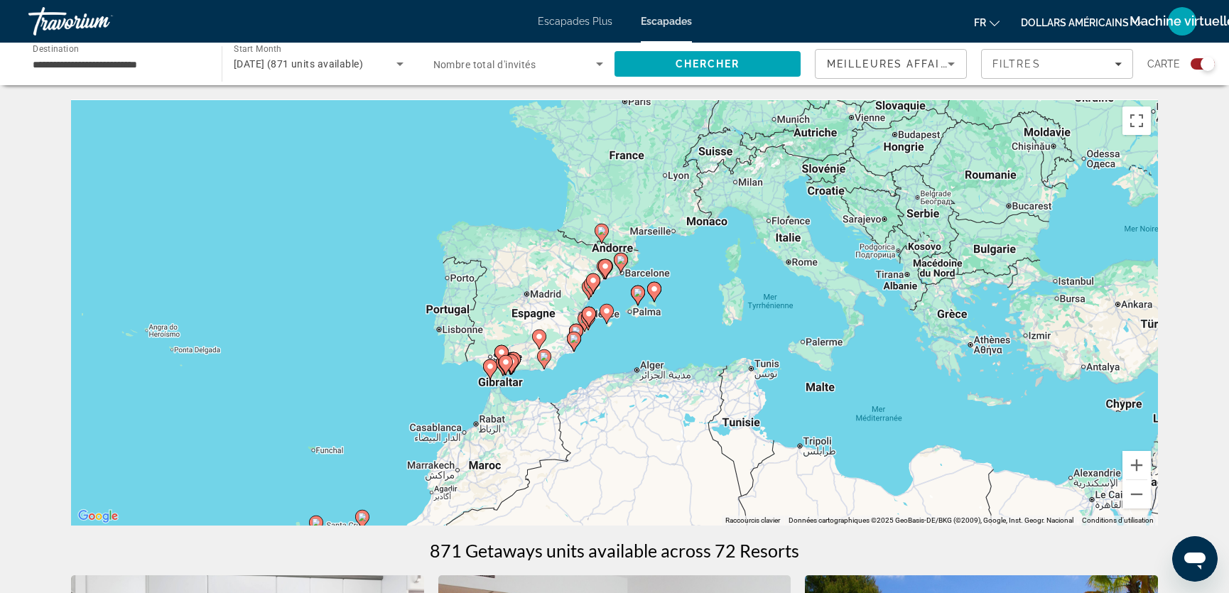
drag, startPoint x: 1005, startPoint y: 192, endPoint x: 496, endPoint y: 379, distance: 542.0
click at [496, 379] on div "Pour activer le glissement avec le clavier, appuyez sur Alt+Entrée. Une fois ce…" at bounding box center [614, 312] width 1087 height 426
click at [1137, 464] on button "Zoom avant" at bounding box center [1137, 465] width 28 height 28
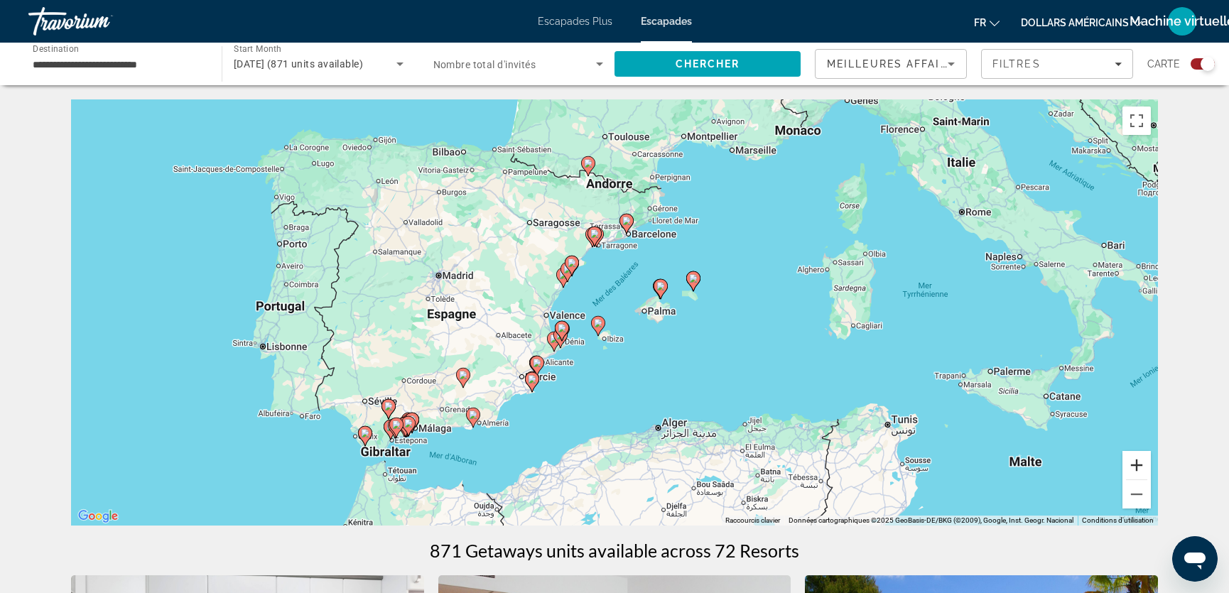
click at [1137, 464] on button "Zoom avant" at bounding box center [1137, 465] width 28 height 28
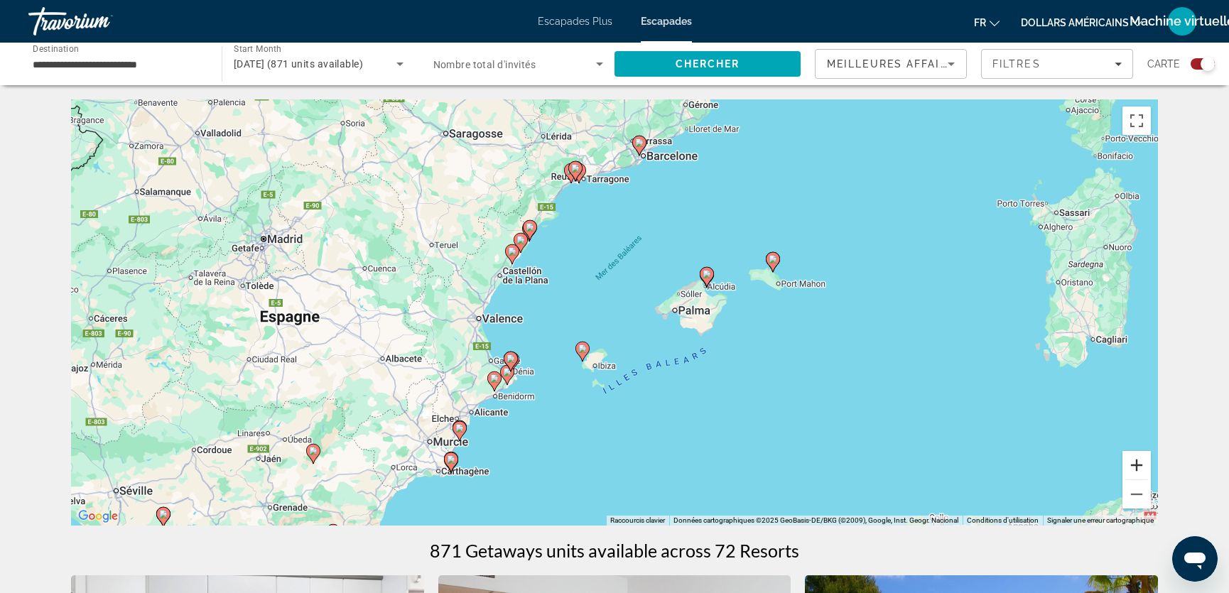
click at [1137, 464] on button "Zoom avant" at bounding box center [1137, 465] width 28 height 28
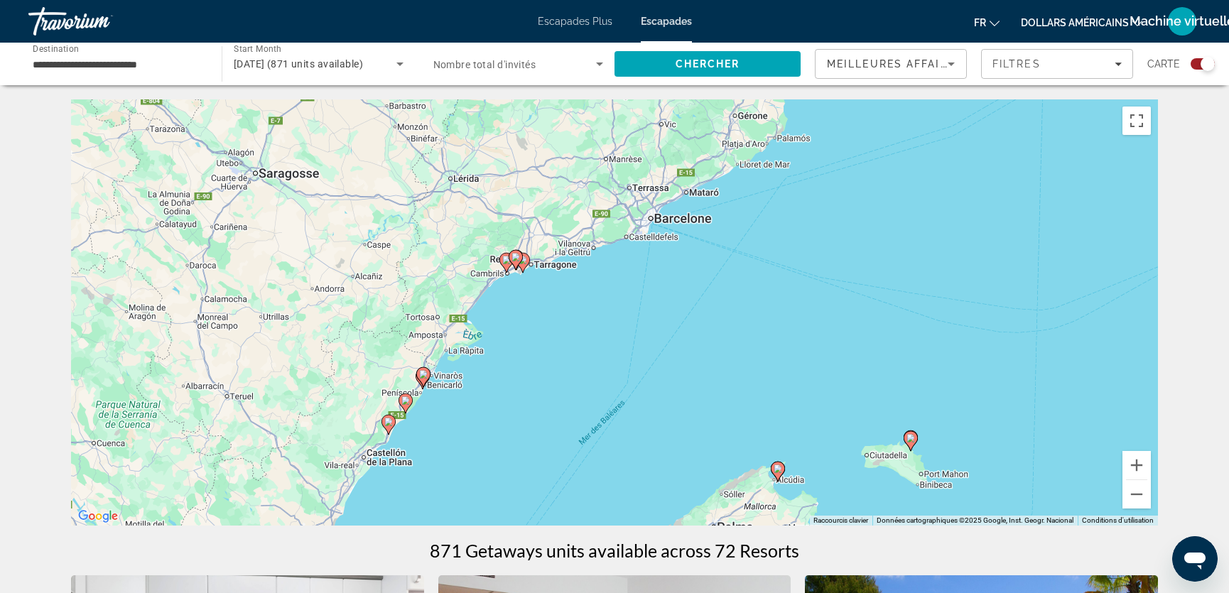
drag, startPoint x: 632, startPoint y: 142, endPoint x: 611, endPoint y: 364, distance: 222.6
click at [611, 364] on div "Pour activer le glissement avec le clavier, appuyez sur Alt+Entrée. Une fois ce…" at bounding box center [614, 312] width 1087 height 426
click at [1140, 464] on button "Zoom avant" at bounding box center [1137, 465] width 28 height 28
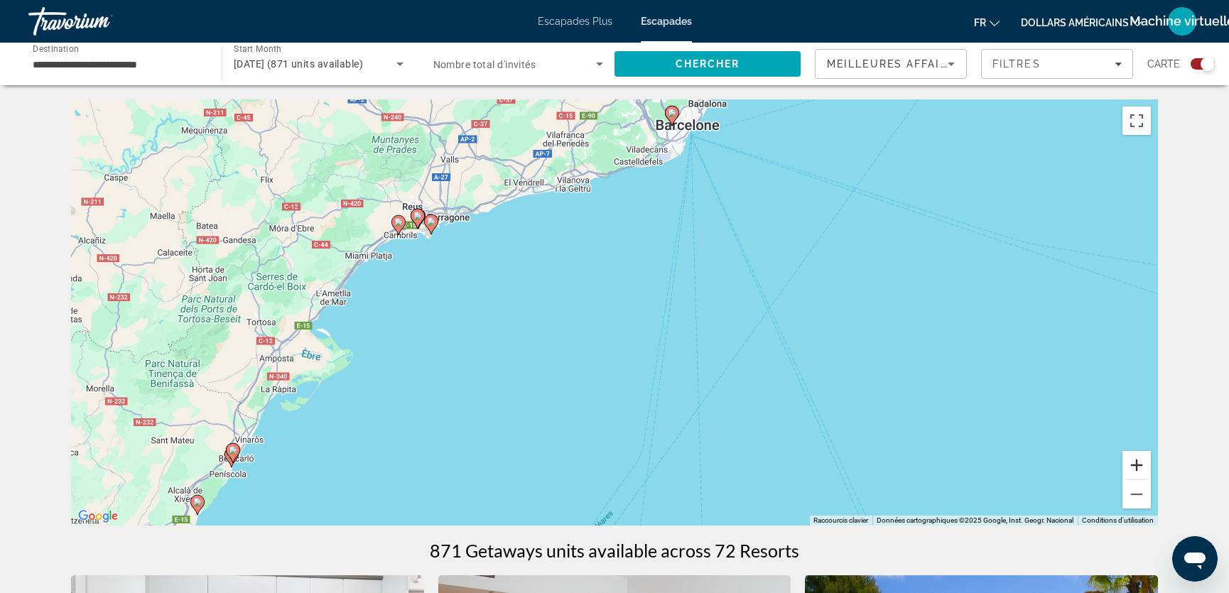
click at [1140, 464] on button "Zoom avant" at bounding box center [1137, 465] width 28 height 28
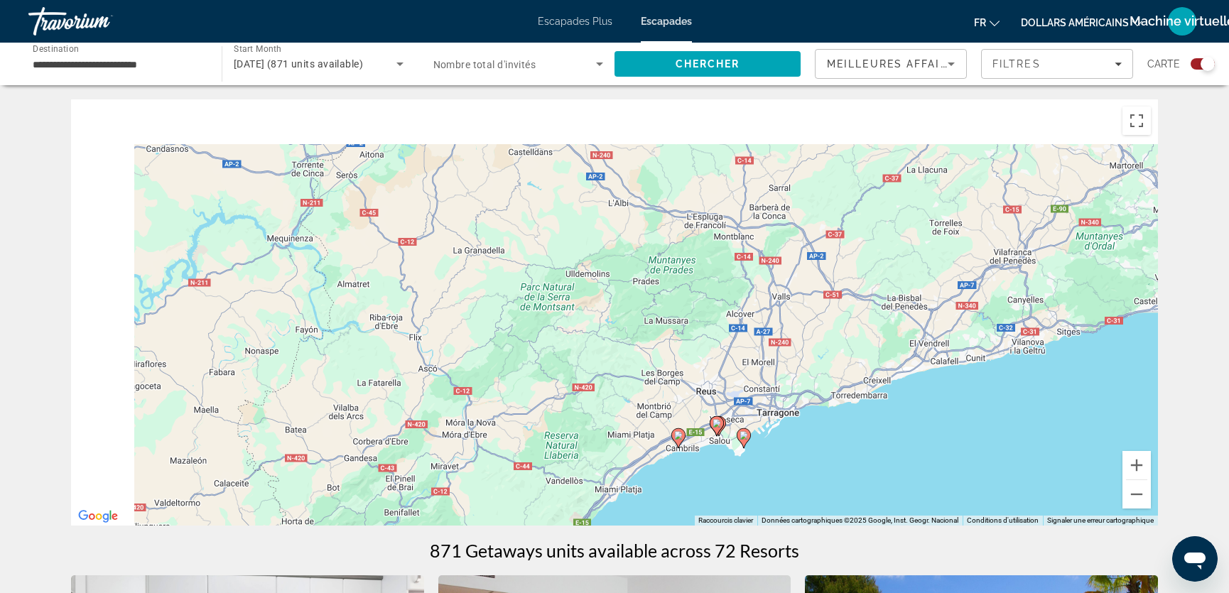
drag, startPoint x: 293, startPoint y: 207, endPoint x: 906, endPoint y: 531, distance: 693.9
click at [787, 495] on div "Pour activer le glissement avec le clavier, appuyez sur Alt+Entrée. Une fois ce…" at bounding box center [614, 312] width 1087 height 426
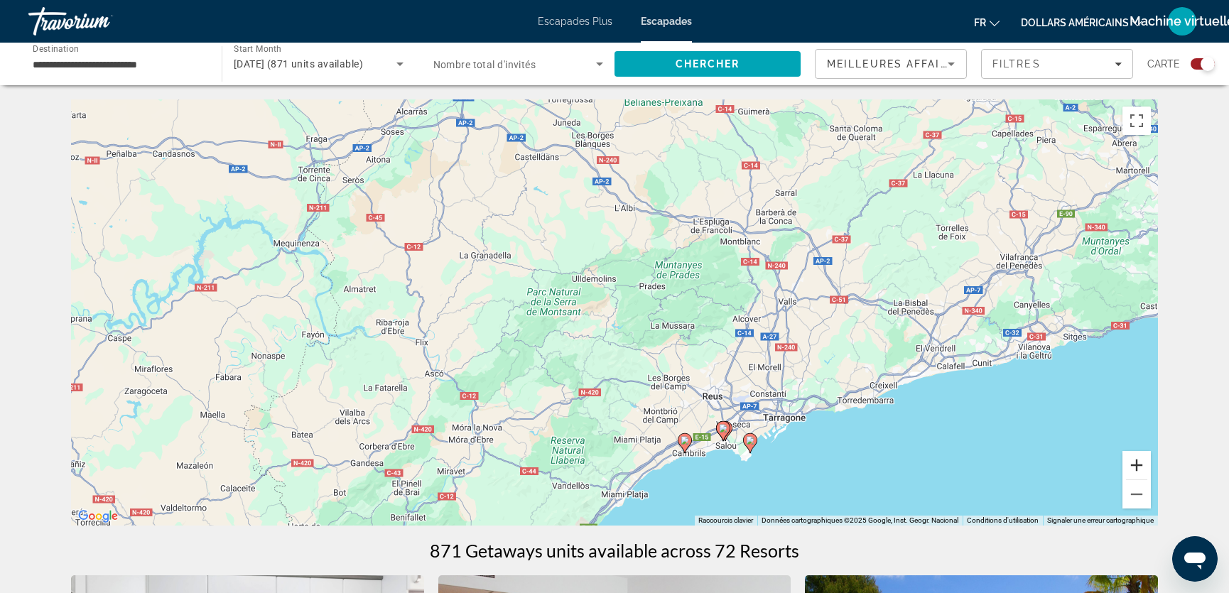
click at [1137, 463] on button "Zoom avant" at bounding box center [1137, 465] width 28 height 28
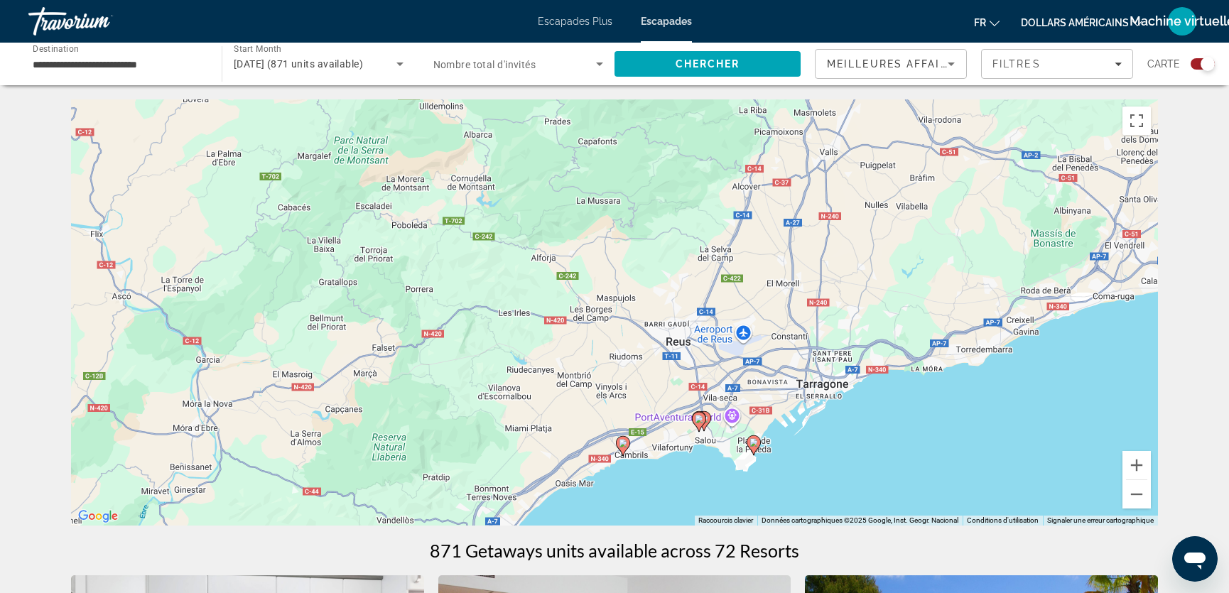
drag, startPoint x: 708, startPoint y: 388, endPoint x: 533, endPoint y: 187, distance: 266.9
click at [534, 187] on div "Pour activer le glissement avec le clavier, appuyez sur Alt+Entrée. Une fois ce…" at bounding box center [614, 312] width 1087 height 426
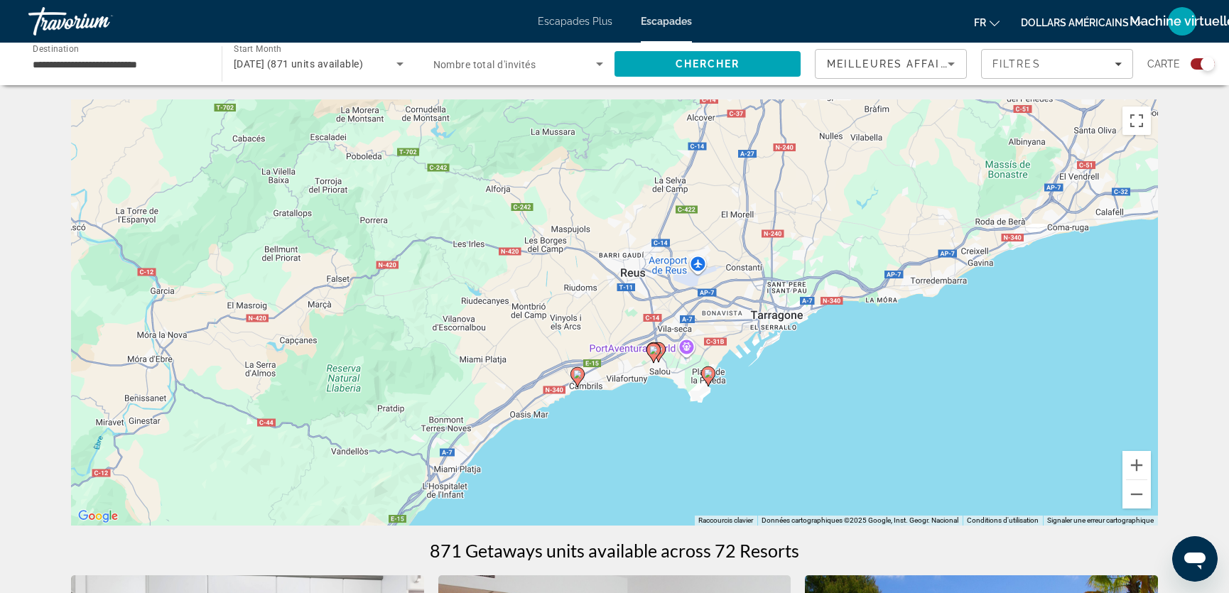
click at [578, 374] on image "Contenu principal" at bounding box center [577, 374] width 9 height 9
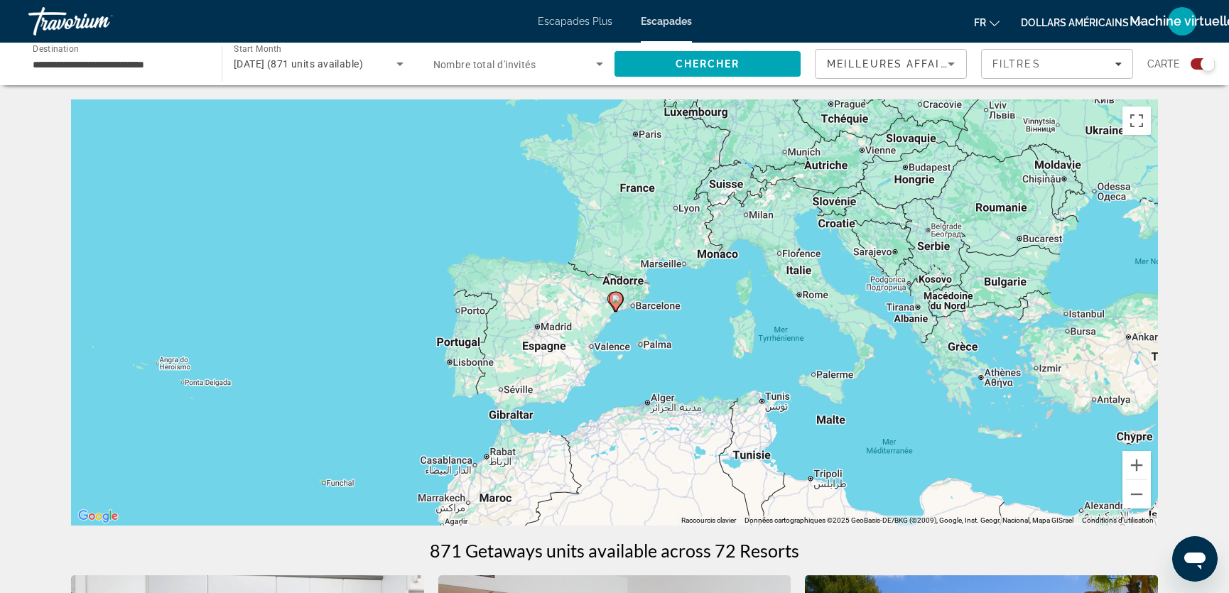
click at [617, 298] on image "Contenu principal" at bounding box center [616, 299] width 9 height 9
type input "**********"
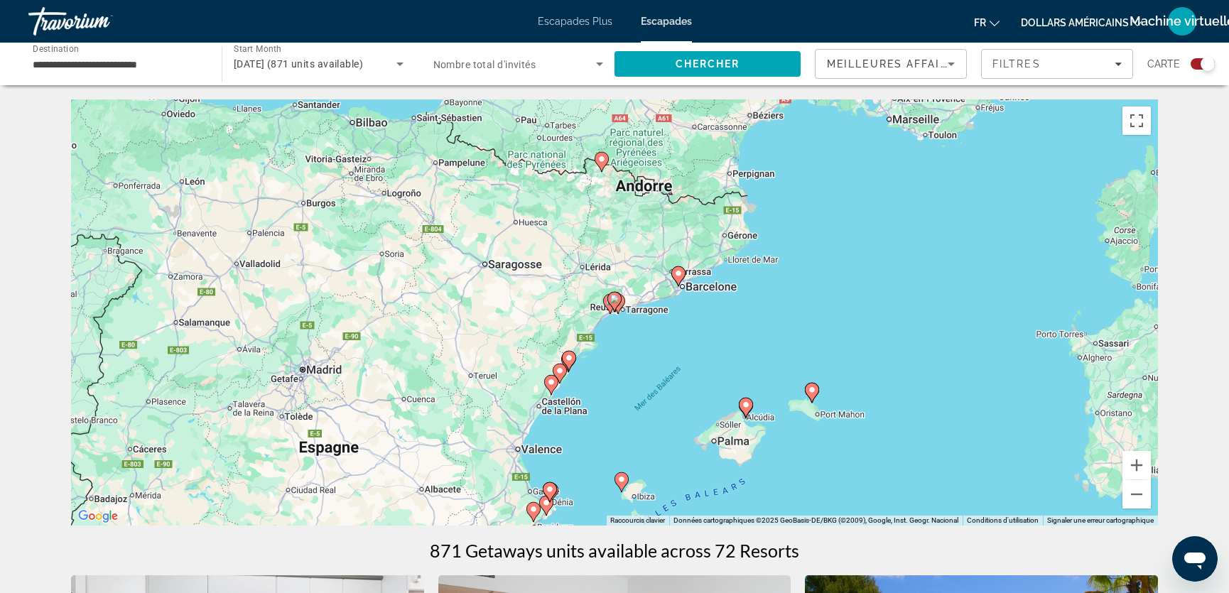
click at [617, 298] on image "Contenu principal" at bounding box center [614, 299] width 9 height 9
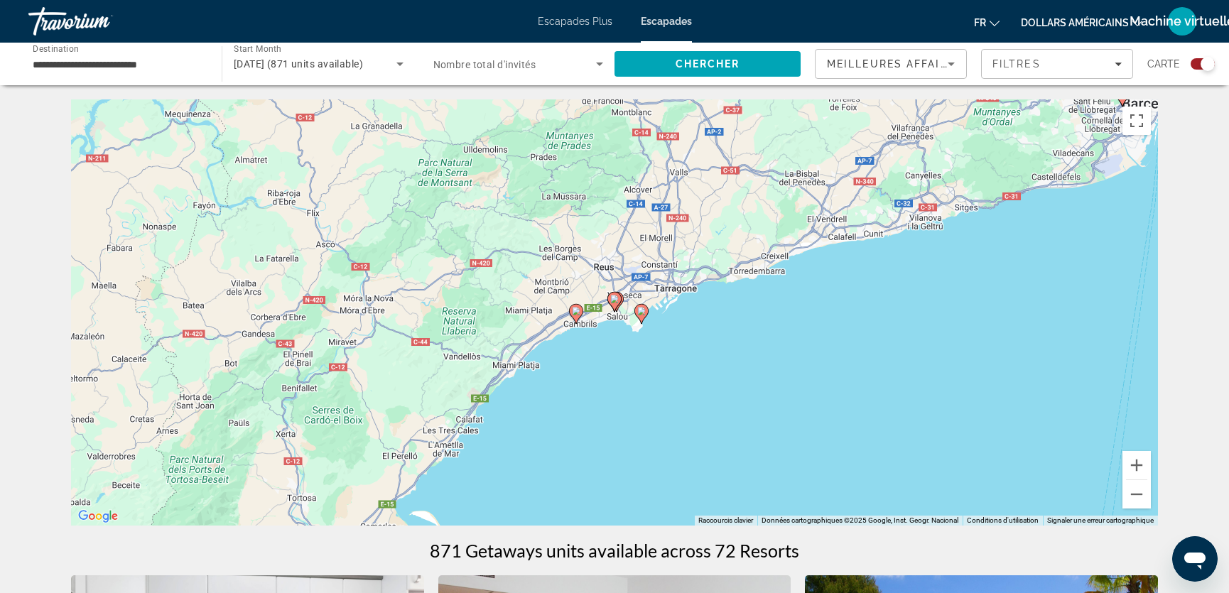
click at [617, 298] on image "Contenu principal" at bounding box center [614, 299] width 9 height 9
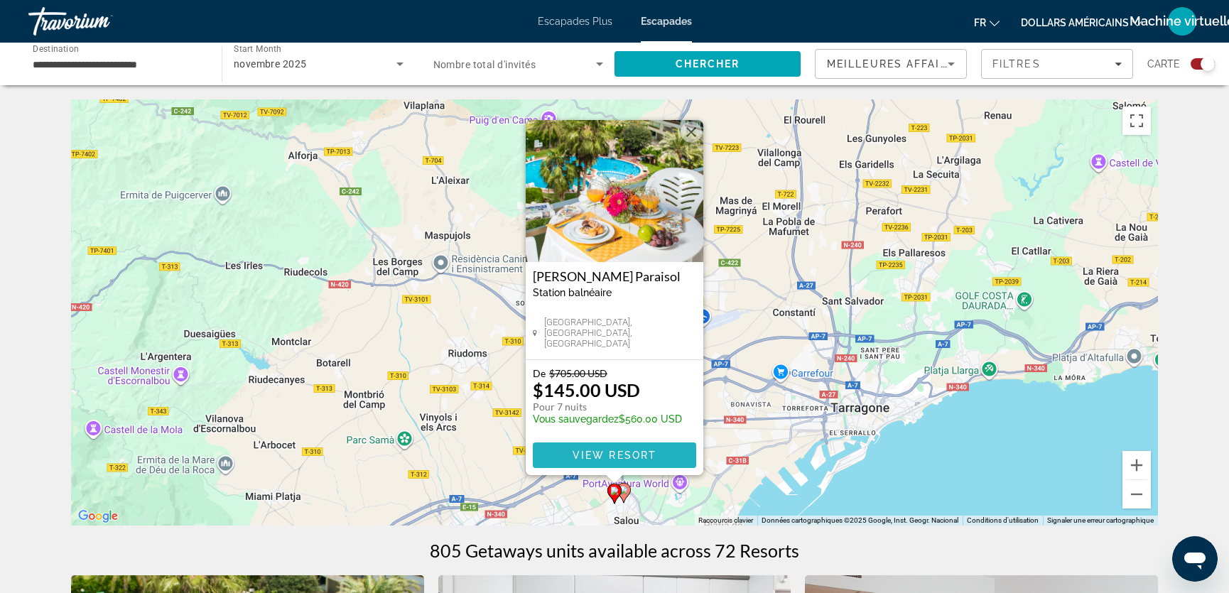
click at [604, 453] on span "View Resort" at bounding box center [615, 455] width 84 height 11
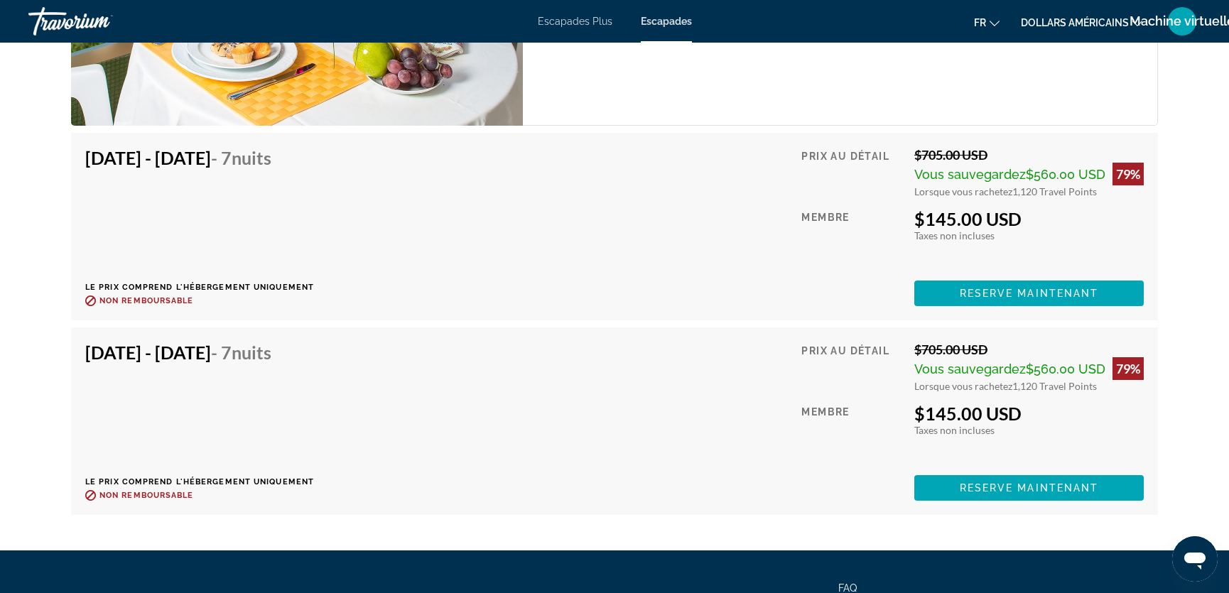
scroll to position [2807, 0]
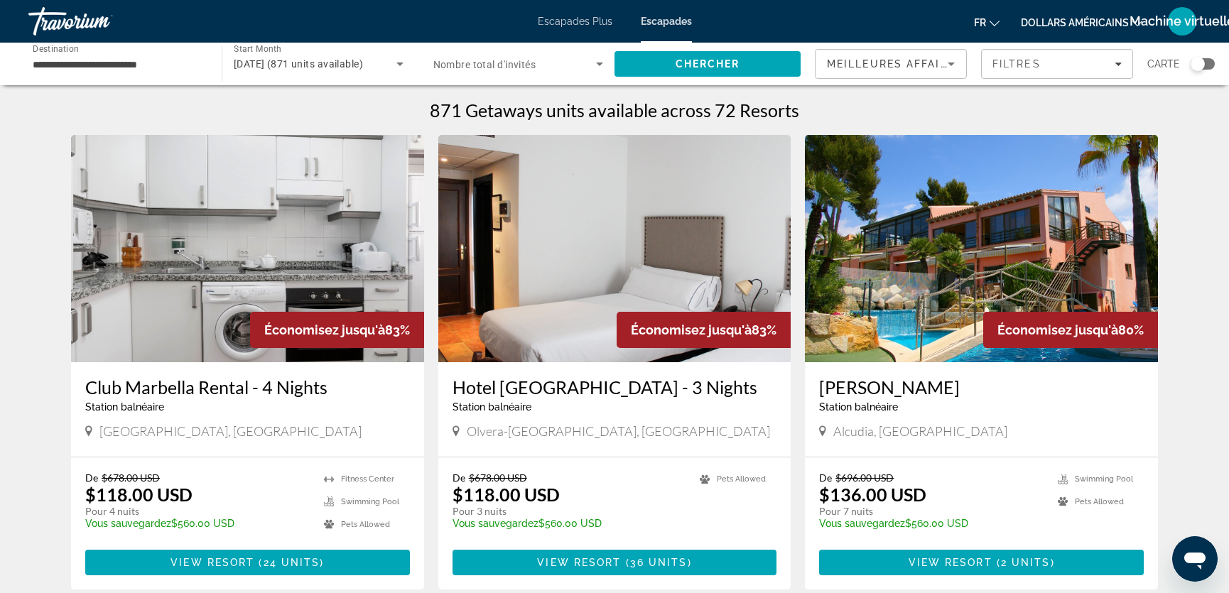
click at [662, 19] on font "Escapades" at bounding box center [666, 21] width 51 height 11
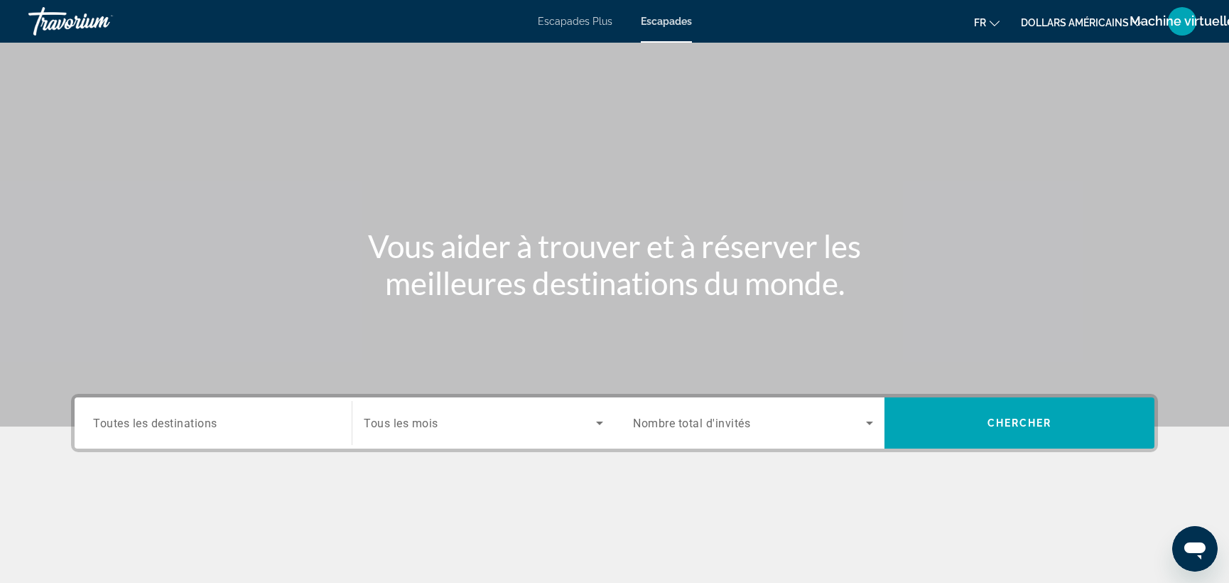
click at [126, 433] on div "Search widget" at bounding box center [213, 423] width 240 height 41
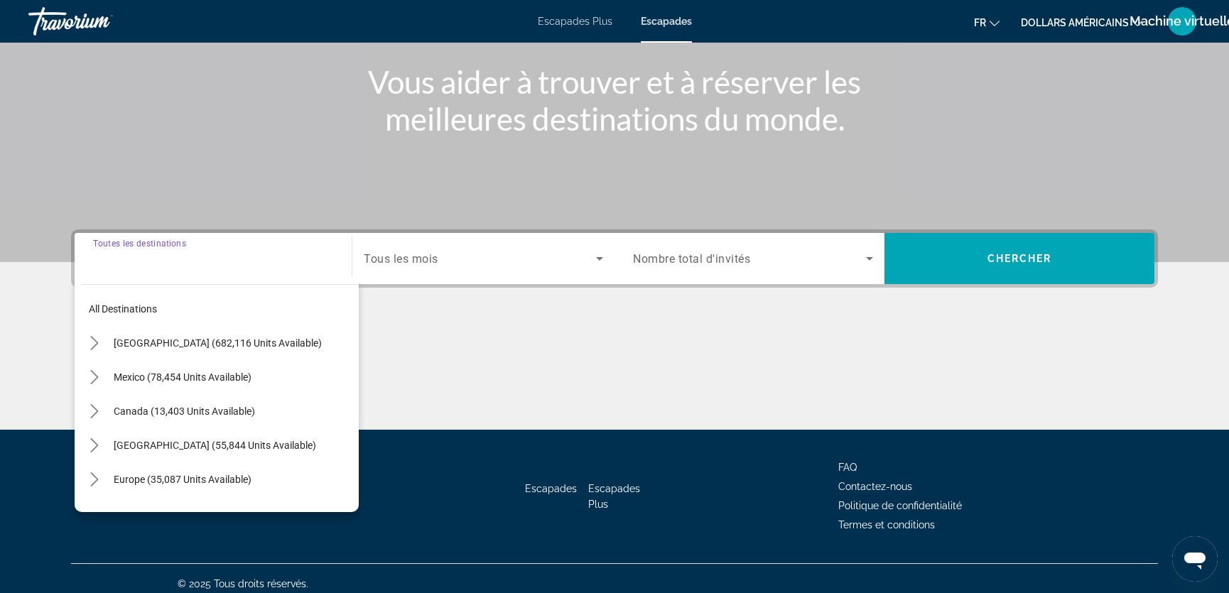
scroll to position [175, 0]
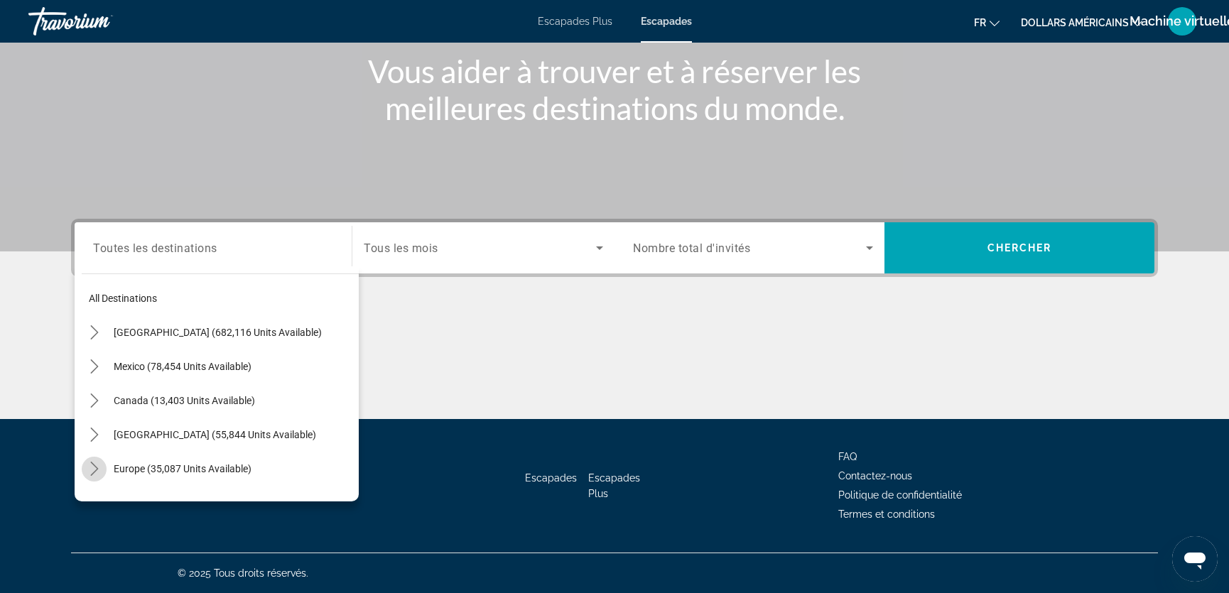
click at [92, 469] on icon "Toggle Europe (35,087 units available) submenu" at bounding box center [94, 469] width 14 height 14
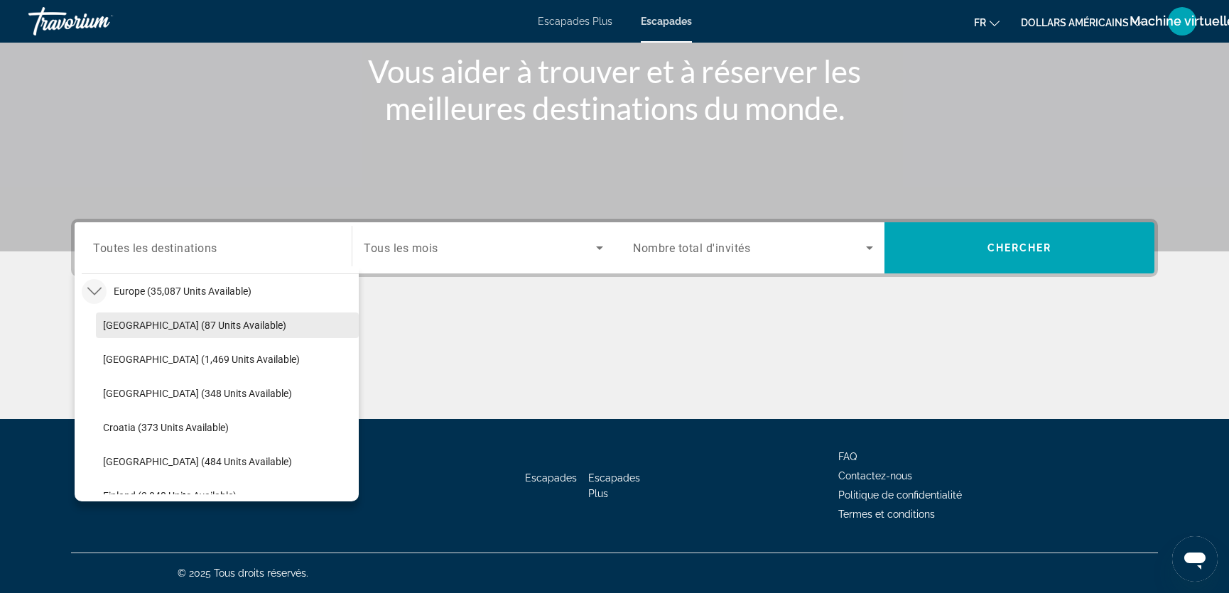
click at [149, 323] on span "[GEOGRAPHIC_DATA] (87 units available)" at bounding box center [194, 325] width 183 height 11
type input "**********"
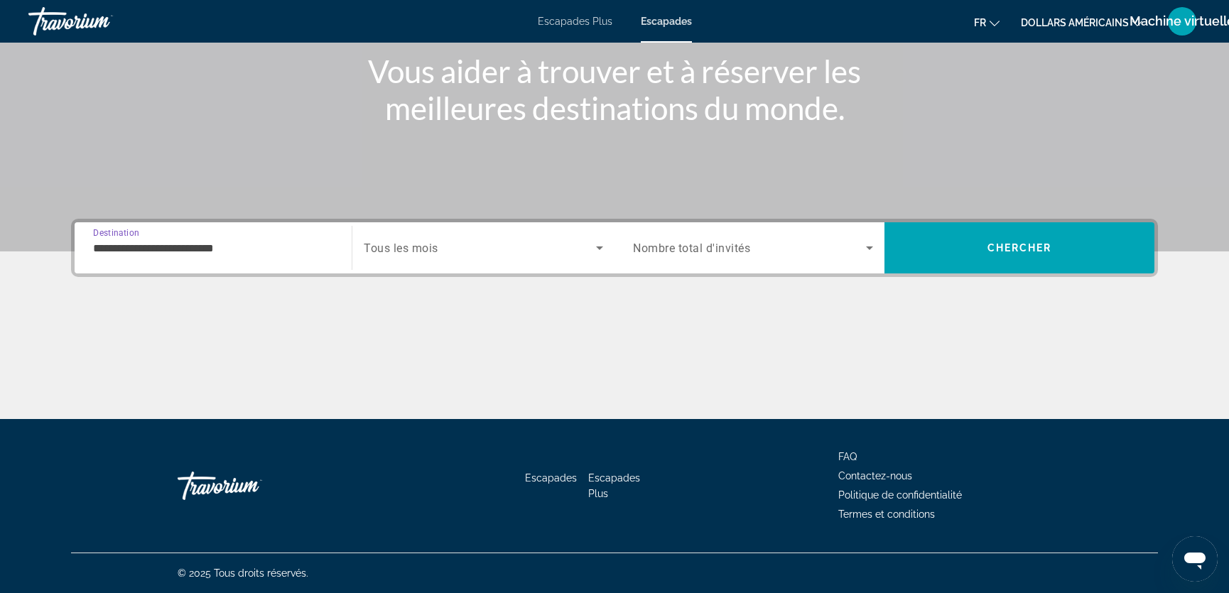
click at [442, 247] on span "Search widget" at bounding box center [480, 247] width 232 height 17
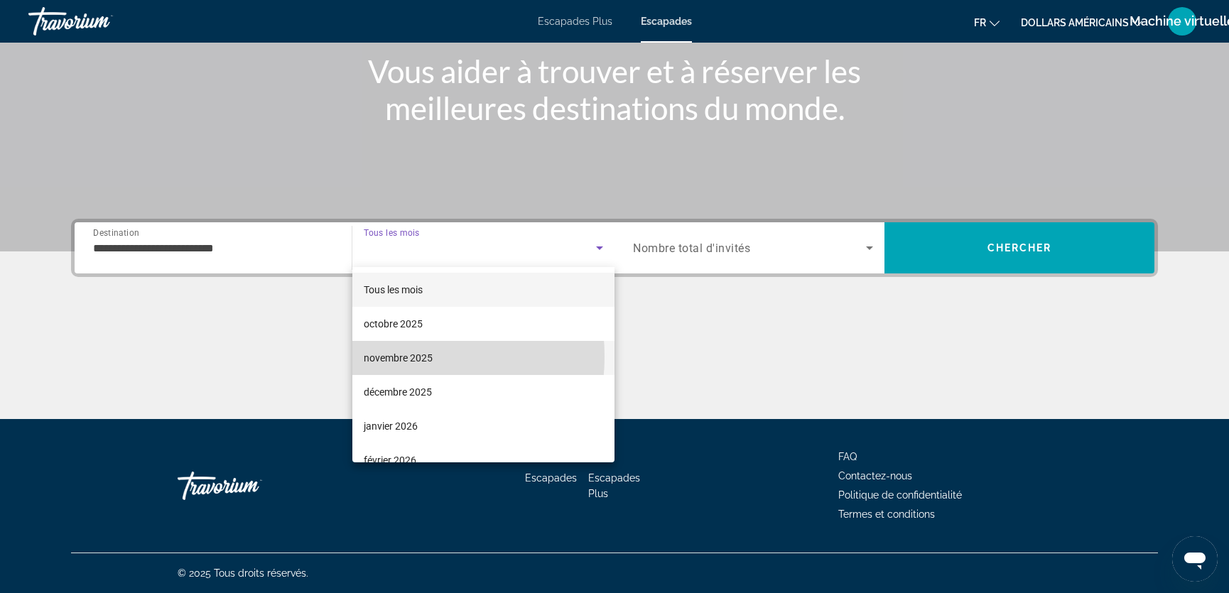
click at [387, 357] on font "novembre 2025" at bounding box center [398, 357] width 69 height 11
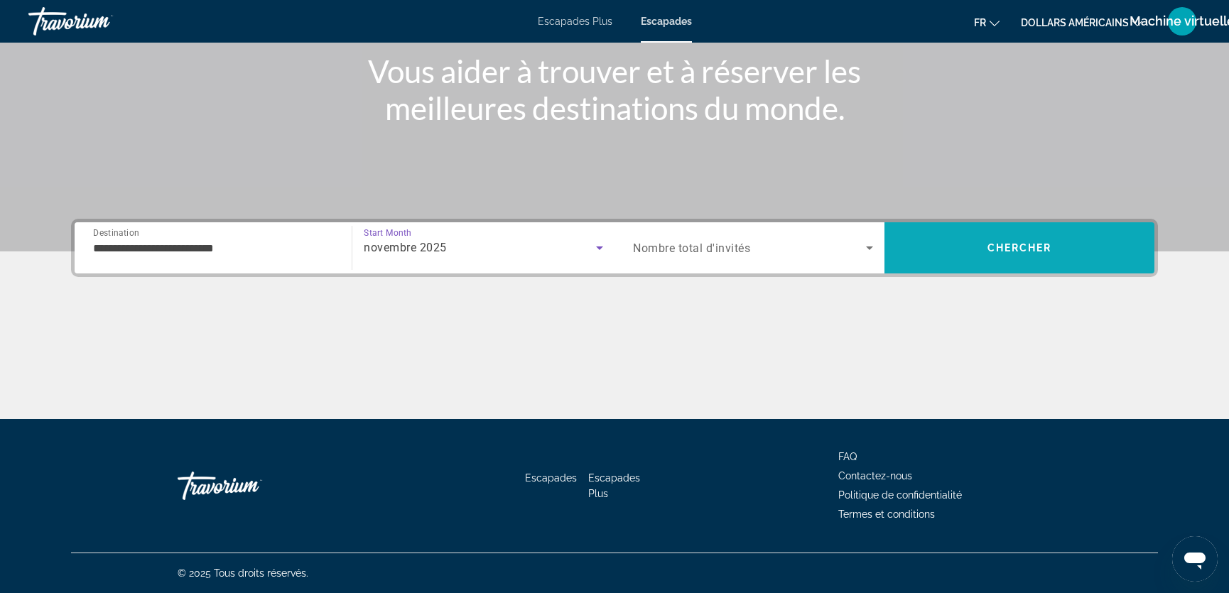
click at [999, 243] on span "Chercher" at bounding box center [1020, 247] width 65 height 11
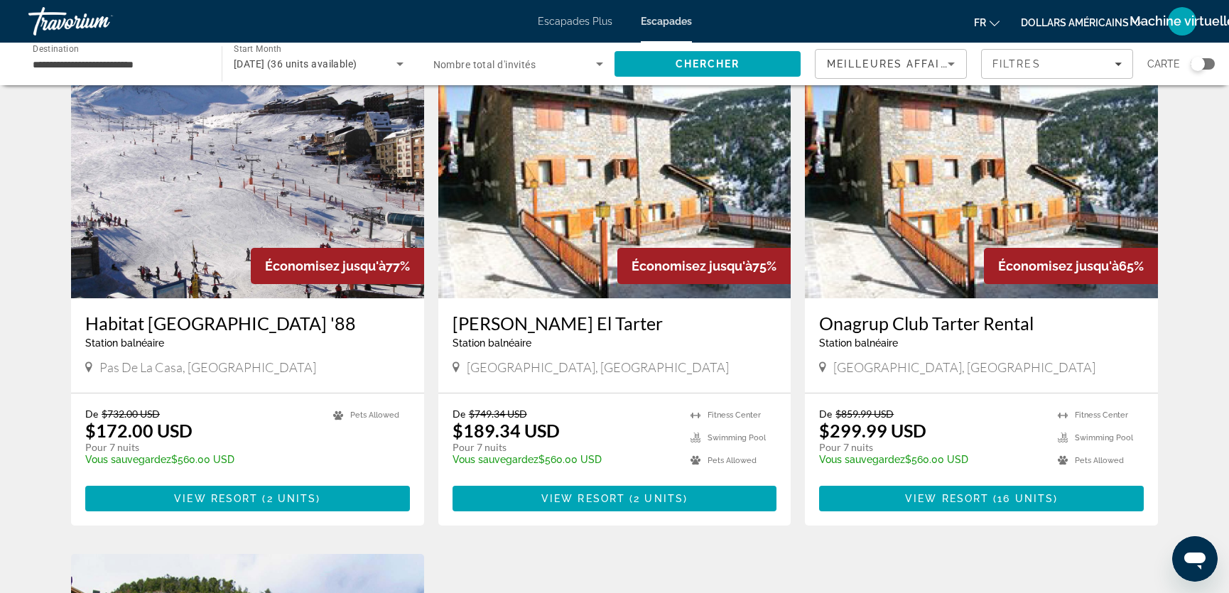
scroll to position [85, 0]
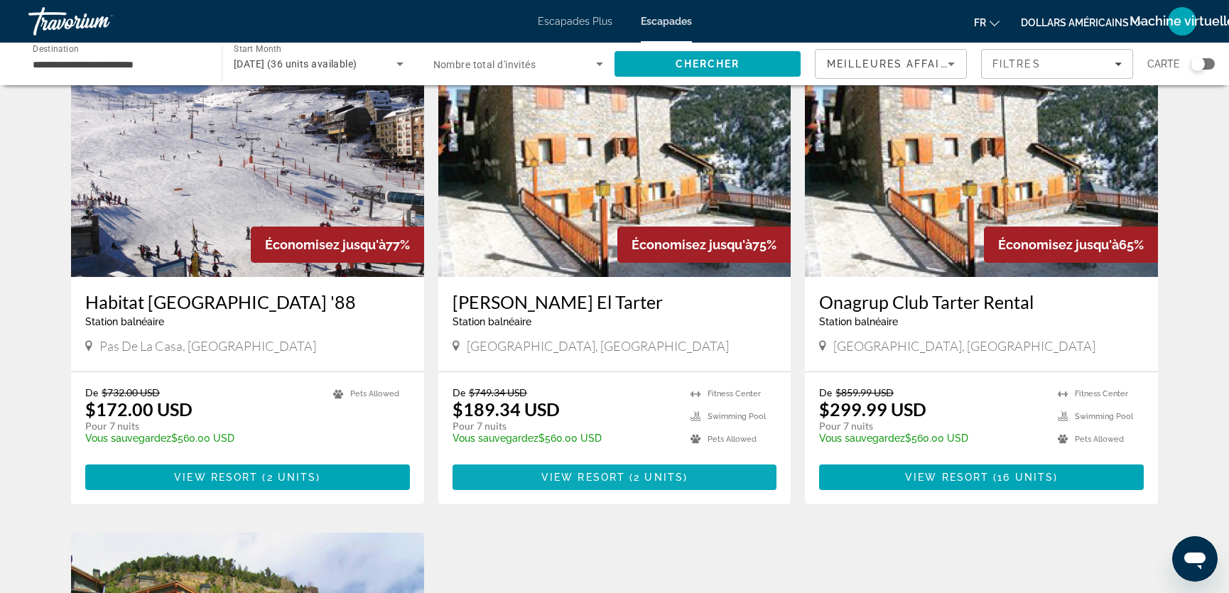
click at [573, 477] on span "View Resort" at bounding box center [583, 477] width 84 height 11
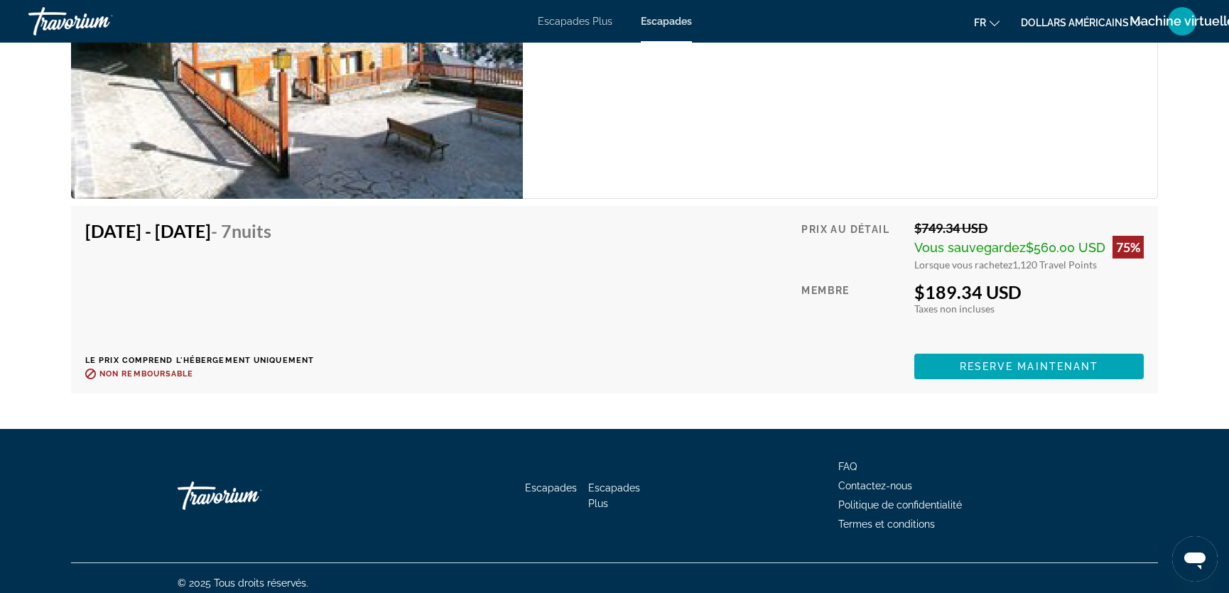
scroll to position [2569, 0]
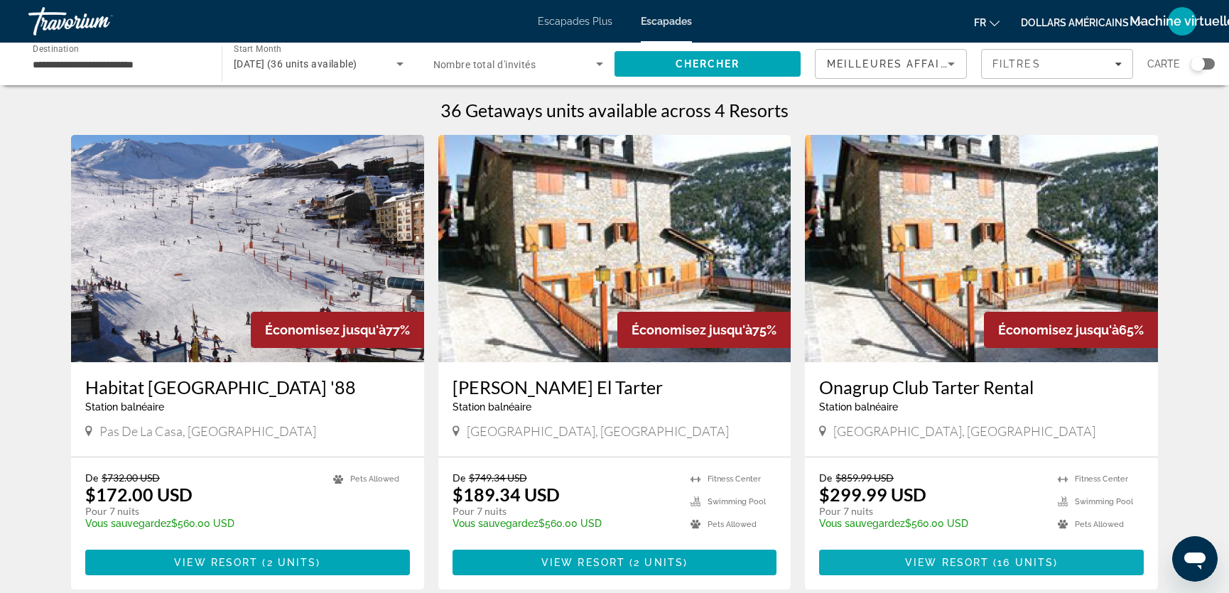
click at [922, 559] on span "View Resort" at bounding box center [947, 562] width 84 height 11
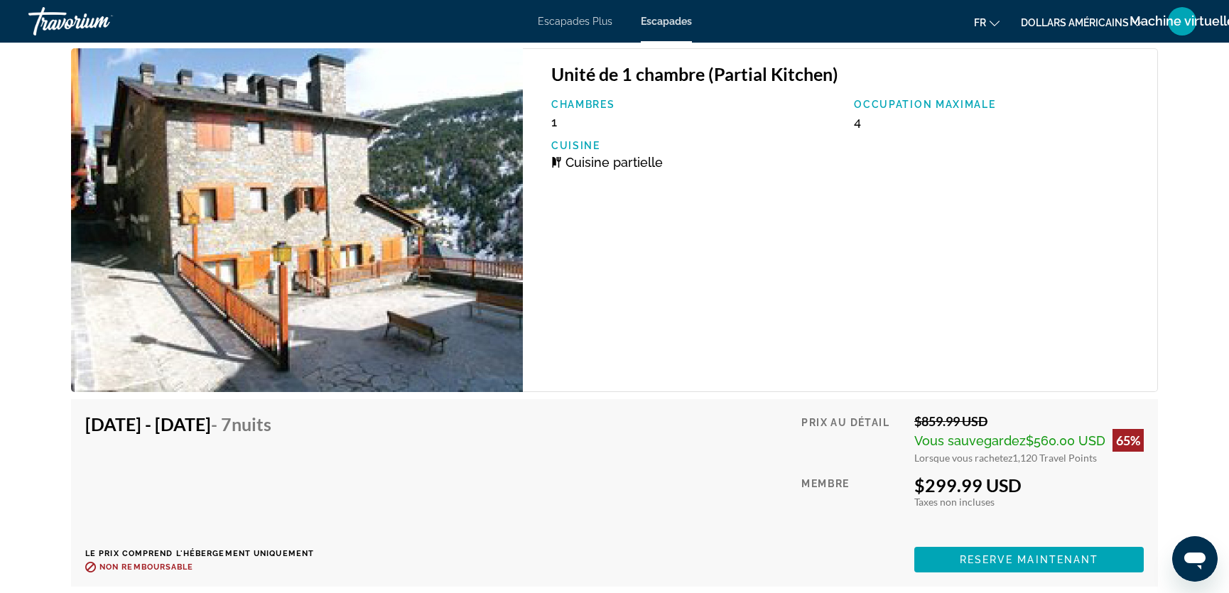
scroll to position [2282, 0]
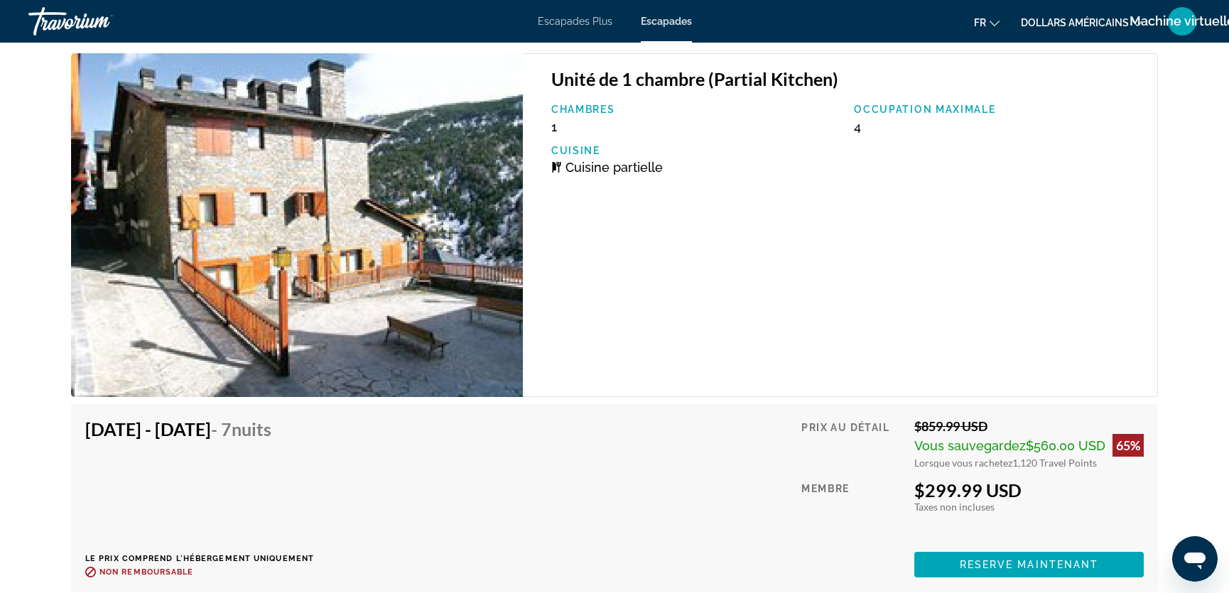
click at [667, 21] on font "Escapades" at bounding box center [666, 21] width 51 height 11
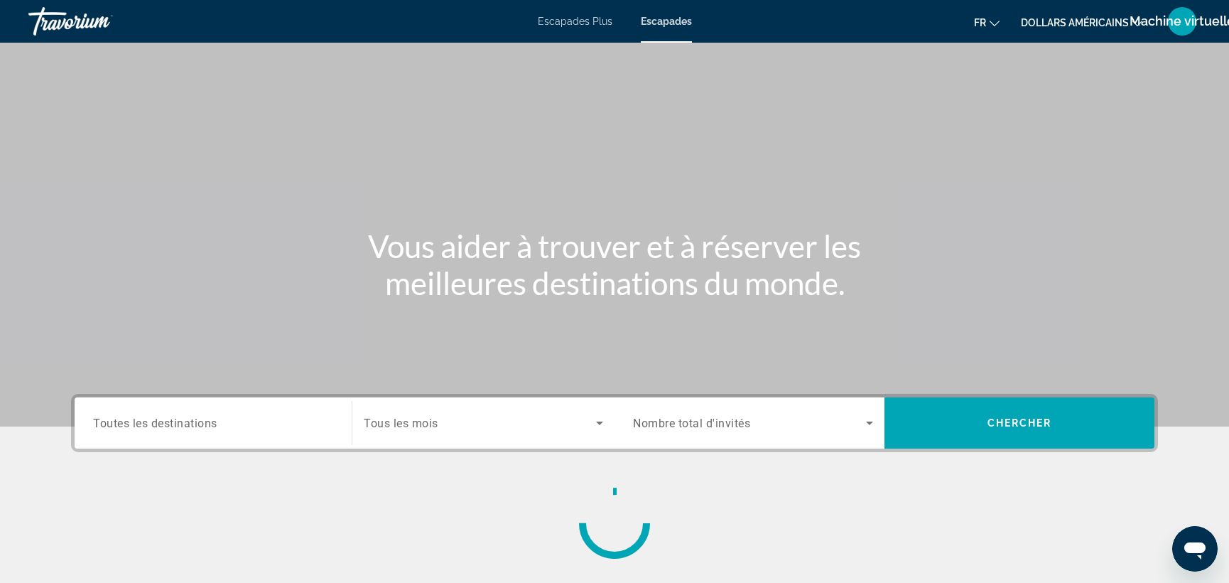
click at [131, 426] on span "Toutes les destinations" at bounding box center [155, 423] width 124 height 14
click at [131, 426] on input "Destination Toutes les destinations" at bounding box center [213, 423] width 240 height 17
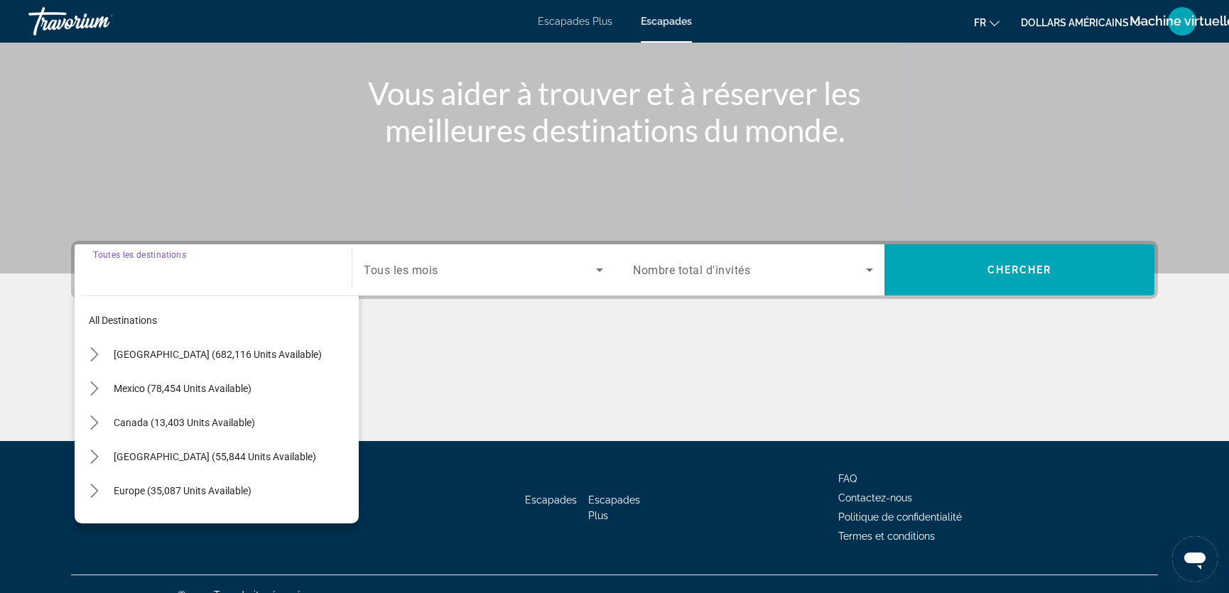
scroll to position [175, 0]
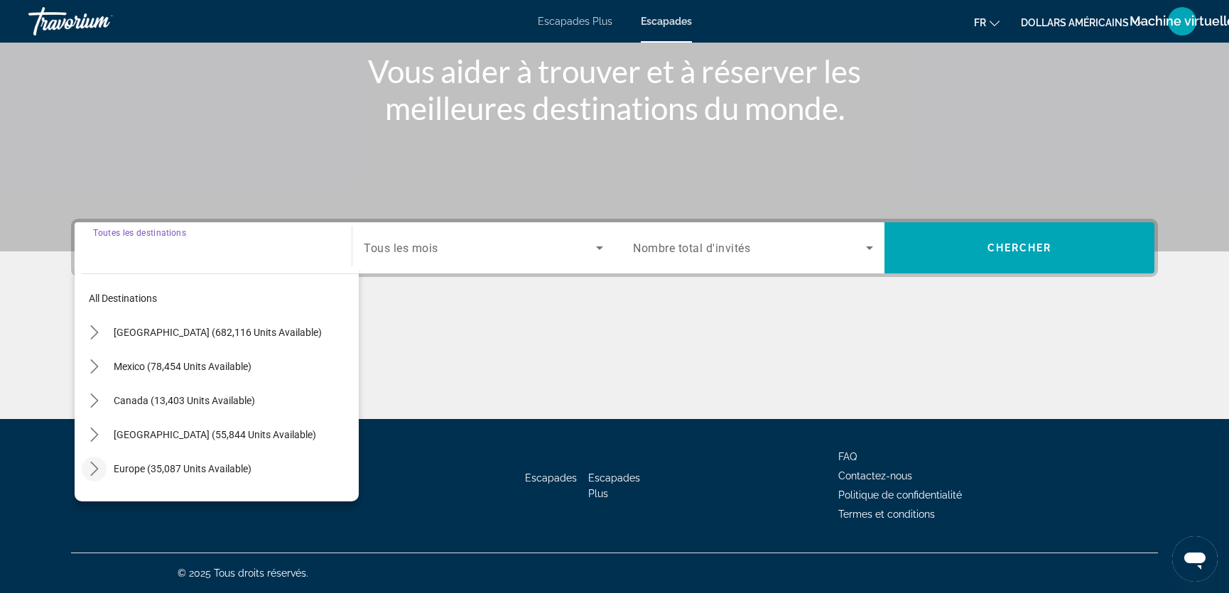
click at [92, 468] on icon "Toggle Europe (35,087 units available) submenu" at bounding box center [94, 469] width 14 height 14
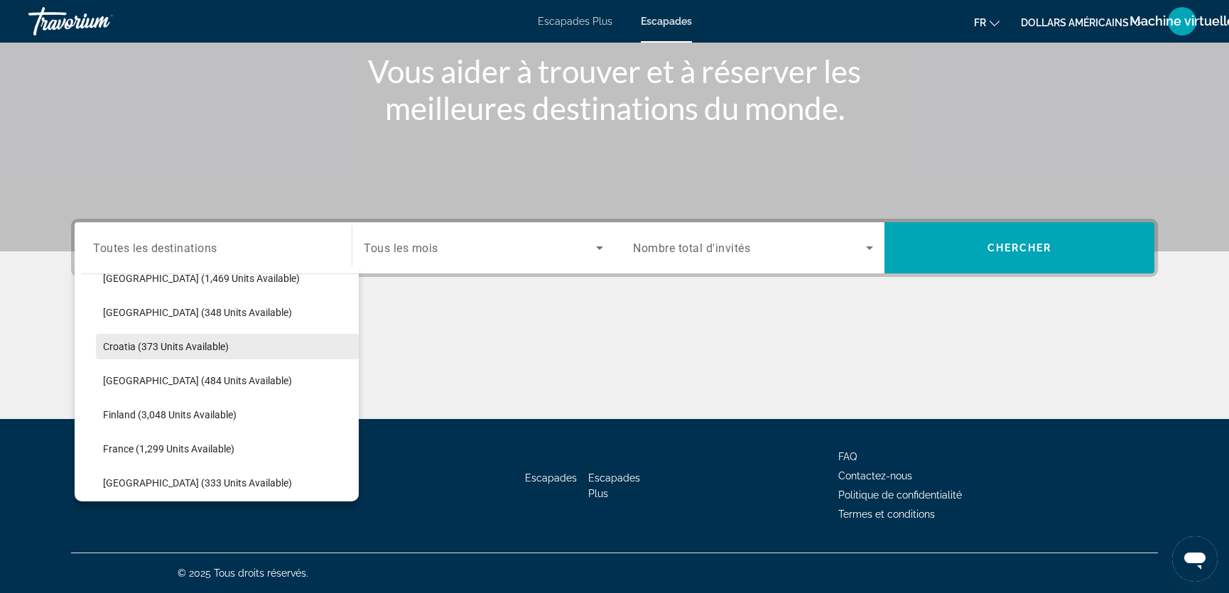
scroll to position [263, 0]
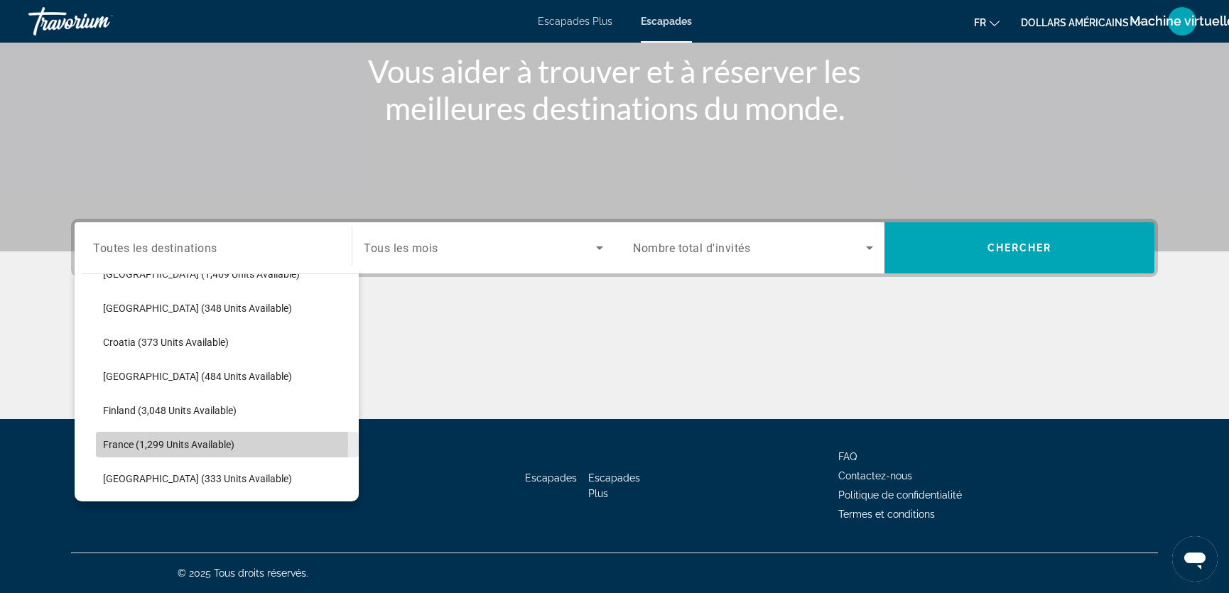
click at [131, 443] on span "France (1,299 units available)" at bounding box center [168, 444] width 131 height 11
type input "**********"
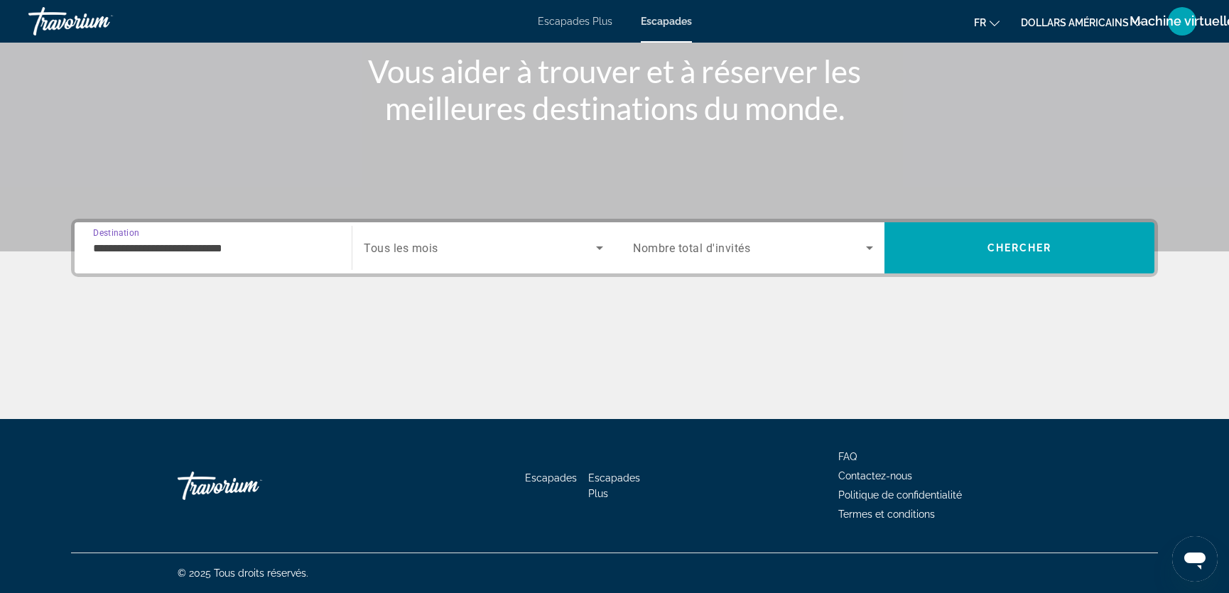
click at [454, 250] on span "Search widget" at bounding box center [480, 247] width 232 height 17
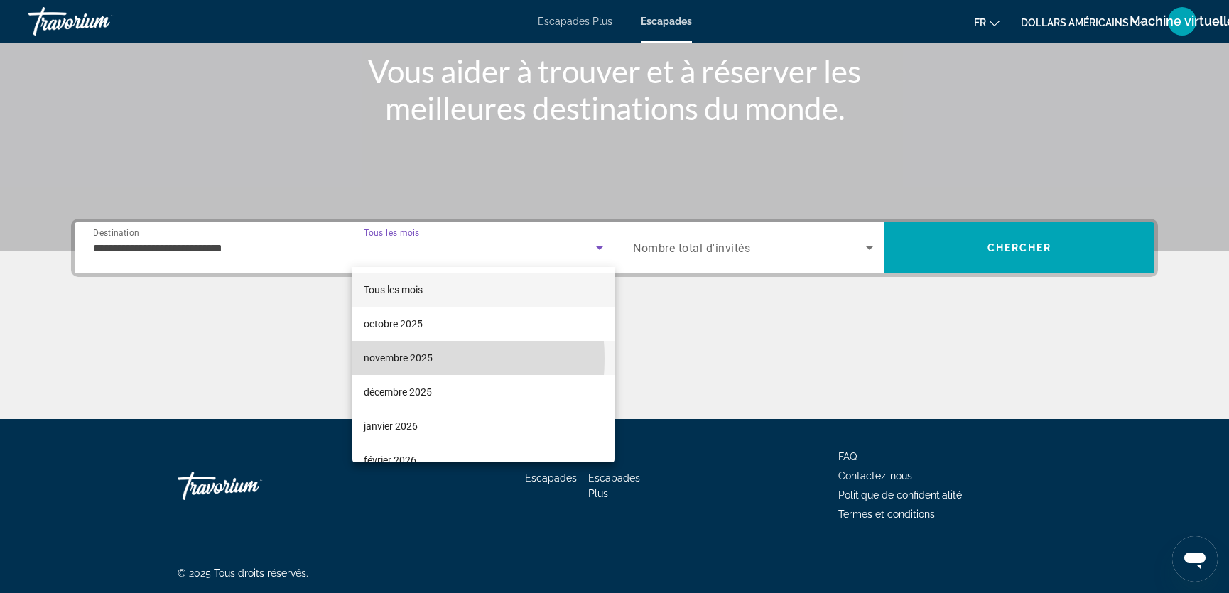
click at [390, 359] on font "novembre 2025" at bounding box center [398, 357] width 69 height 11
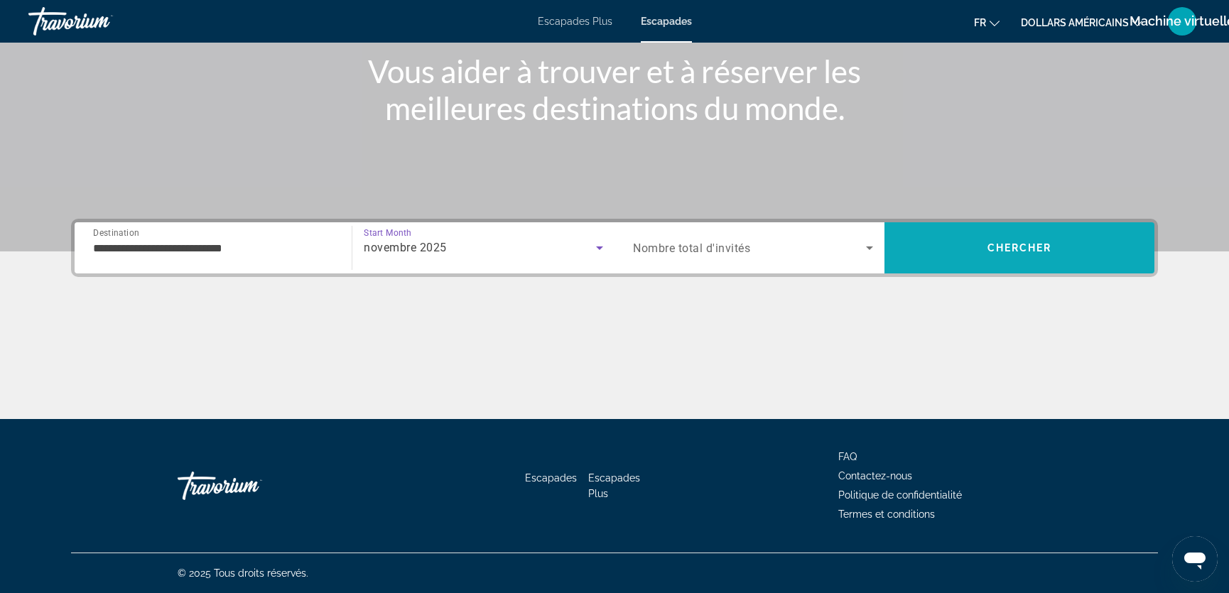
click at [1002, 249] on span "Chercher" at bounding box center [1020, 247] width 65 height 11
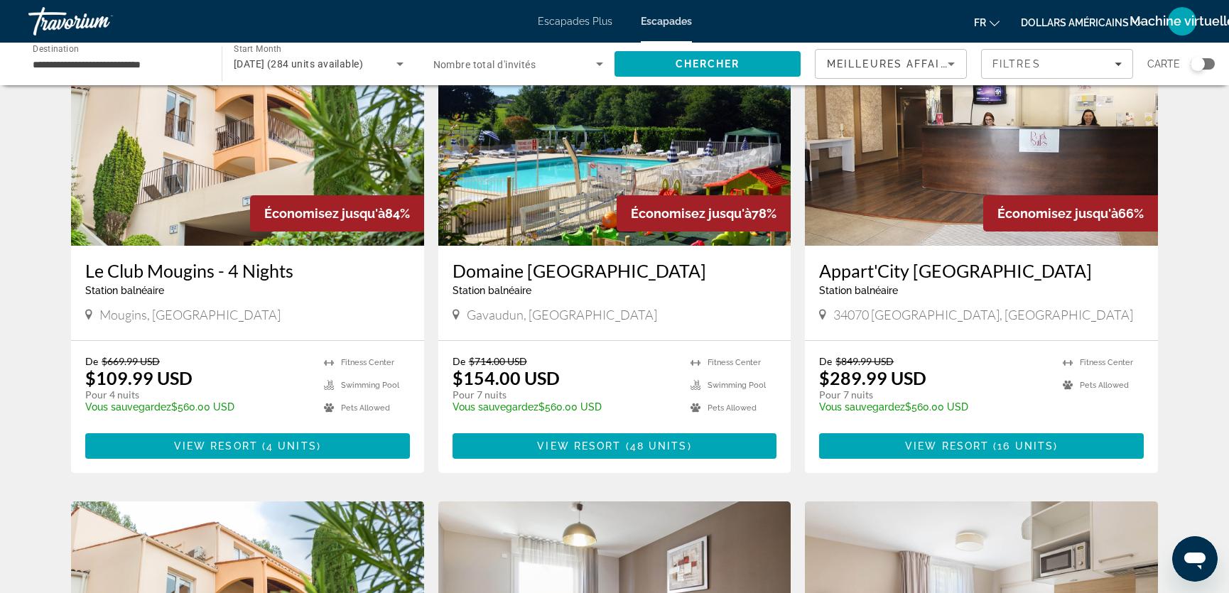
scroll to position [129, 0]
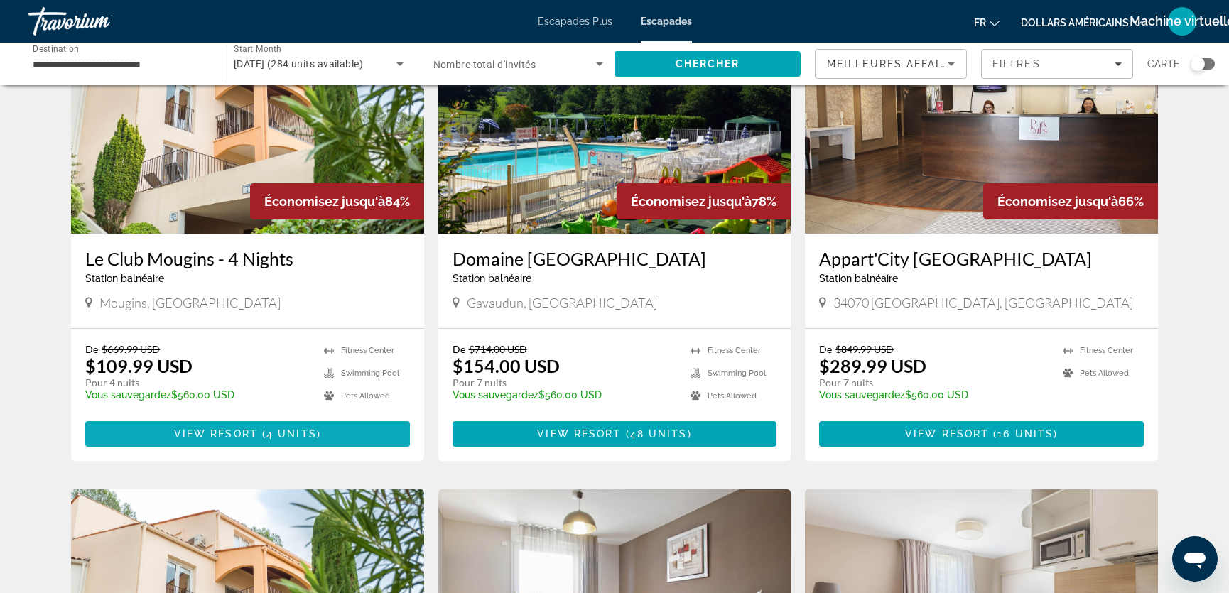
click at [229, 430] on span "View Resort" at bounding box center [216, 433] width 84 height 11
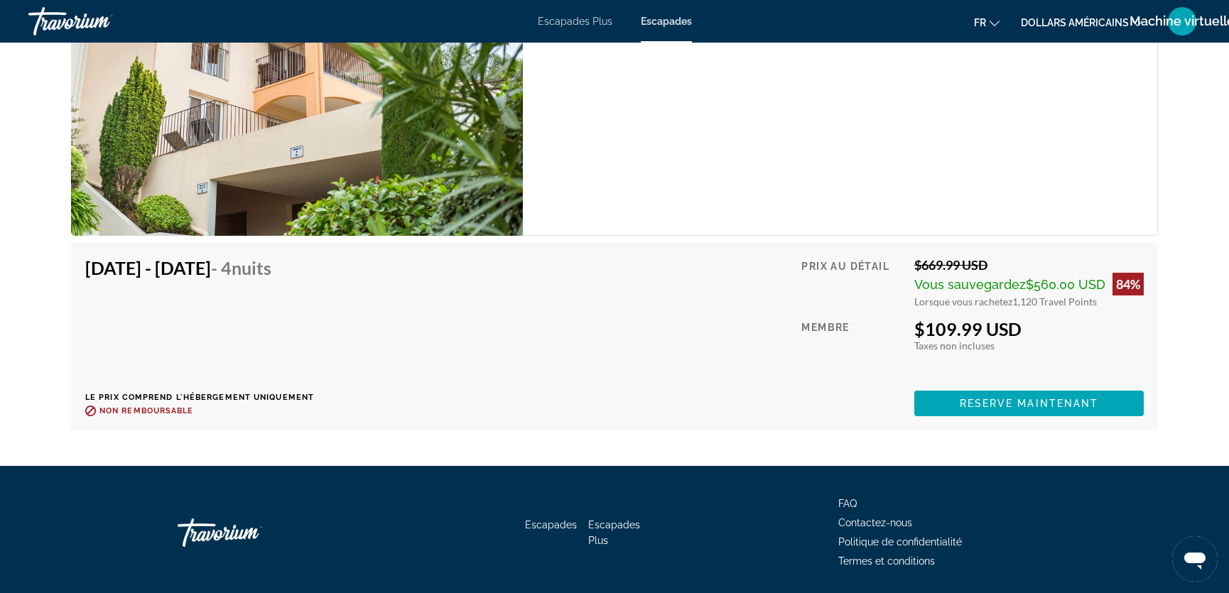
scroll to position [2713, 0]
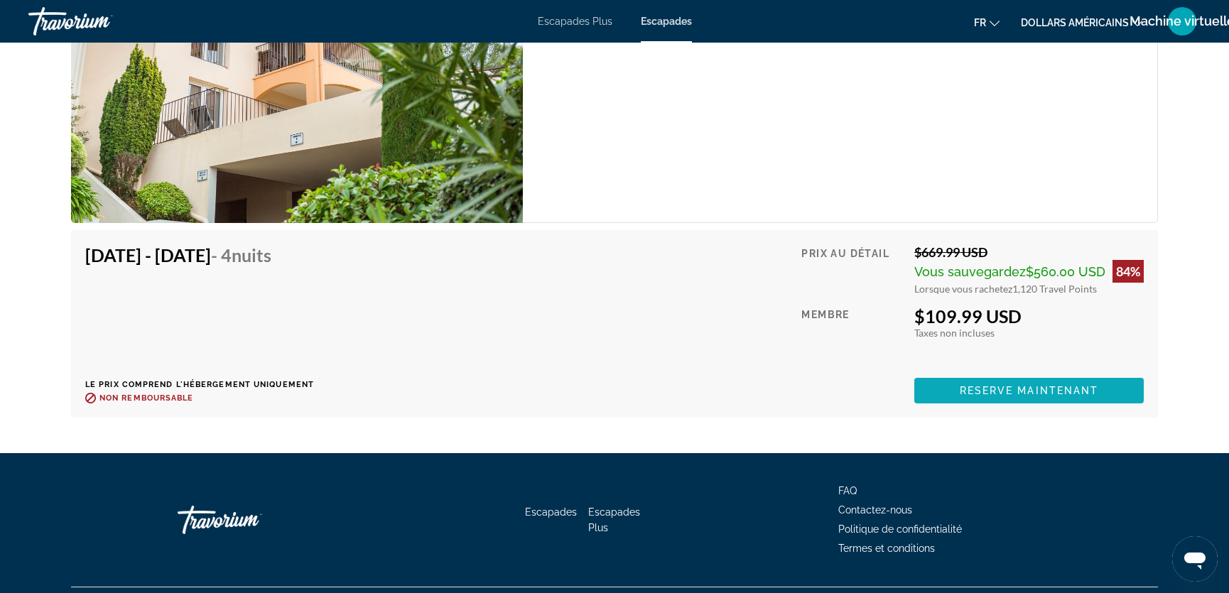
click at [992, 385] on span "Reserve maintenant" at bounding box center [1029, 390] width 139 height 11
